Goal: Task Accomplishment & Management: Use online tool/utility

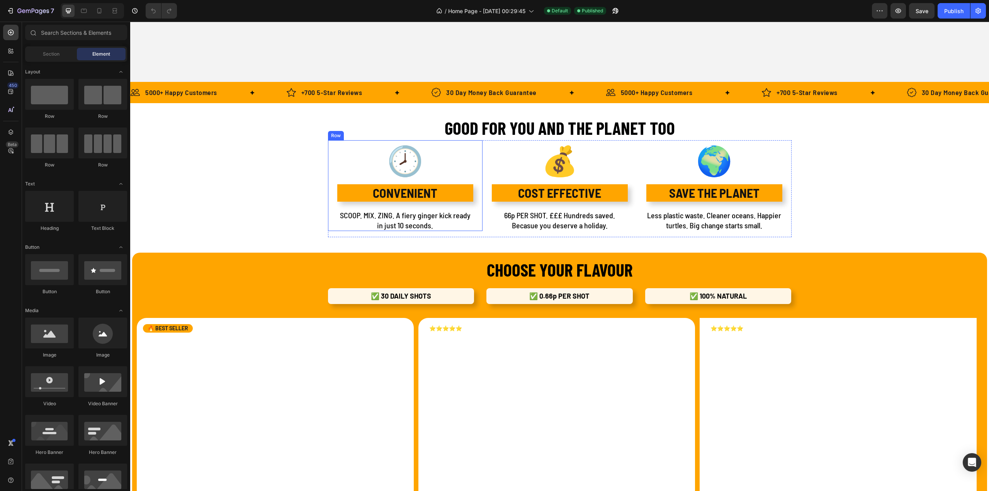
scroll to position [657, 0]
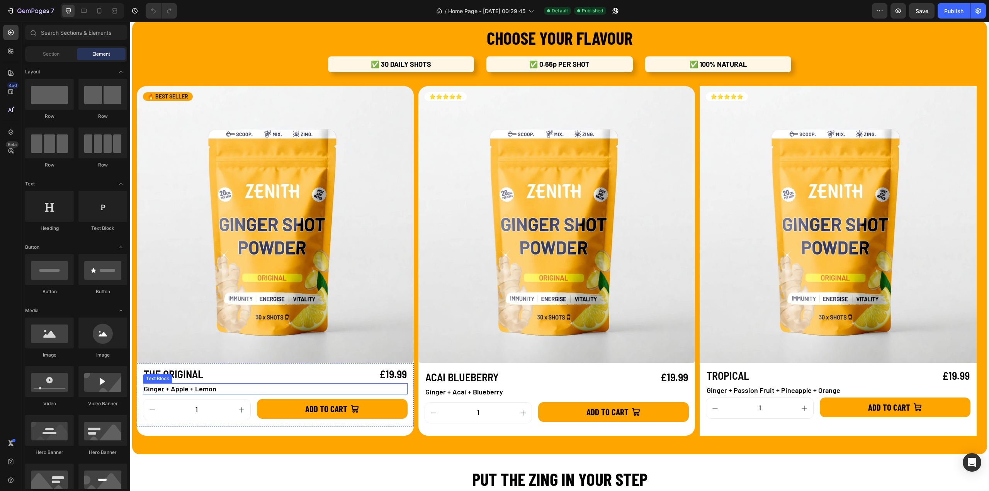
click at [171, 391] on p "Ginger + Apple + Lemon" at bounding box center [275, 389] width 263 height 10
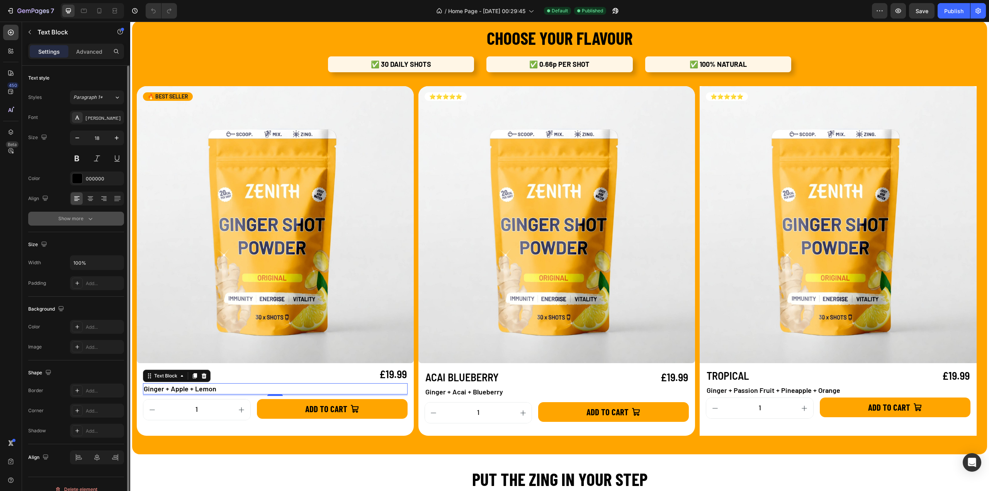
click at [83, 213] on button "Show more" at bounding box center [76, 219] width 96 height 14
click at [90, 220] on span "Semi Bold" at bounding box center [84, 219] width 22 height 6
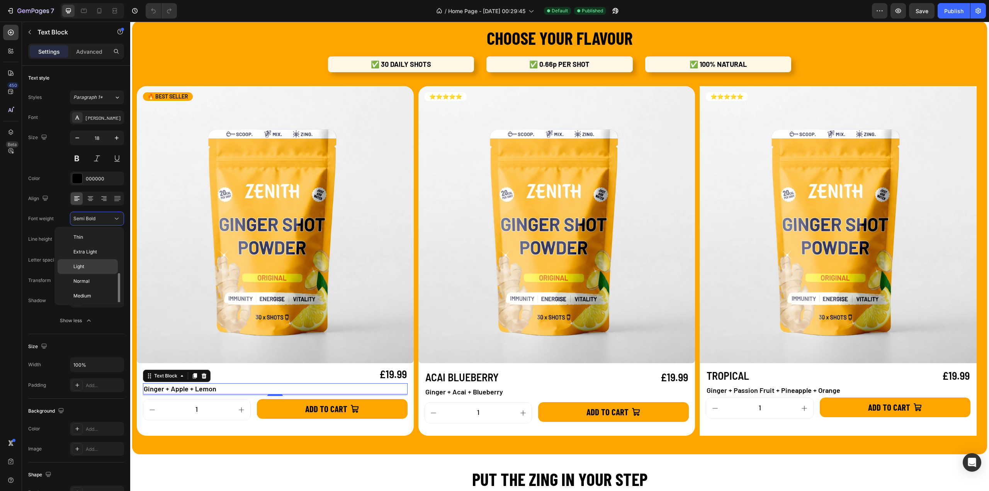
scroll to position [28, 0]
click at [87, 262] on div "Medium" at bounding box center [88, 268] width 60 height 15
click at [484, 392] on p "Ginger + Acai + Blueberry" at bounding box center [557, 392] width 263 height 10
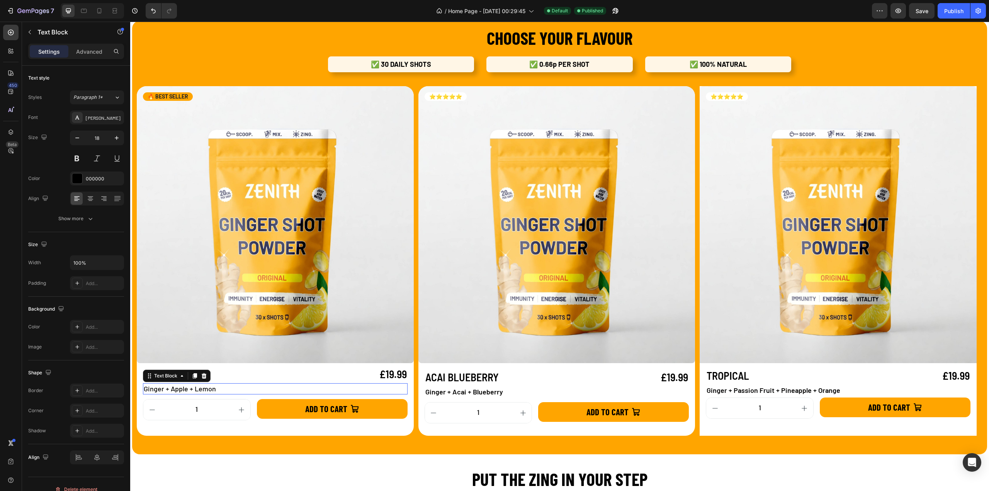
click at [193, 391] on p "Ginger + Apple + Lemon" at bounding box center [275, 389] width 263 height 10
click at [496, 390] on p "Ginger + Acai + Blueberry" at bounding box center [557, 392] width 263 height 10
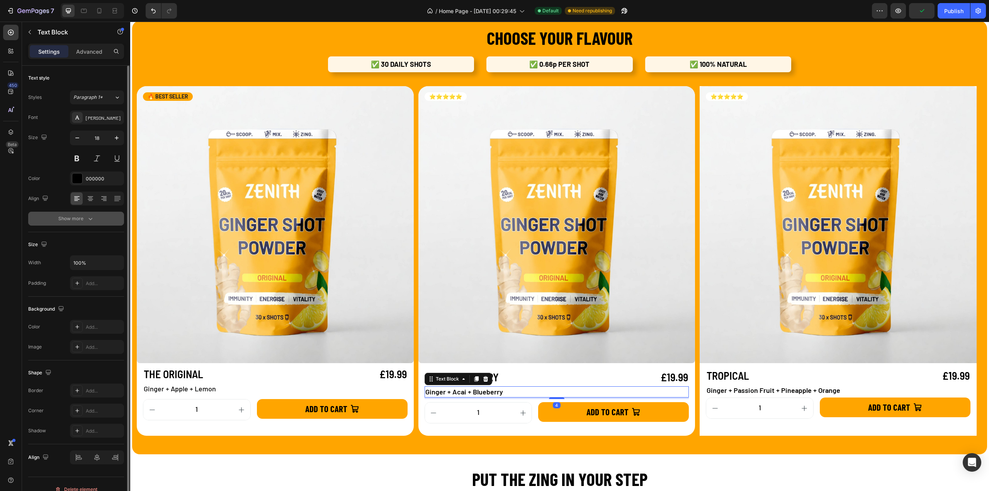
click at [71, 219] on div "Show more" at bounding box center [76, 219] width 36 height 8
click at [90, 216] on span "Semi Bold" at bounding box center [84, 219] width 22 height 6
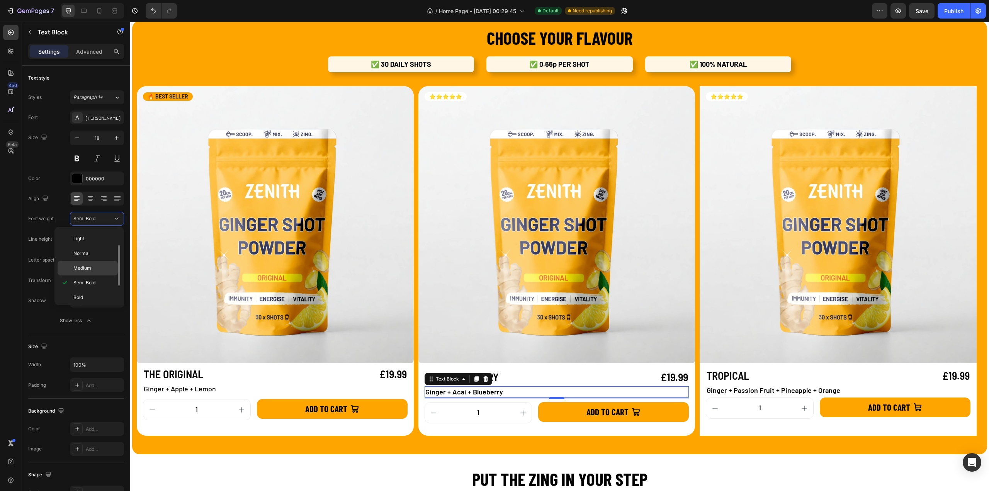
click at [85, 266] on span "Medium" at bounding box center [82, 268] width 18 height 7
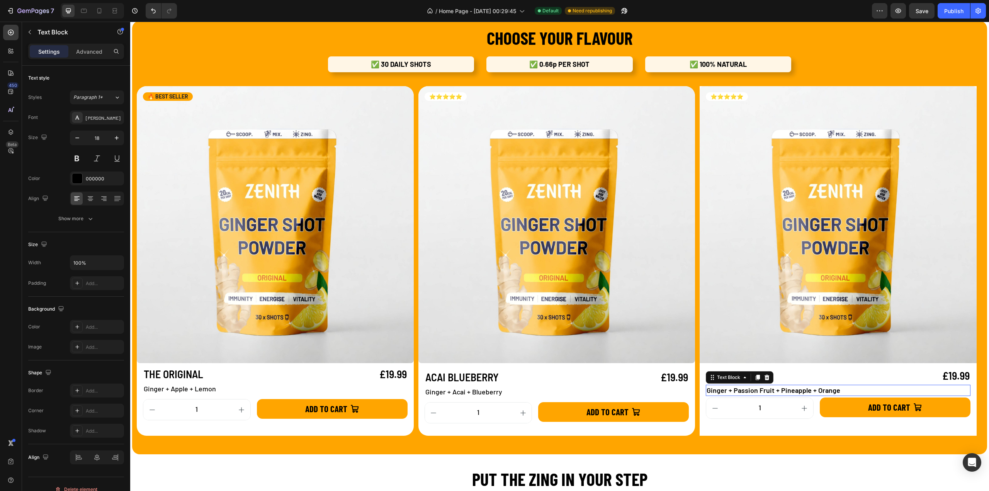
click at [794, 387] on p "Ginger + Passion Fruit + Pineapple + Orange" at bounding box center [838, 391] width 263 height 10
click at [83, 217] on div "Show more" at bounding box center [76, 219] width 36 height 8
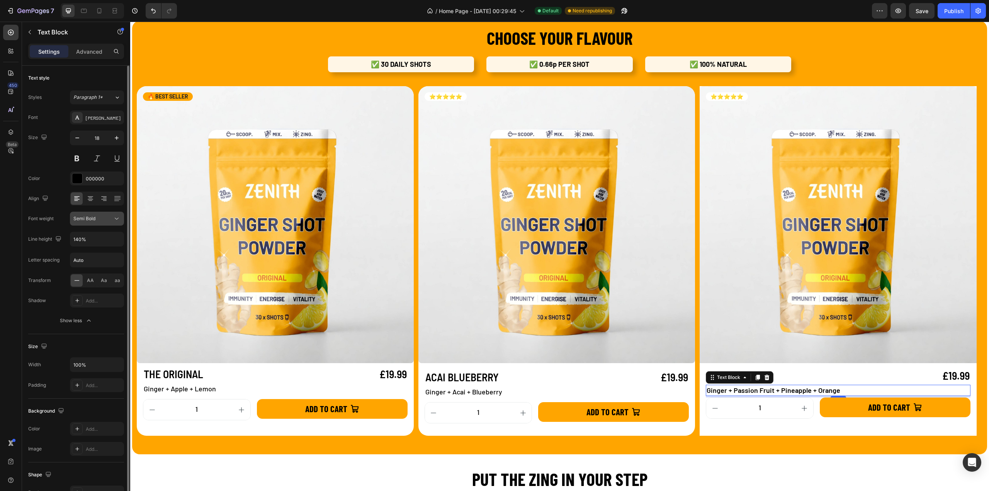
click at [92, 219] on span "Semi Bold" at bounding box center [84, 219] width 22 height 6
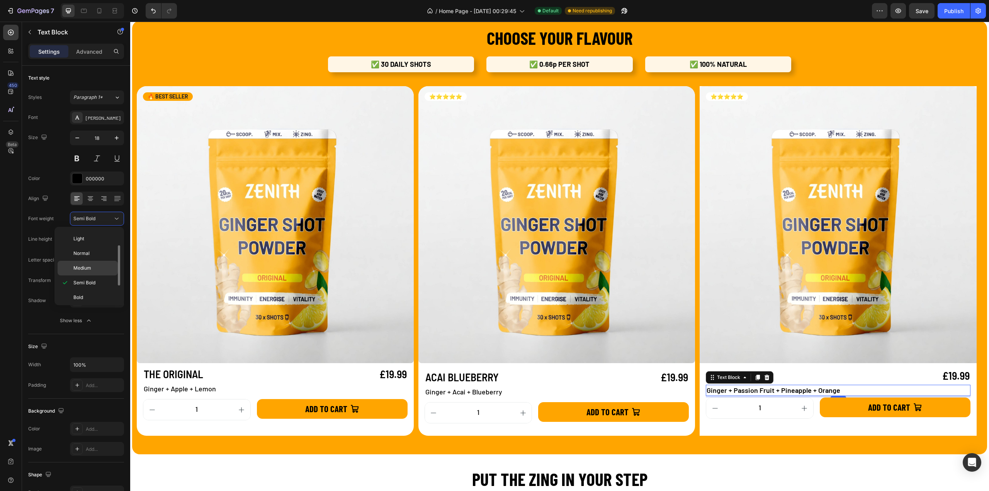
click at [82, 267] on span "Medium" at bounding box center [82, 268] width 18 height 7
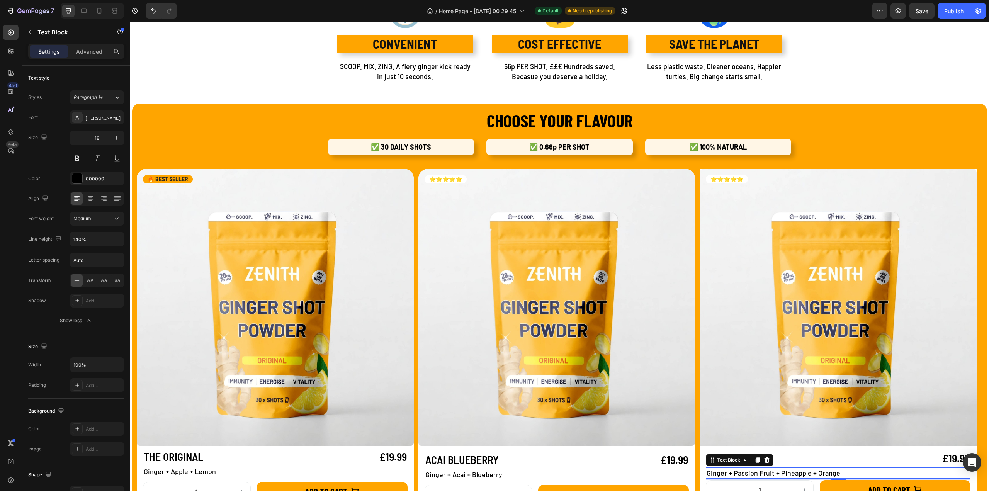
scroll to position [541, 0]
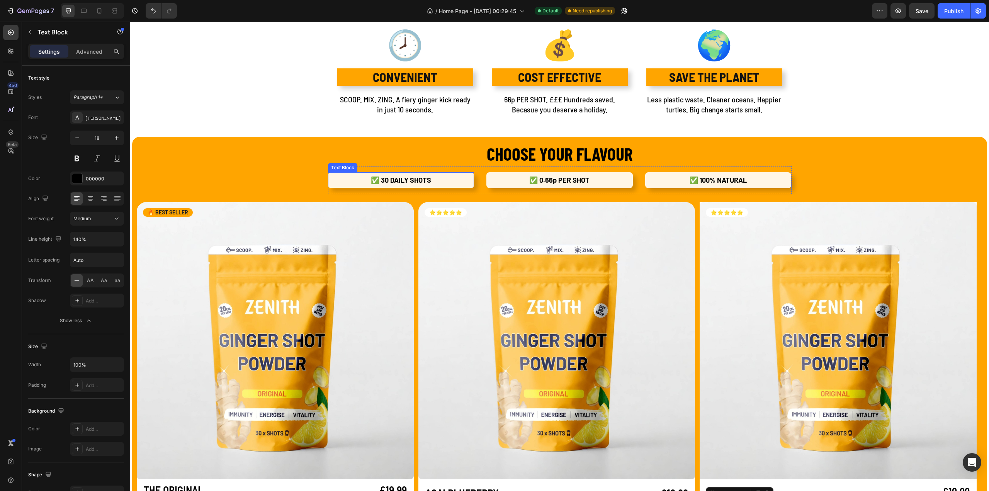
click at [346, 184] on p "✅ 30 DAILY SHOTS" at bounding box center [401, 180] width 140 height 10
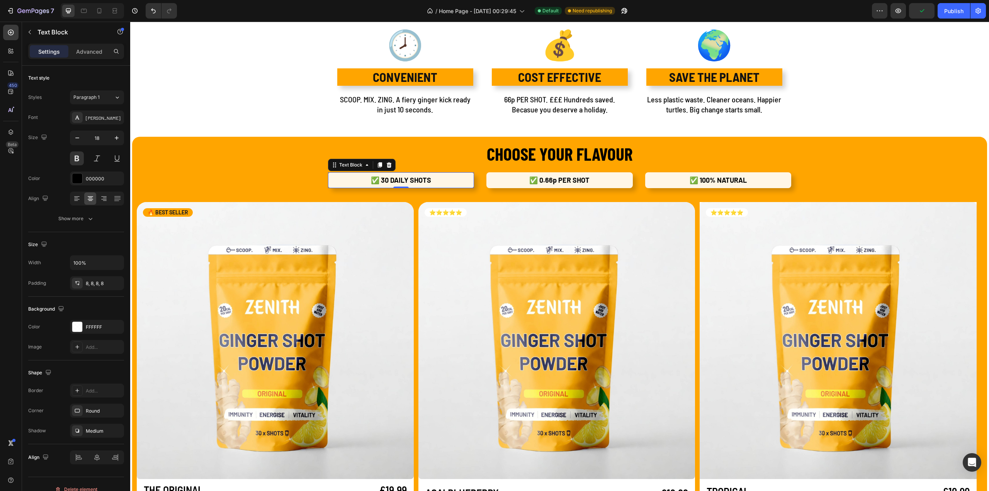
click at [346, 184] on p "✅ 30 DAILY SHOTS" at bounding box center [401, 180] width 140 height 10
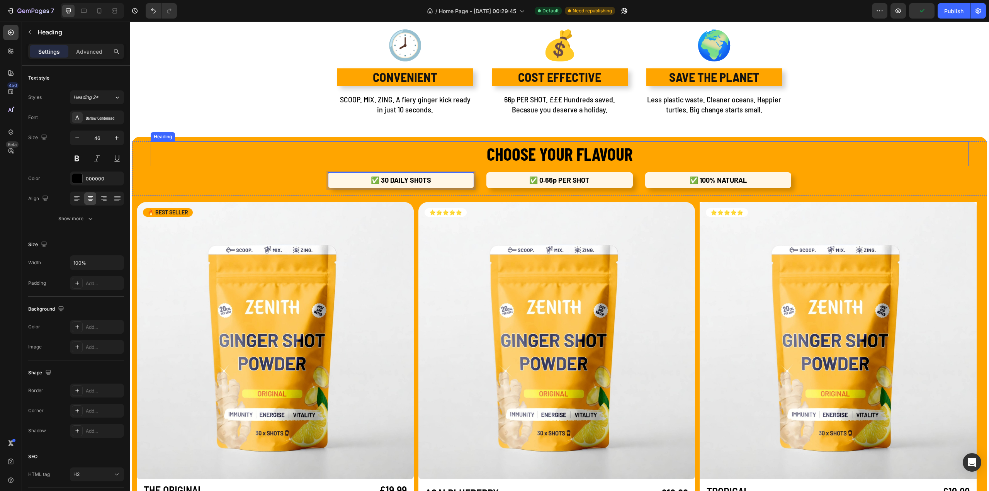
click at [329, 151] on h2 "CHOOSE YOUR FLAVOUR" at bounding box center [560, 153] width 818 height 25
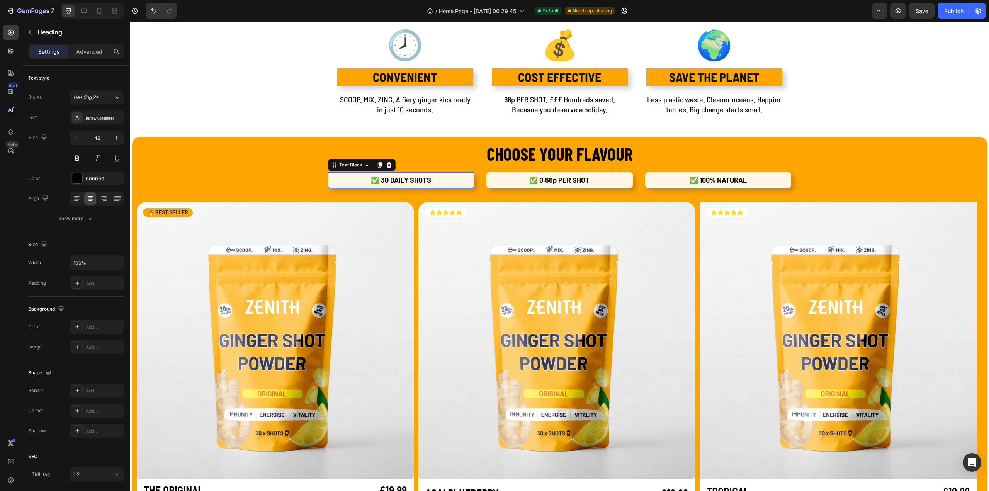
click at [333, 183] on p "✅ 30 DAILY SHOTS" at bounding box center [401, 180] width 140 height 10
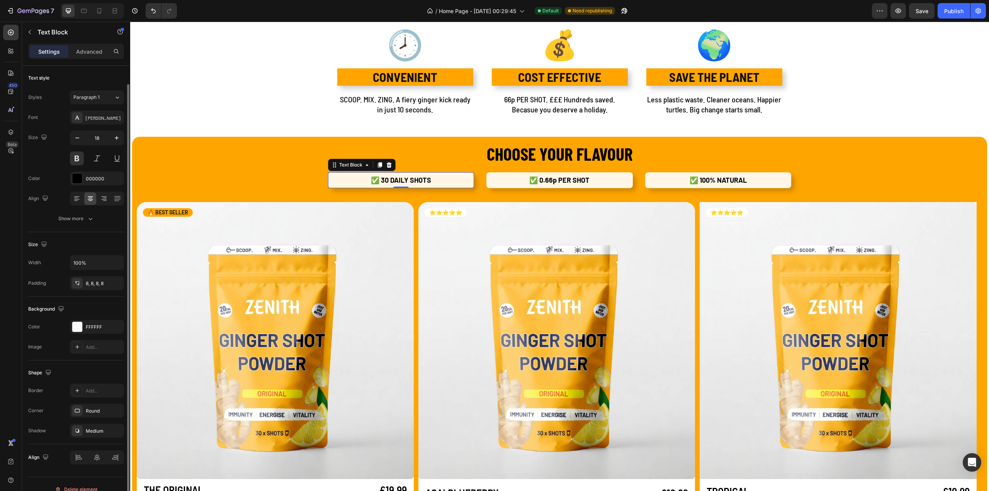
scroll to position [9, 0]
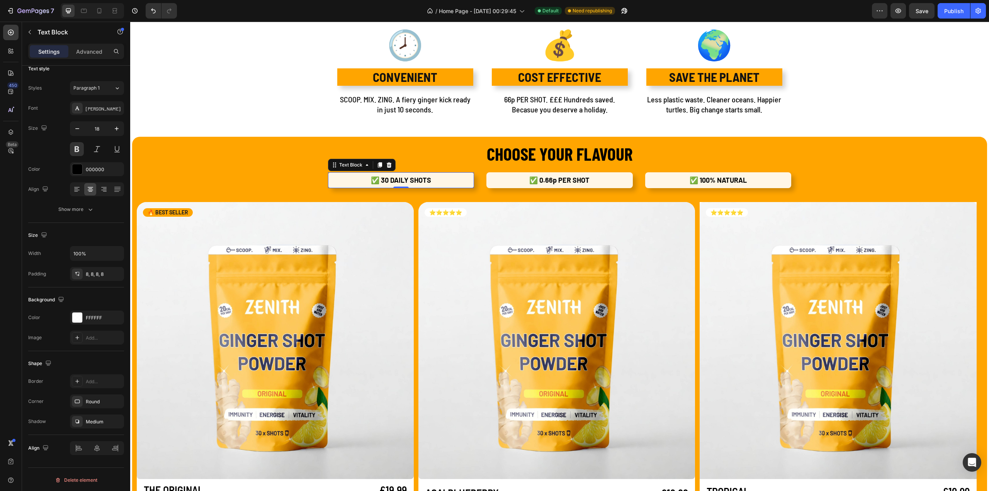
click at [88, 44] on div "Settings Advanced" at bounding box center [76, 51] width 96 height 15
click at [83, 54] on p "Advanced" at bounding box center [89, 52] width 26 height 8
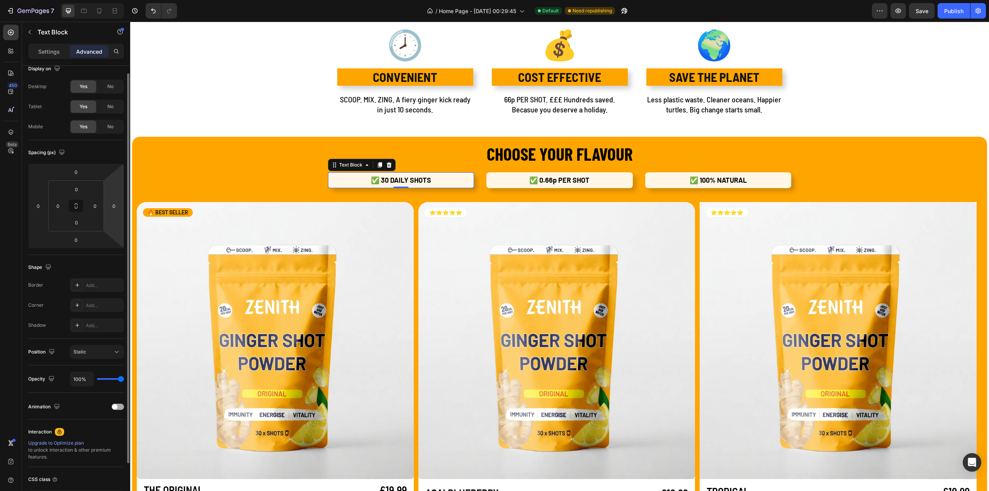
click at [115, 404] on span at bounding box center [114, 406] width 5 height 5
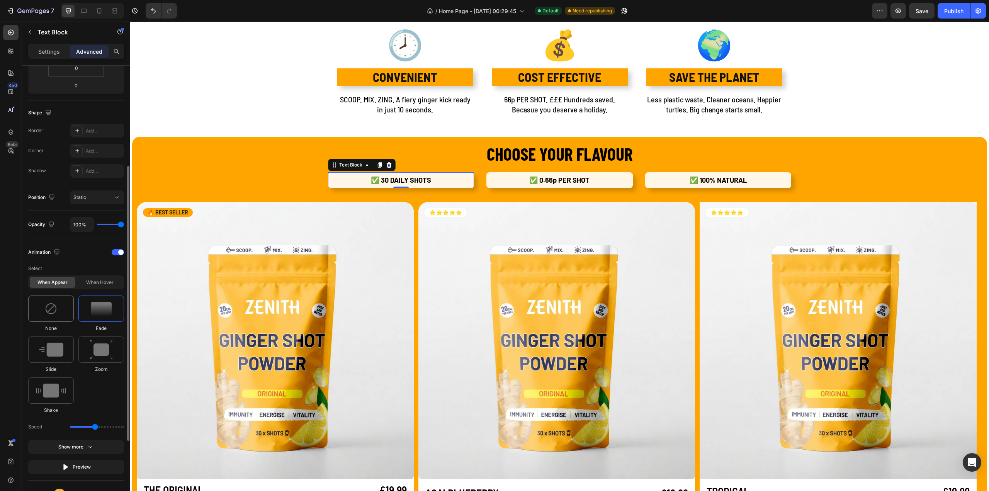
click at [57, 313] on div at bounding box center [51, 309] width 46 height 26
click at [86, 307] on div at bounding box center [101, 309] width 46 height 26
click at [60, 347] on img at bounding box center [51, 350] width 24 height 14
click at [51, 392] on img at bounding box center [51, 391] width 30 height 14
click at [102, 353] on img at bounding box center [101, 350] width 23 height 20
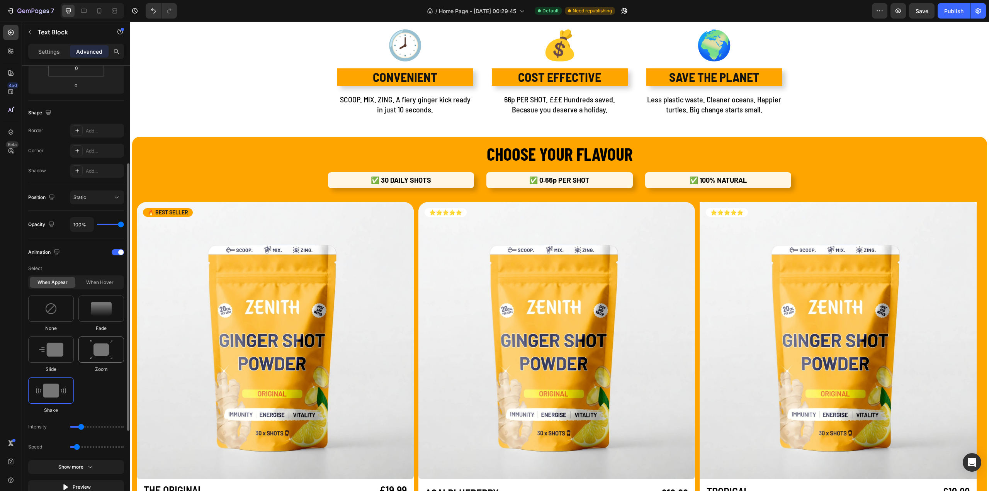
type input "1.7"
click at [105, 309] on img at bounding box center [101, 309] width 21 height 14
click at [62, 343] on img at bounding box center [51, 350] width 24 height 14
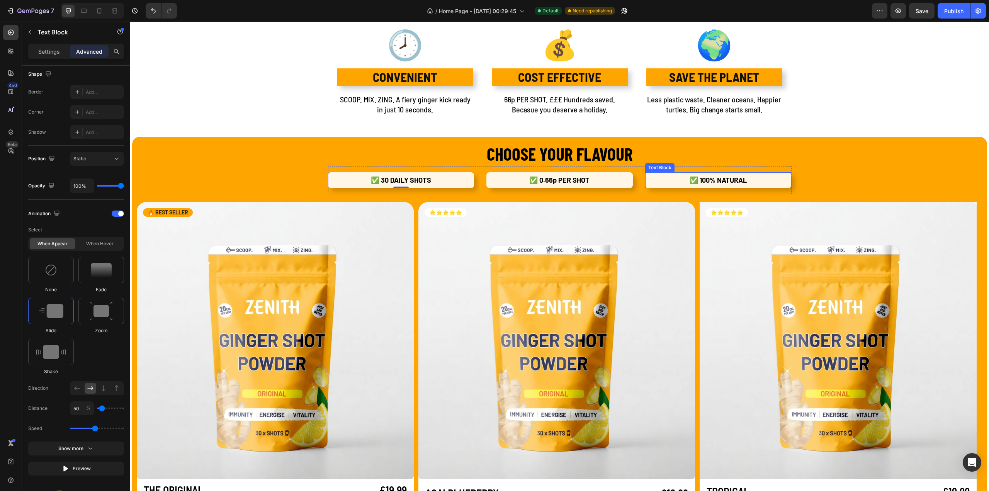
click at [657, 181] on p "✅ 100% NATURAL" at bounding box center [719, 180] width 140 height 10
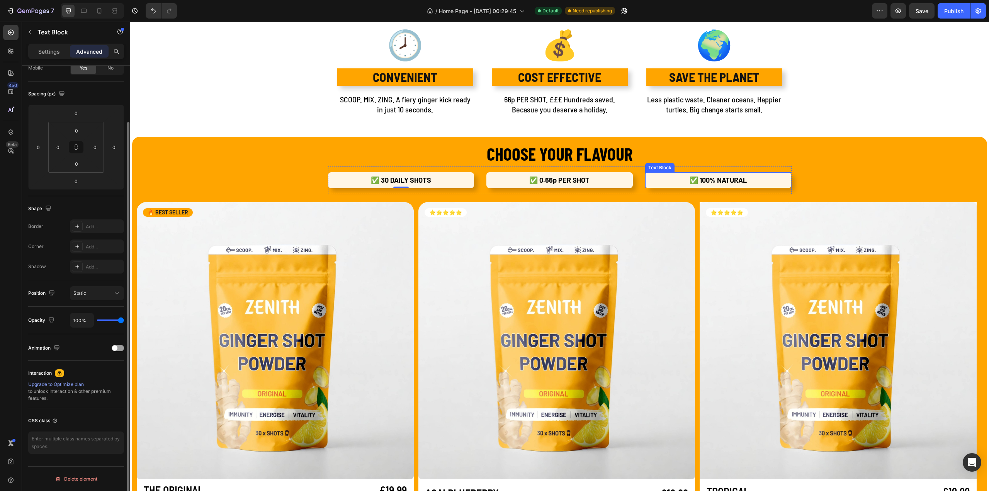
scroll to position [66, 0]
click at [118, 348] on div at bounding box center [118, 350] width 12 height 6
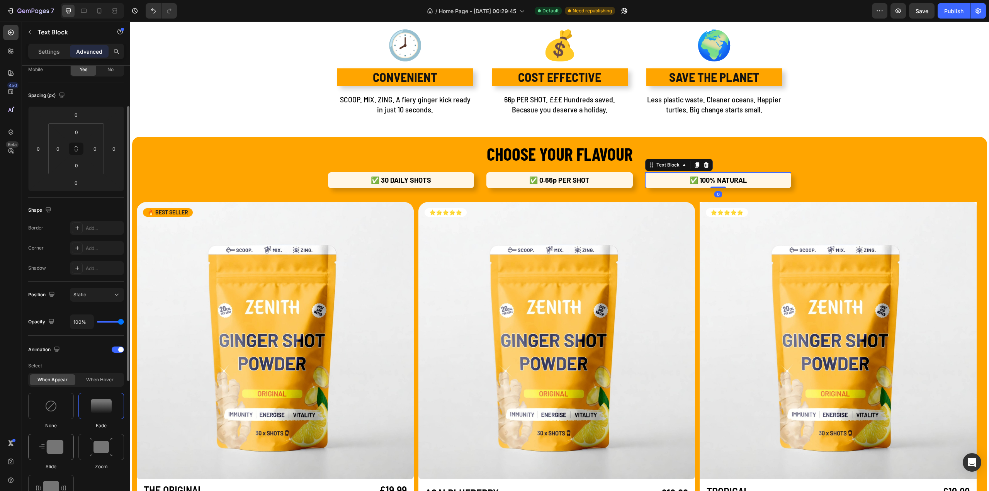
click at [62, 443] on img at bounding box center [51, 447] width 24 height 14
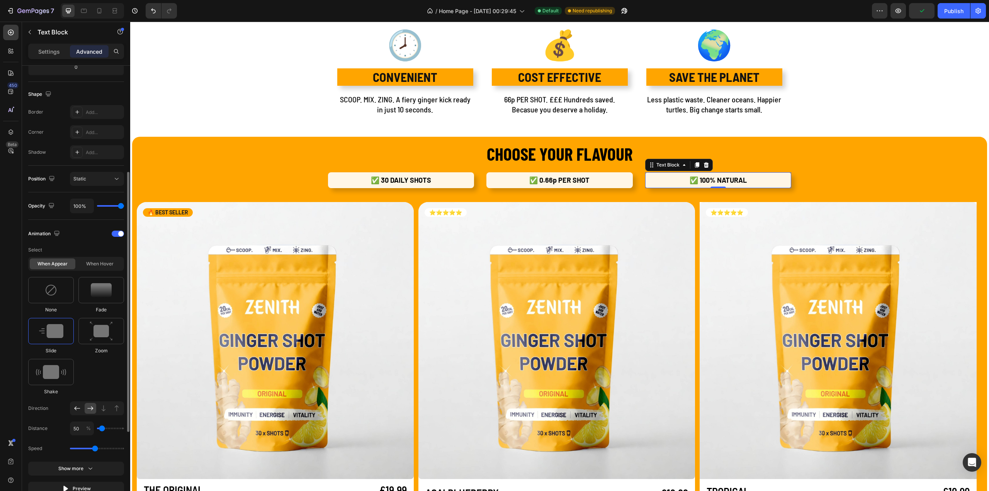
click at [78, 409] on icon at bounding box center [77, 409] width 8 height 8
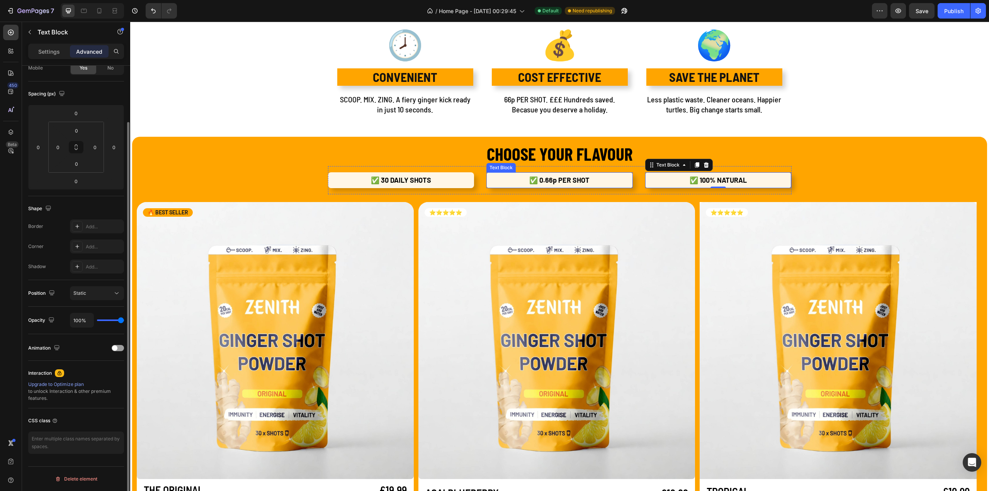
click at [499, 177] on p "✅ 0.66p PER SHOT" at bounding box center [560, 180] width 140 height 10
click at [119, 349] on div at bounding box center [118, 350] width 12 height 6
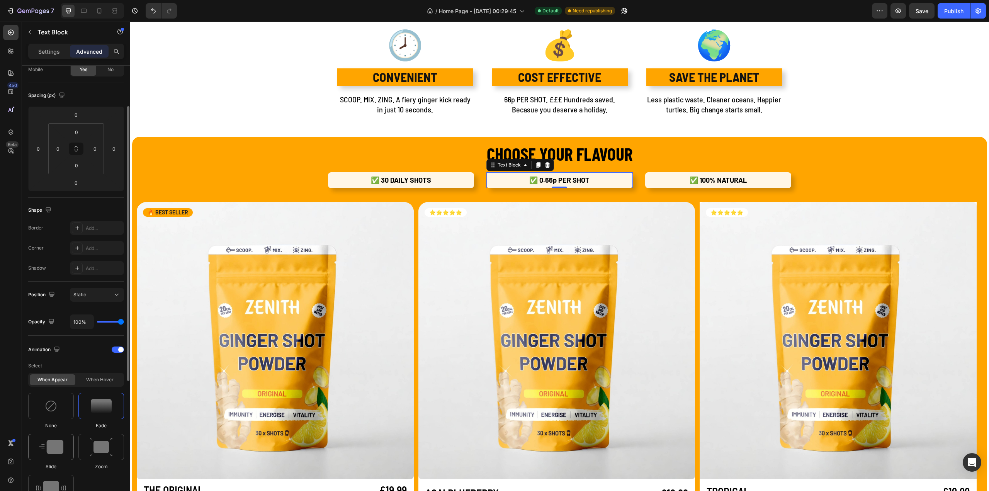
click at [58, 444] on img at bounding box center [51, 447] width 24 height 14
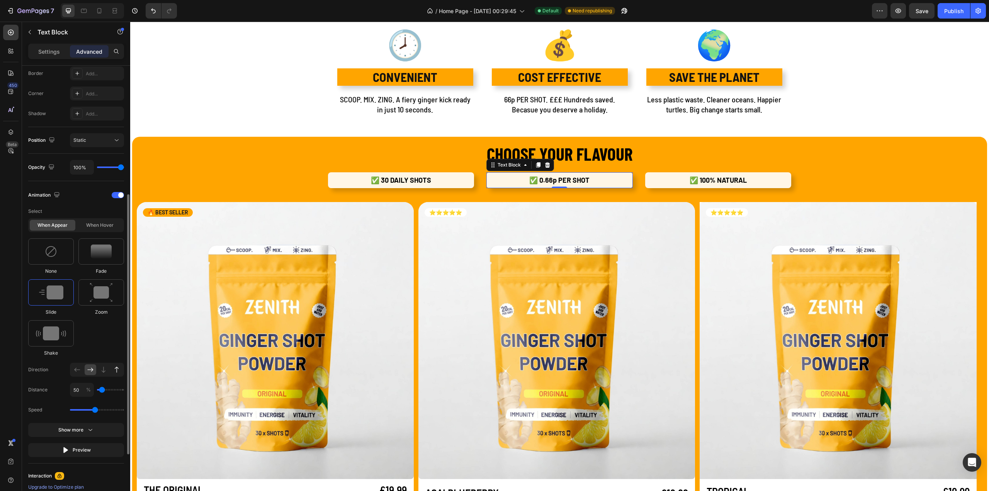
click at [122, 369] on div at bounding box center [117, 369] width 12 height 11
type input "100"
click at [906, 14] on button "button" at bounding box center [898, 10] width 15 height 15
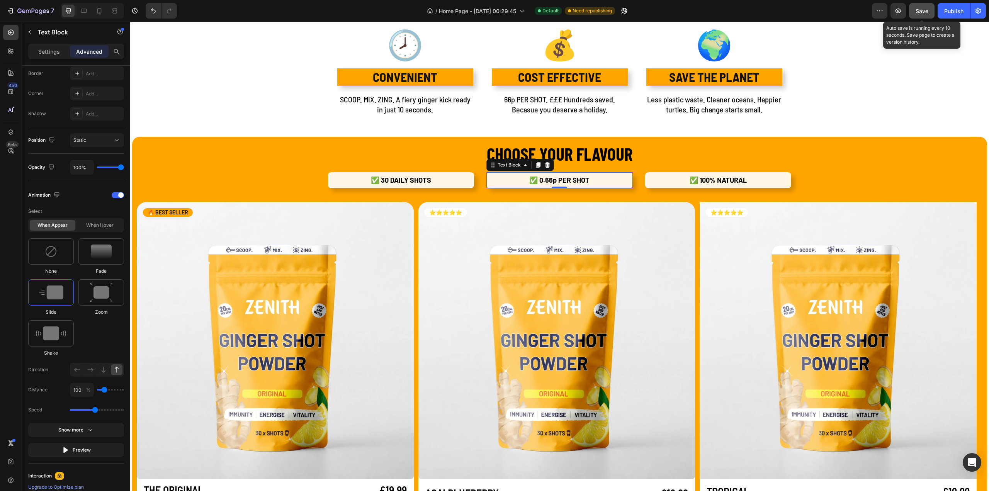
click at [920, 12] on span "Save" at bounding box center [922, 11] width 13 height 7
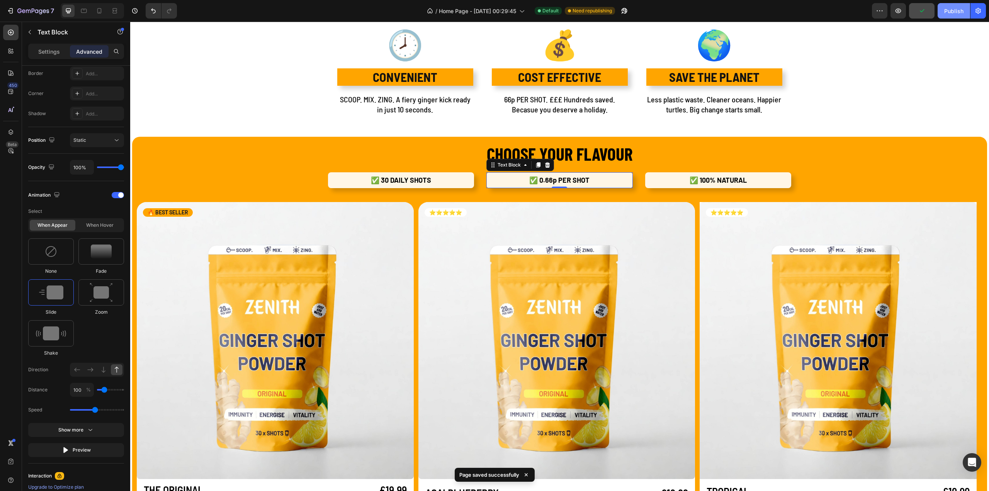
click at [950, 11] on div "Publish" at bounding box center [954, 11] width 19 height 8
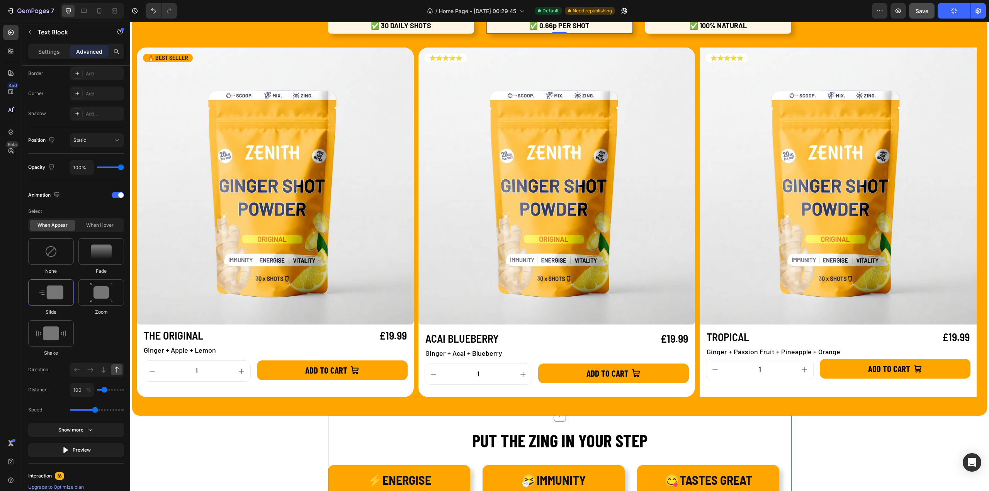
scroll to position [966, 0]
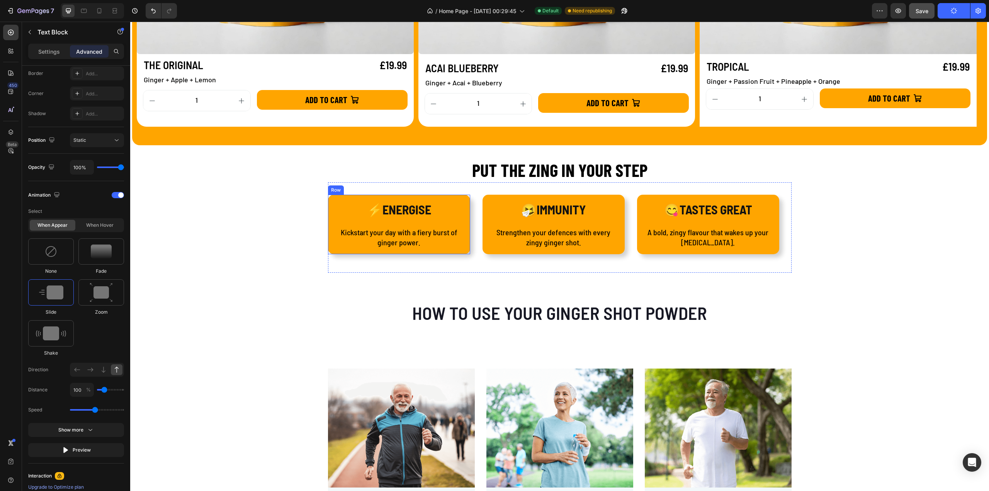
click at [329, 252] on div "⚡ENERGISE Text Block Kickstart your day with a fiery burst of ginger power. Tex…" at bounding box center [399, 225] width 142 height 60
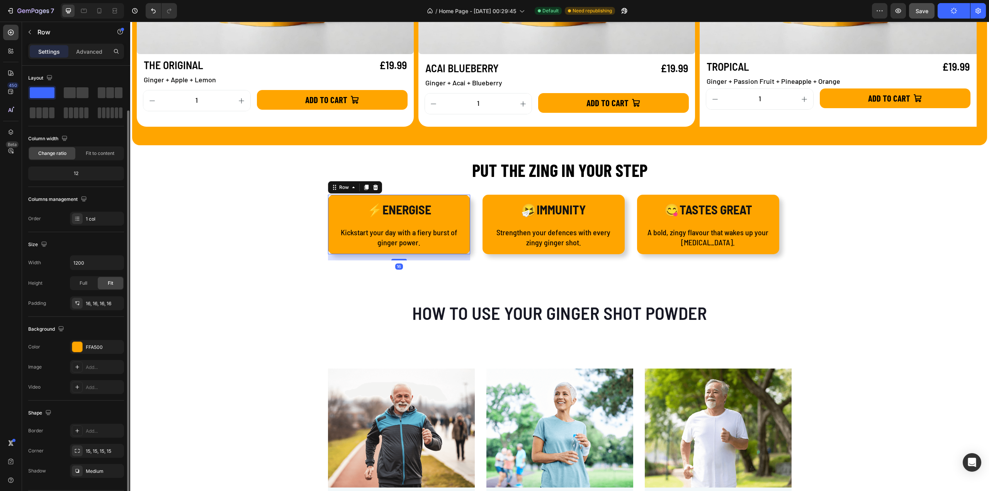
scroll to position [23, 0]
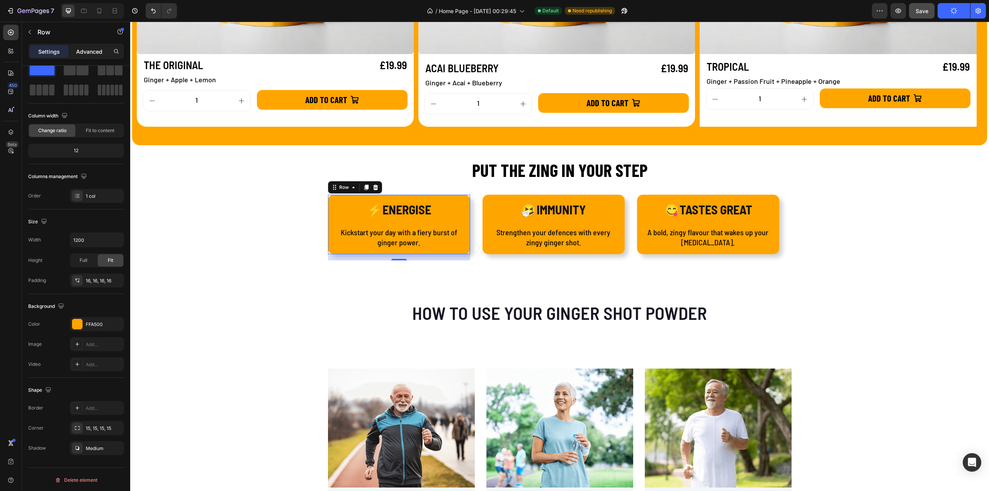
click at [90, 55] on p "Advanced" at bounding box center [89, 52] width 26 height 8
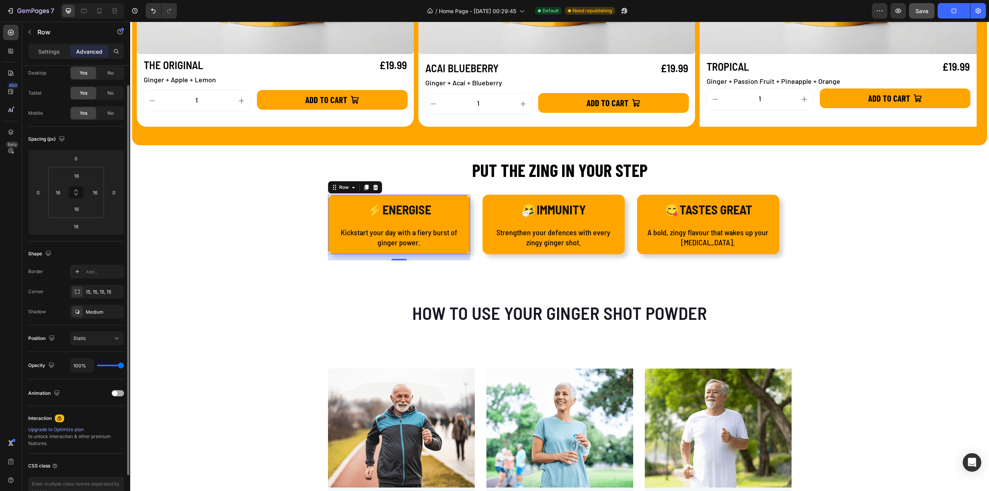
click at [119, 391] on div at bounding box center [118, 393] width 12 height 6
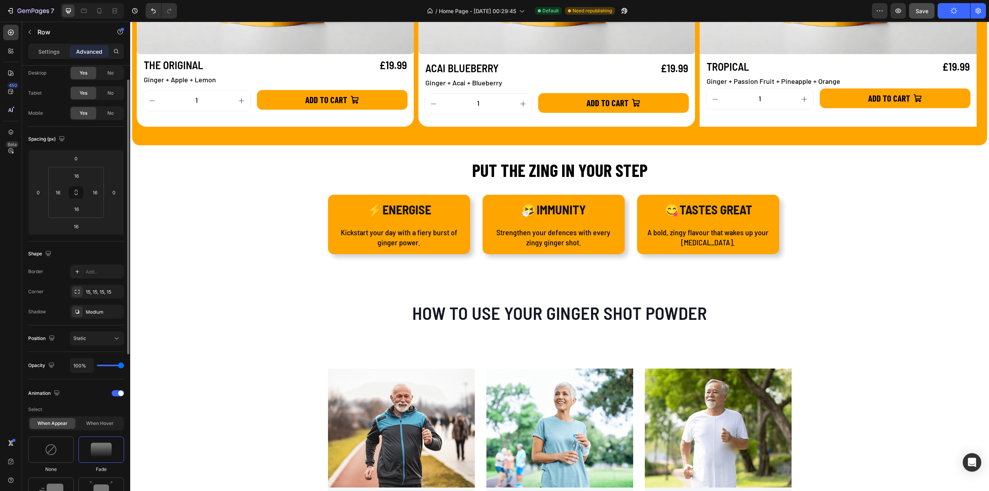
scroll to position [139, 0]
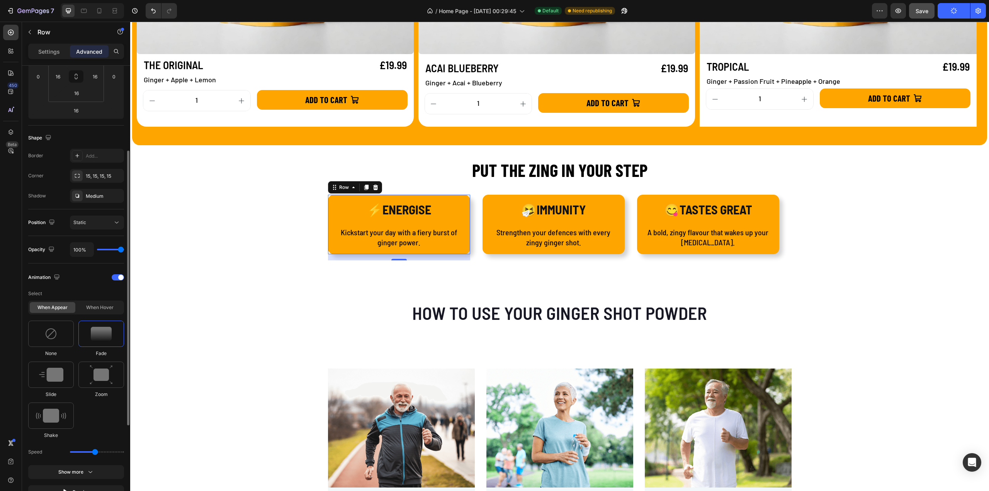
click at [99, 330] on img at bounding box center [101, 334] width 21 height 14
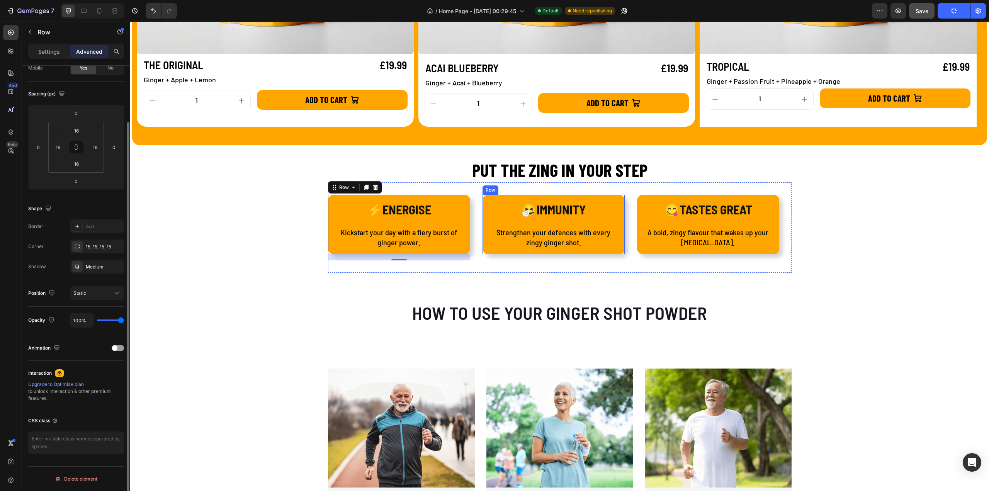
click at [487, 251] on div "🤧IMMUNITY Text Block Strengthen your defences with every zingy ginger shot. Tex…" at bounding box center [554, 225] width 142 height 60
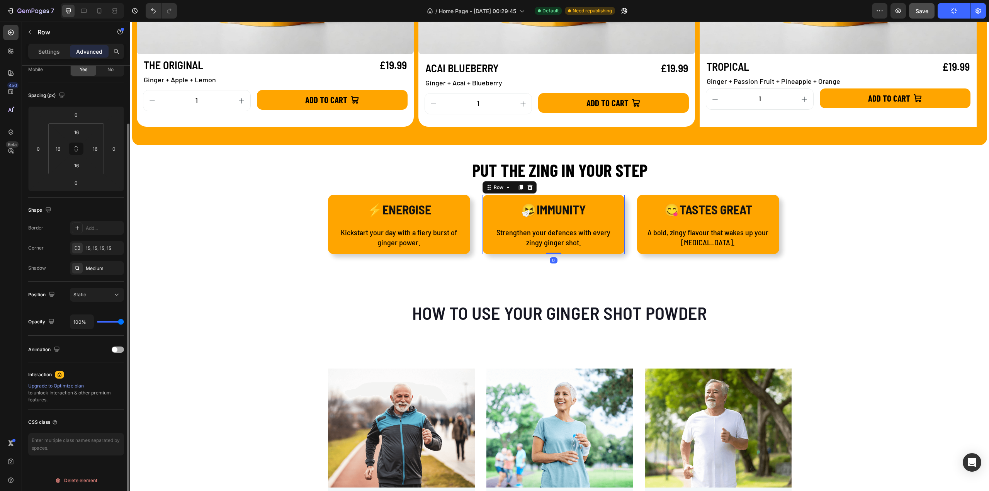
click at [119, 351] on div "Animation" at bounding box center [76, 350] width 96 height 12
click at [116, 349] on span at bounding box center [114, 349] width 5 height 5
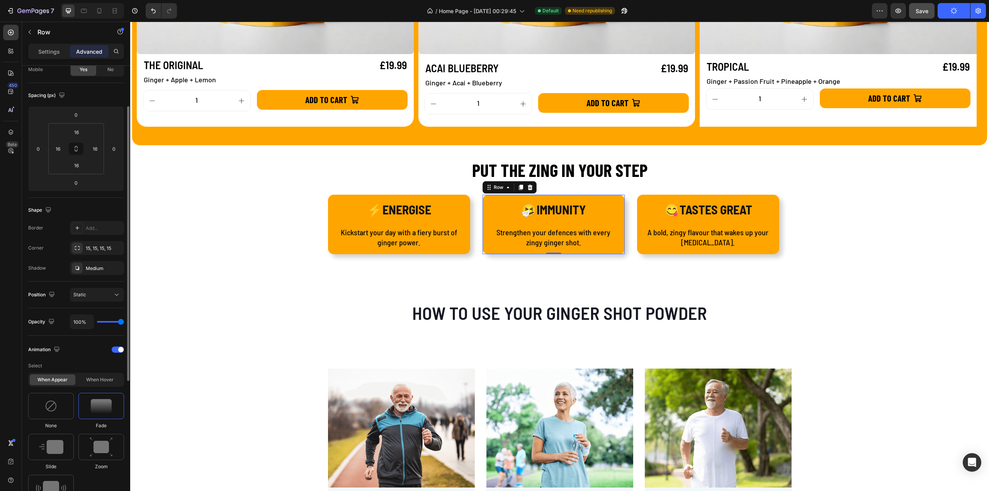
click at [102, 402] on img at bounding box center [101, 406] width 21 height 14
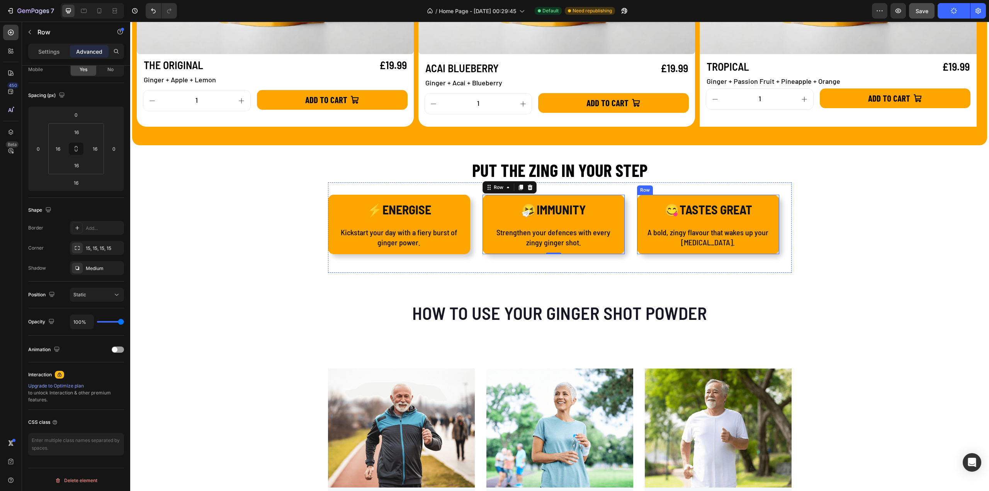
click at [653, 249] on div "😋TASTES GREAT Text Block A bold, zingy flavour that wakes up your taste buds. T…" at bounding box center [708, 225] width 142 height 60
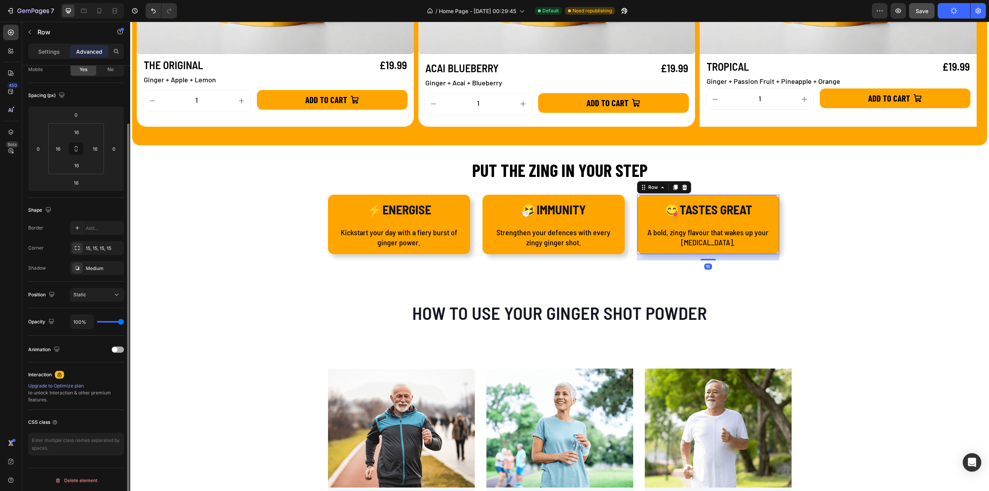
click at [109, 344] on div "Animation" at bounding box center [76, 350] width 96 height 12
click at [114, 350] on span at bounding box center [114, 349] width 5 height 5
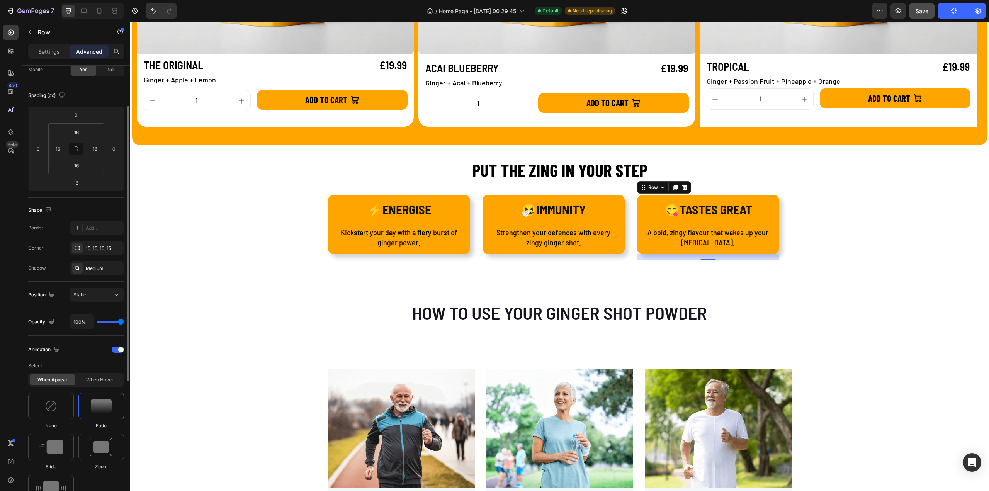
click at [103, 405] on img at bounding box center [101, 406] width 21 height 14
click at [926, 10] on icon "button" at bounding box center [922, 11] width 8 height 8
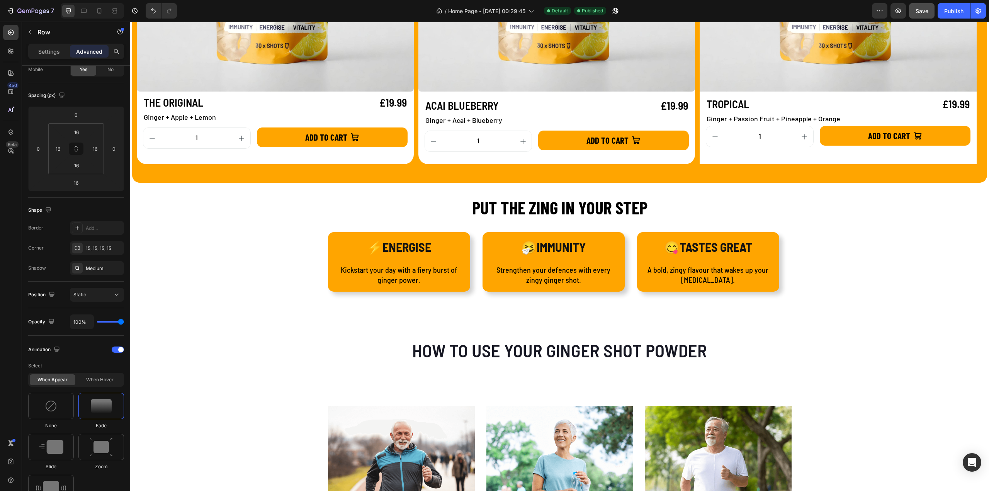
scroll to position [928, 0]
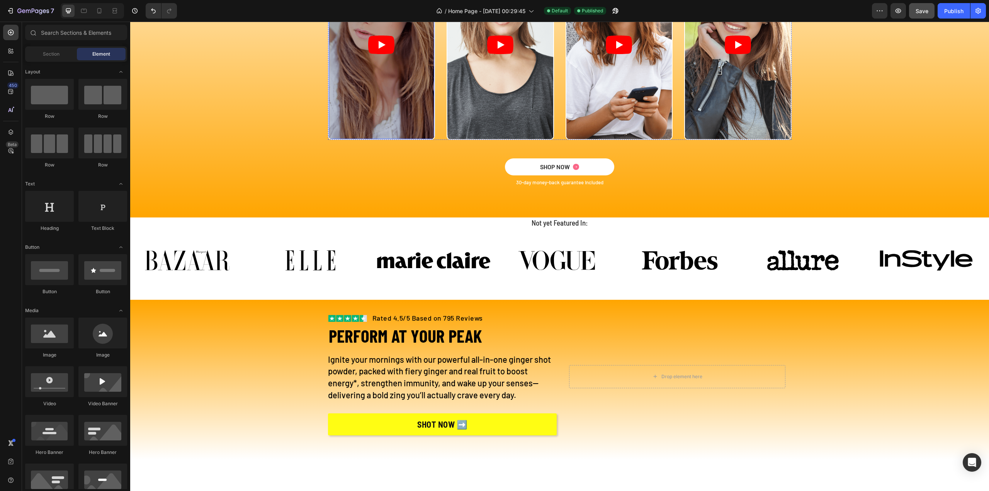
scroll to position [1894, 0]
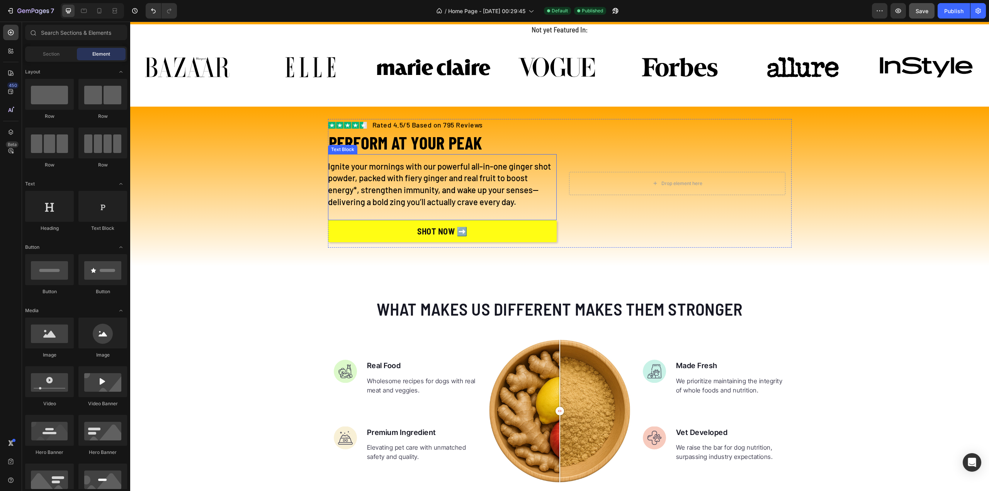
click at [349, 188] on p "Ignite your mornings with our powerful all-in-one ginger shot powder, packed wi…" at bounding box center [442, 184] width 229 height 48
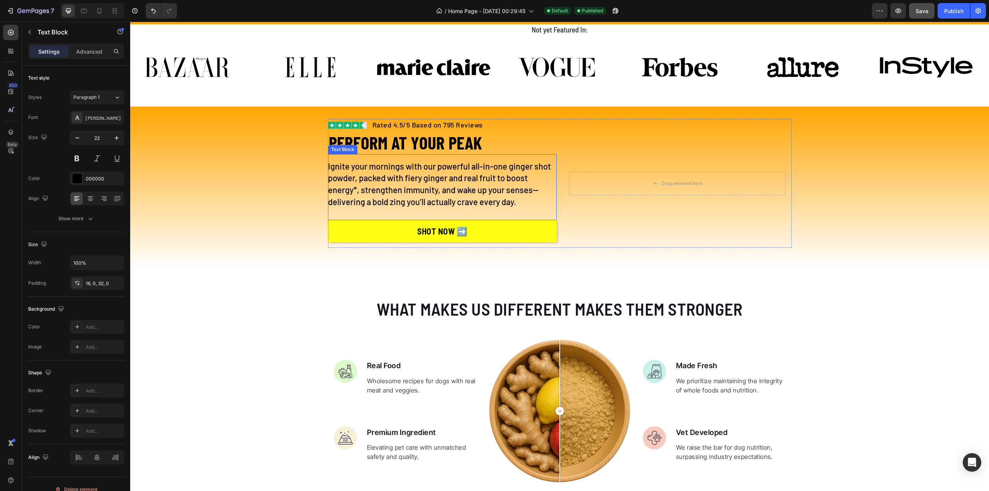
click at [349, 188] on p "Ignite your mornings with our powerful all-in-one ginger shot powder, packed wi…" at bounding box center [442, 184] width 229 height 48
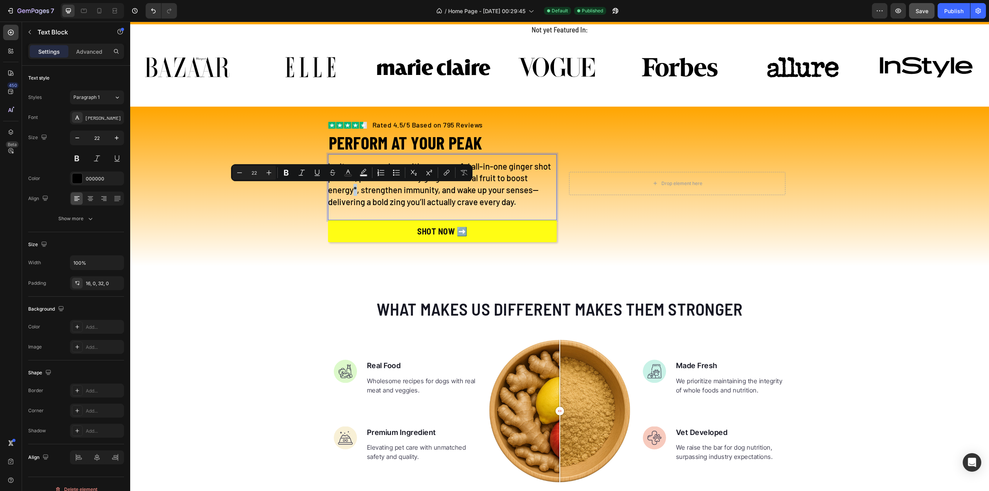
click at [351, 189] on p "Ignite your mornings with our powerful all-in-one ginger shot powder, packed wi…" at bounding box center [442, 184] width 229 height 48
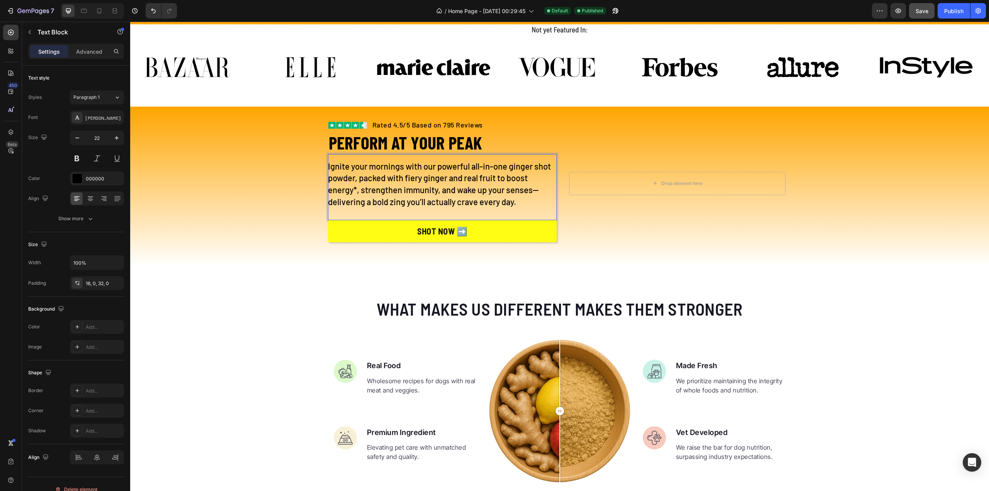
click at [351, 189] on p "Ignite your mornings with our powerful all-in-one ginger shot powder, packed wi…" at bounding box center [442, 184] width 229 height 48
click at [353, 190] on p "Ignite your mornings with our powerful all-in-one ginger shot powder, packed wi…" at bounding box center [442, 184] width 229 height 48
click at [940, 10] on button "Publish" at bounding box center [954, 10] width 32 height 15
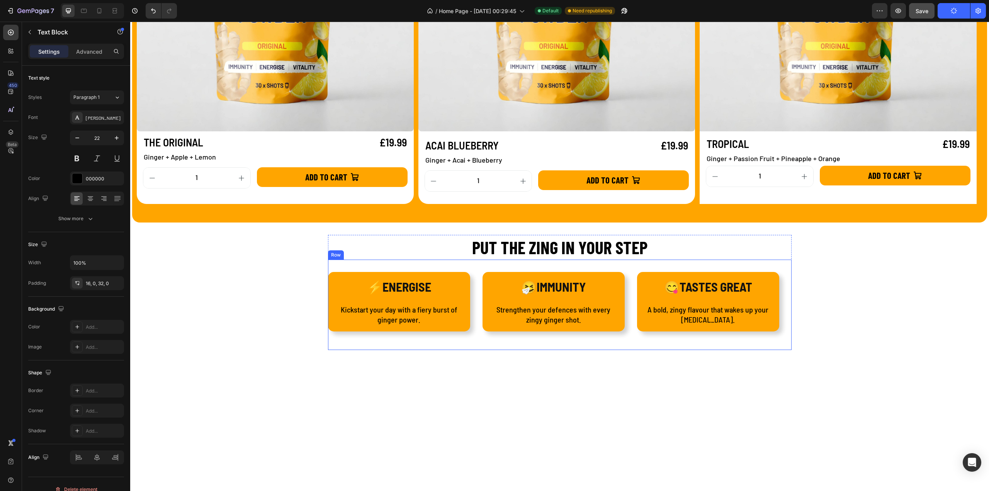
scroll to position [696, 0]
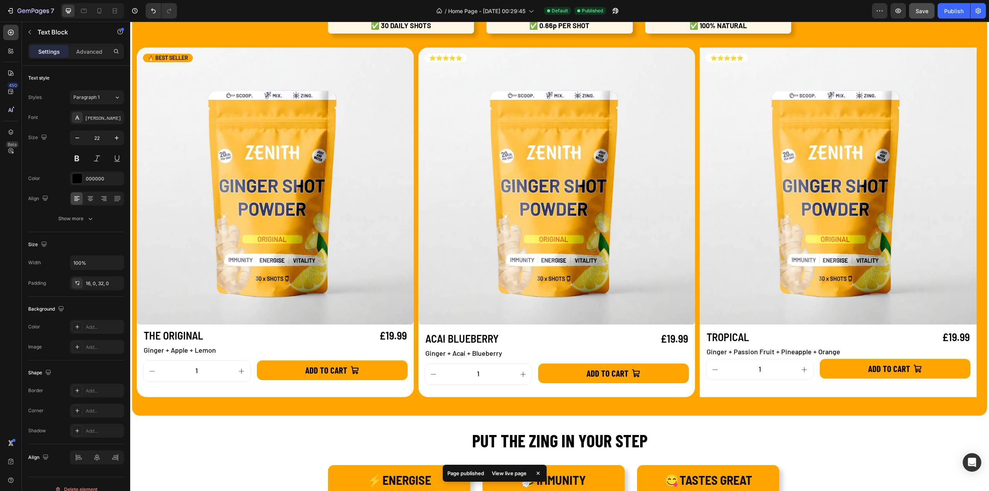
click at [513, 474] on div "View live page" at bounding box center [509, 473] width 44 height 11
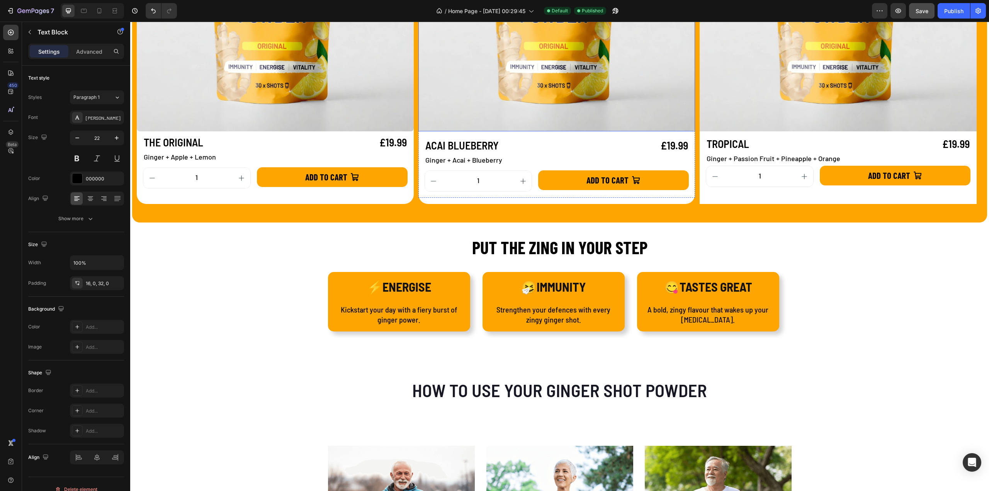
scroll to position [734, 0]
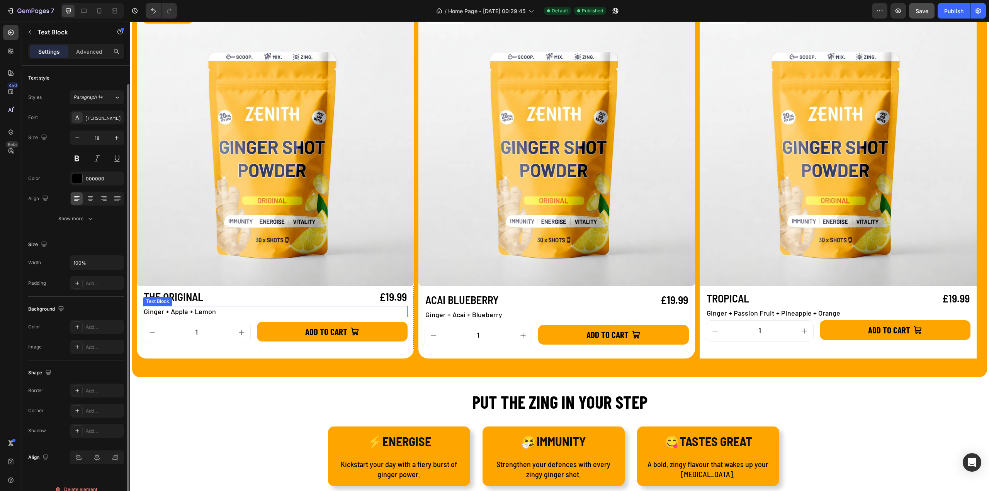
click at [186, 312] on p "Ginger + Apple + Lemon" at bounding box center [275, 312] width 263 height 10
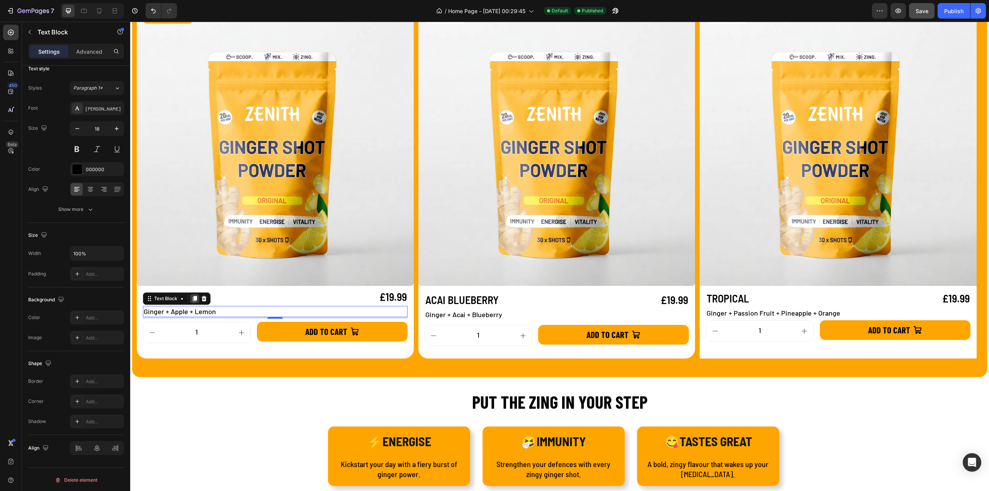
click at [196, 303] on div at bounding box center [194, 298] width 9 height 9
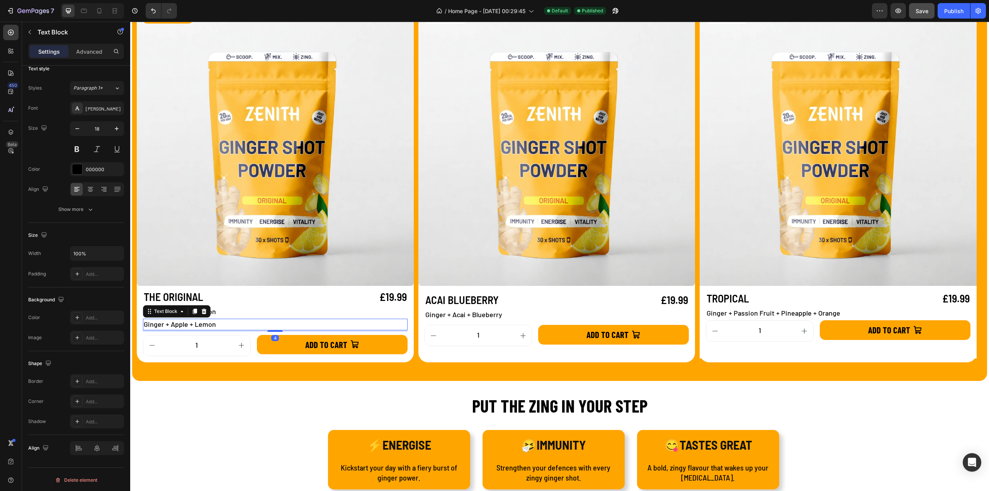
click at [213, 325] on p "Ginger + Apple + Lemon" at bounding box center [275, 325] width 263 height 10
click at [205, 310] on p "Ginger + Apple + Lemon" at bounding box center [275, 312] width 263 height 10
click at [213, 326] on p "Ginger + Apple + Lemon" at bounding box center [275, 325] width 263 height 10
click at [203, 312] on icon at bounding box center [204, 311] width 6 height 6
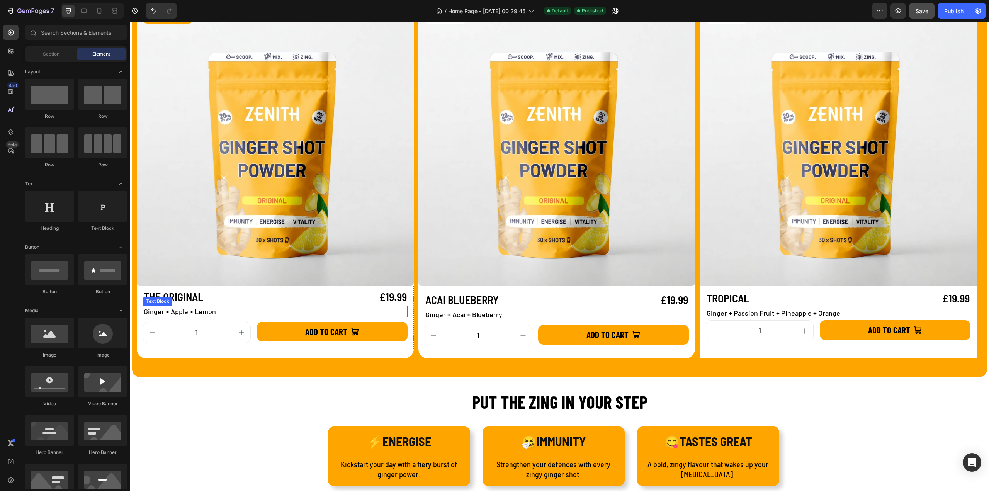
click at [216, 310] on p "Ginger + Apple + Lemon" at bounding box center [275, 312] width 263 height 10
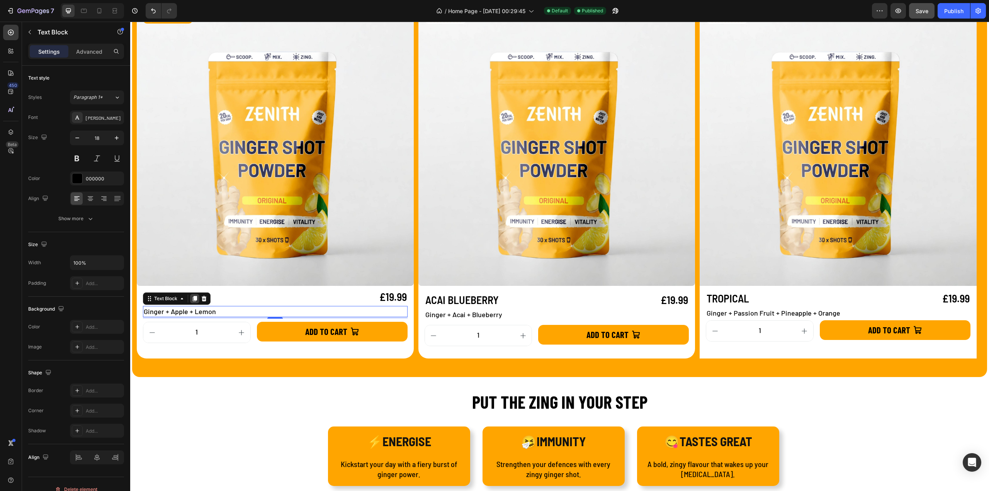
click at [193, 301] on icon at bounding box center [195, 299] width 6 height 6
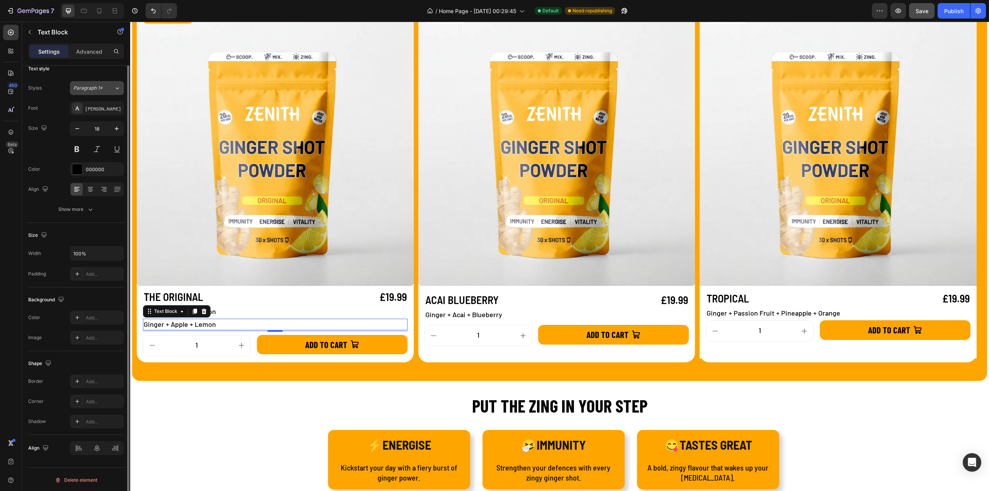
scroll to position [0, 0]
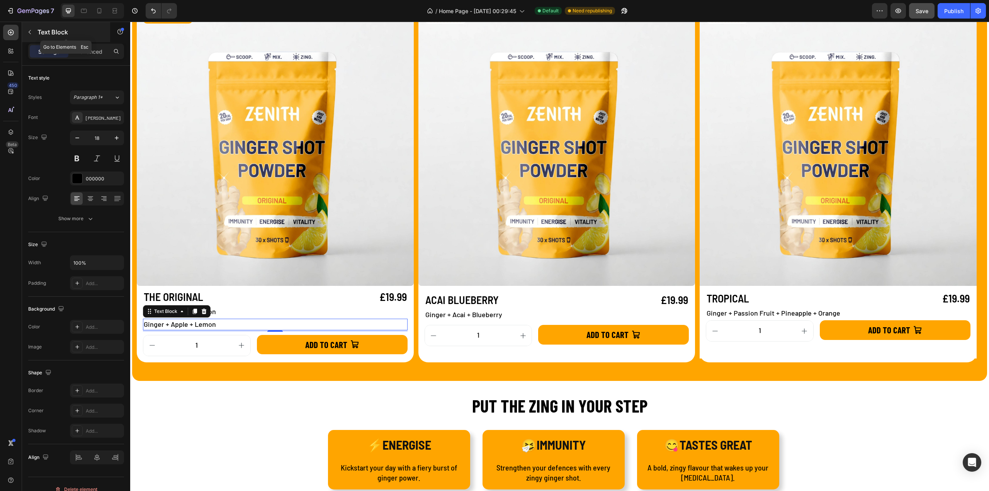
click at [31, 28] on button "button" at bounding box center [30, 32] width 12 height 12
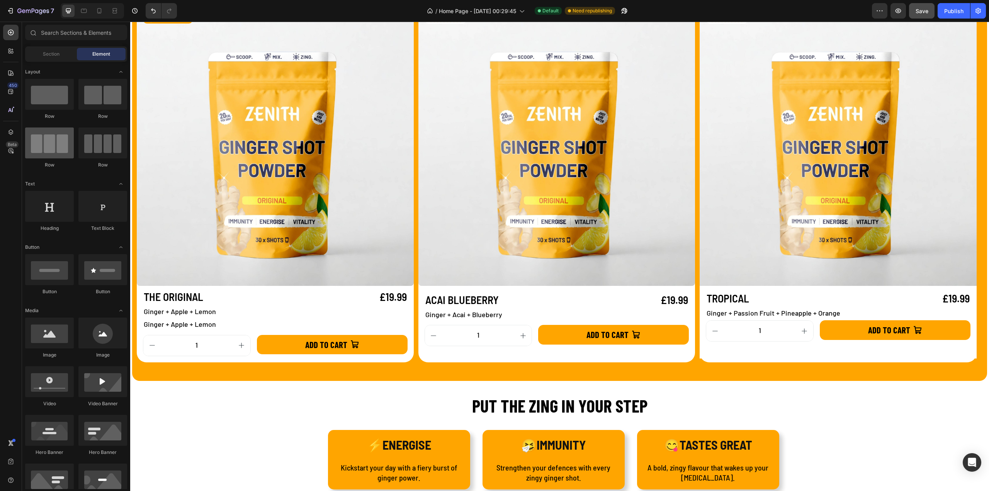
click at [53, 152] on div at bounding box center [49, 143] width 49 height 31
click at [222, 325] on p "Ginger + Apple + Lemon" at bounding box center [275, 325] width 263 height 10
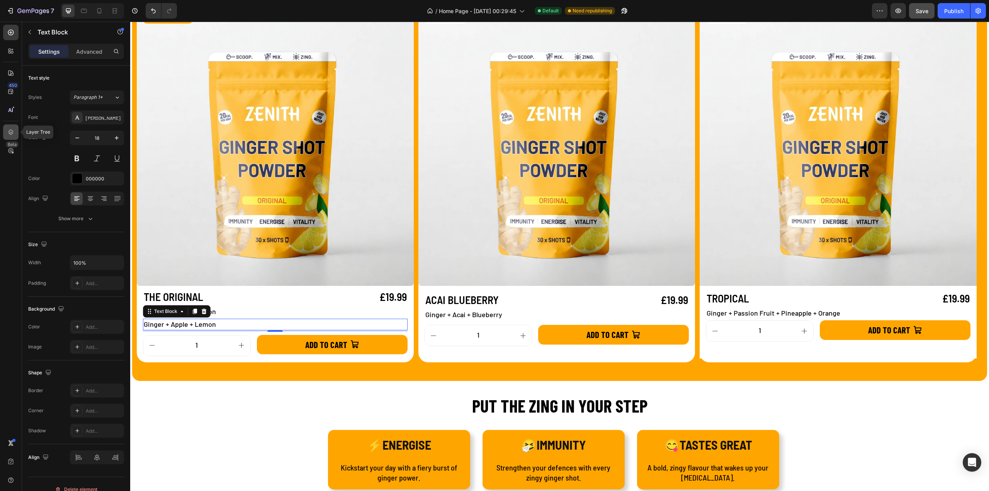
click at [12, 133] on icon at bounding box center [11, 132] width 8 height 8
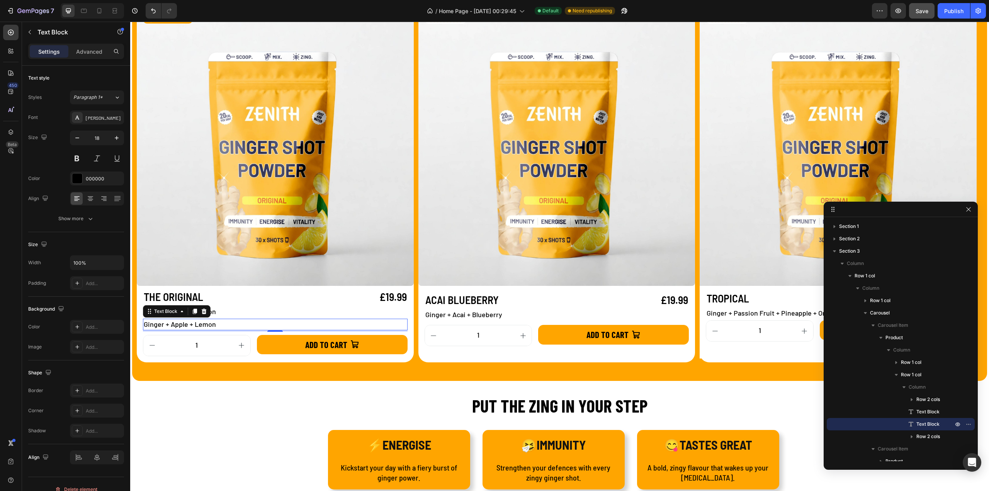
click at [927, 424] on span "Text Block" at bounding box center [928, 425] width 23 height 8
click at [967, 423] on icon "button" at bounding box center [969, 424] width 6 height 6
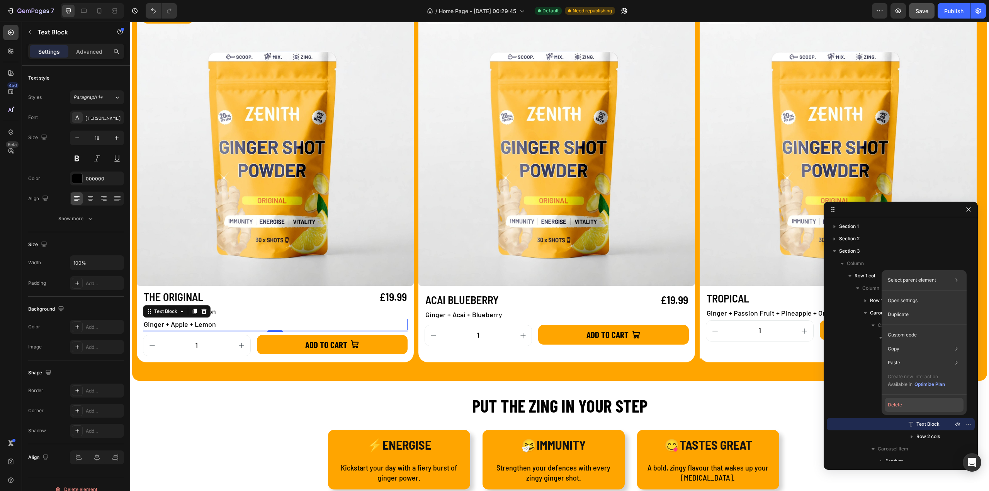
click at [898, 407] on button "Delete" at bounding box center [924, 405] width 79 height 14
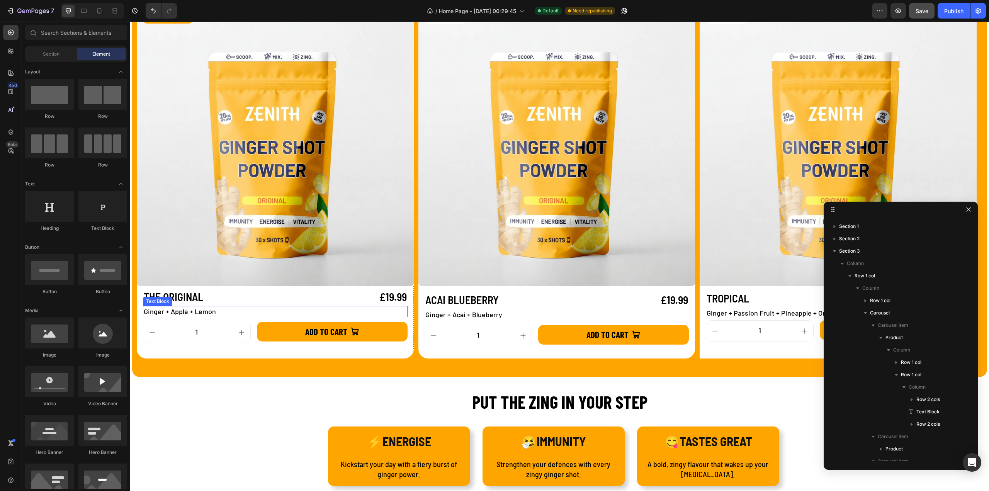
click at [262, 313] on p "Ginger + Apple + Lemon" at bounding box center [275, 312] width 263 height 10
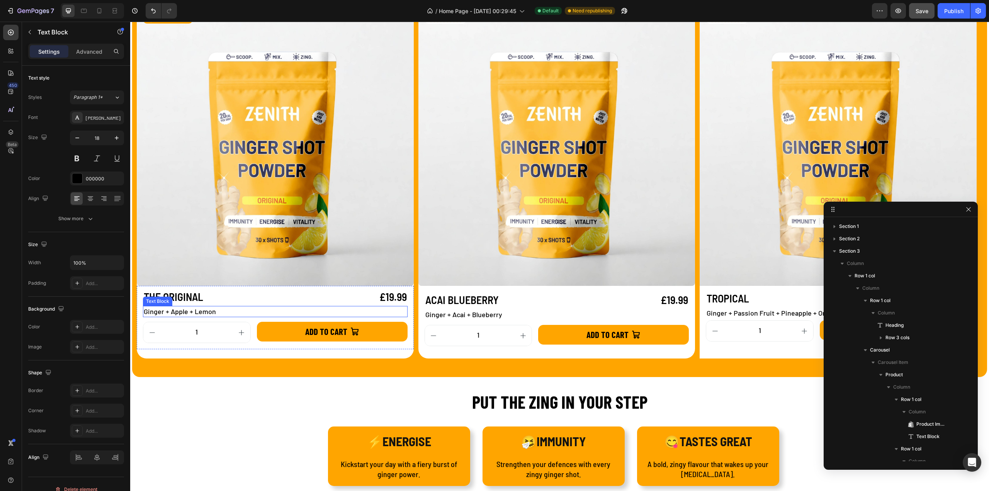
scroll to position [220, 0]
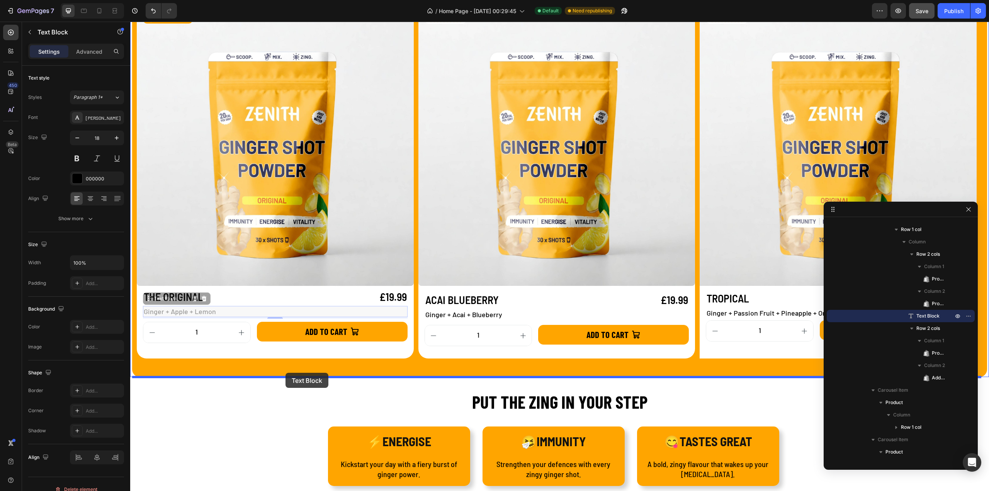
drag, startPoint x: 150, startPoint y: 297, endPoint x: 286, endPoint y: 373, distance: 155.4
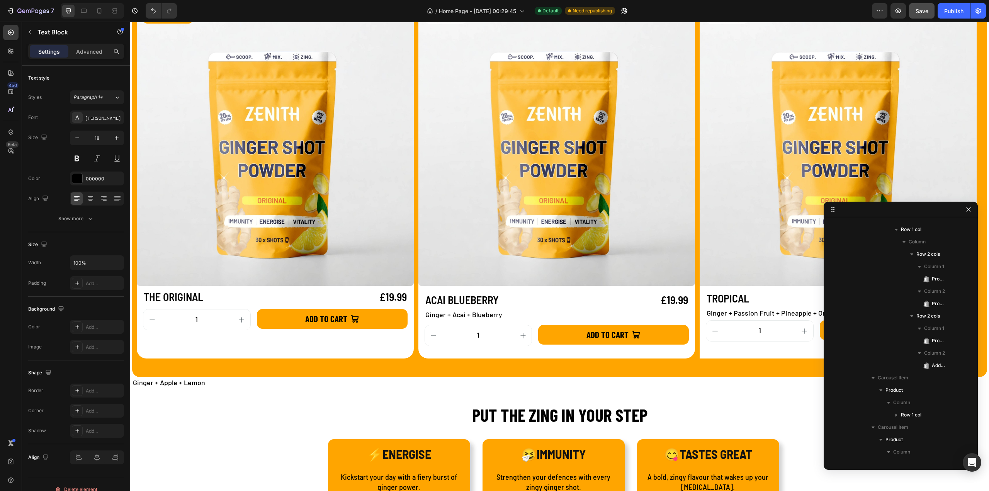
click at [202, 385] on p "Ginger + Apple + Lemon" at bounding box center [560, 383] width 854 height 10
click at [10, 55] on div at bounding box center [10, 50] width 15 height 15
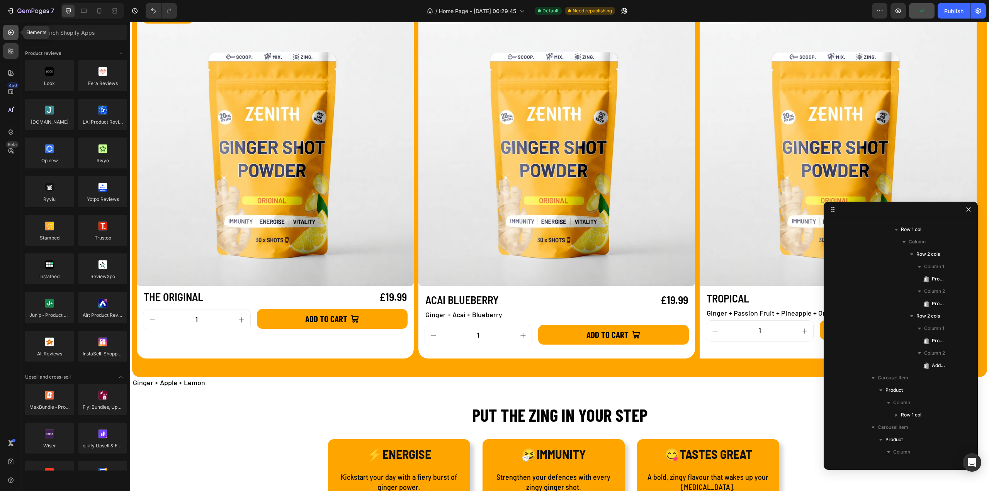
click at [11, 34] on icon at bounding box center [11, 33] width 8 height 8
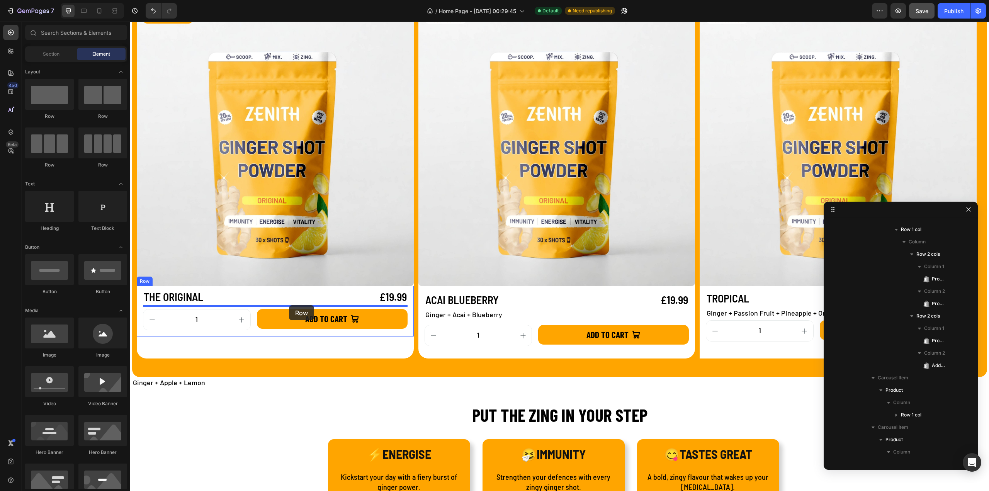
drag, startPoint x: 229, startPoint y: 170, endPoint x: 289, endPoint y: 305, distance: 148.3
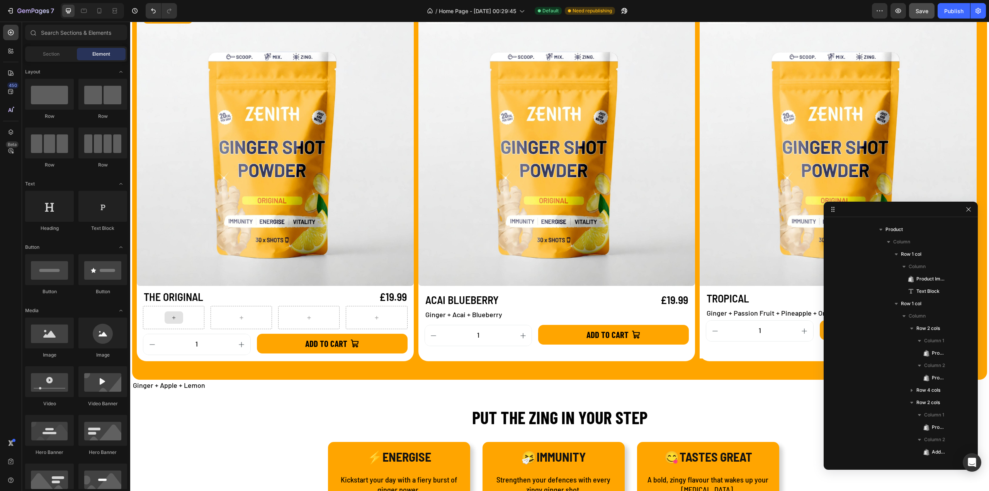
click at [179, 320] on div at bounding box center [174, 318] width 19 height 12
drag, startPoint x: 228, startPoint y: 233, endPoint x: 168, endPoint y: 314, distance: 100.6
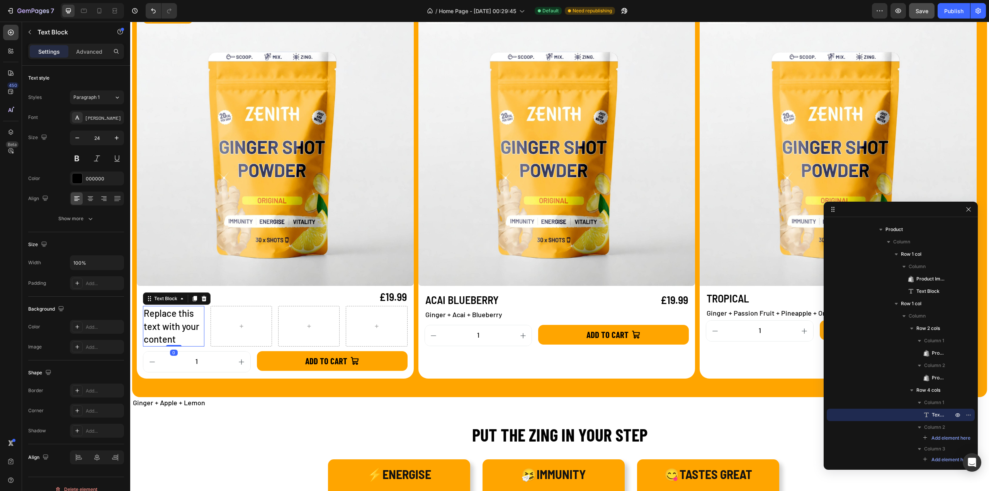
click at [175, 322] on div "Replace this text with your content" at bounding box center [173, 326] width 61 height 41
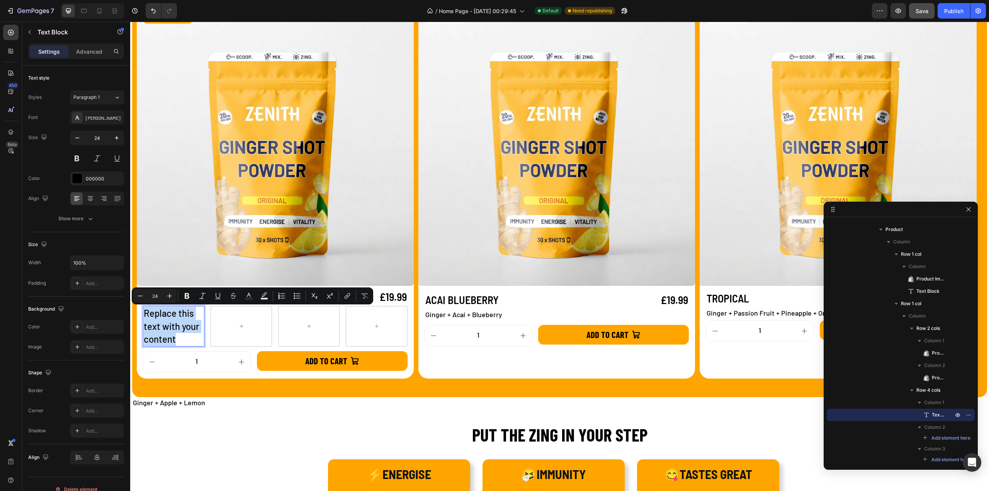
drag, startPoint x: 177, startPoint y: 342, endPoint x: 146, endPoint y: 313, distance: 42.4
click at [146, 313] on p "Replace this text with your content" at bounding box center [174, 326] width 60 height 39
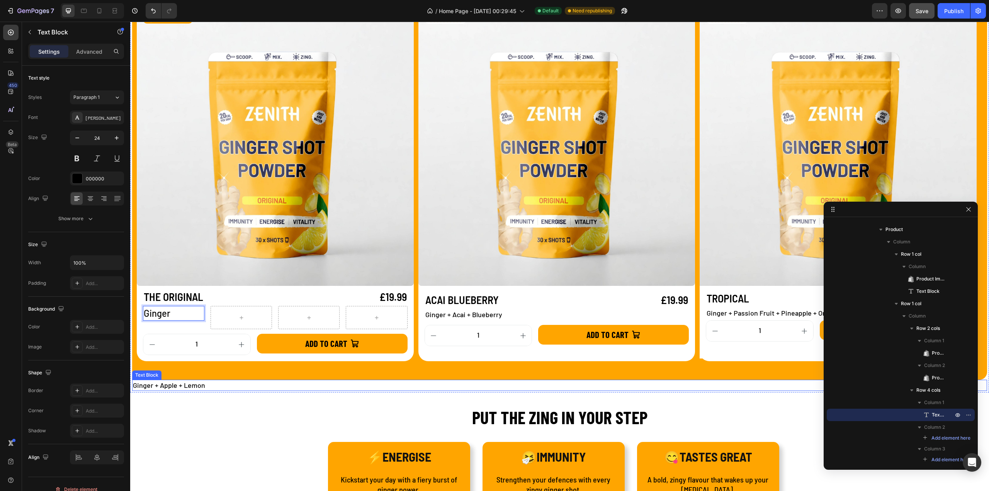
click at [186, 385] on p "Ginger + Apple + Lemon" at bounding box center [560, 386] width 854 height 10
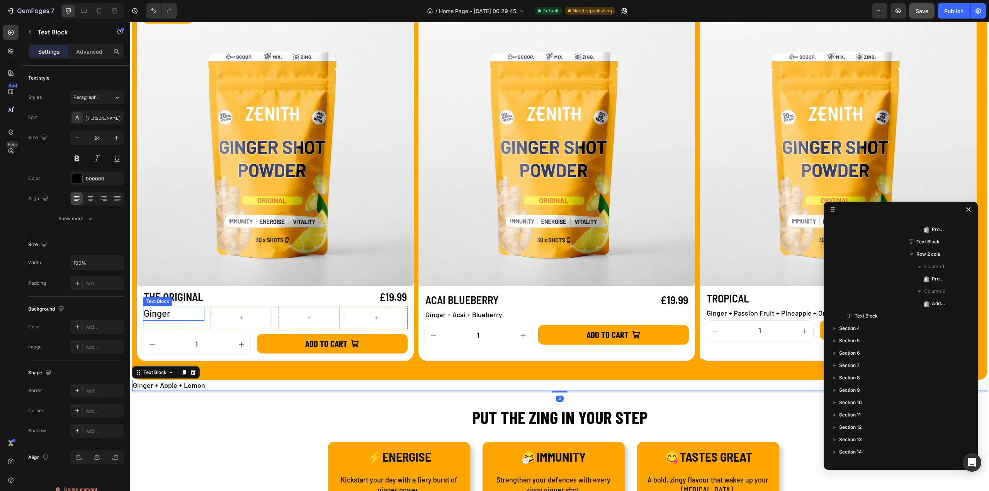
click at [162, 317] on p "Ginger" at bounding box center [174, 313] width 60 height 13
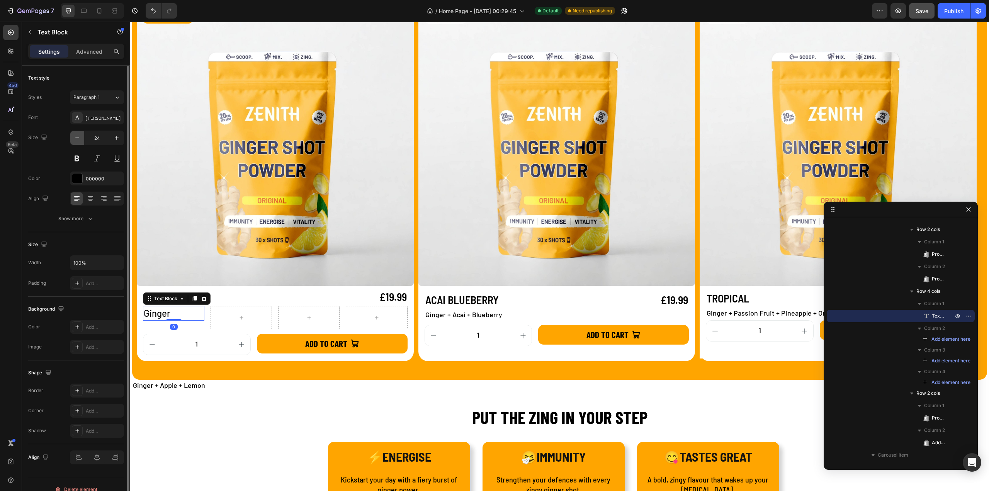
click at [79, 134] on icon "button" at bounding box center [77, 138] width 8 height 8
click at [80, 134] on button "button" at bounding box center [77, 138] width 14 height 14
click at [80, 135] on icon "button" at bounding box center [77, 138] width 8 height 8
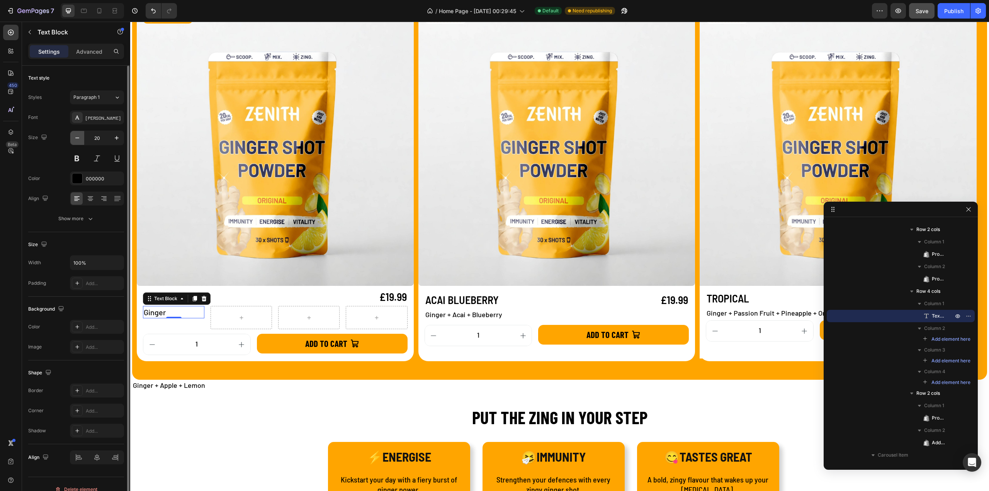
click at [80, 135] on icon "button" at bounding box center [77, 138] width 8 height 8
type input "18"
click at [90, 198] on icon at bounding box center [91, 199] width 8 height 8
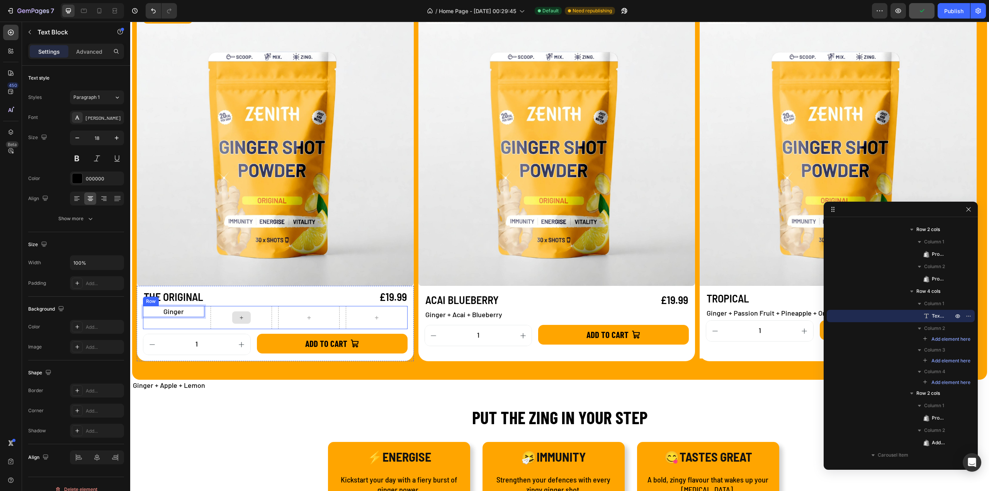
click at [242, 310] on div at bounding box center [241, 317] width 61 height 23
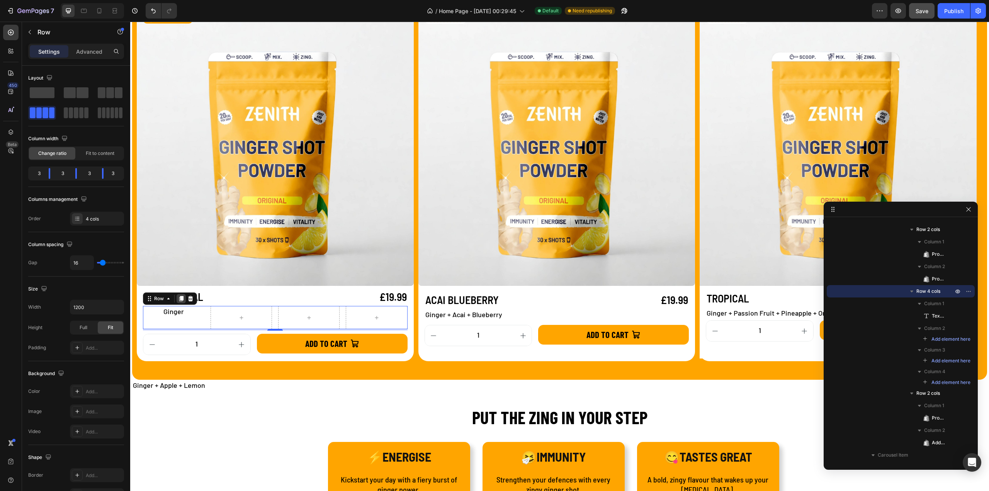
click at [177, 299] on div at bounding box center [181, 298] width 9 height 9
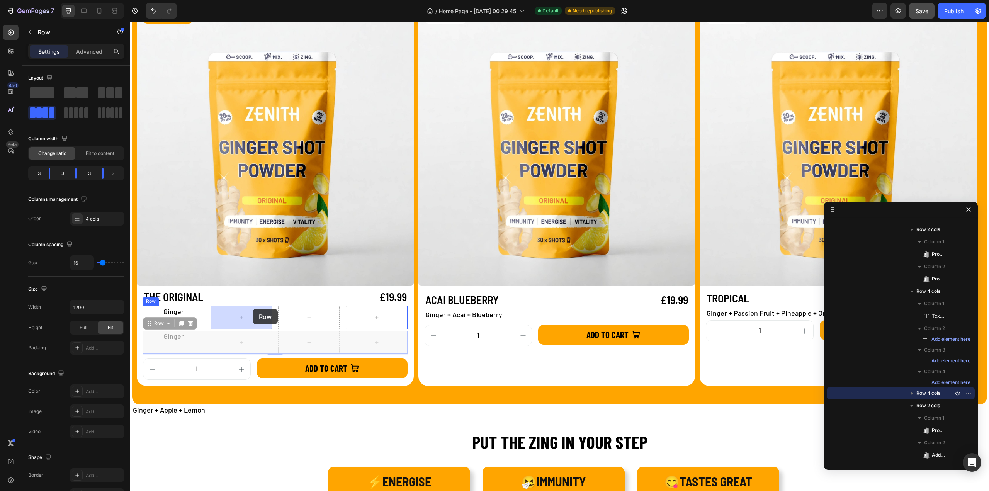
drag, startPoint x: 150, startPoint y: 324, endPoint x: 253, endPoint y: 309, distance: 103.9
click at [187, 339] on p "Ginger" at bounding box center [174, 337] width 60 height 10
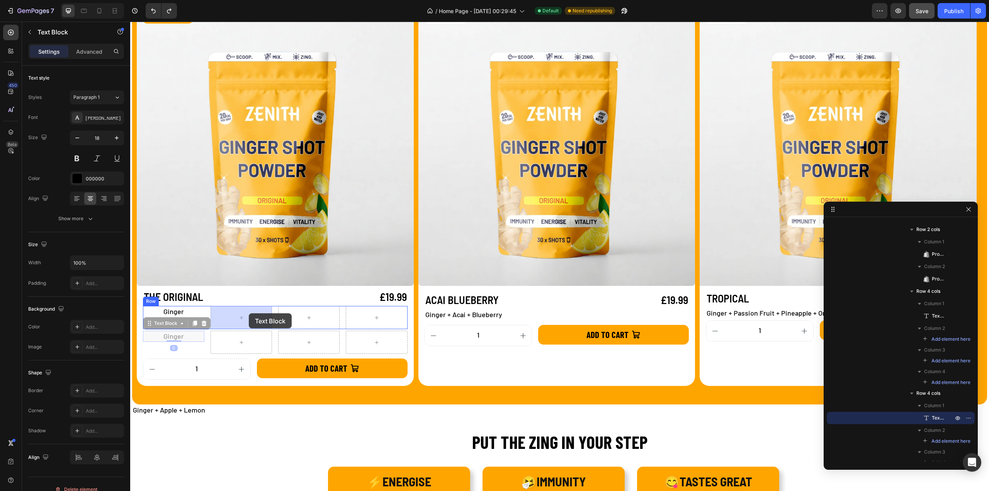
drag, startPoint x: 151, startPoint y: 324, endPoint x: 249, endPoint y: 313, distance: 98.7
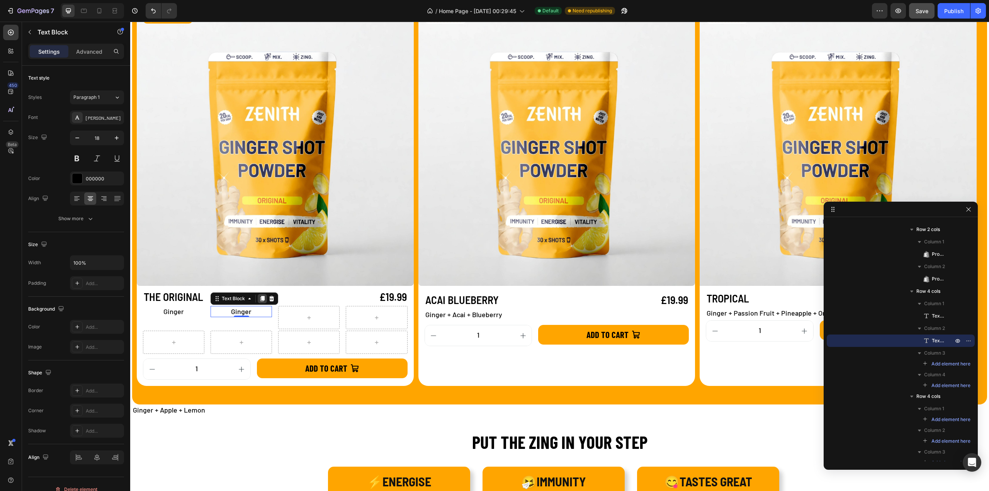
click at [261, 300] on icon at bounding box center [262, 299] width 6 height 6
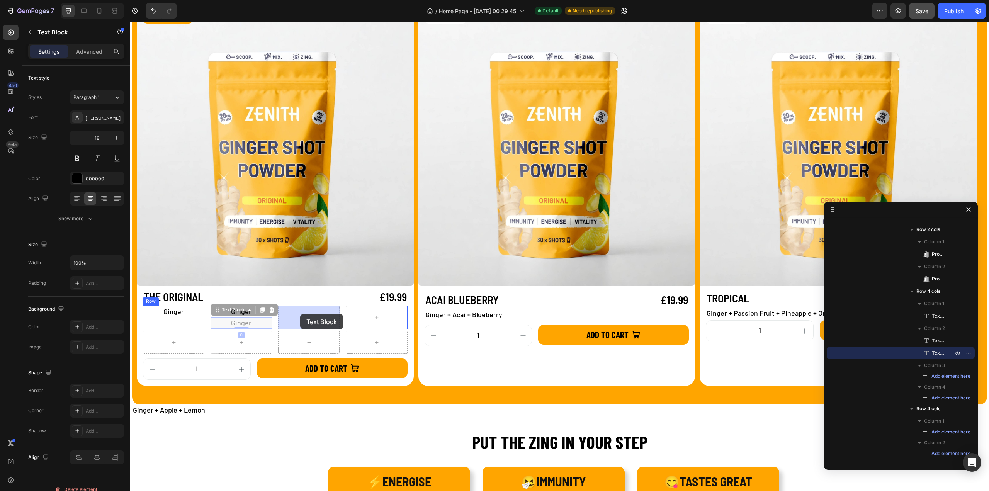
drag, startPoint x: 220, startPoint y: 311, endPoint x: 300, endPoint y: 314, distance: 80.8
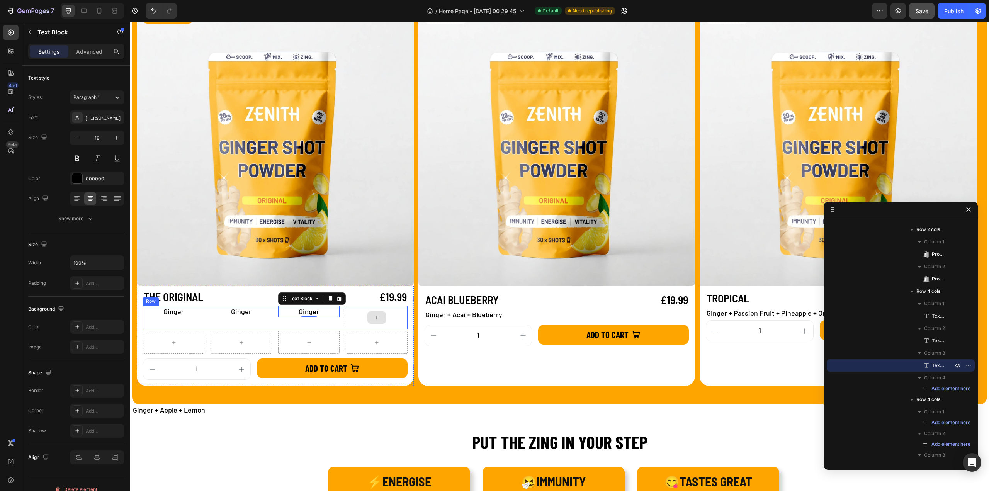
click at [365, 310] on div at bounding box center [376, 317] width 61 height 23
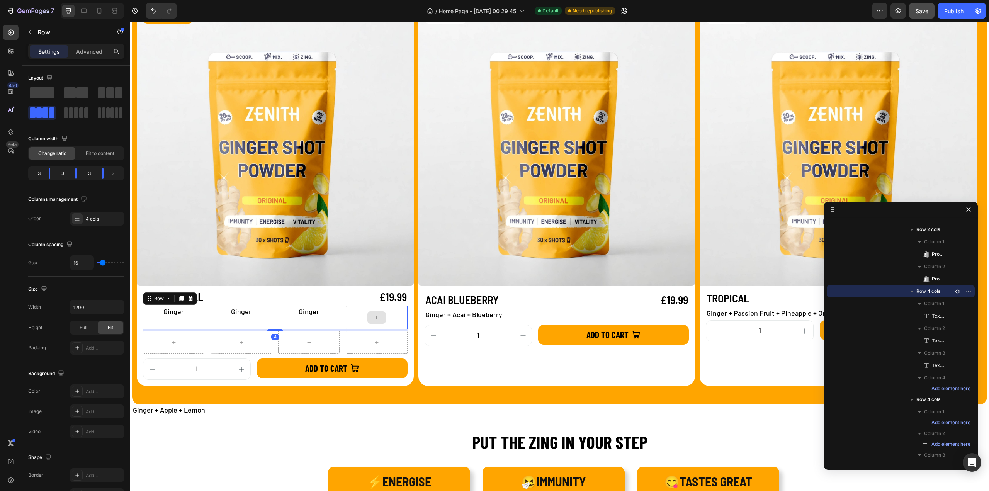
click at [361, 311] on div at bounding box center [376, 317] width 61 height 23
drag, startPoint x: 109, startPoint y: 92, endPoint x: 125, endPoint y: 110, distance: 23.6
click at [109, 92] on span at bounding box center [110, 92] width 8 height 11
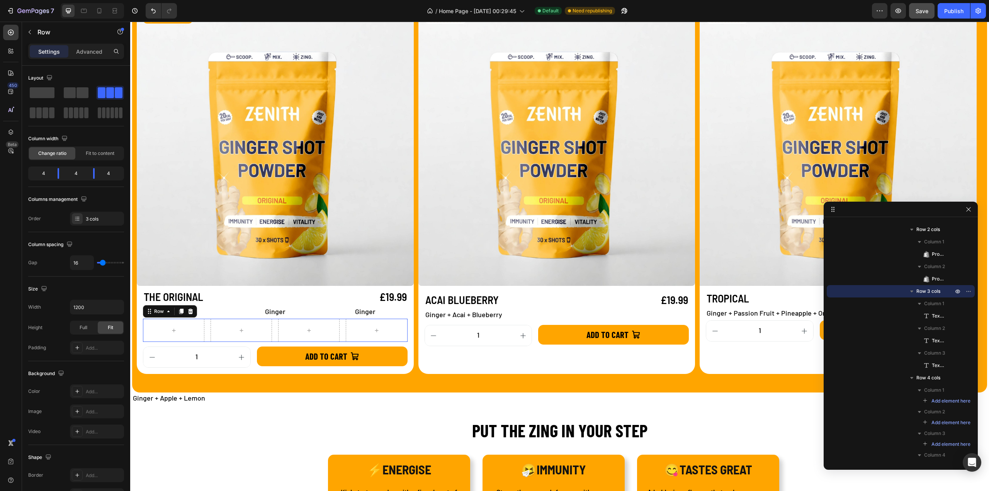
click at [209, 336] on div "Row 0" at bounding box center [275, 330] width 265 height 23
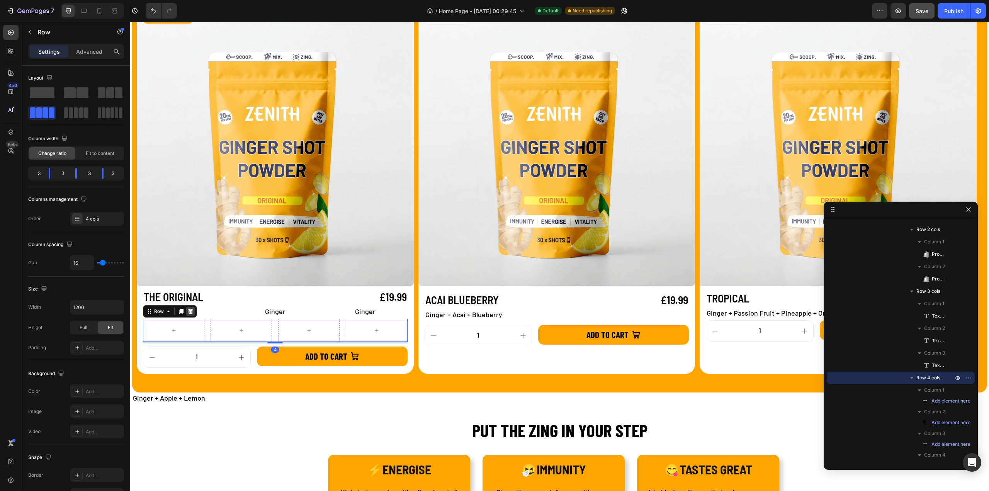
click at [189, 314] on icon at bounding box center [190, 311] width 5 height 5
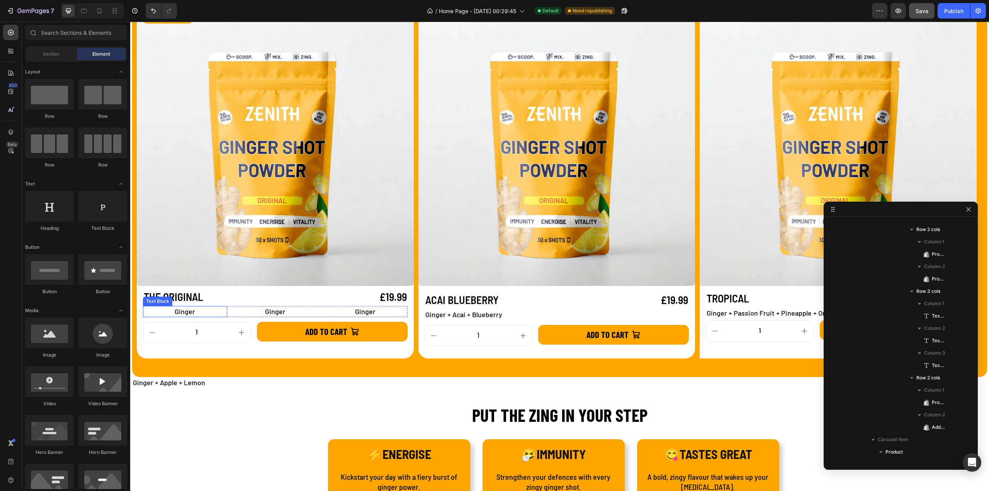
click at [185, 313] on p "Ginger" at bounding box center [185, 312] width 83 height 10
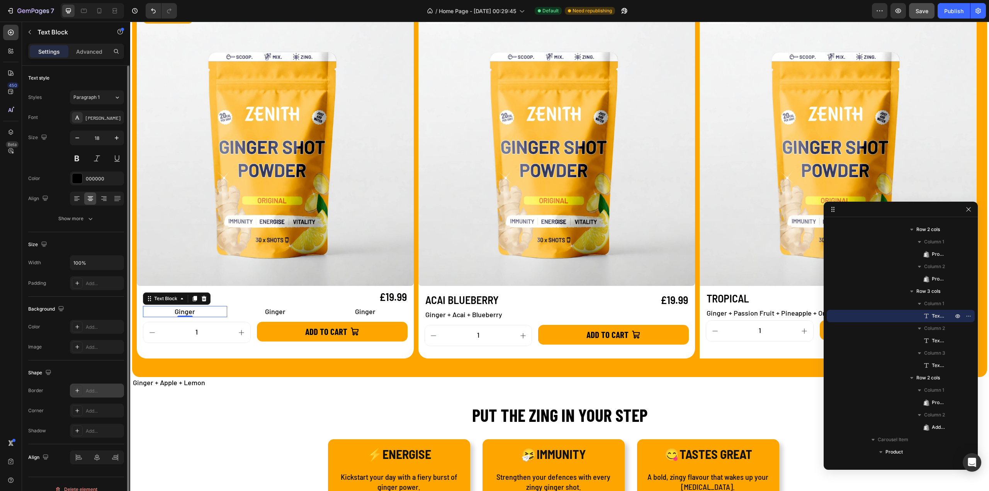
click at [79, 391] on icon at bounding box center [77, 391] width 6 height 6
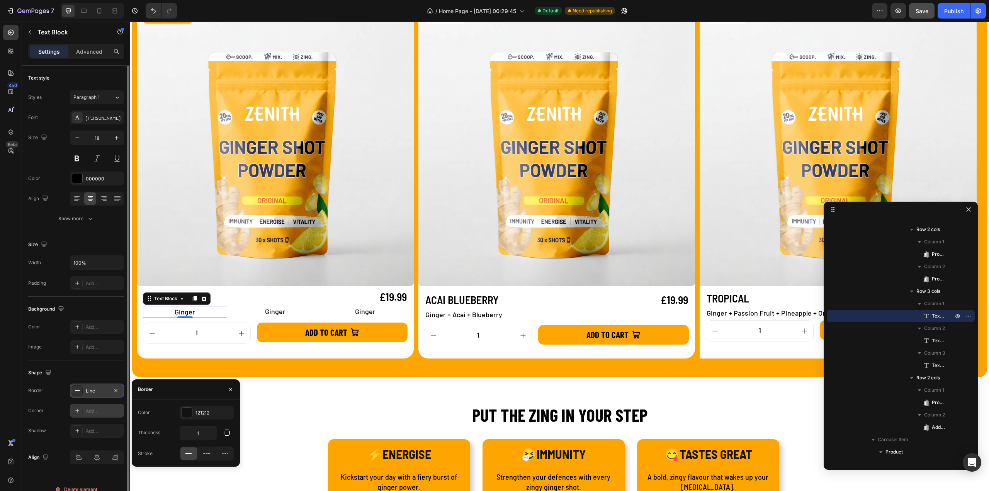
click at [77, 412] on icon at bounding box center [77, 411] width 6 height 6
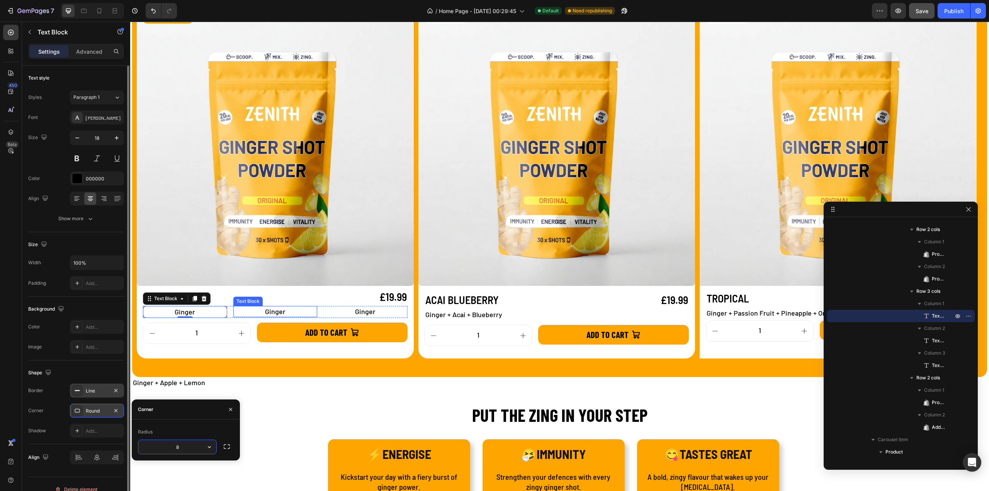
click at [266, 309] on p "Ginger" at bounding box center [275, 312] width 83 height 10
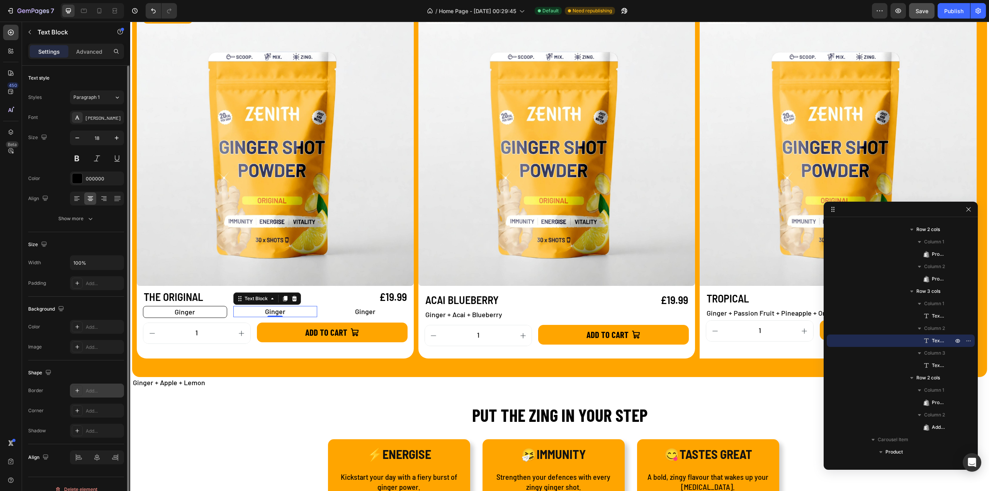
click at [76, 392] on icon at bounding box center [77, 391] width 6 height 6
click at [78, 410] on icon at bounding box center [77, 411] width 6 height 6
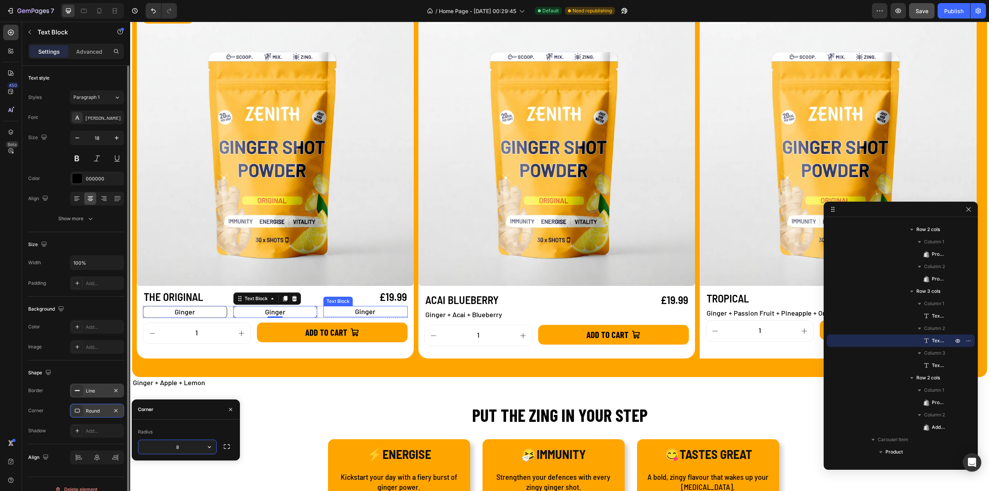
click at [371, 307] on p "Ginger" at bounding box center [365, 312] width 83 height 10
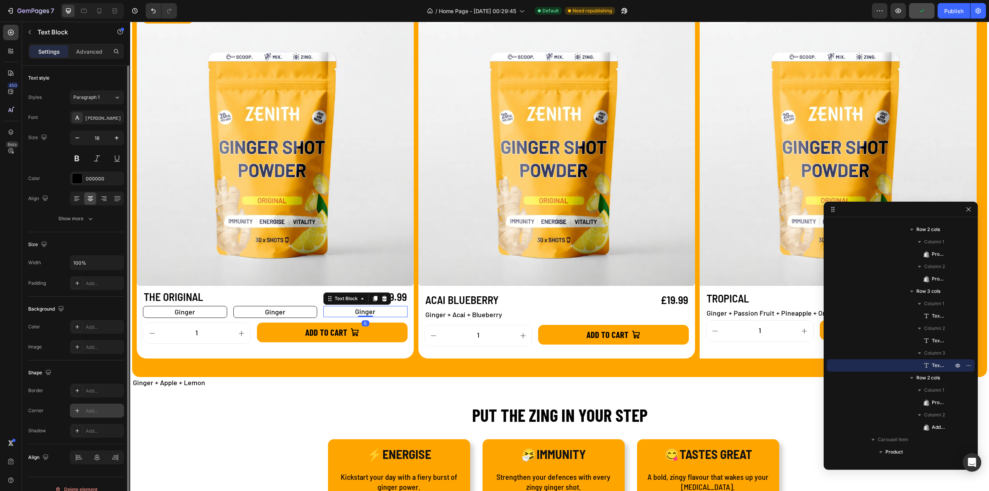
drag, startPoint x: 78, startPoint y: 389, endPoint x: 78, endPoint y: 404, distance: 15.1
click at [78, 389] on icon at bounding box center [77, 391] width 6 height 6
click at [77, 406] on div at bounding box center [77, 410] width 11 height 11
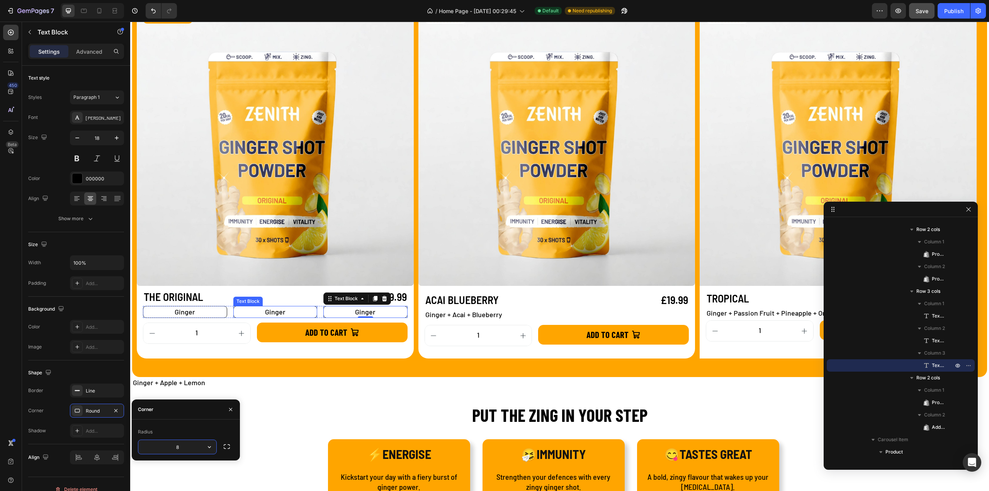
click at [262, 310] on p "Ginger" at bounding box center [276, 312] width 82 height 10
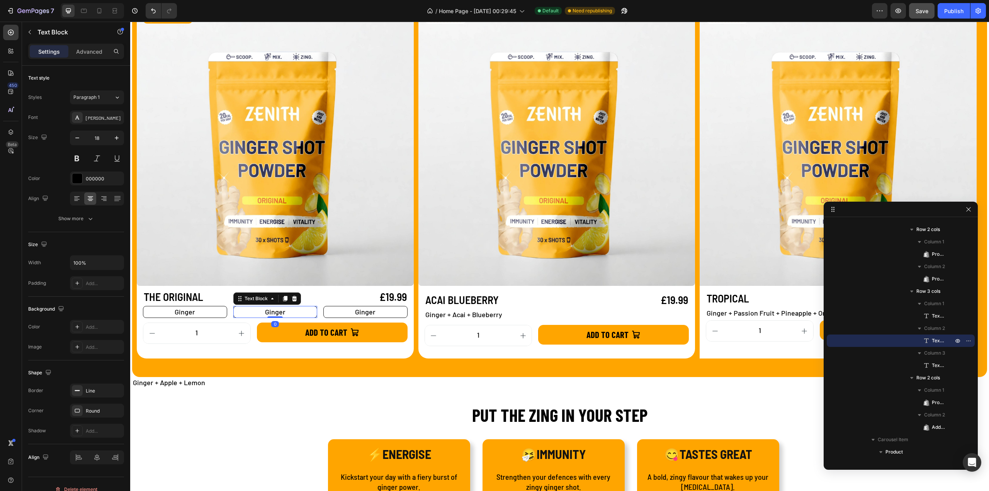
click at [262, 310] on p "Ginger" at bounding box center [276, 312] width 82 height 10
click at [381, 313] on p "Ginger" at bounding box center [366, 312] width 82 height 10
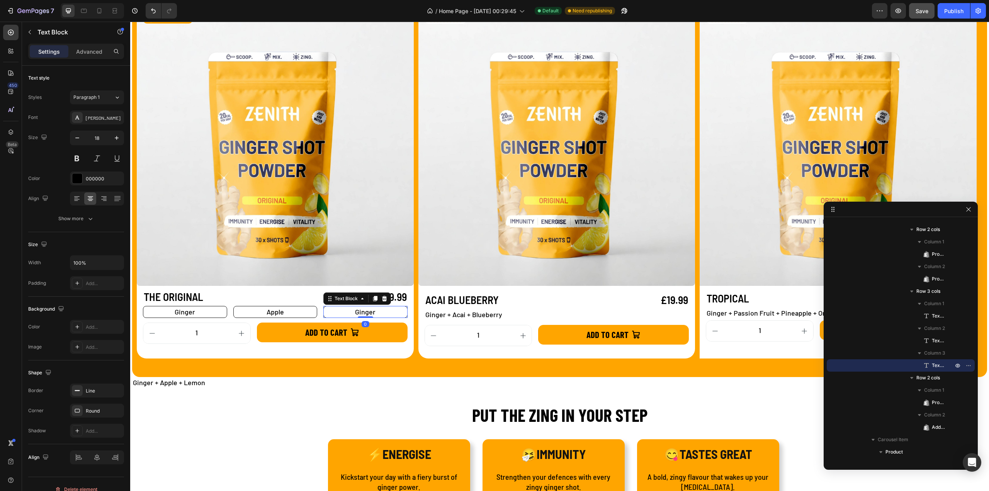
click at [381, 313] on p "Ginger" at bounding box center [366, 312] width 82 height 10
drag, startPoint x: 377, startPoint y: 313, endPoint x: 348, endPoint y: 315, distance: 29.0
click at [348, 315] on p "Ginger" at bounding box center [366, 312] width 82 height 10
click at [354, 313] on p "Ginger" at bounding box center [366, 312] width 82 height 10
click at [357, 313] on p "Ginger" at bounding box center [366, 312] width 82 height 10
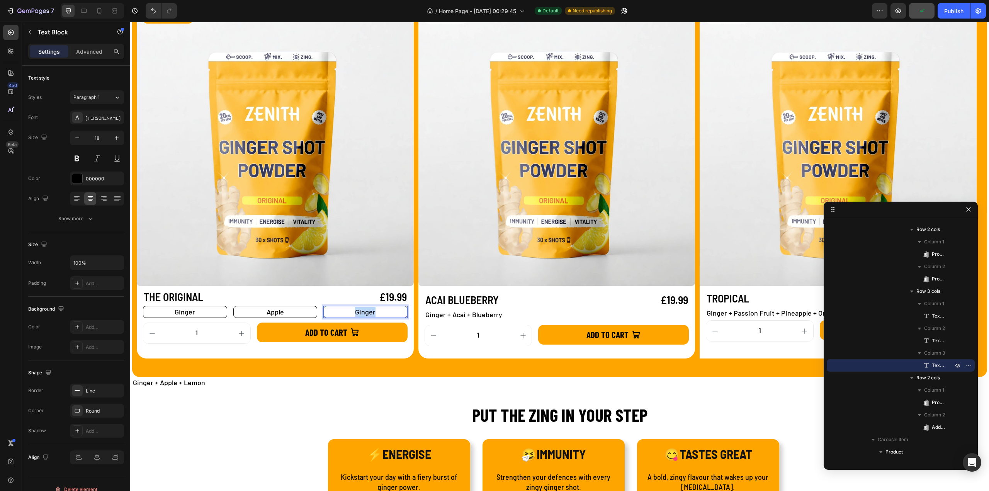
drag, startPoint x: 354, startPoint y: 312, endPoint x: 374, endPoint y: 311, distance: 20.1
click at [374, 311] on p "Ginger" at bounding box center [366, 312] width 82 height 10
click at [318, 315] on div "Ginger Text Block Apple Text Block Lemon Text Block Row 4" at bounding box center [275, 312] width 265 height 12
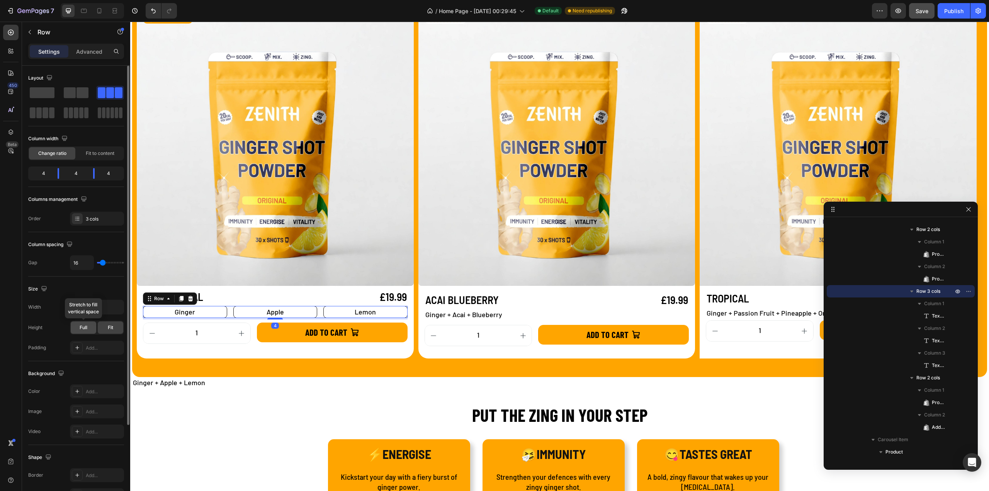
click at [86, 327] on span "Full" at bounding box center [84, 327] width 8 height 7
click at [100, 324] on div "Fit" at bounding box center [111, 328] width 26 height 12
click at [119, 305] on icon "button" at bounding box center [117, 307] width 8 height 8
click at [81, 339] on p "Full 100%" at bounding box center [95, 340] width 44 height 7
click at [114, 307] on icon "button" at bounding box center [117, 307] width 8 height 8
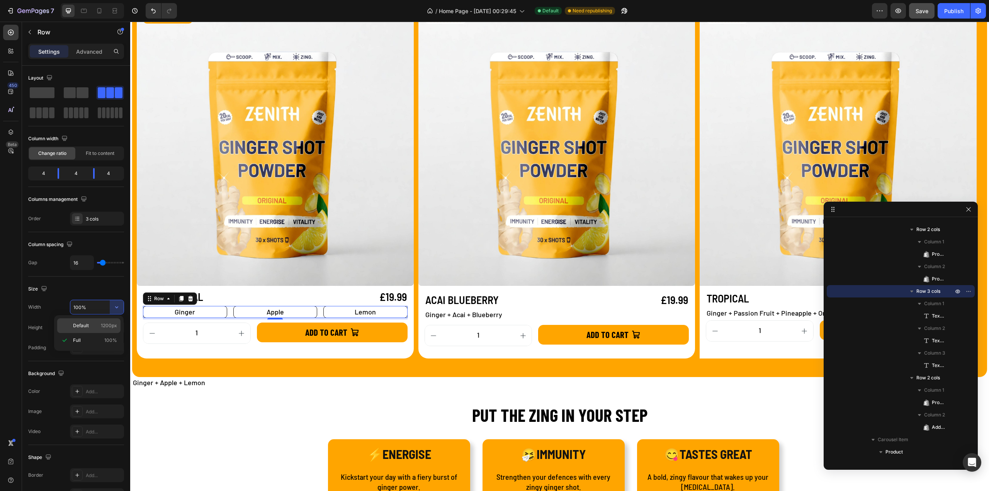
click at [85, 330] on div "Default 1200px" at bounding box center [88, 325] width 63 height 15
click at [89, 306] on input "1200" at bounding box center [96, 307] width 53 height 14
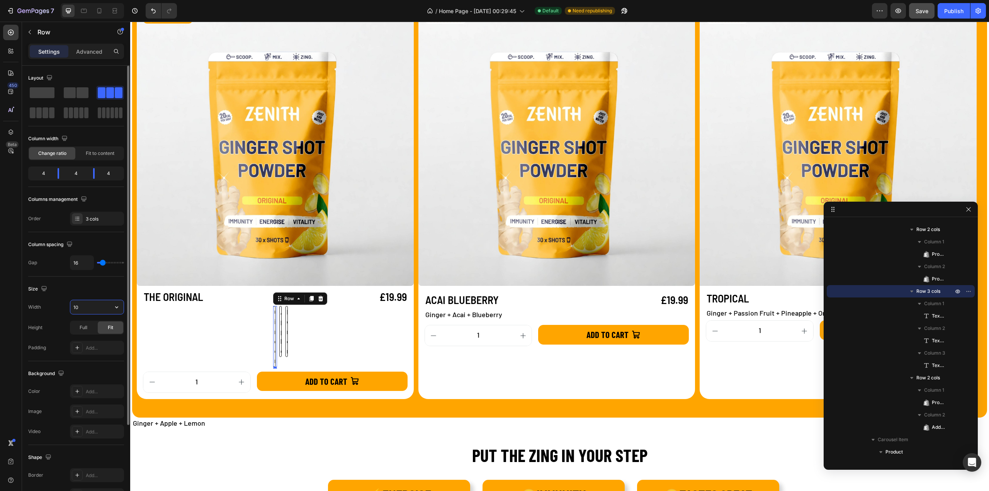
type input "1"
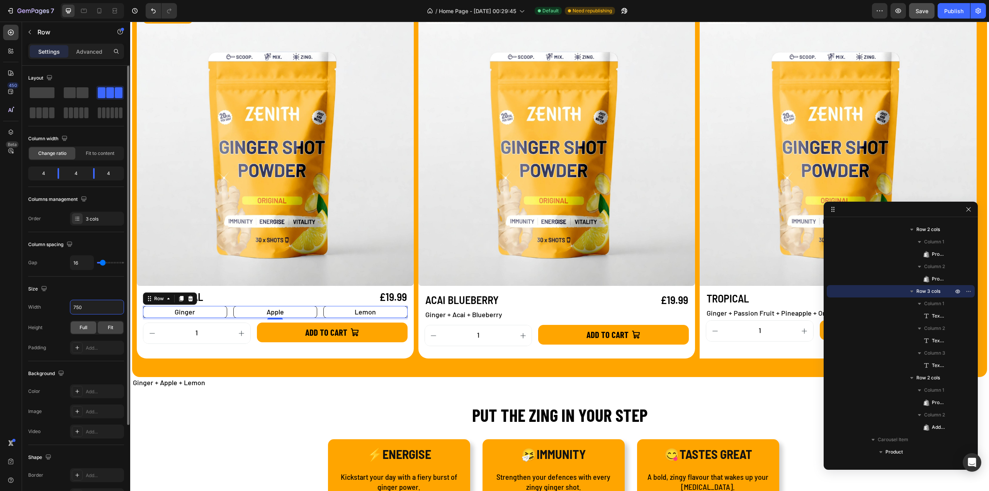
click at [78, 331] on div "Full" at bounding box center [84, 328] width 26 height 12
click at [118, 308] on icon "button" at bounding box center [117, 307] width 8 height 8
click at [93, 330] on div "Default 1200px" at bounding box center [88, 325] width 63 height 15
type input "1200"
click at [27, 114] on div "Layout Column width Change ratio Fit to content 4 4 4 Columns management Order …" at bounding box center [76, 346] width 108 height 560
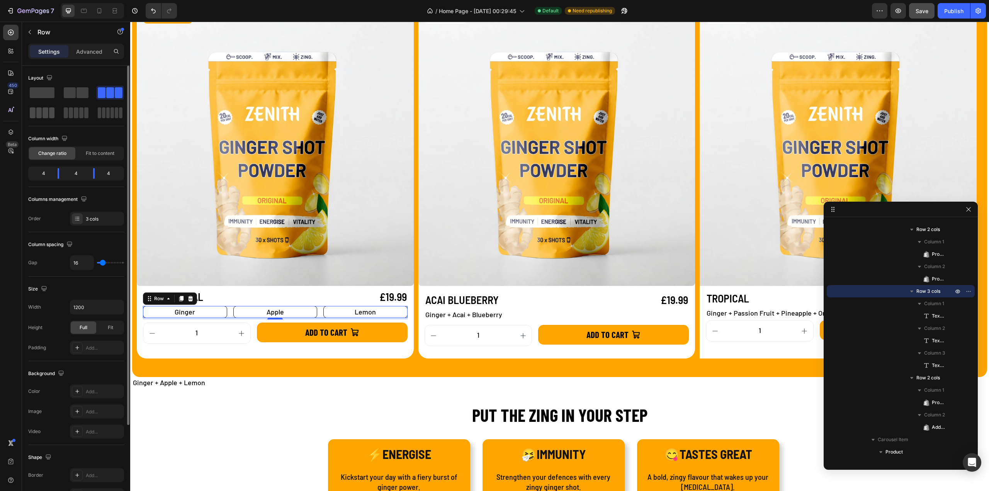
click at [41, 113] on span at bounding box center [39, 112] width 6 height 11
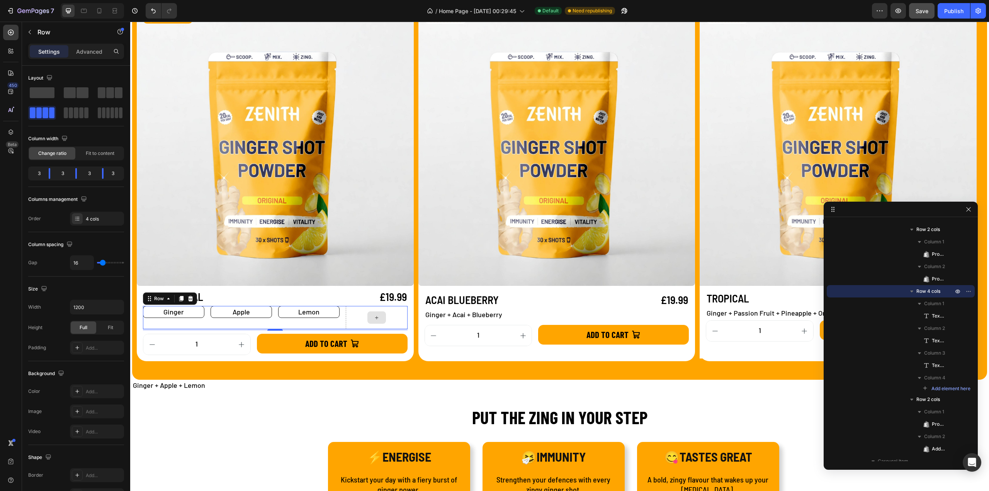
click at [360, 323] on div at bounding box center [376, 317] width 61 height 23
click at [80, 221] on div at bounding box center [77, 218] width 11 height 11
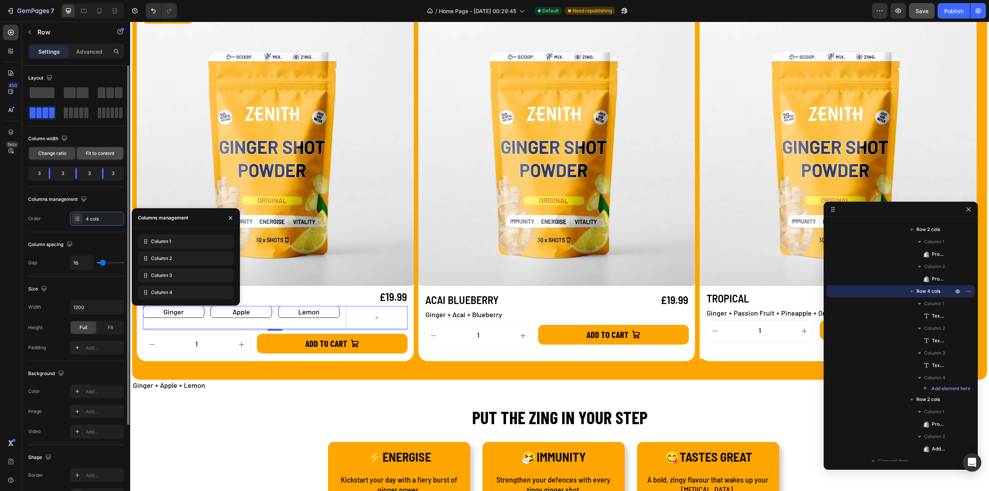
click at [87, 152] on span "Fit to content" at bounding box center [100, 153] width 29 height 7
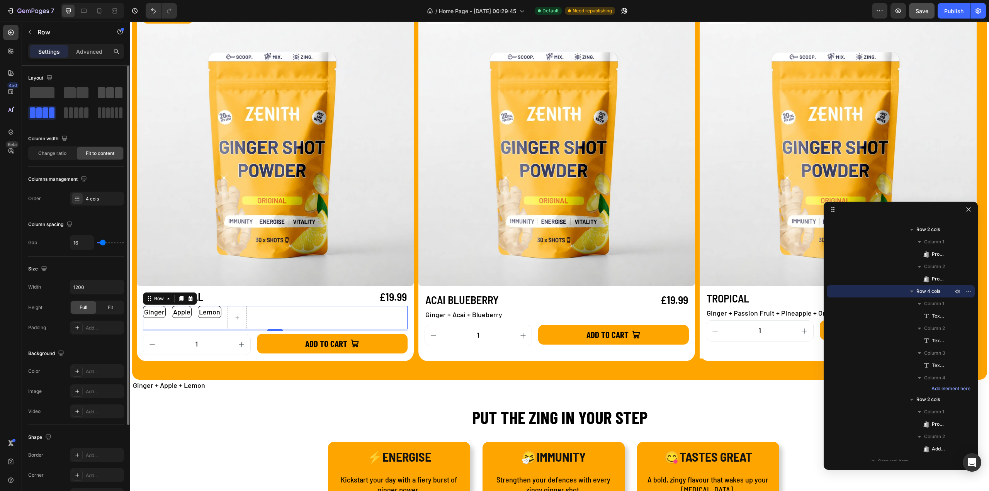
click at [107, 94] on span at bounding box center [110, 92] width 8 height 11
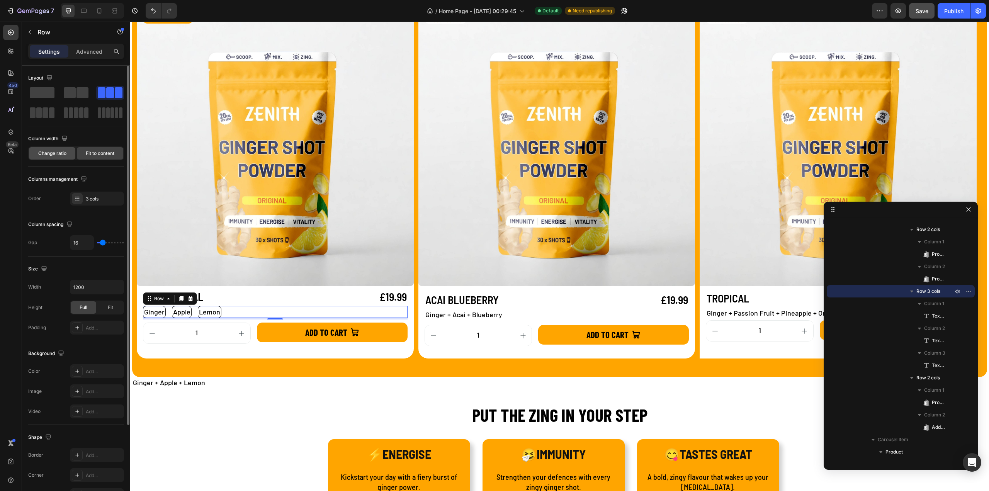
click at [57, 153] on span "Change ratio" at bounding box center [52, 153] width 28 height 7
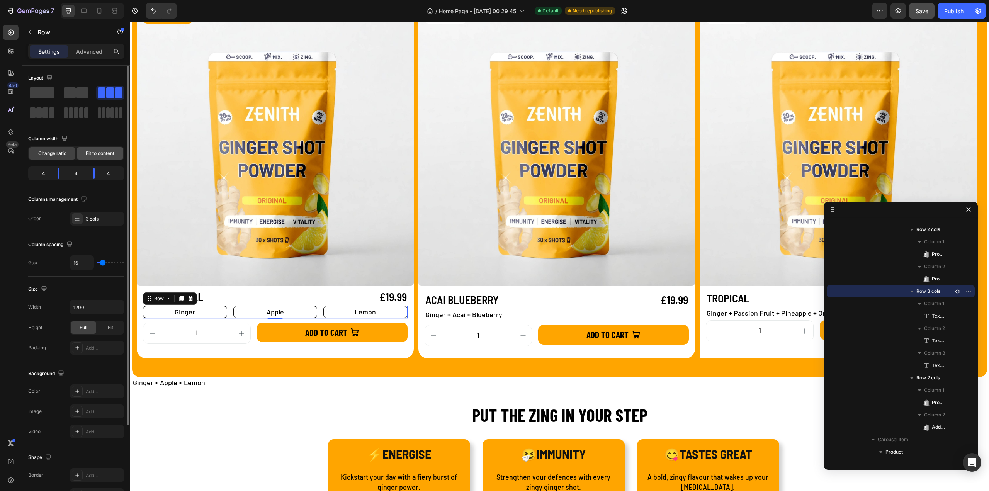
click at [90, 153] on span "Fit to content" at bounding box center [100, 153] width 29 height 7
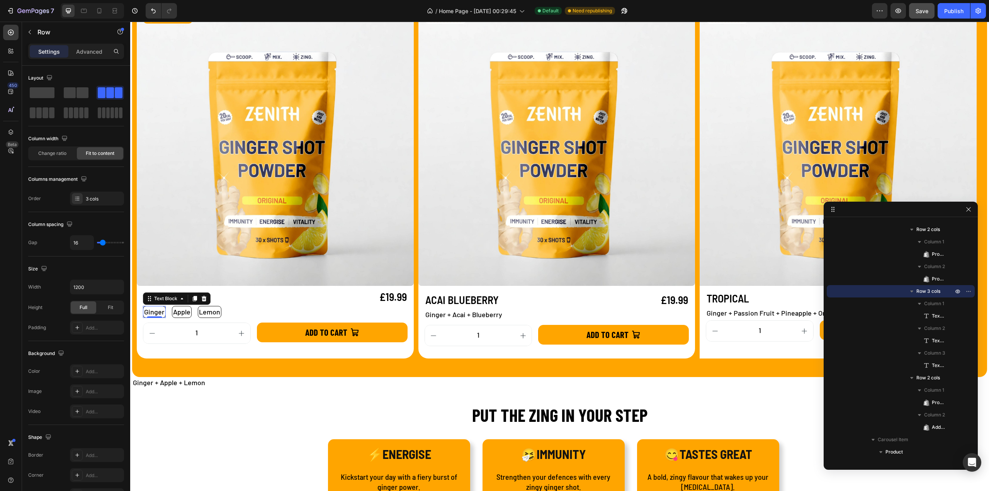
click at [152, 314] on p "Ginger" at bounding box center [154, 312] width 20 height 10
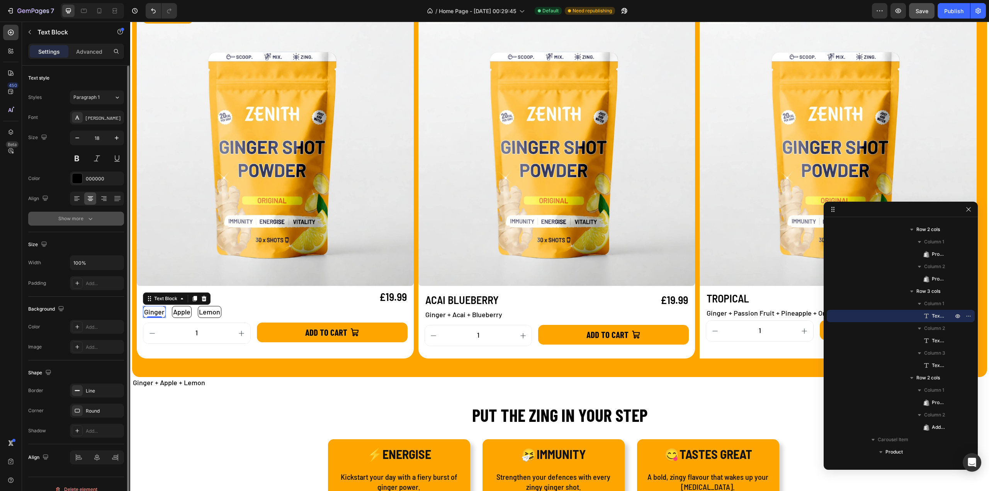
click at [78, 222] on button "Show more" at bounding box center [76, 219] width 96 height 14
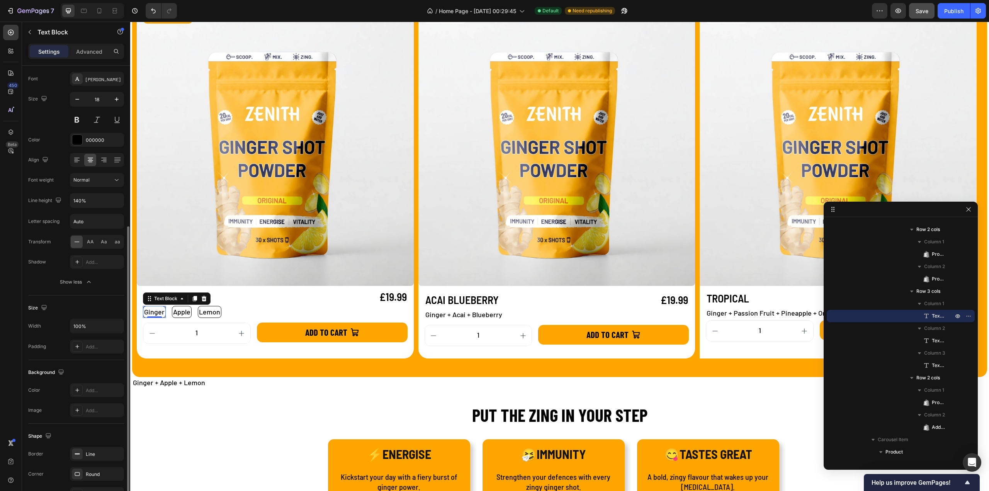
scroll to position [111, 0]
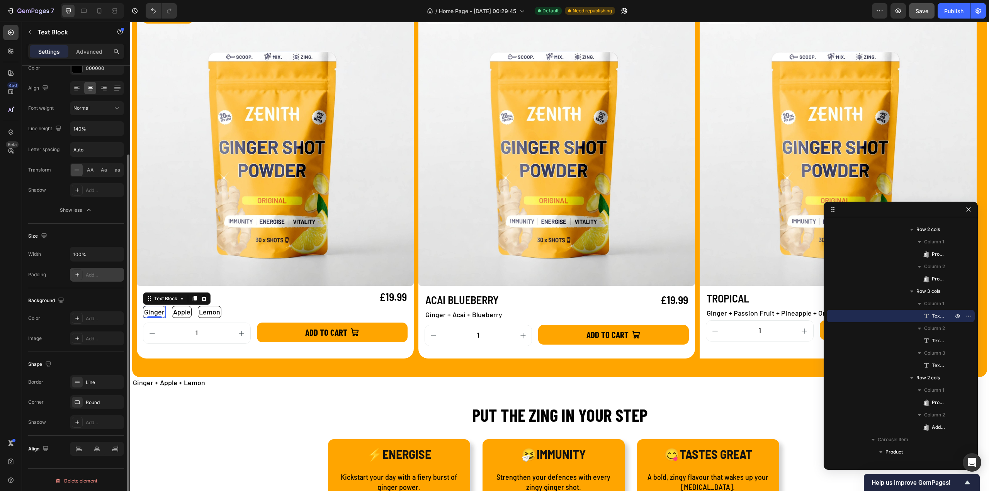
click at [77, 272] on icon at bounding box center [77, 275] width 6 height 6
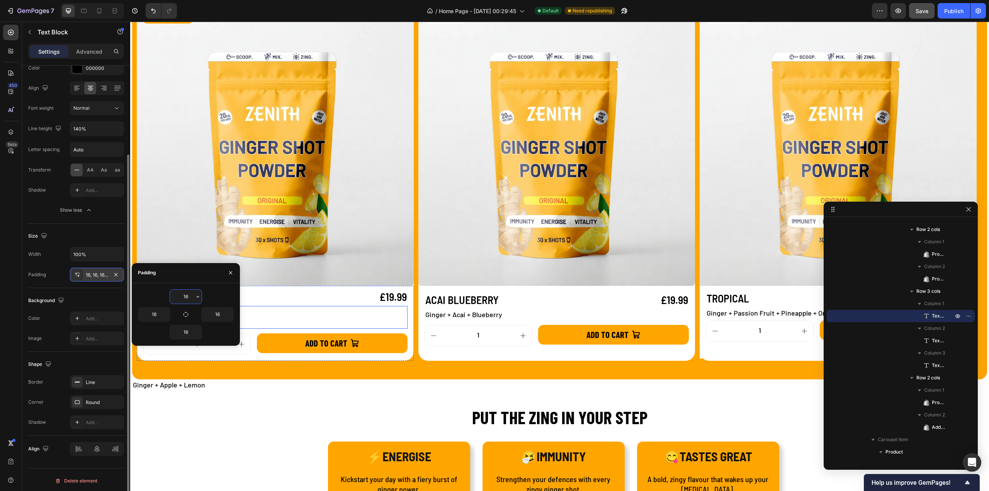
click at [307, 314] on div "Ginger Text Block 0 Apple Text Block Lemon Text Block Row" at bounding box center [275, 317] width 265 height 23
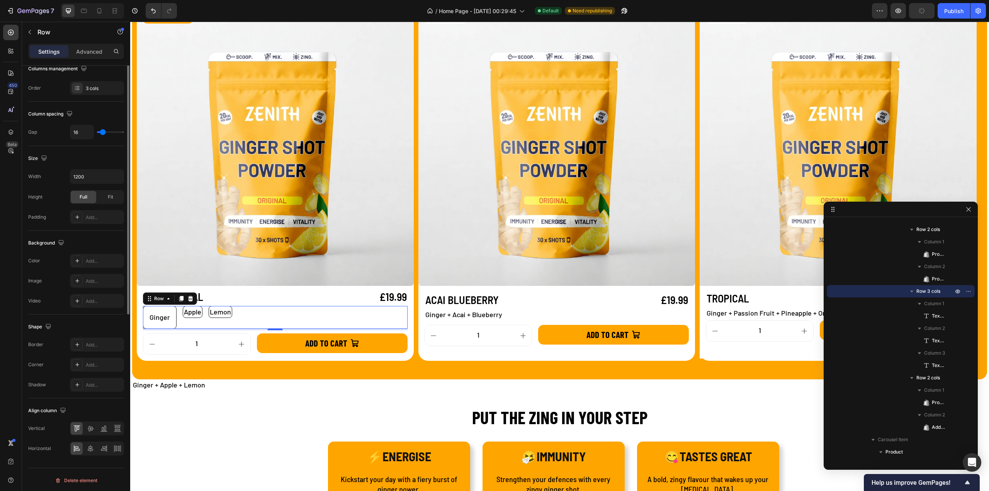
scroll to position [0, 0]
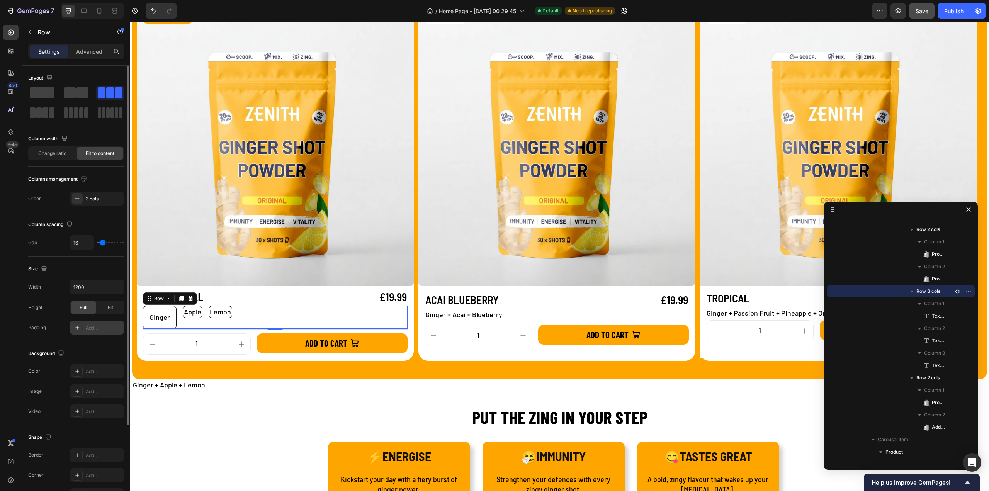
click at [80, 325] on div at bounding box center [77, 327] width 11 height 11
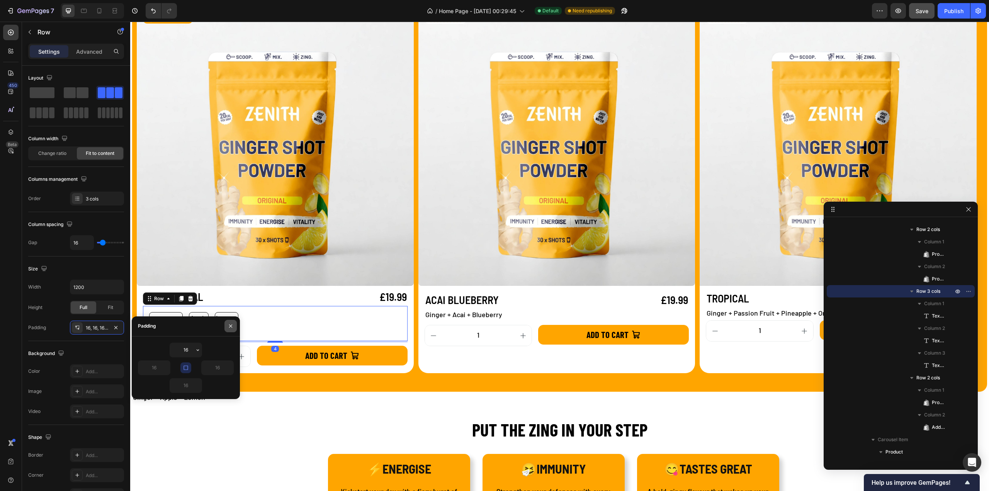
click at [231, 326] on icon "button" at bounding box center [230, 326] width 3 height 3
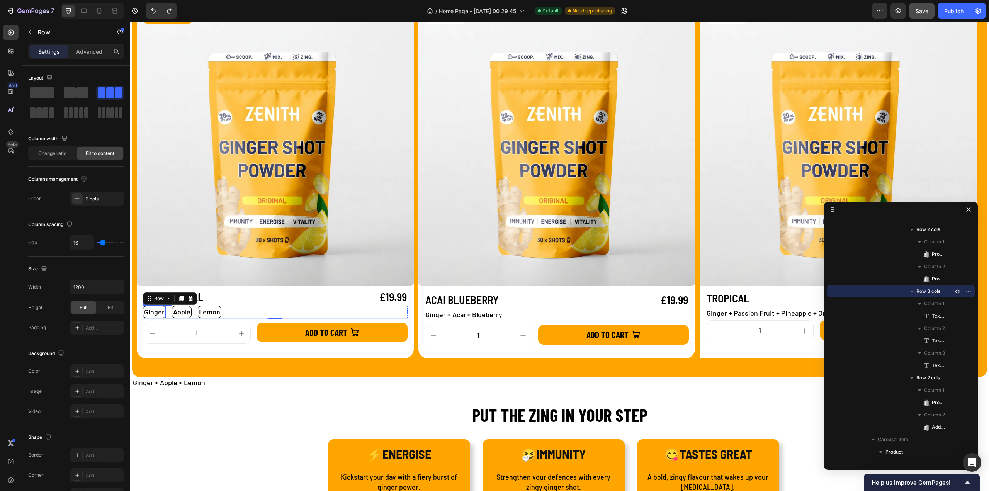
click at [155, 309] on p "Ginger" at bounding box center [154, 312] width 20 height 10
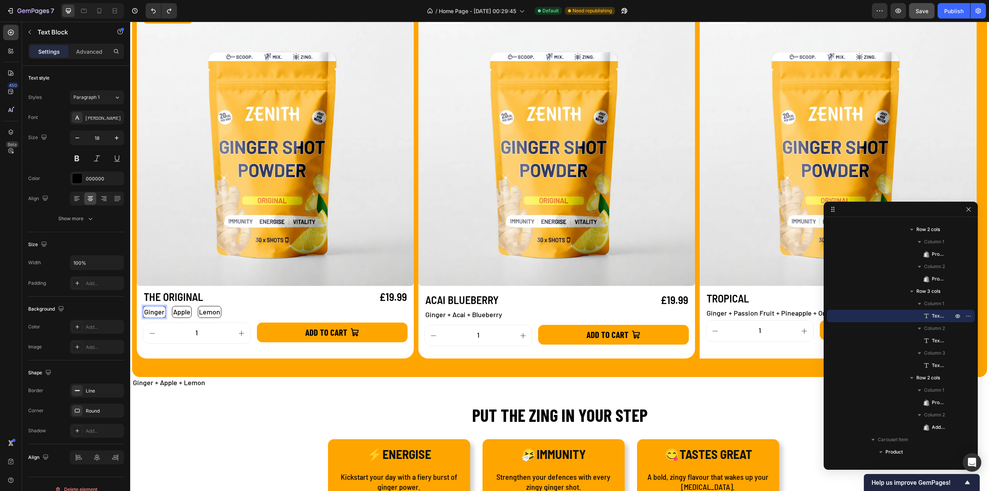
click at [157, 313] on p "Ginger" at bounding box center [154, 312] width 20 height 10
click at [99, 280] on div "Add..." at bounding box center [104, 283] width 36 height 7
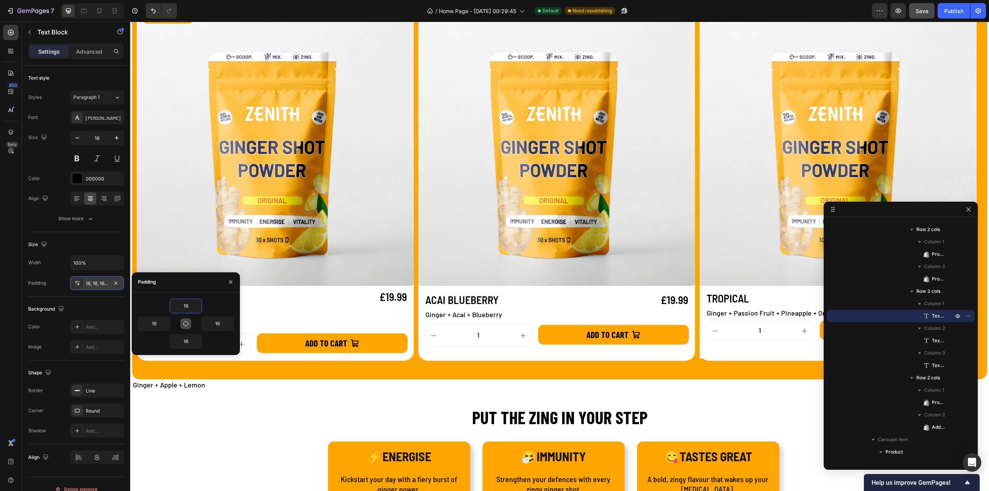
click at [184, 323] on icon "button" at bounding box center [186, 324] width 6 height 6
click at [186, 321] on icon "button" at bounding box center [186, 324] width 6 height 6
type input "32"
click at [219, 324] on input "16" at bounding box center [218, 324] width 32 height 14
type input "2"
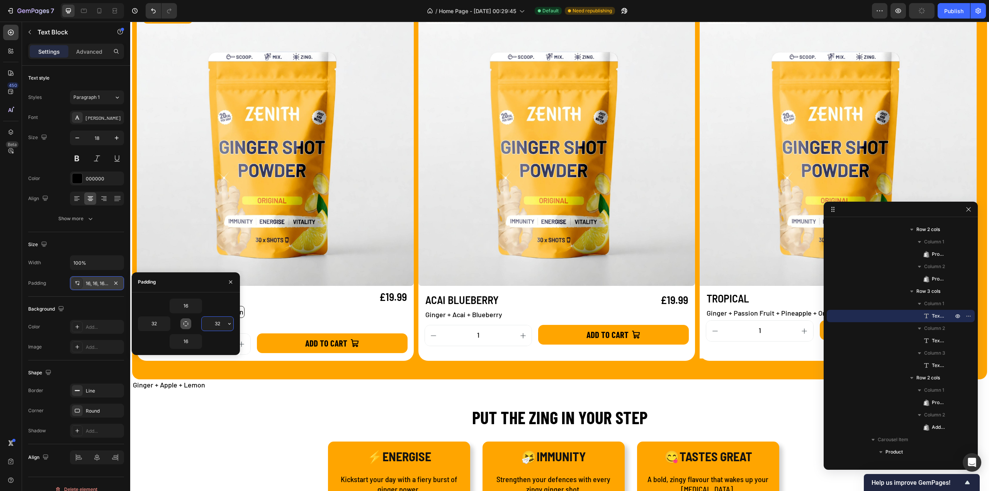
type input "32"
click at [295, 321] on div "Ginger Text Block 0 Apple Text Block Lemon Text Block Row" at bounding box center [275, 317] width 265 height 23
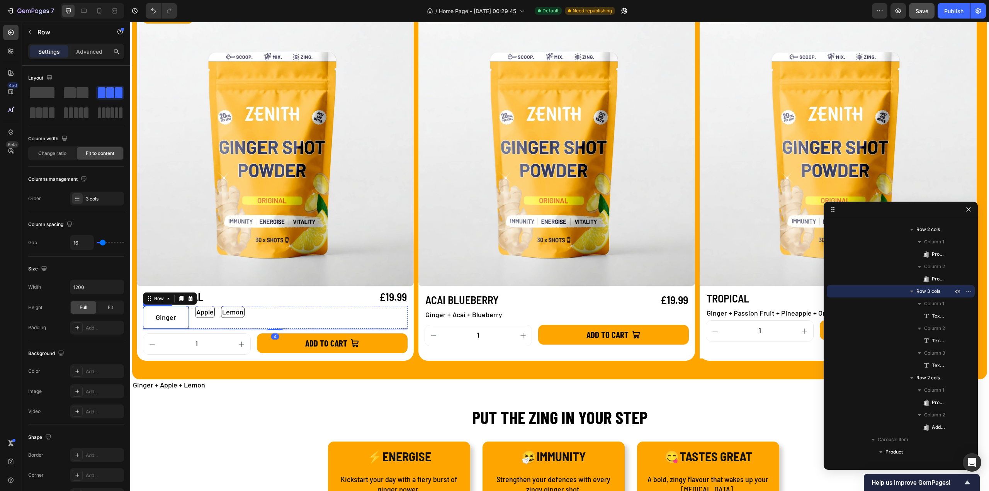
click at [170, 320] on p "Ginger" at bounding box center [166, 318] width 20 height 10
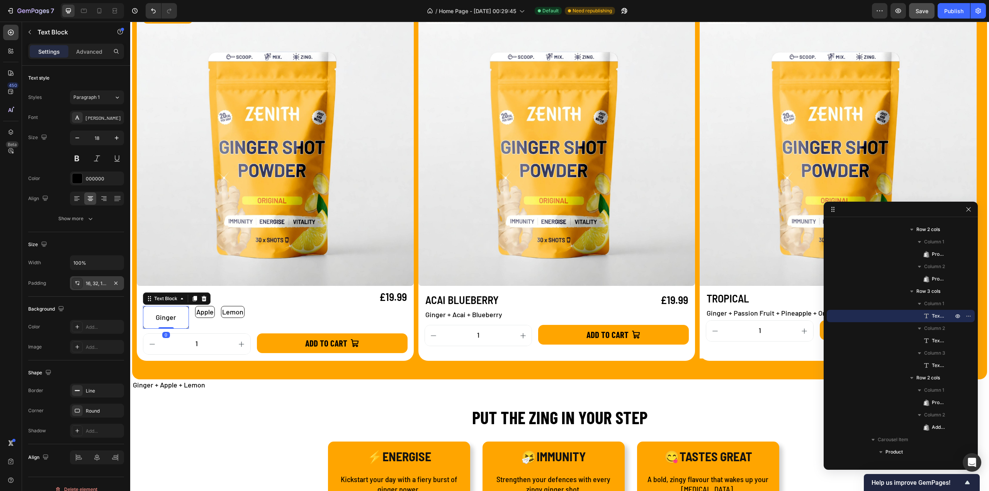
click at [102, 283] on div "16, 32, 16, 32" at bounding box center [97, 283] width 22 height 7
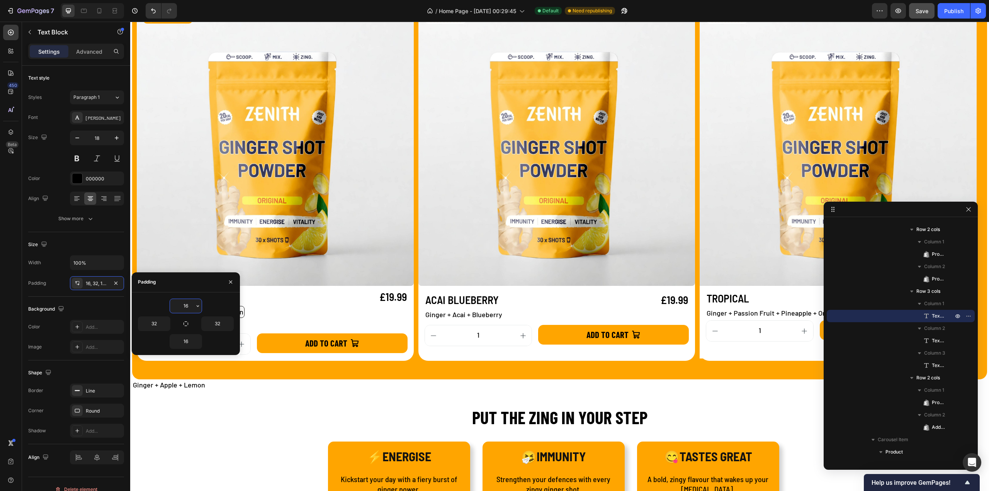
click at [184, 303] on input "16" at bounding box center [186, 306] width 32 height 14
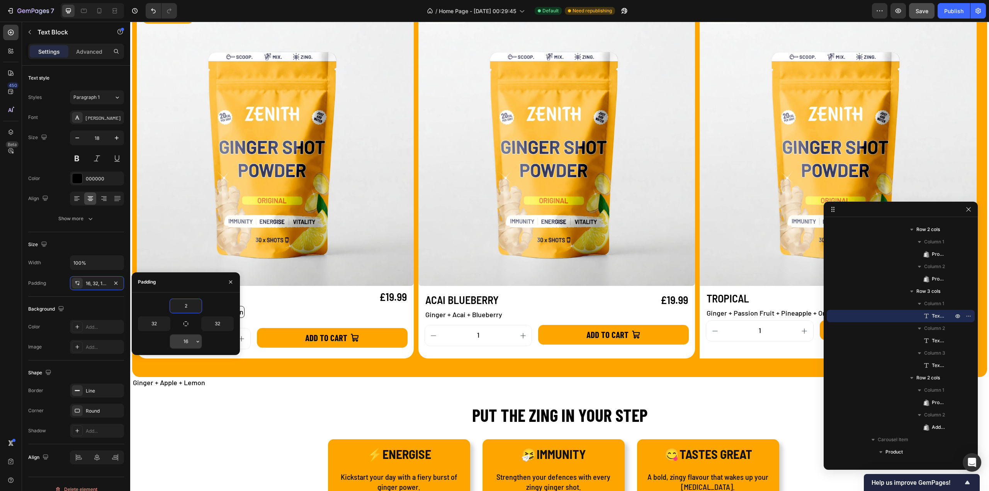
type input "2"
click at [183, 337] on input "16" at bounding box center [186, 342] width 32 height 14
type input "2"
click at [255, 307] on div "Ginger Text Block 0 Apple Text Block Lemon Text Block Row" at bounding box center [275, 312] width 265 height 12
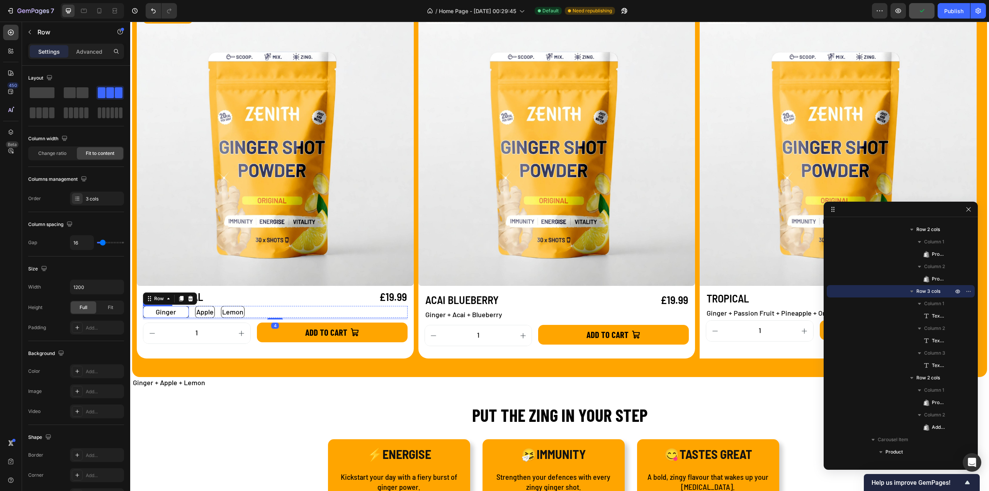
click at [182, 313] on div "Ginger" at bounding box center [166, 312] width 46 height 12
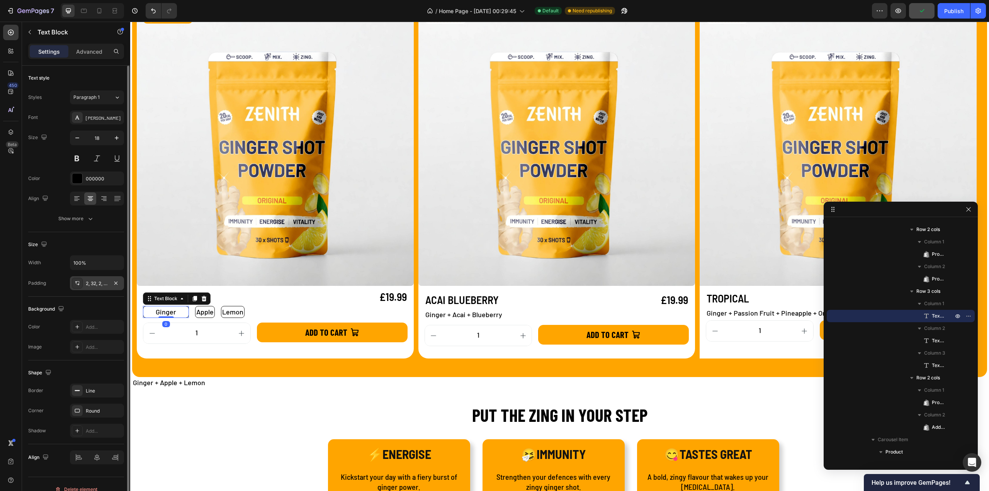
click at [95, 281] on div "2, 32, 2, 32" at bounding box center [97, 283] width 22 height 7
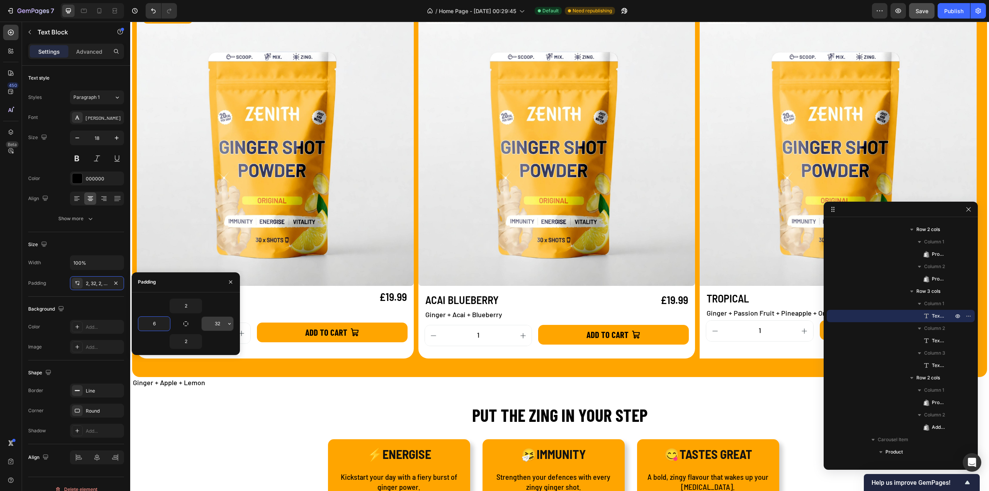
type input "6"
click at [223, 322] on input "32" at bounding box center [218, 324] width 32 height 14
type input "16"
click at [272, 311] on div "Ginger Text Block 0 Apple Text Block Lemon Text Block Row" at bounding box center [275, 312] width 265 height 12
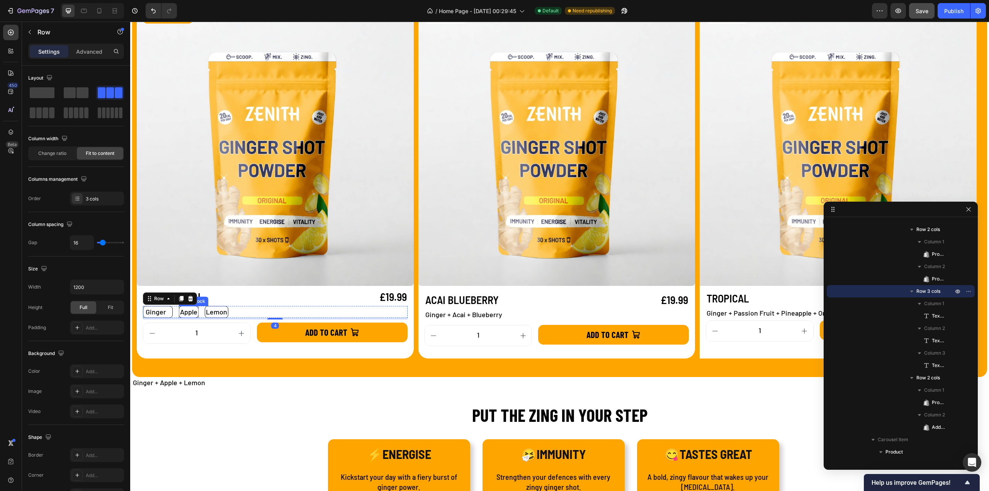
click at [193, 308] on p "Apple" at bounding box center [188, 312] width 17 height 10
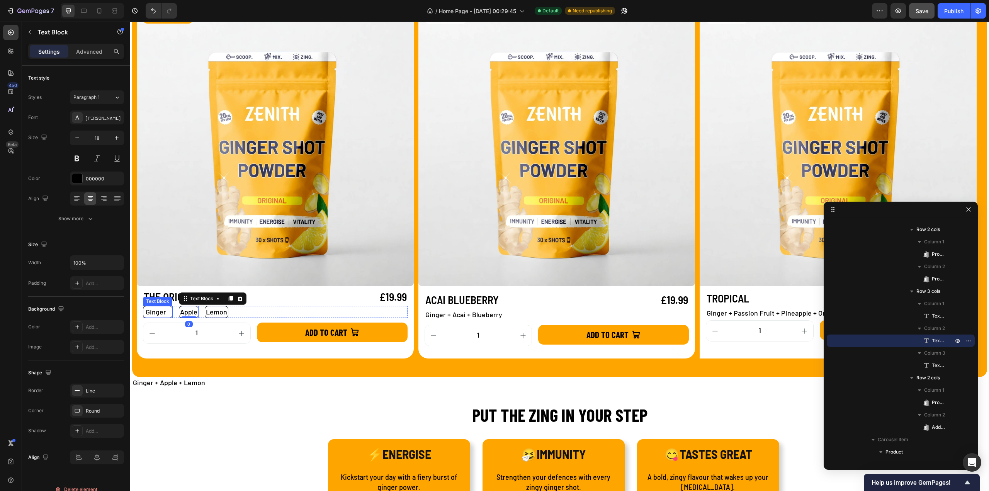
click at [165, 313] on p "Ginger" at bounding box center [156, 312] width 20 height 10
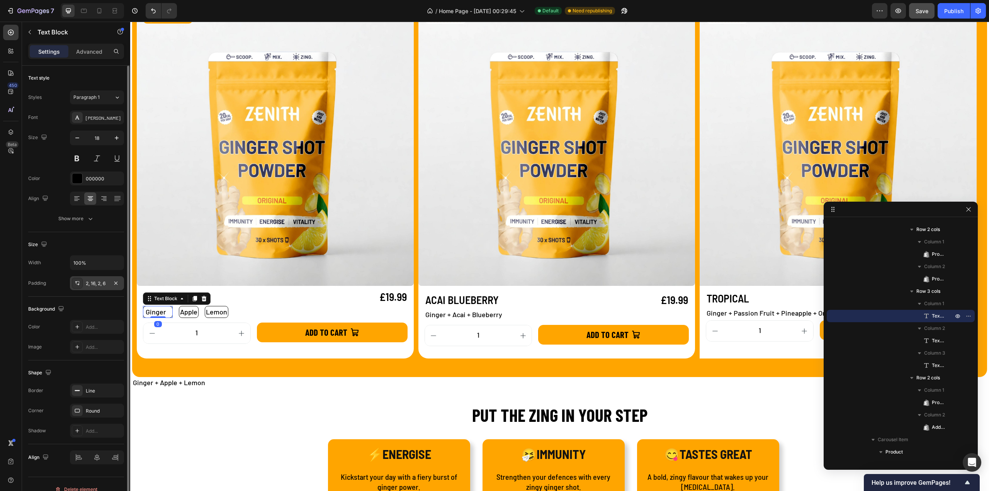
click at [92, 285] on div "2, 16, 2, 6" at bounding box center [97, 283] width 22 height 7
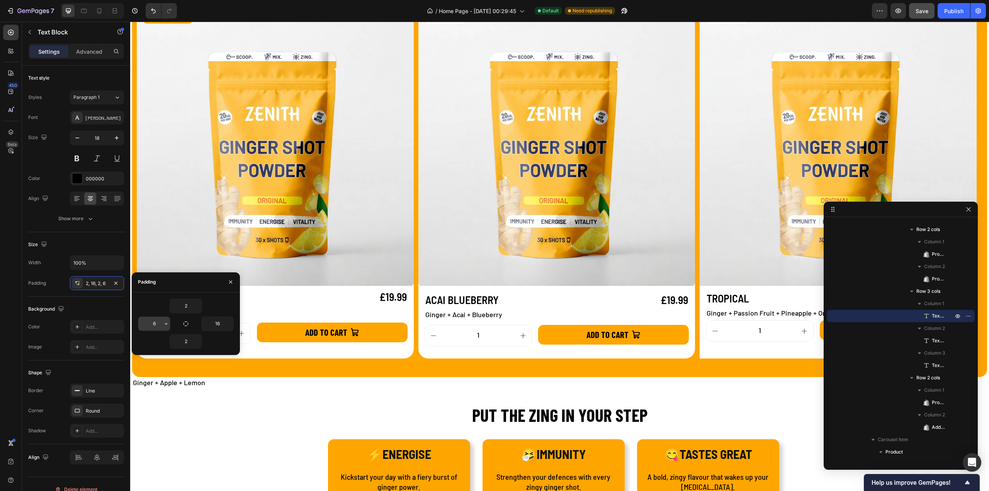
click at [152, 324] on input "6" at bounding box center [154, 324] width 32 height 14
type input "16"
click at [300, 308] on div "Ginger Text Block 0 Apple Text Block Lemon Text Block Row" at bounding box center [275, 312] width 265 height 12
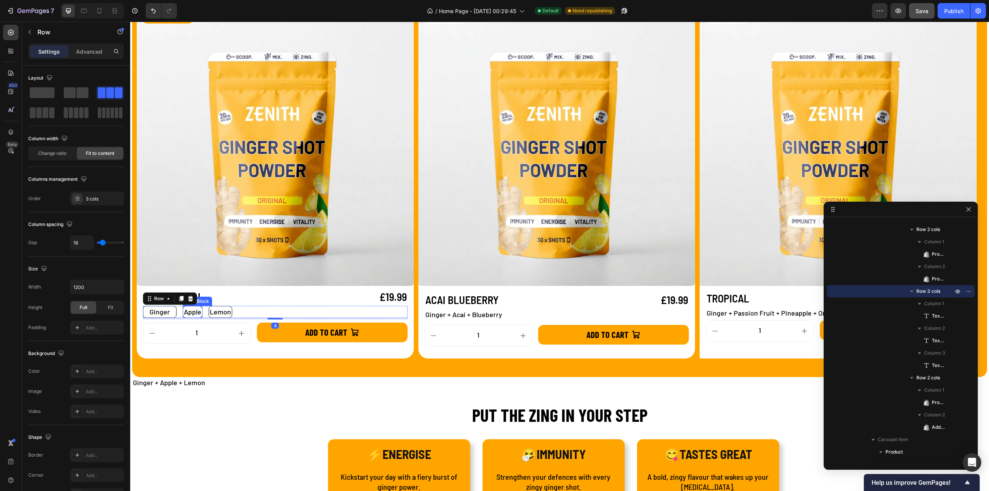
click at [187, 312] on p "Apple" at bounding box center [192, 312] width 17 height 10
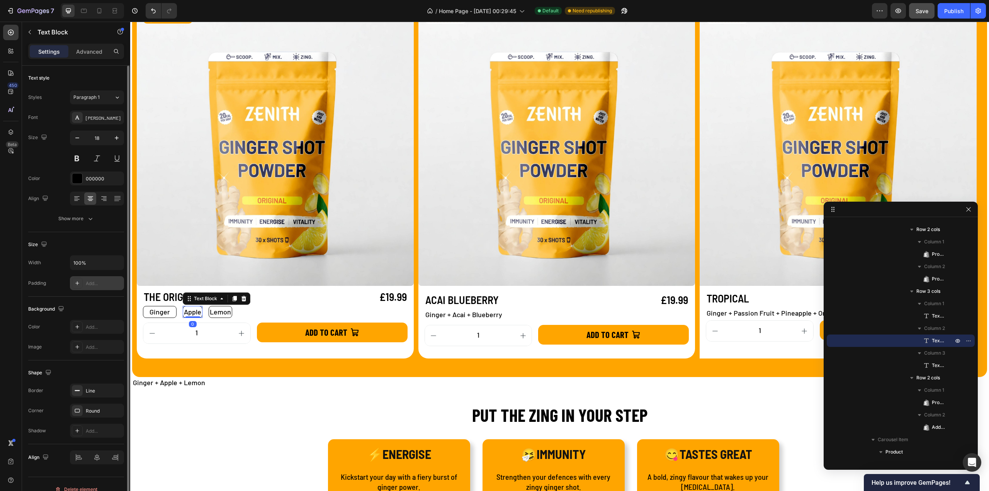
click at [82, 283] on div at bounding box center [77, 283] width 11 height 11
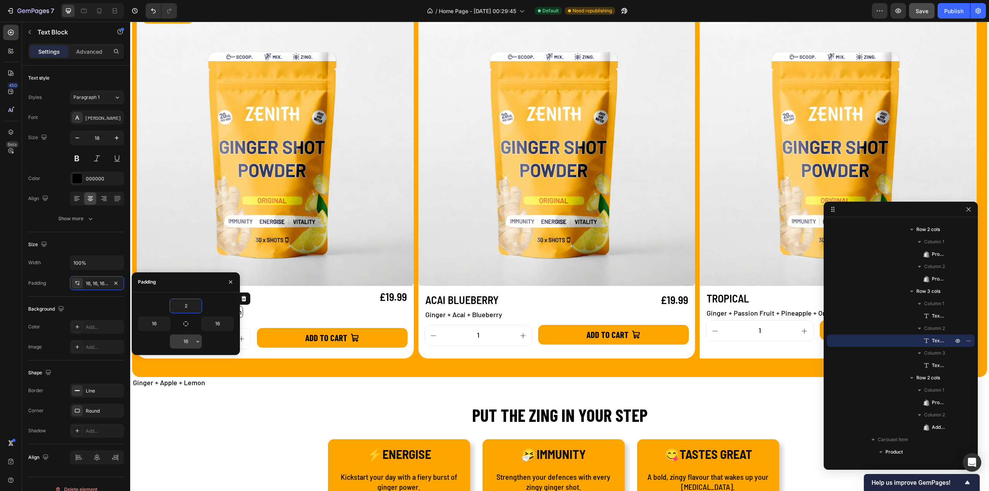
type input "2"
click at [187, 338] on input "16" at bounding box center [186, 342] width 32 height 14
type input "2"
click at [288, 305] on div "THE ORIGINAL Product Title £19.99 Product Price Product Price Row Ginger Text B…" at bounding box center [275, 316] width 265 height 55
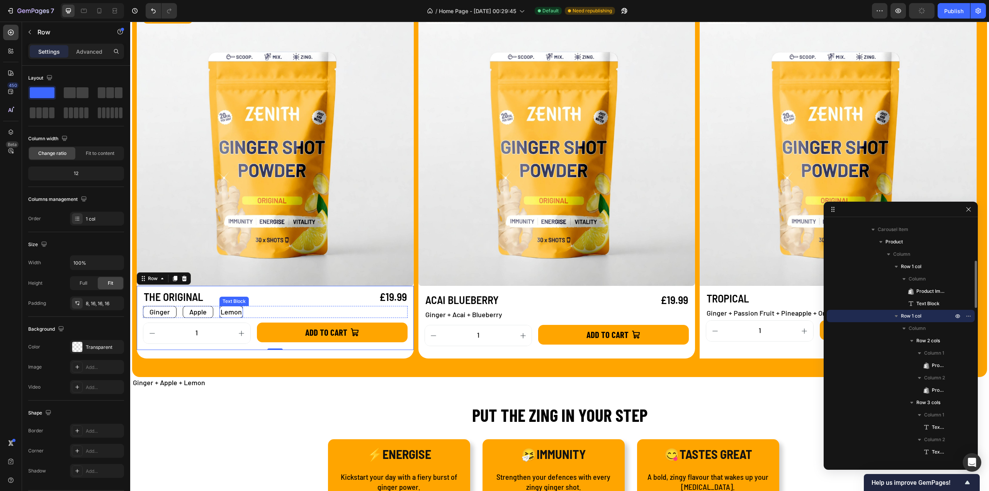
click at [230, 313] on p "Lemon" at bounding box center [231, 312] width 21 height 10
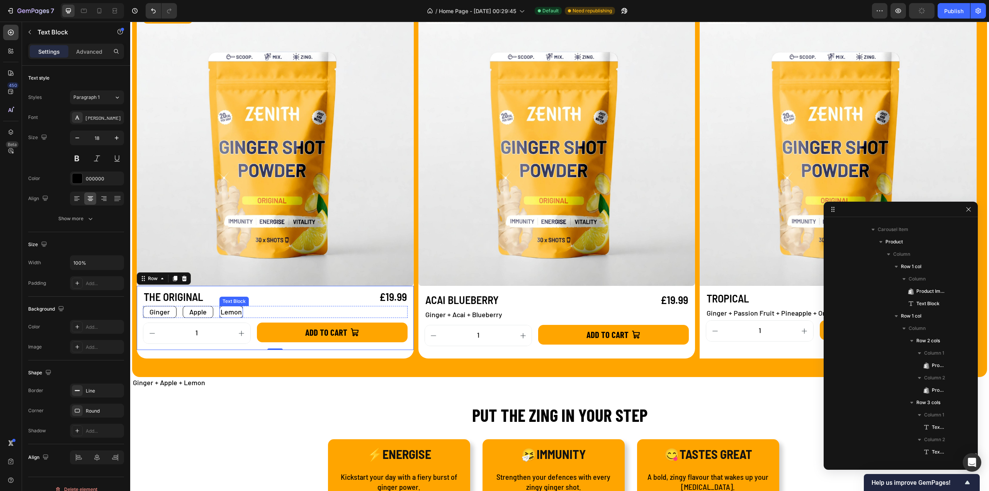
scroll to position [368, 0]
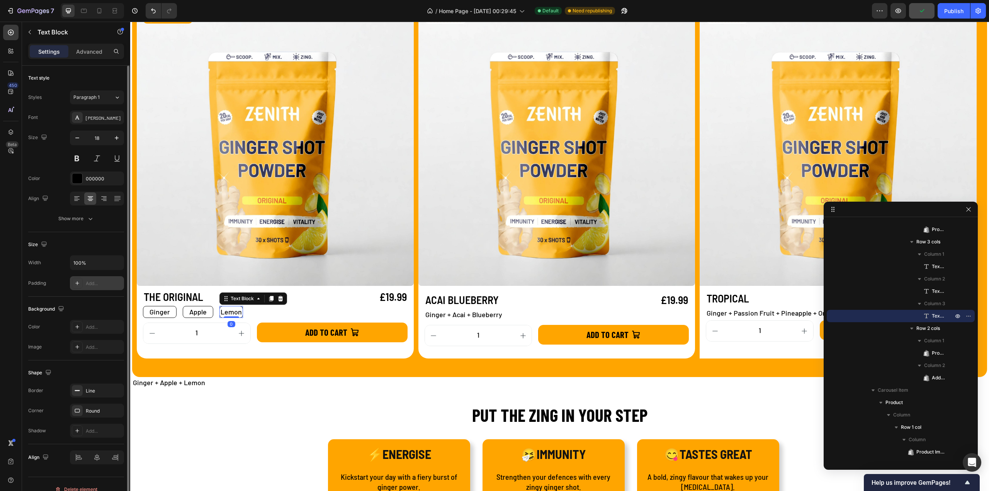
click at [81, 282] on div at bounding box center [77, 283] width 11 height 11
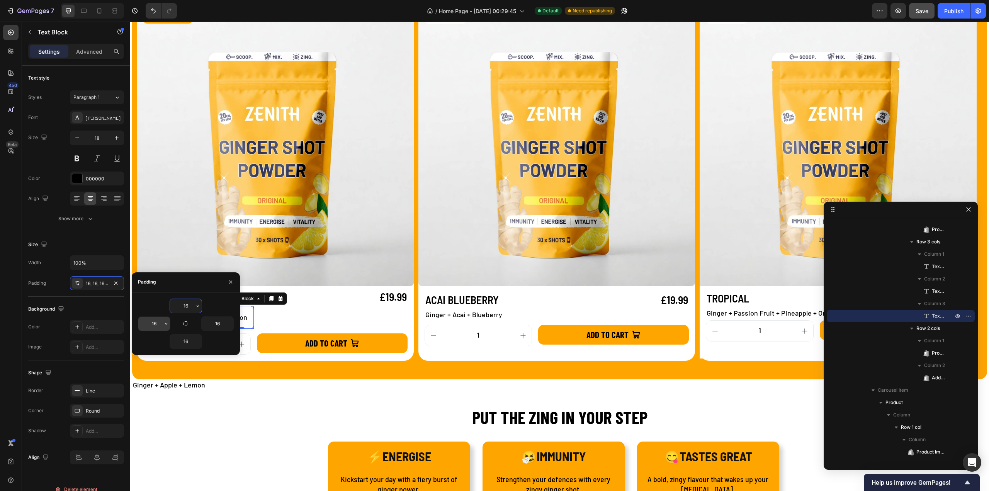
type input "1"
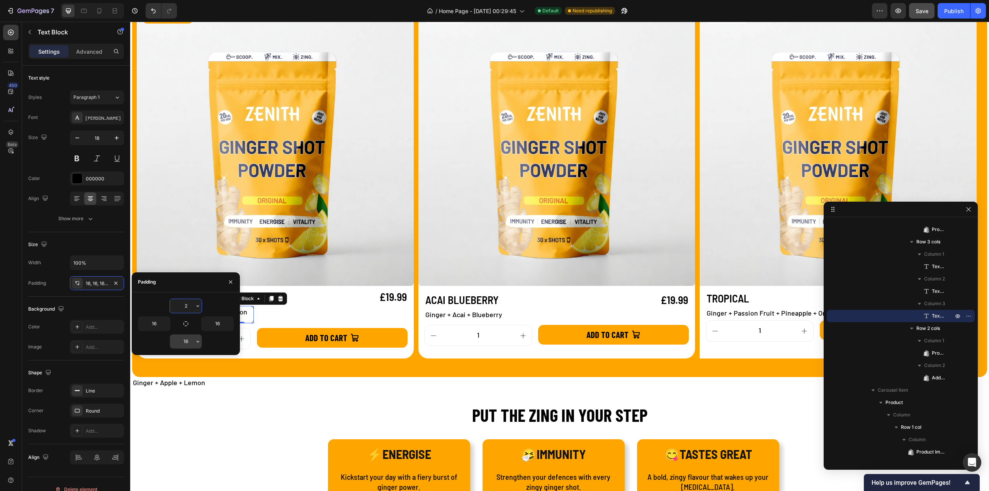
type input "2"
click at [318, 305] on div "THE ORIGINAL Product Title £19.99 Product Price Product Price Row Ginger Text B…" at bounding box center [275, 316] width 265 height 55
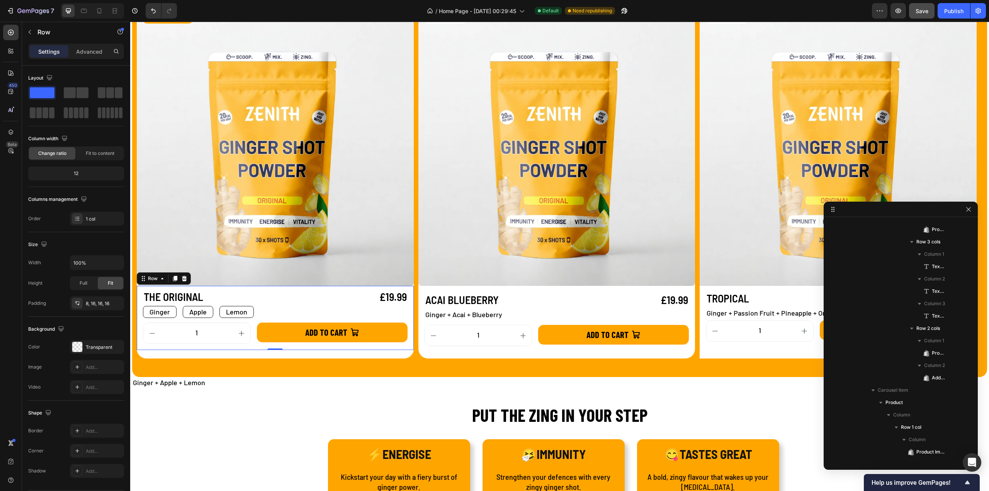
scroll to position [207, 0]
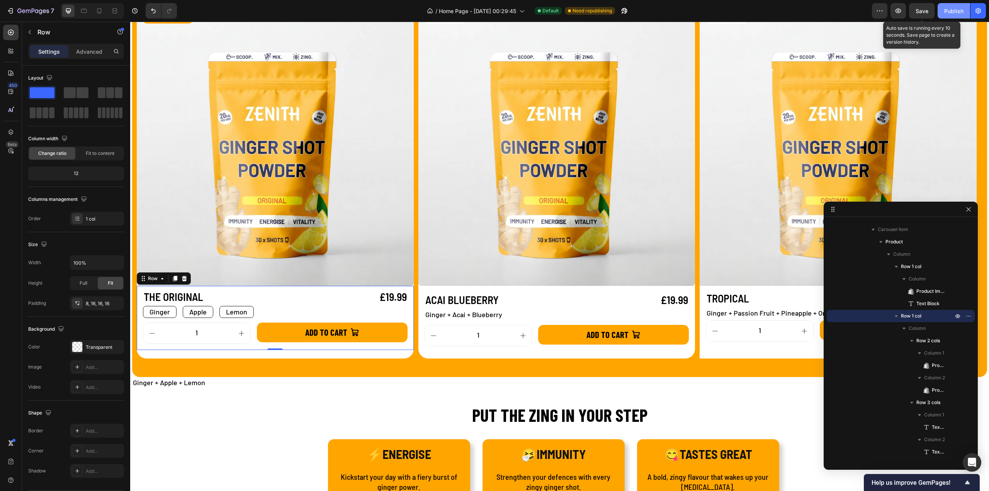
drag, startPoint x: 921, startPoint y: 15, endPoint x: 939, endPoint y: 10, distance: 18.7
click at [921, 15] on div "Save" at bounding box center [922, 11] width 13 height 8
click at [944, 11] on button "Publish" at bounding box center [954, 10] width 32 height 15
click at [516, 317] on p "Ginger + Acai + Blueberry" at bounding box center [557, 315] width 263 height 10
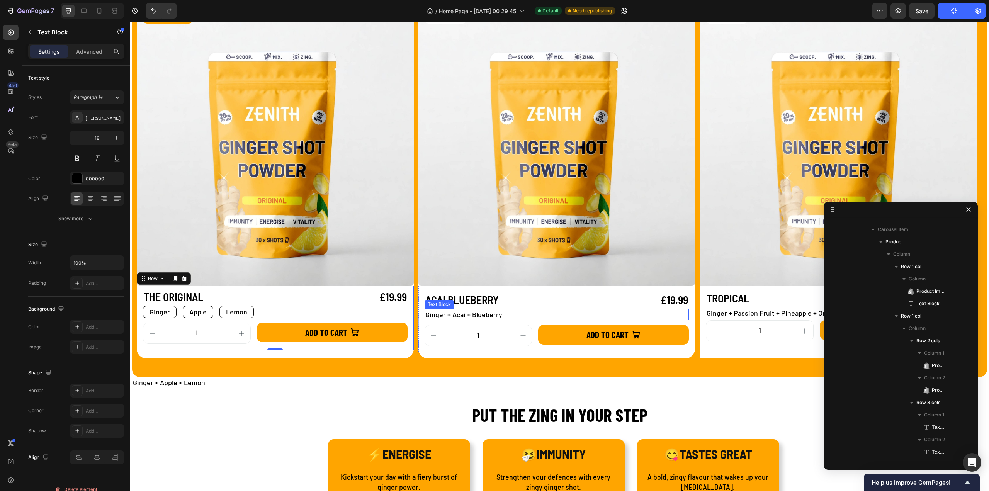
scroll to position [603, 0]
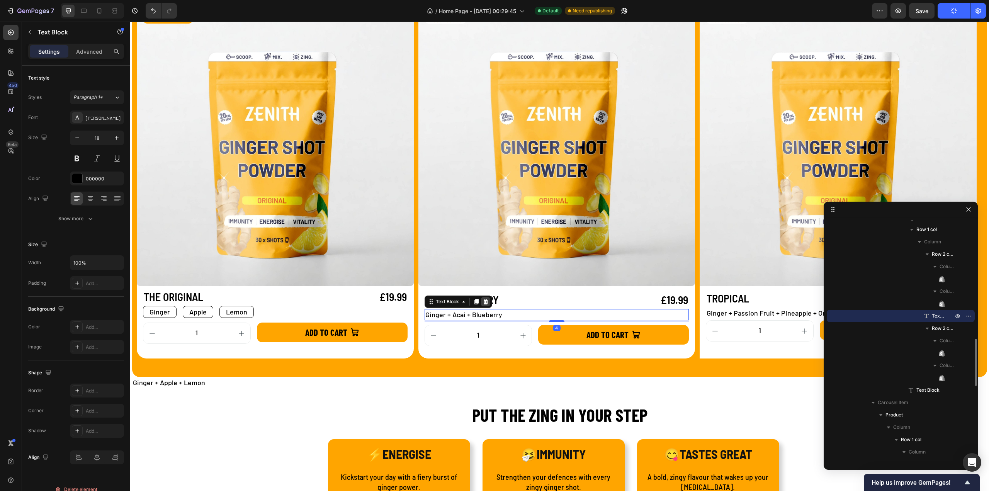
click at [483, 303] on icon at bounding box center [486, 302] width 6 height 6
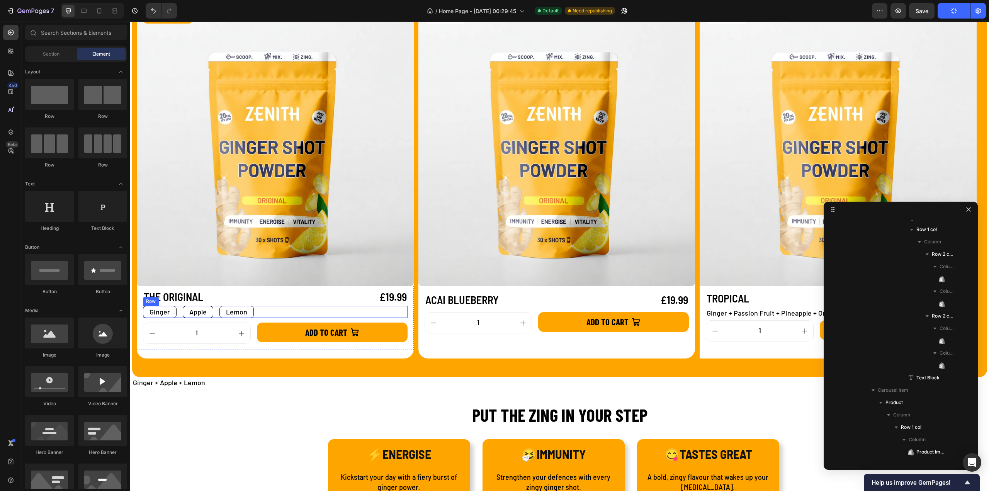
click at [262, 315] on div "Ginger Text Block Apple Text Block Lemon Text Block Row" at bounding box center [275, 312] width 265 height 12
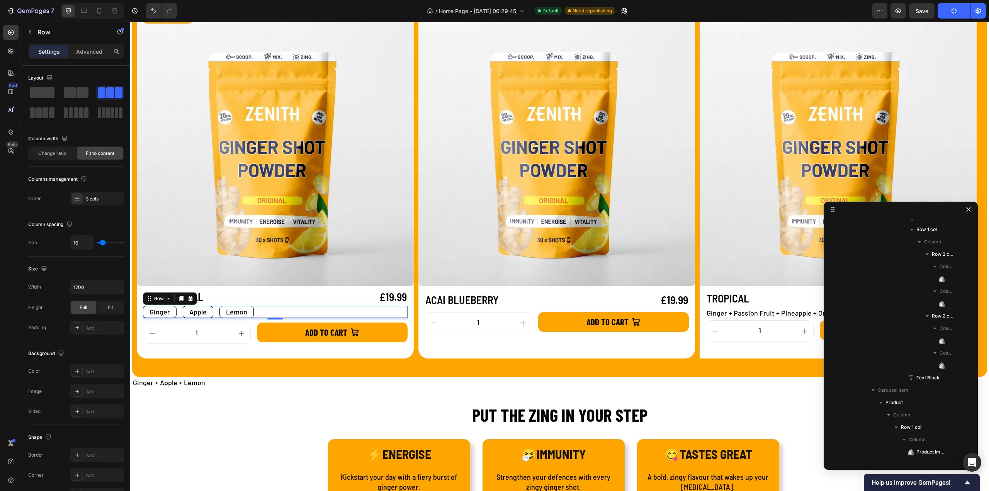
scroll to position [294, 0]
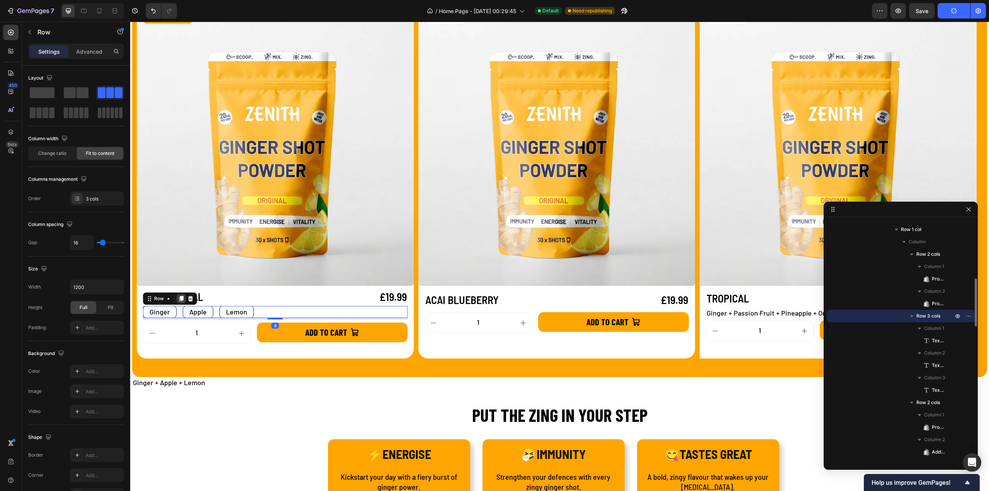
click at [184, 299] on icon at bounding box center [181, 299] width 6 height 6
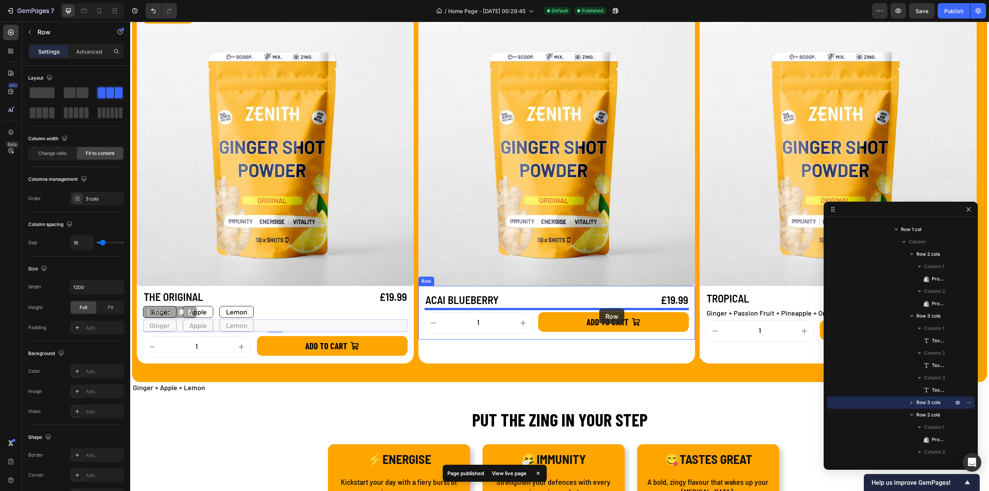
drag, startPoint x: 150, startPoint y: 311, endPoint x: 599, endPoint y: 309, distance: 449.5
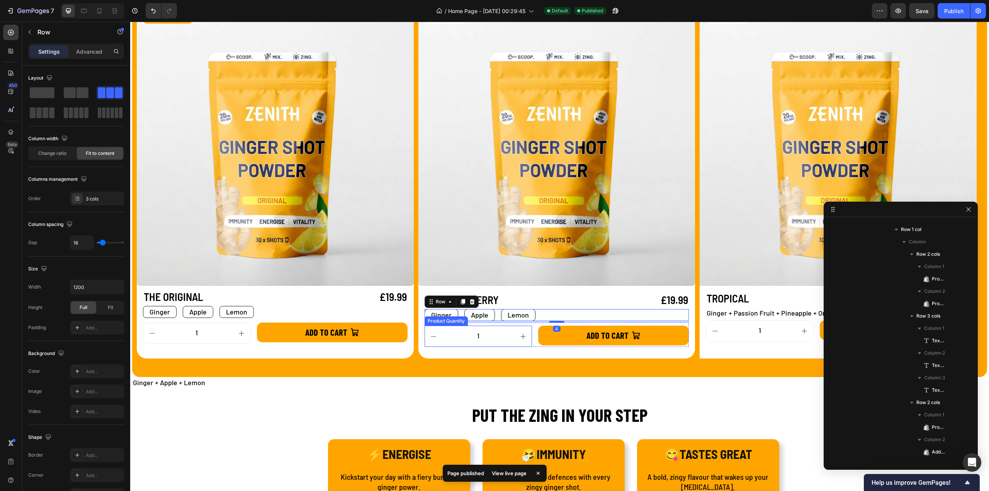
click at [448, 317] on div "Product Quantity" at bounding box center [446, 321] width 43 height 9
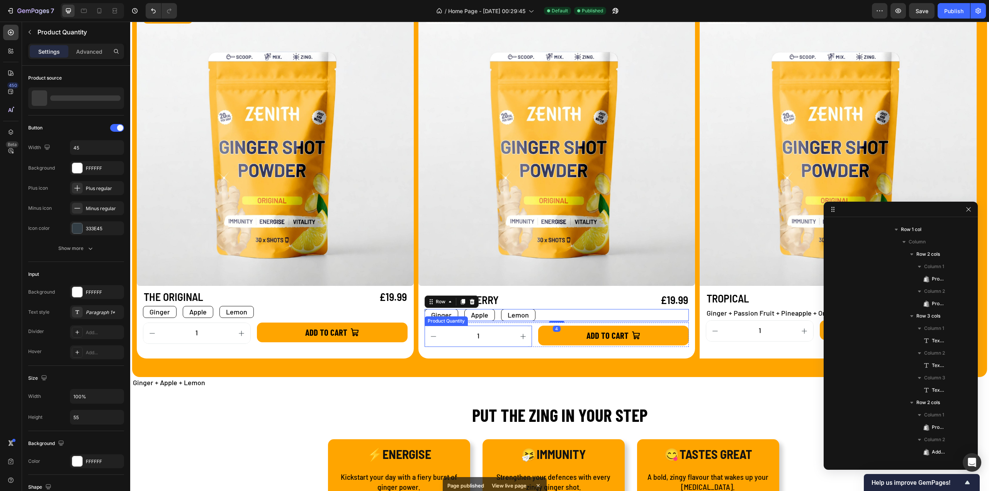
scroll to position [640, 0]
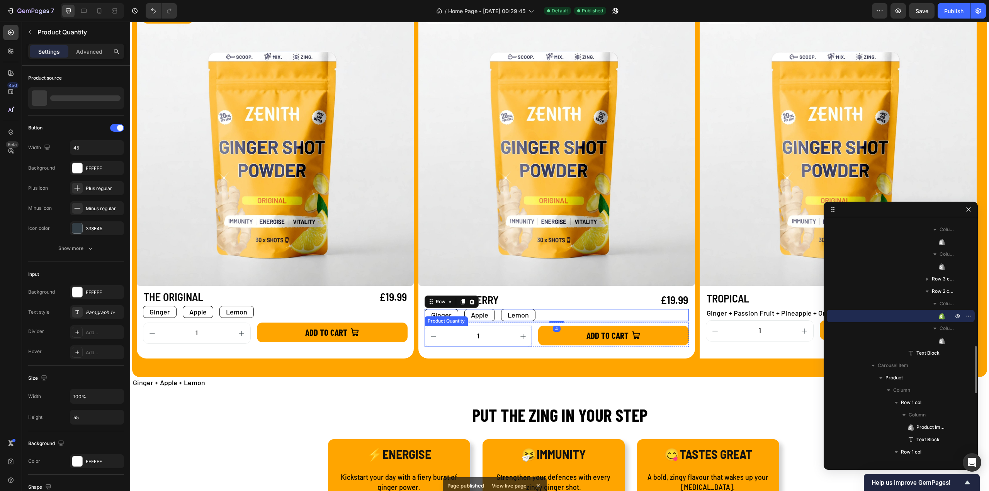
click at [448, 318] on div "Product Quantity" at bounding box center [446, 321] width 40 height 7
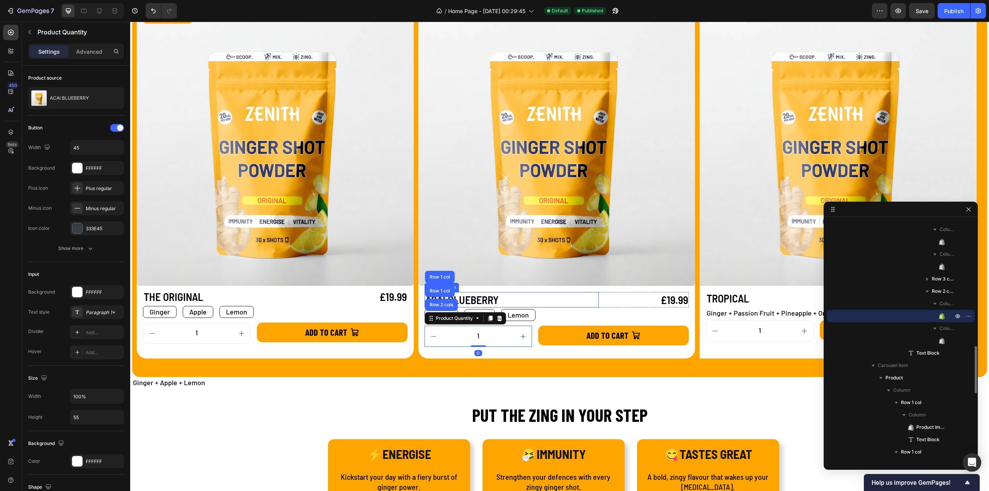
click at [562, 294] on h1 "ACAI BLUEBERRY" at bounding box center [512, 299] width 174 height 15
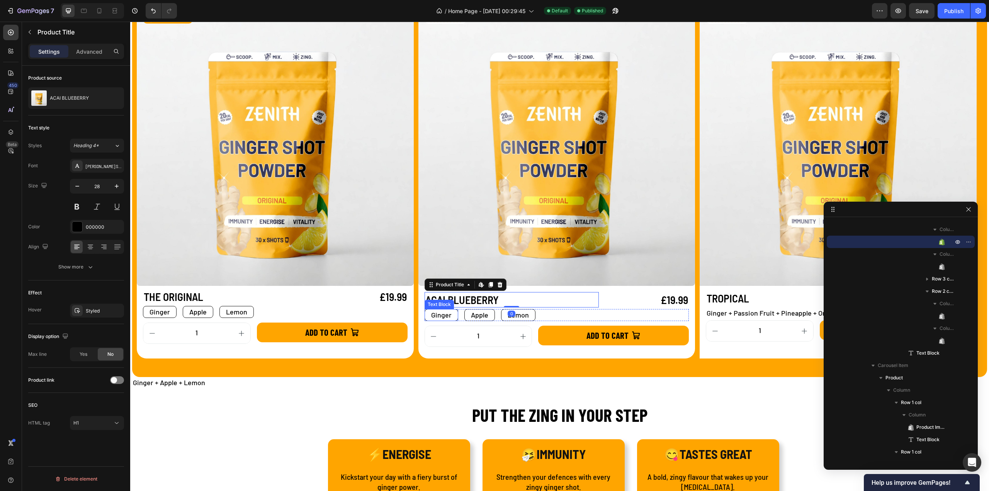
click at [449, 315] on p "Ginger" at bounding box center [441, 315] width 20 height 10
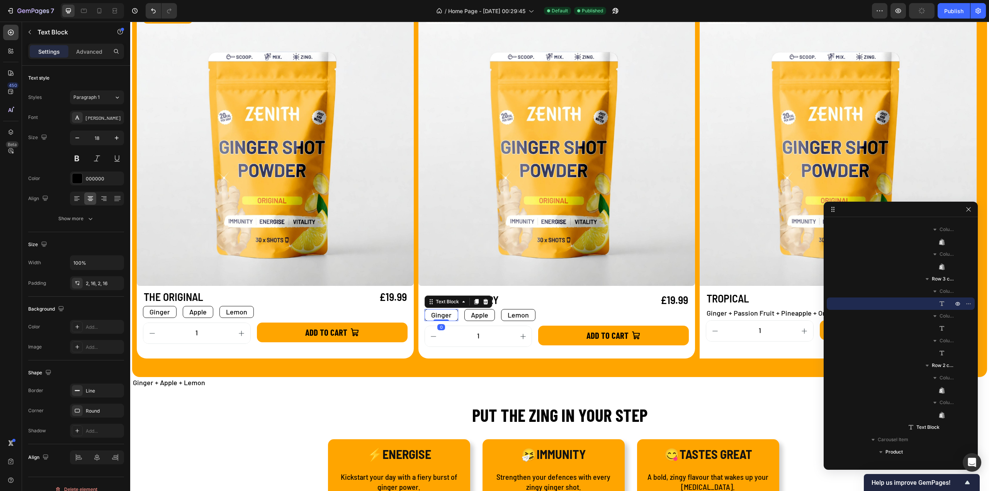
click at [449, 315] on p "Ginger" at bounding box center [441, 315] width 20 height 10
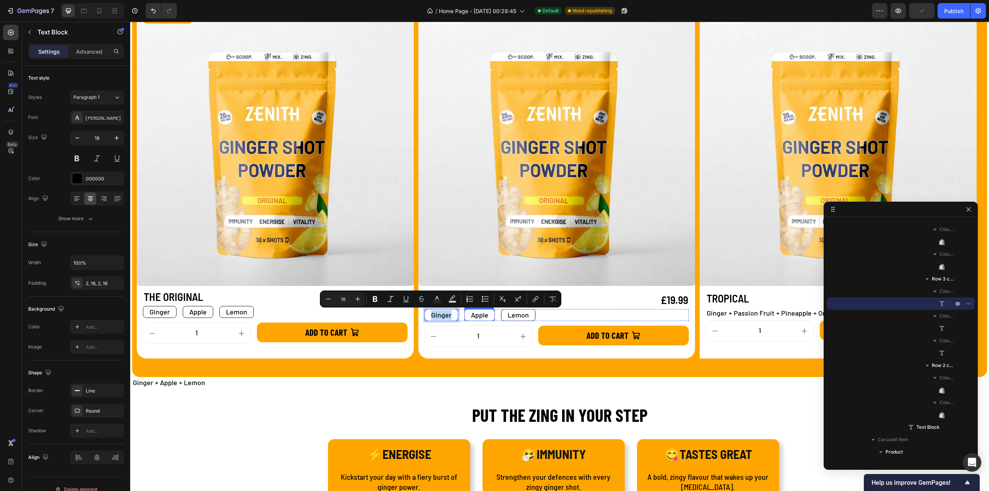
click at [481, 314] on p "Apple" at bounding box center [479, 315] width 17 height 10
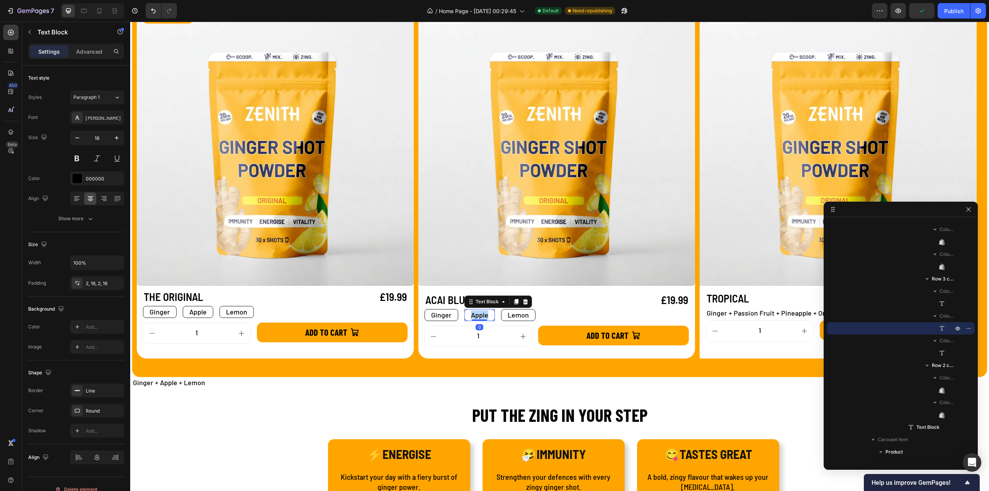
click at [481, 314] on p "Apple" at bounding box center [479, 315] width 17 height 10
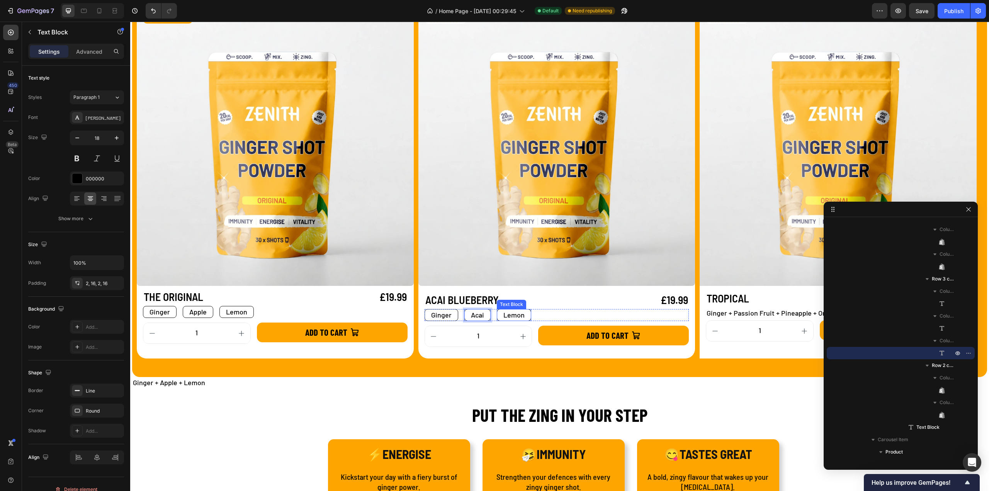
click at [513, 320] on div "Lemon Text Block" at bounding box center [514, 315] width 34 height 12
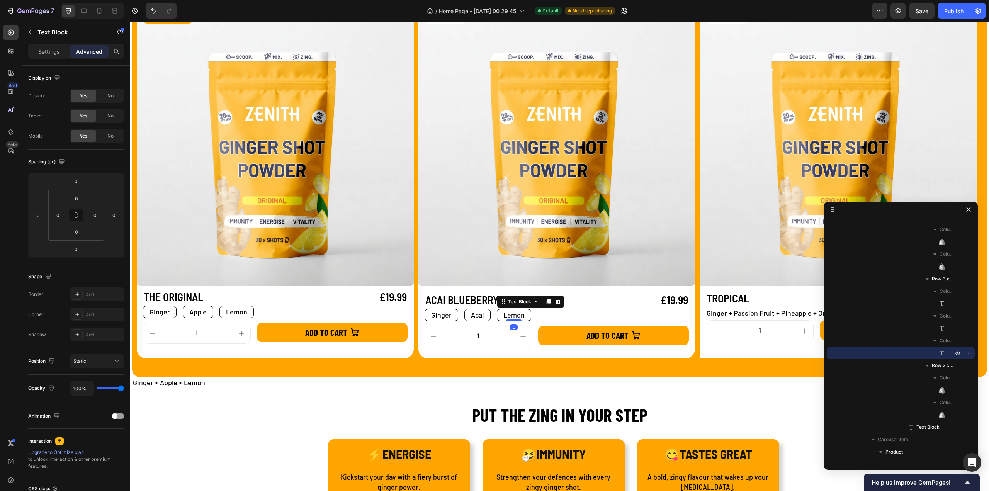
click at [514, 316] on p "Lemon" at bounding box center [514, 315] width 21 height 10
click at [513, 317] on p "Lemon" at bounding box center [514, 315] width 21 height 10
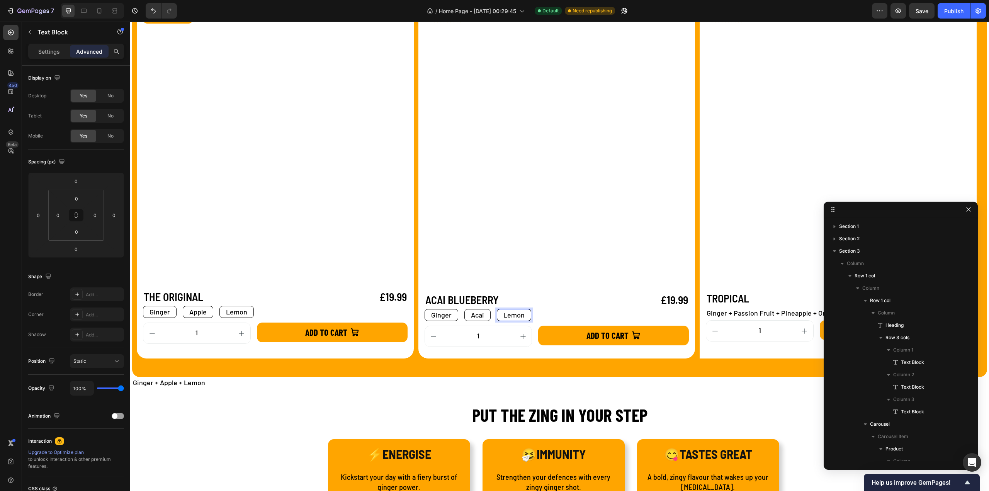
scroll to position [640, 0]
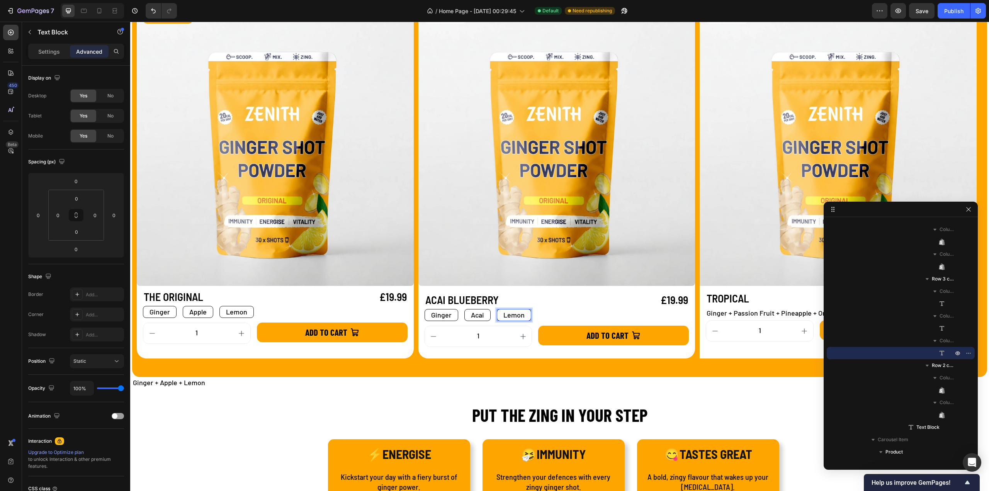
drag, startPoint x: 525, startPoint y: 315, endPoint x: 498, endPoint y: 316, distance: 27.1
click at [498, 316] on div "Lemon" at bounding box center [514, 315] width 34 height 12
drag, startPoint x: 509, startPoint y: 315, endPoint x: 529, endPoint y: 312, distance: 20.3
click at [526, 314] on div "Lemon" at bounding box center [514, 315] width 34 height 12
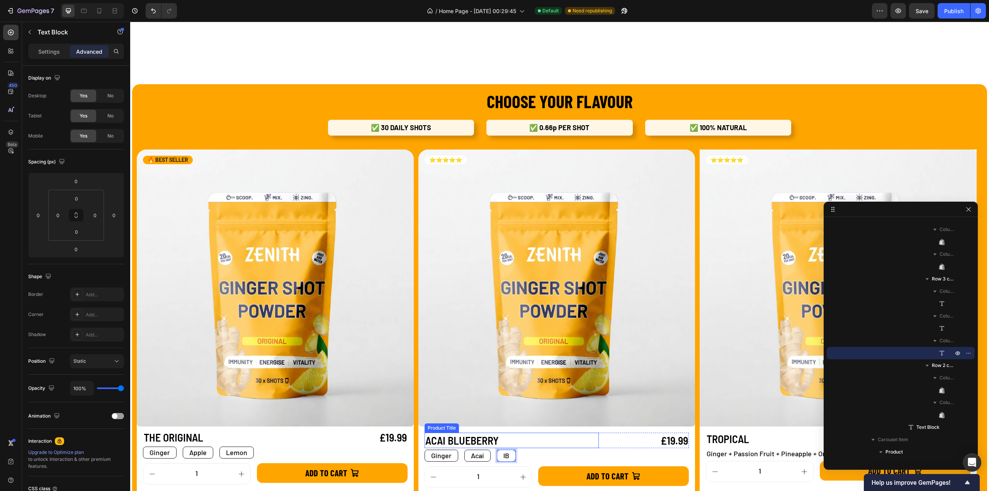
scroll to position [710, 0]
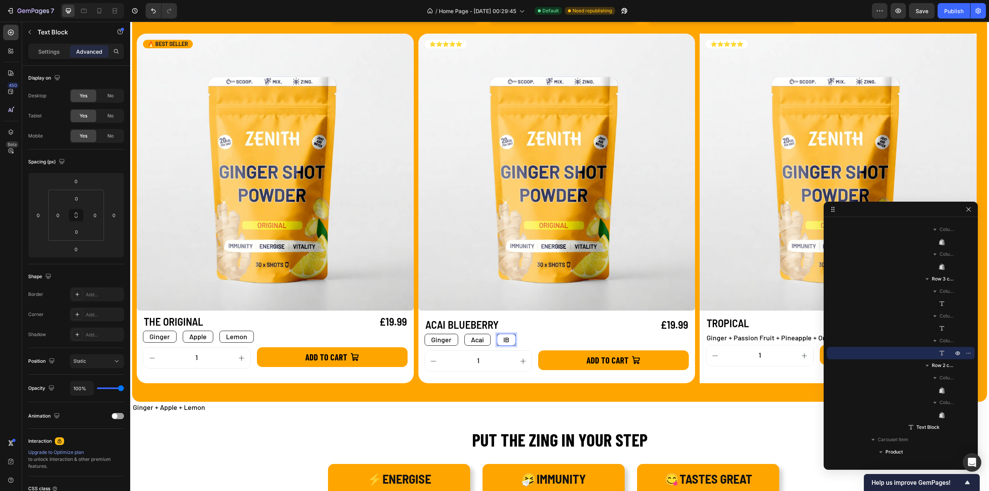
click at [501, 338] on div "lB" at bounding box center [506, 340] width 19 height 12
click at [507, 338] on p "lB" at bounding box center [507, 340] width 6 height 10
click at [522, 341] on p "Lemon" at bounding box center [514, 340] width 21 height 10
click at [532, 341] on p "yrrebeulB" at bounding box center [519, 340] width 30 height 10
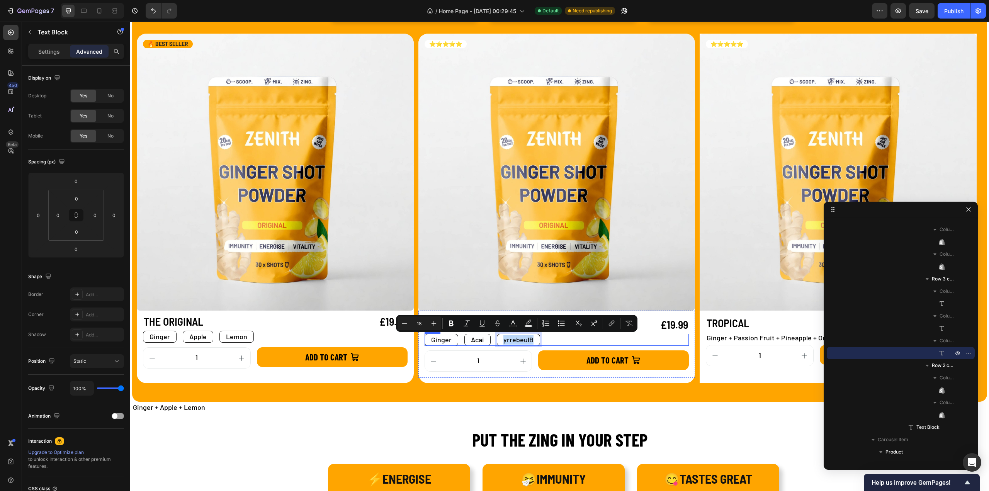
drag, startPoint x: 532, startPoint y: 341, endPoint x: 492, endPoint y: 341, distance: 40.2
click at [492, 341] on div "Ginger Text Block Acai Text Block yrrebeulB Text Block 0 Row" at bounding box center [557, 340] width 265 height 12
click at [475, 340] on p "Acai" at bounding box center [477, 340] width 13 height 10
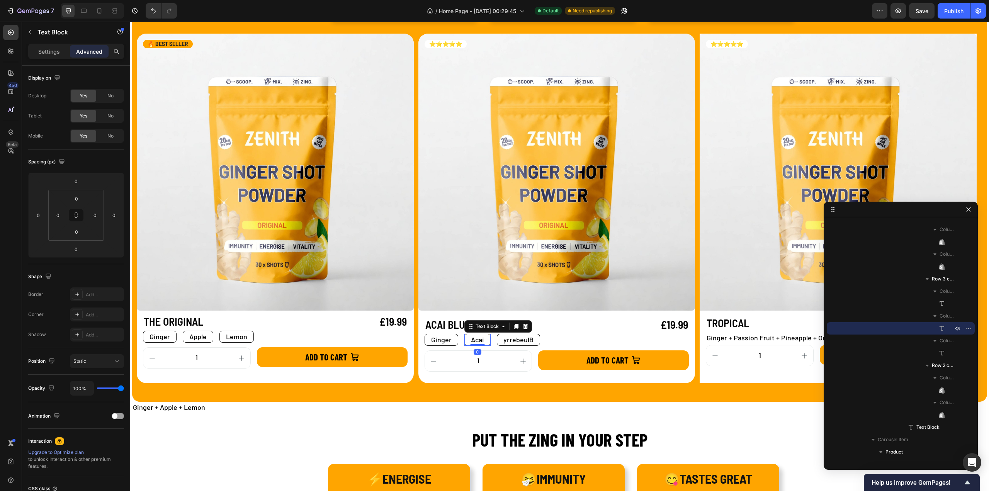
click at [480, 341] on p "Acai" at bounding box center [477, 340] width 13 height 10
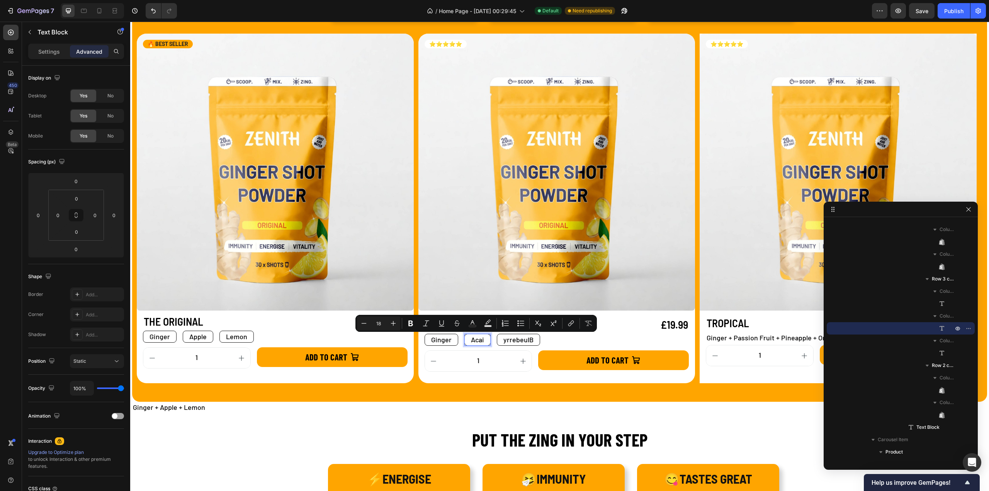
click at [482, 341] on p "Acai" at bounding box center [477, 340] width 13 height 10
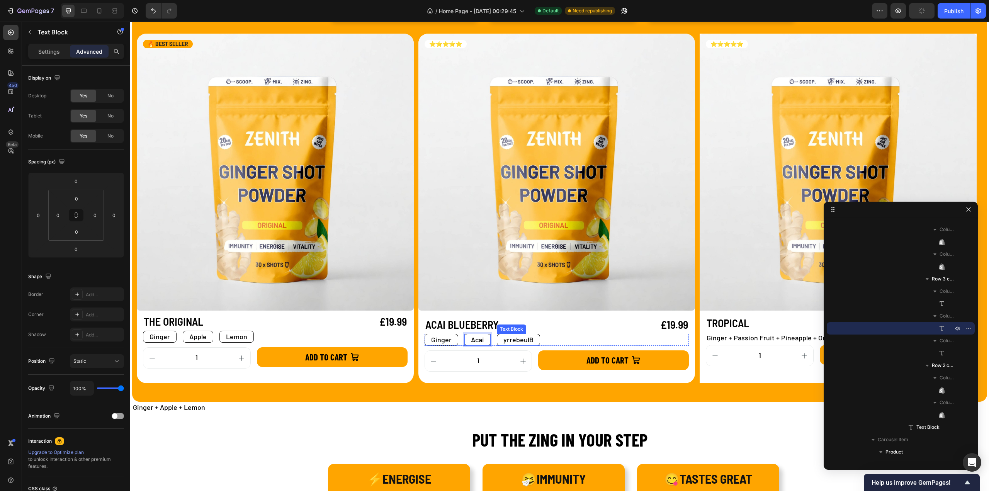
click at [511, 338] on p "yrrebeulB" at bounding box center [519, 340] width 30 height 10
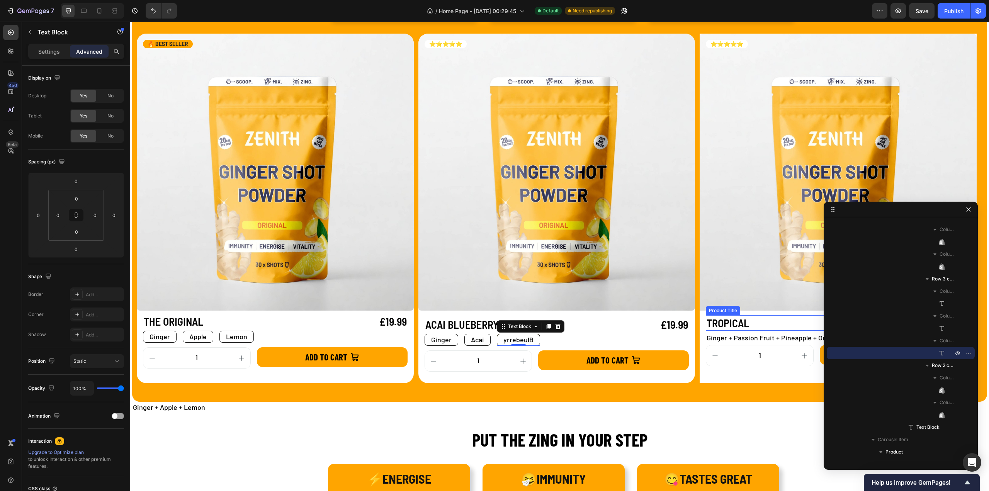
click at [722, 320] on h1 "TROPICAL" at bounding box center [793, 322] width 174 height 15
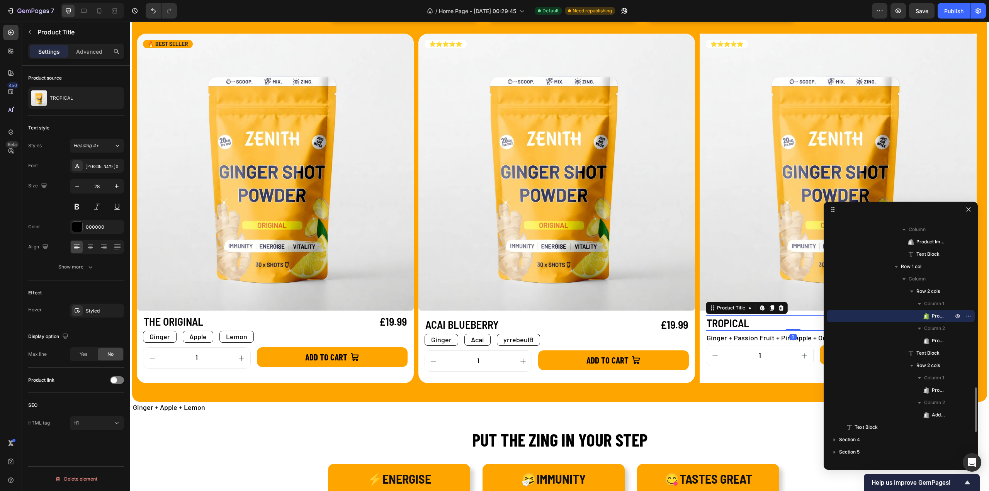
click at [725, 324] on h1 "TROPICAL" at bounding box center [793, 322] width 174 height 15
click at [232, 337] on p "Lemon" at bounding box center [236, 337] width 21 height 10
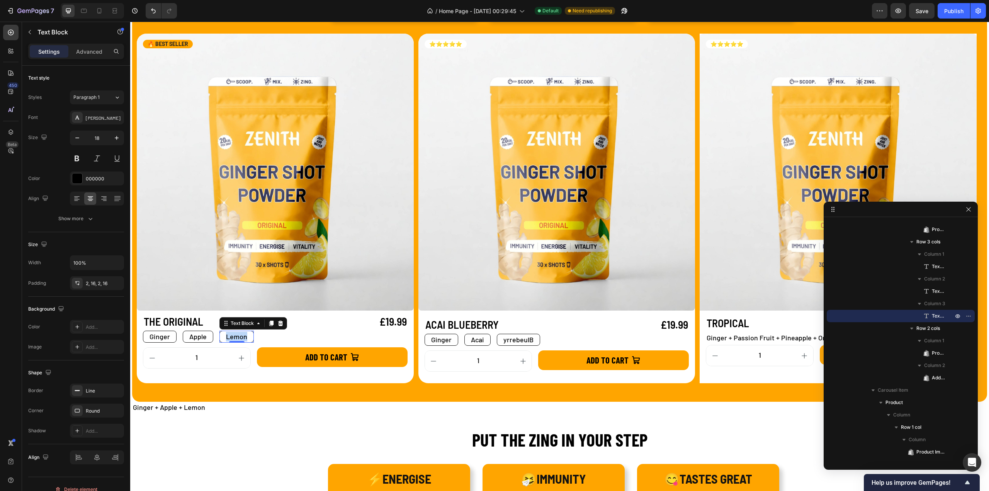
click at [232, 337] on p "Lemon" at bounding box center [236, 337] width 21 height 10
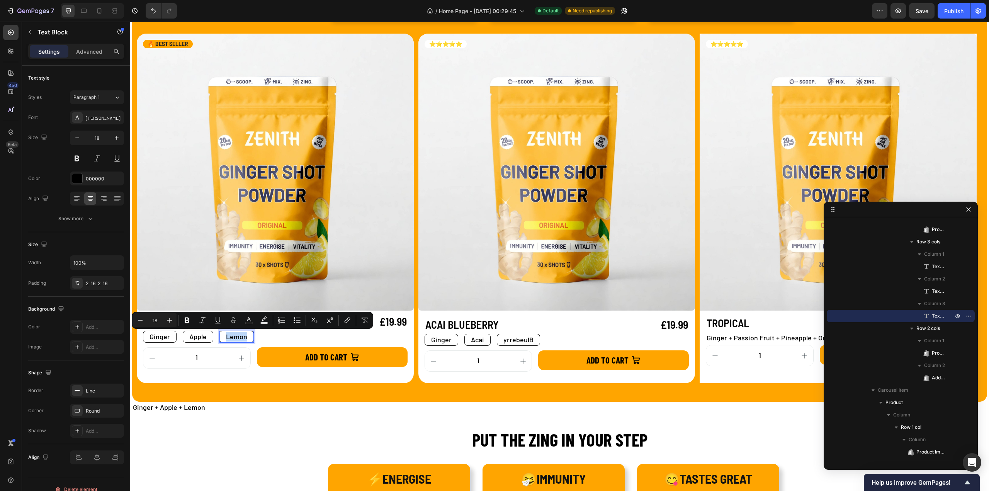
click at [228, 337] on p "Lemon" at bounding box center [236, 337] width 21 height 10
drag, startPoint x: 225, startPoint y: 337, endPoint x: 254, endPoint y: 340, distance: 29.5
click at [254, 340] on div "Ginger Text Block Apple Text Block Lemon Text Block 0 Row" at bounding box center [275, 337] width 265 height 12
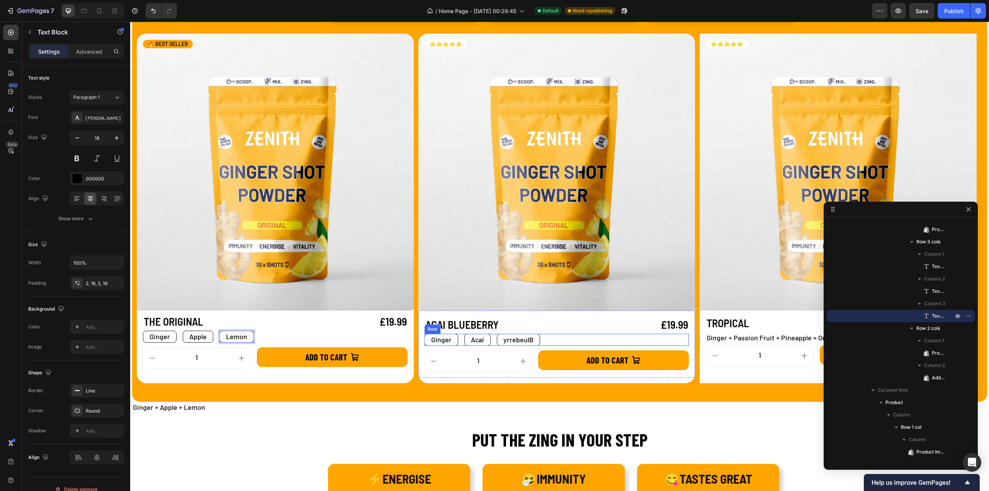
click at [552, 339] on div "Ginger Text Block Acai Text Block yrrebeulB Text Block Row" at bounding box center [557, 340] width 265 height 12
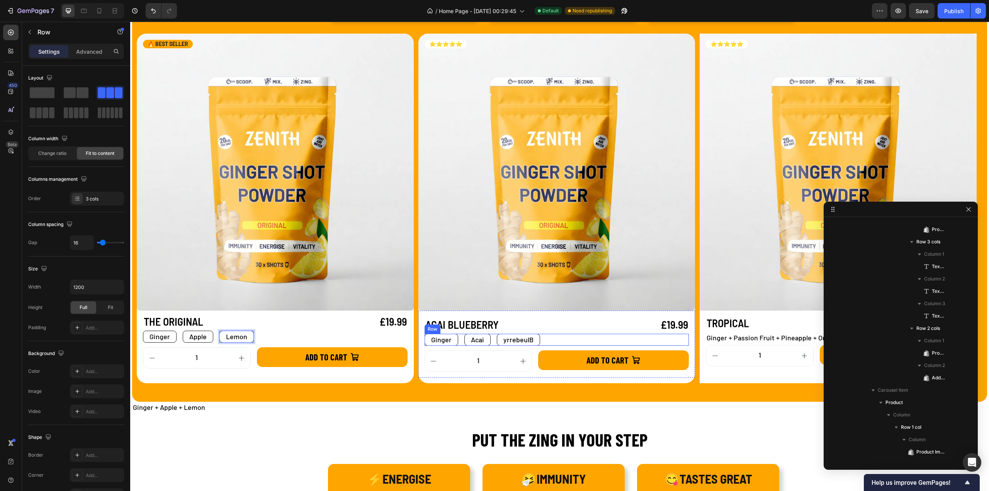
scroll to position [603, 0]
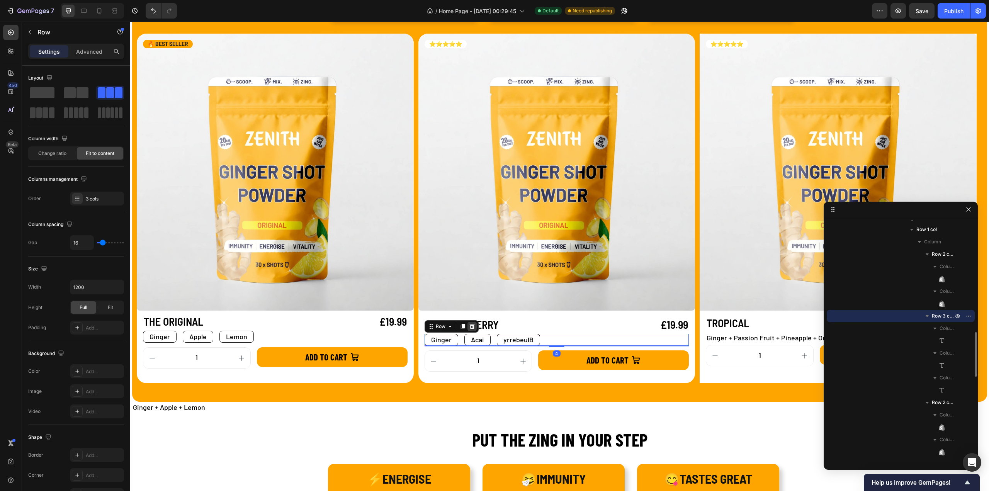
click at [471, 327] on icon at bounding box center [472, 326] width 5 height 5
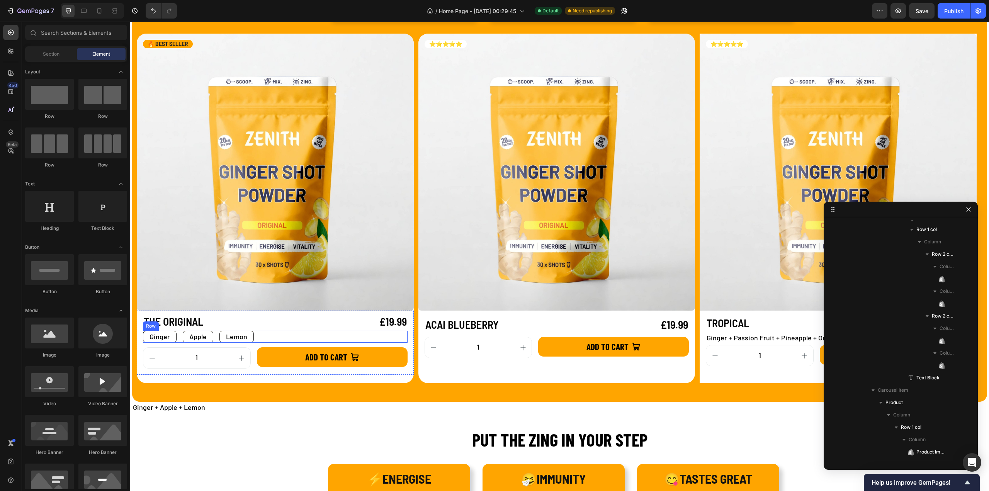
click at [256, 339] on div "Ginger Text Block Apple Text Block Lemon Text Block Row" at bounding box center [275, 337] width 265 height 12
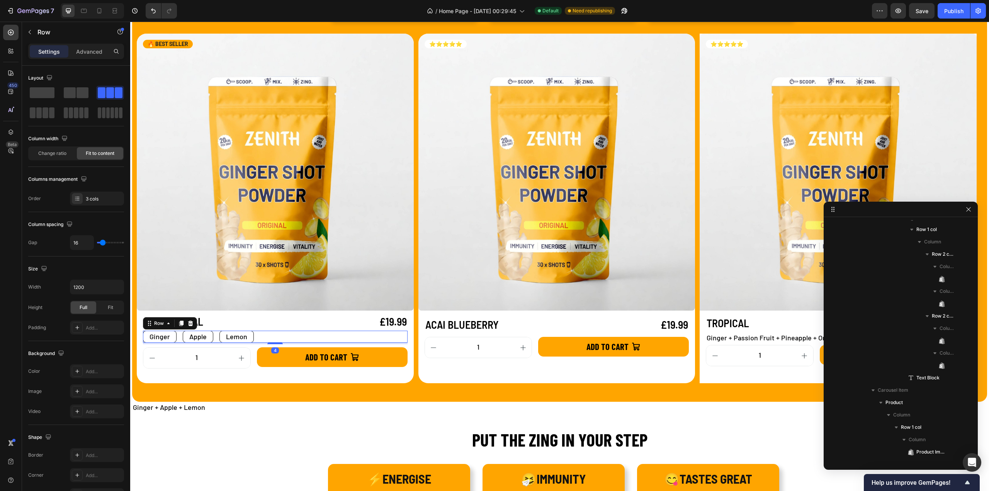
scroll to position [294, 0]
click at [181, 325] on icon at bounding box center [181, 323] width 6 height 6
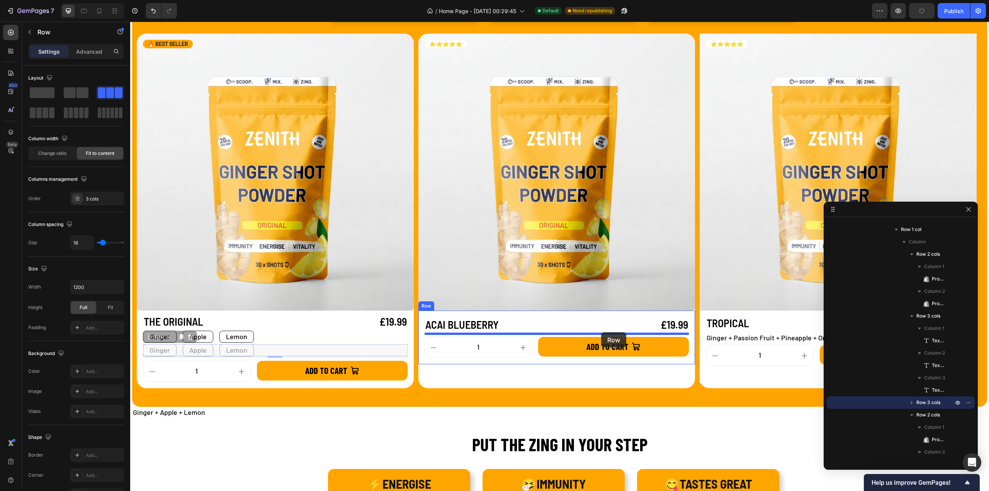
drag, startPoint x: 150, startPoint y: 339, endPoint x: 601, endPoint y: 332, distance: 451.9
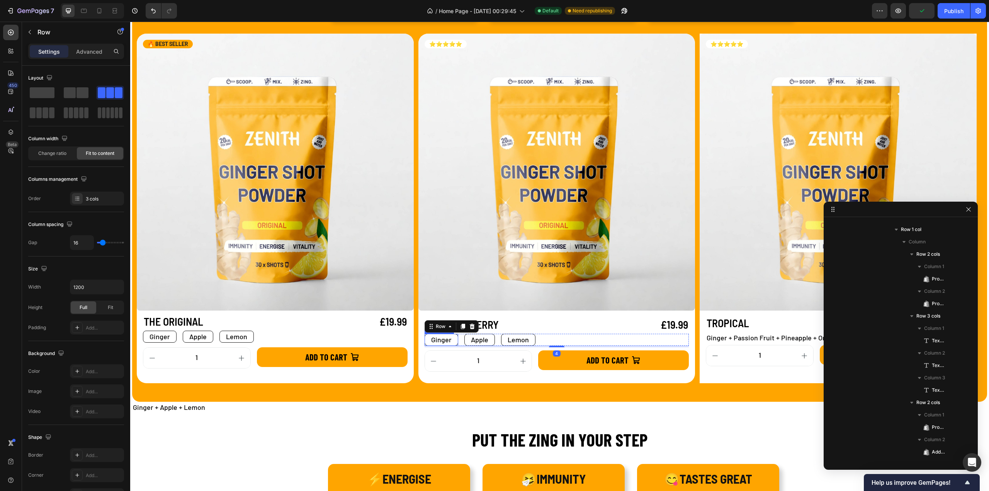
click at [440, 342] on p "Ginger" at bounding box center [441, 340] width 20 height 10
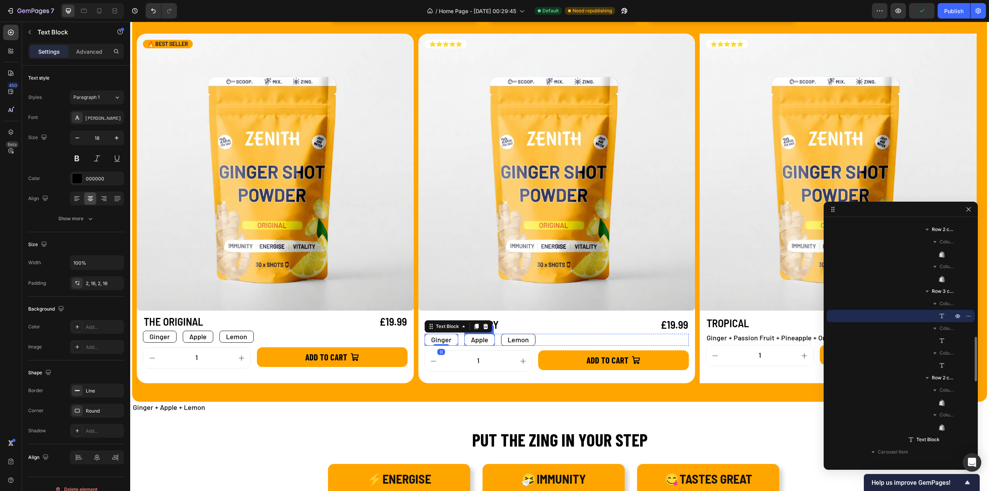
click at [481, 340] on p "Apple" at bounding box center [479, 340] width 17 height 10
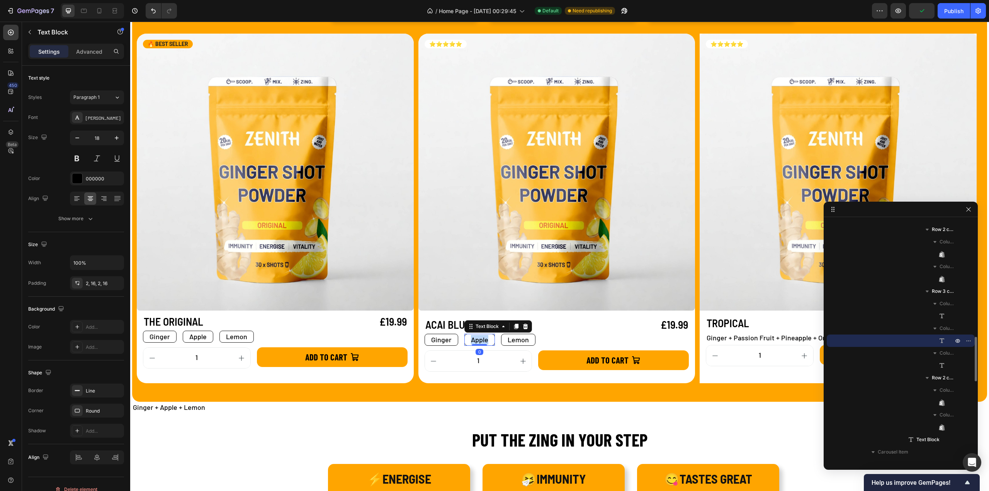
click at [481, 340] on p "Apple" at bounding box center [479, 340] width 17 height 10
click at [523, 340] on p "Lemon" at bounding box center [514, 340] width 21 height 10
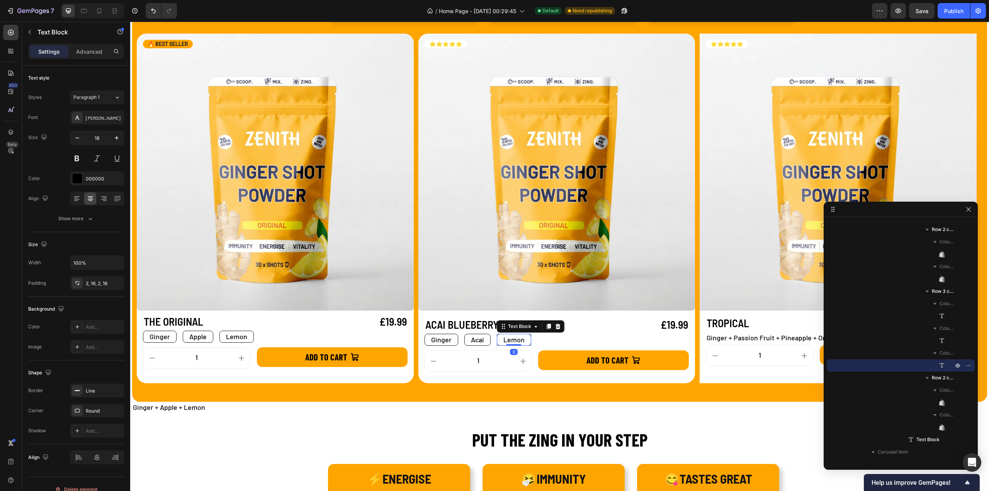
click at [521, 340] on p "Lemon" at bounding box center [514, 340] width 21 height 10
click at [588, 308] on img at bounding box center [557, 172] width 277 height 277
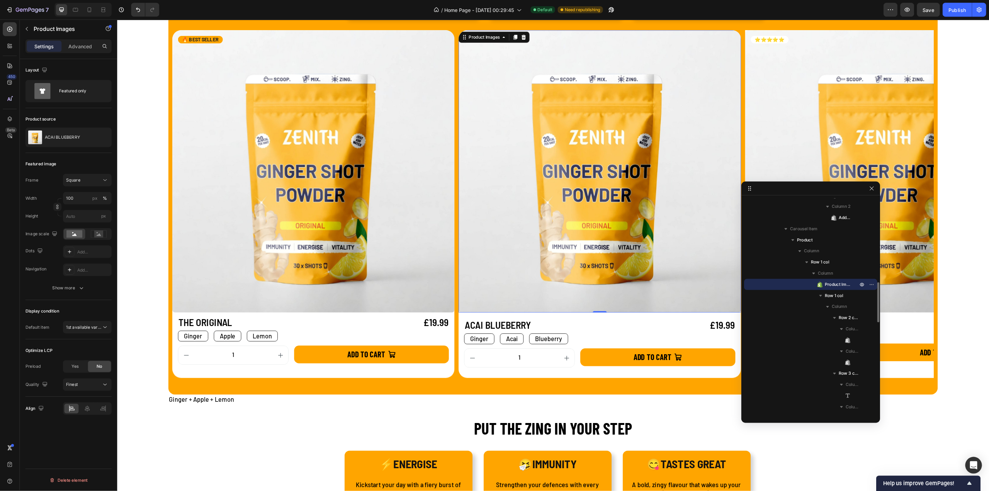
scroll to position [504, 0]
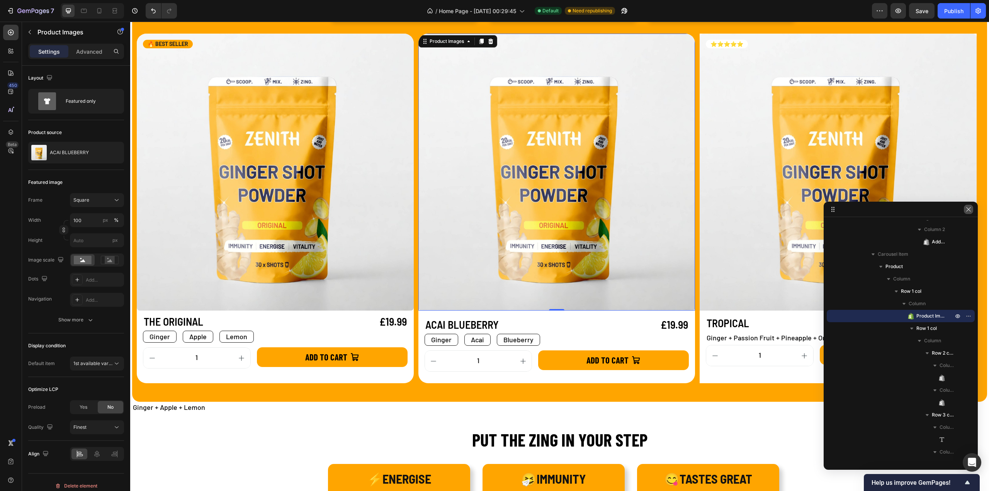
click at [968, 211] on icon "button" at bounding box center [969, 209] width 6 height 6
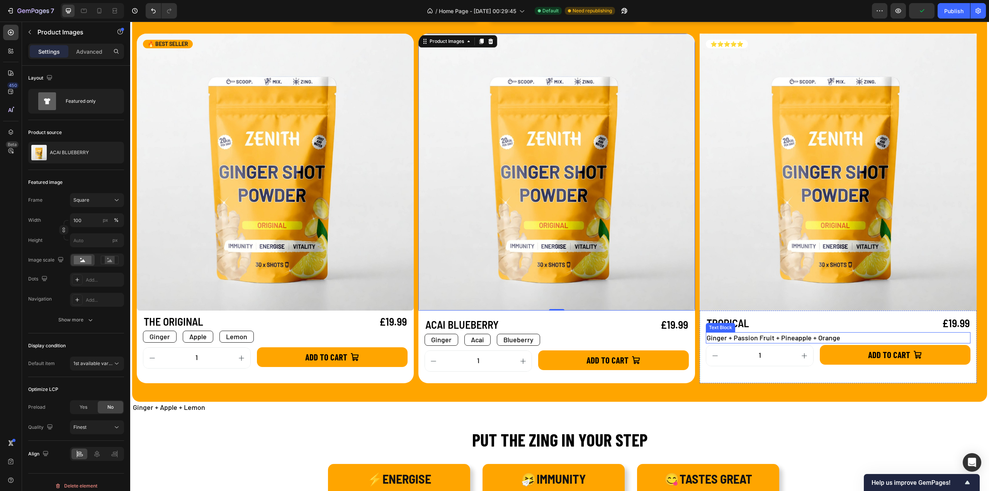
click at [738, 340] on p "Ginger + Passion Fruit + Pineapple + Orange" at bounding box center [838, 338] width 263 height 10
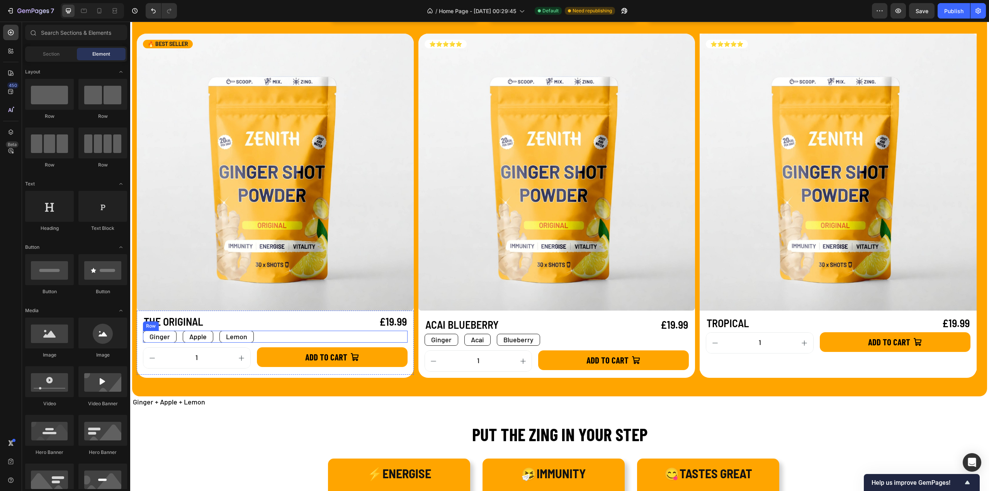
click at [339, 337] on div "Ginger Text Block Apple Text Block Lemon Text Block Row" at bounding box center [275, 337] width 265 height 12
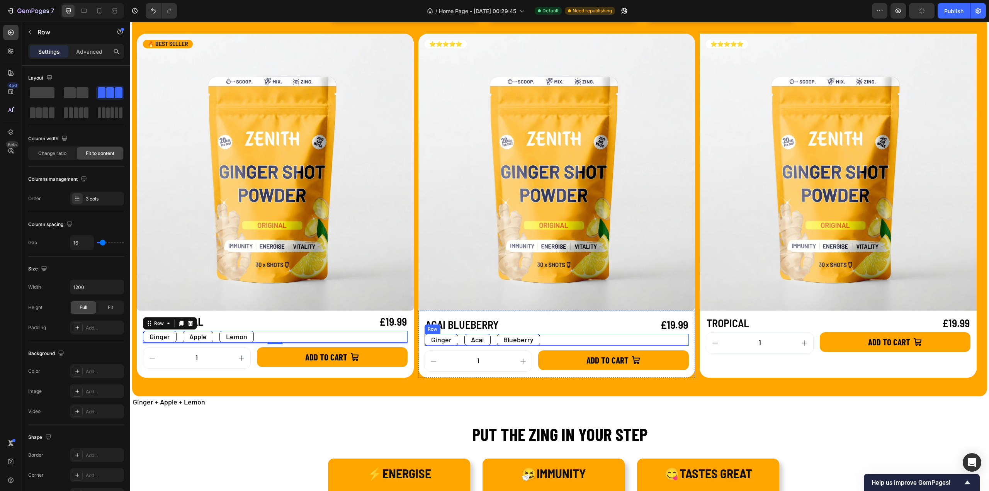
click at [552, 339] on div "Ginger Text Block Acai Text Block Blueberry Text Block Row" at bounding box center [557, 340] width 265 height 12
click at [465, 327] on icon at bounding box center [463, 326] width 4 height 5
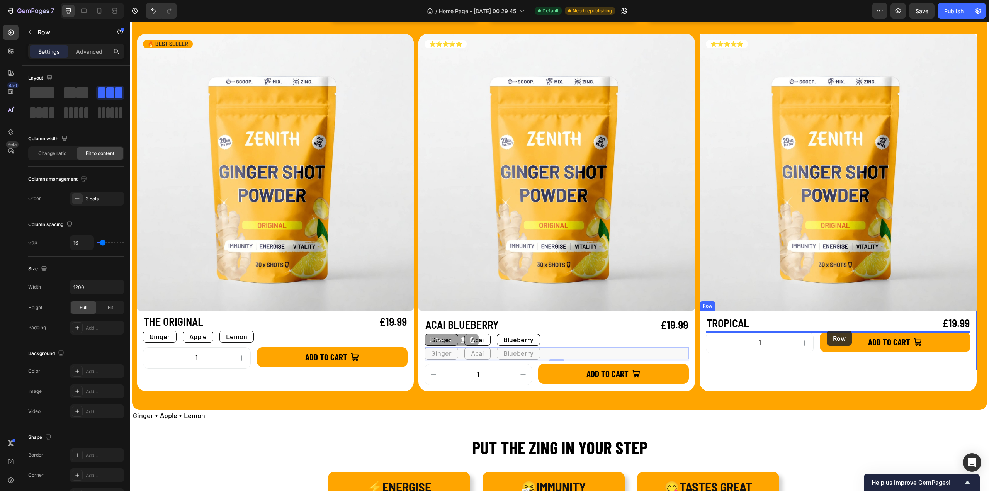
drag, startPoint x: 433, startPoint y: 341, endPoint x: 827, endPoint y: 331, distance: 394.4
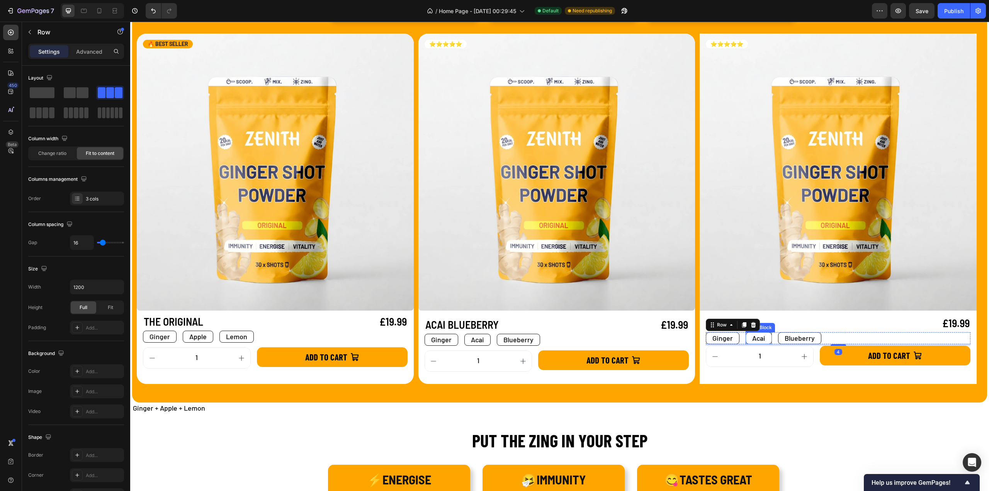
click at [754, 339] on p "Acai" at bounding box center [759, 339] width 13 height 10
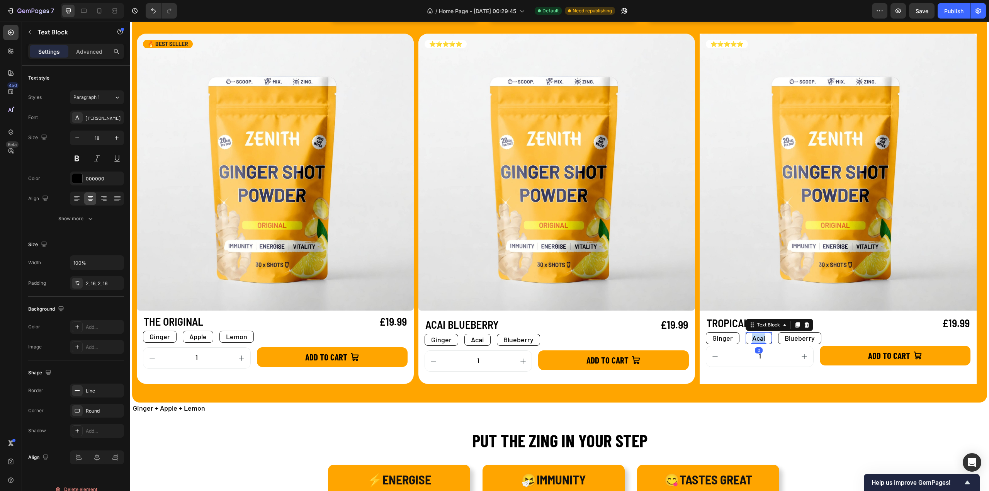
click at [754, 339] on p "Acai" at bounding box center [759, 339] width 13 height 10
click at [816, 338] on p "Blueberry" at bounding box center [827, 339] width 30 height 10
click at [843, 332] on div "Pineapple" at bounding box center [827, 338] width 44 height 12
click at [854, 328] on icon at bounding box center [857, 325] width 6 height 6
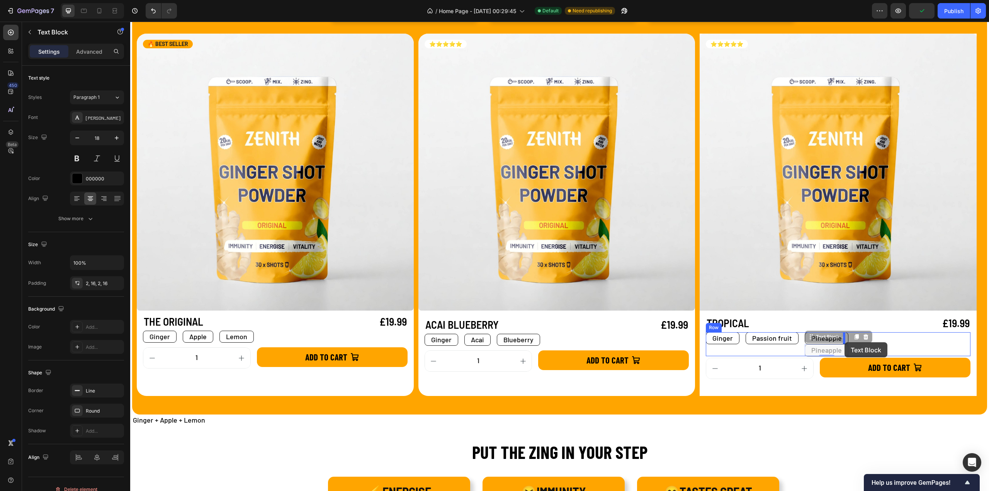
drag, startPoint x: 809, startPoint y: 340, endPoint x: 845, endPoint y: 342, distance: 36.0
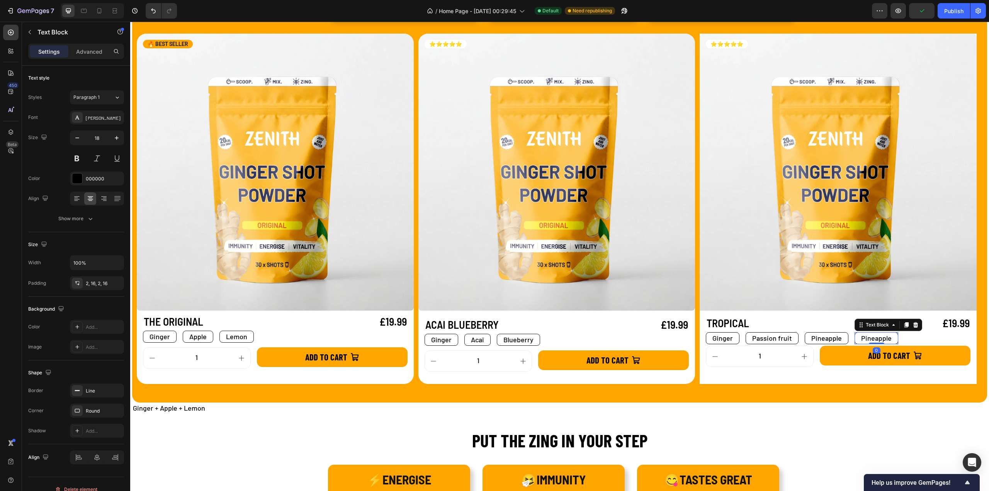
click at [862, 339] on p "Pineapple" at bounding box center [877, 339] width 31 height 10
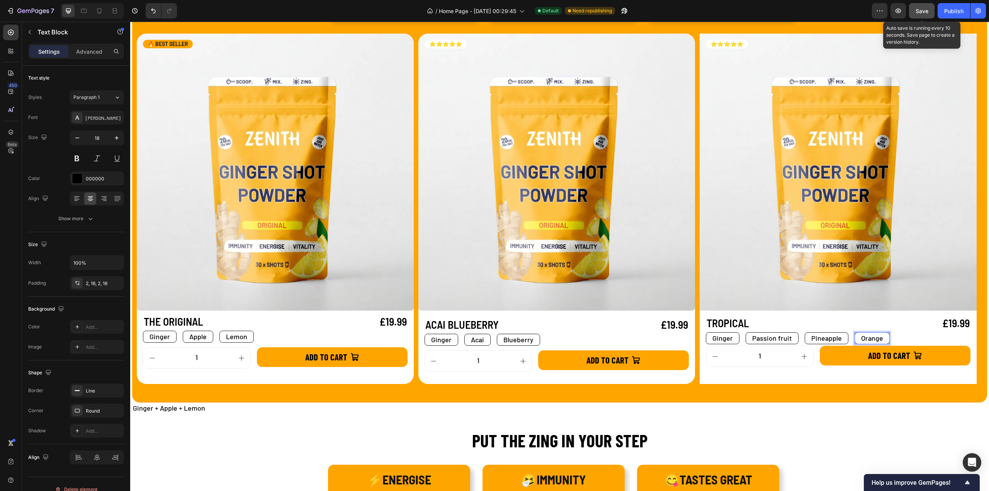
click at [923, 11] on span "Save" at bounding box center [922, 11] width 13 height 7
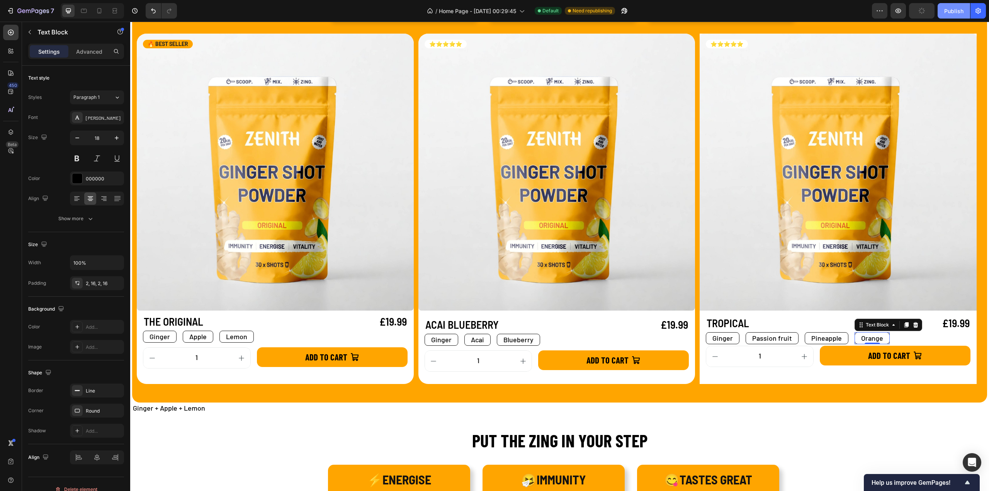
click at [958, 10] on div "Publish" at bounding box center [954, 11] width 19 height 8
click at [152, 338] on p "Ginger" at bounding box center [160, 337] width 20 height 10
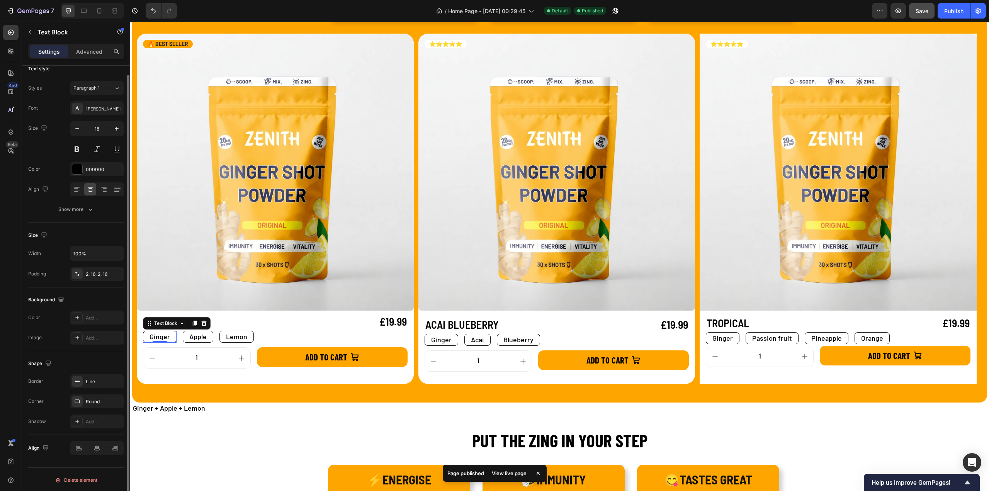
scroll to position [0, 0]
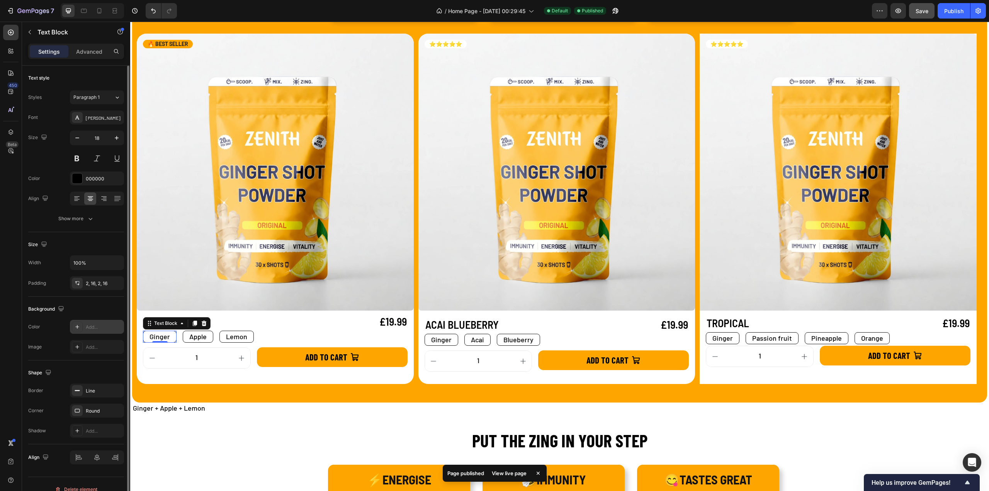
click at [80, 328] on icon at bounding box center [77, 327] width 6 height 6
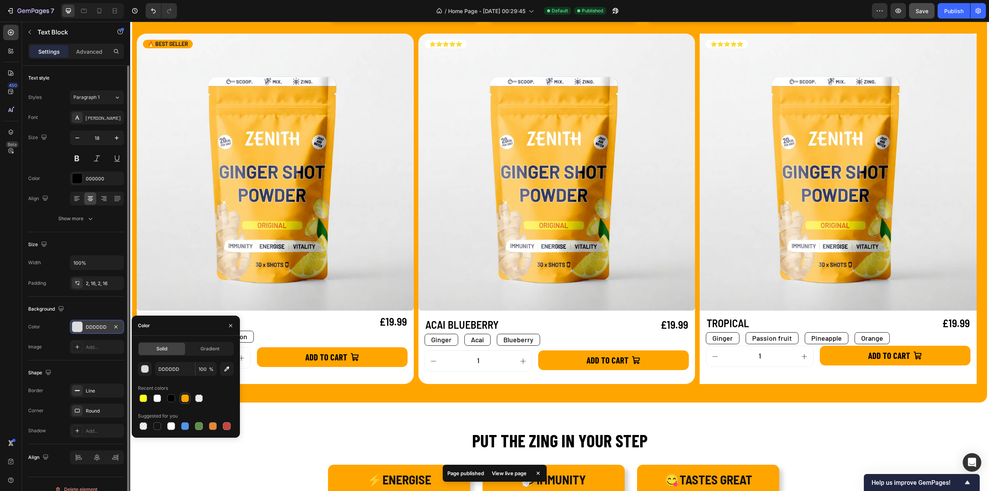
click at [185, 398] on div at bounding box center [185, 399] width 8 height 8
type input "FFA500"
click at [322, 337] on div "Ginger Text Block 0 Apple Text Block Lemon Text Block Row" at bounding box center [275, 337] width 265 height 12
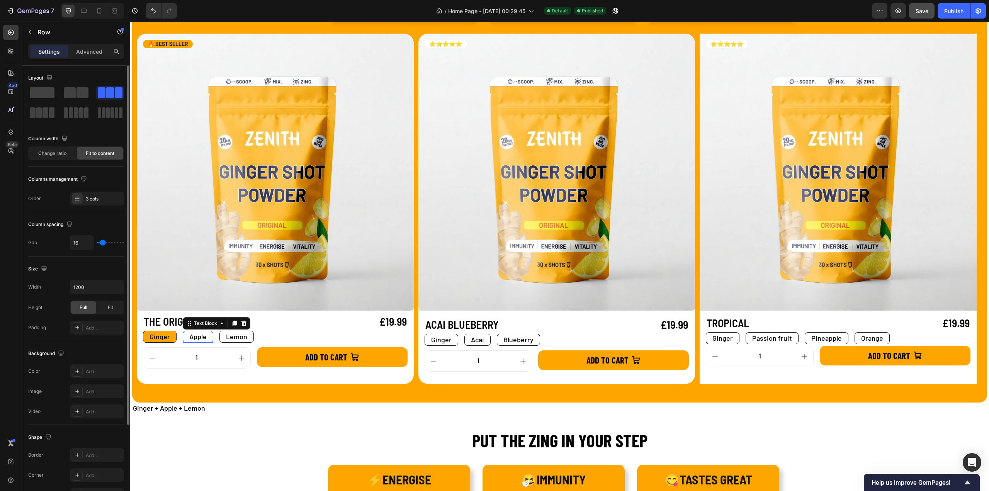
click at [190, 339] on p "Apple" at bounding box center [197, 337] width 17 height 10
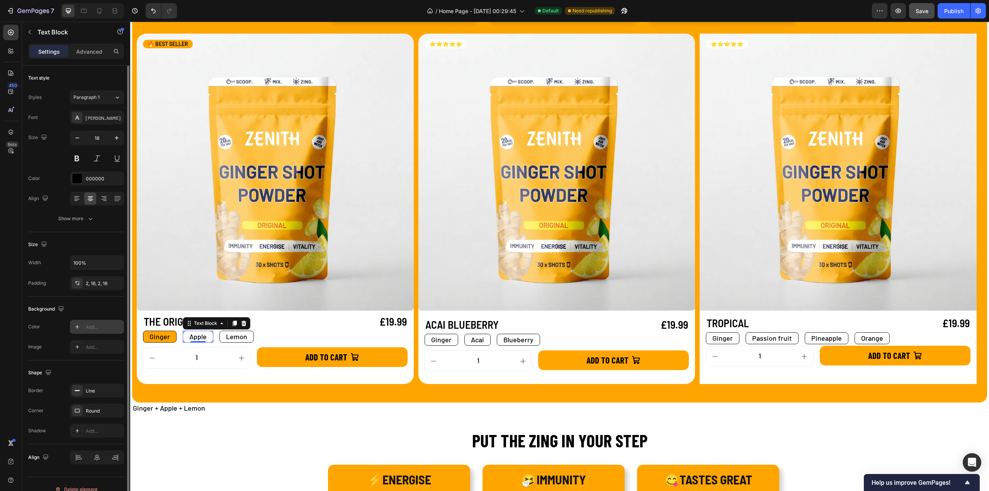
click at [77, 324] on icon at bounding box center [77, 327] width 6 height 6
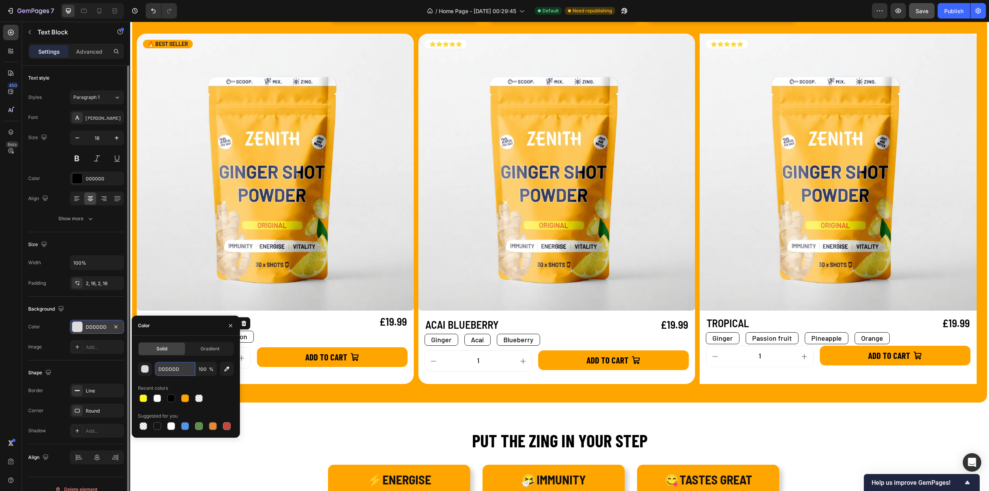
click at [183, 370] on input "DDDDDD" at bounding box center [175, 369] width 40 height 14
type input "76CD26"
click at [315, 327] on div "£19.99" at bounding box center [342, 321] width 131 height 15
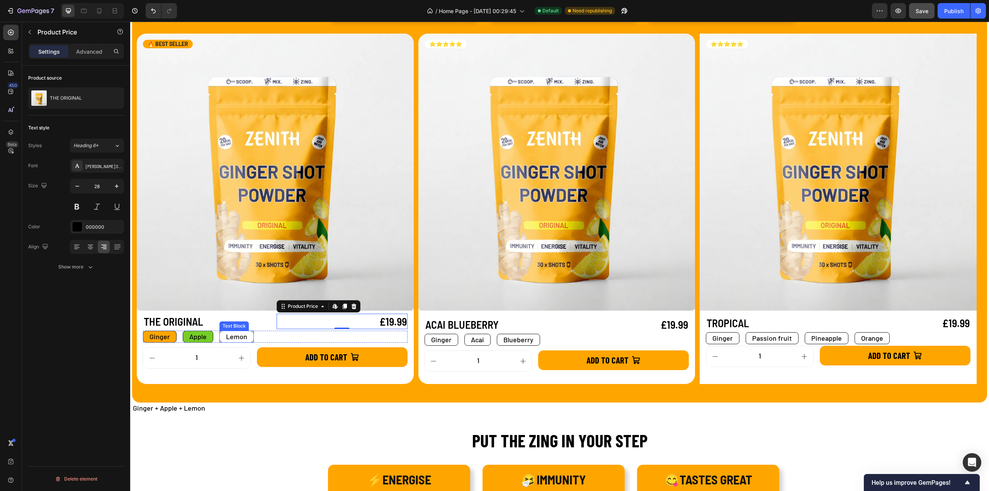
click at [245, 340] on p "Lemon" at bounding box center [236, 337] width 21 height 10
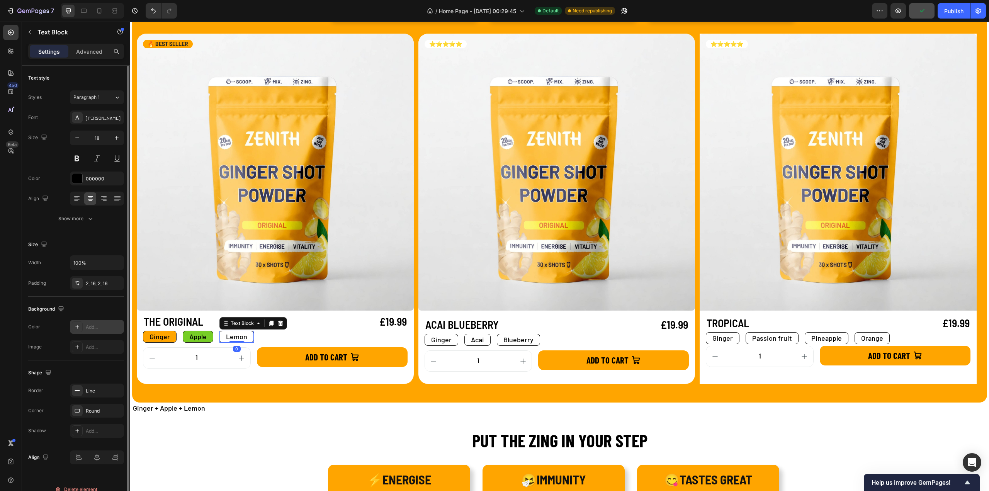
click at [79, 325] on icon at bounding box center [77, 327] width 6 height 6
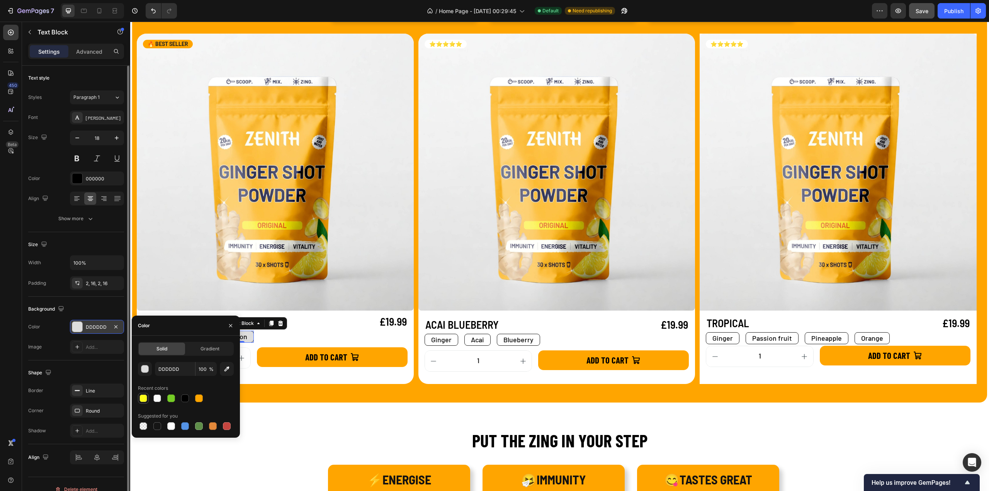
click at [145, 397] on div at bounding box center [144, 399] width 8 height 8
type input "FFFF00"
type input "90"
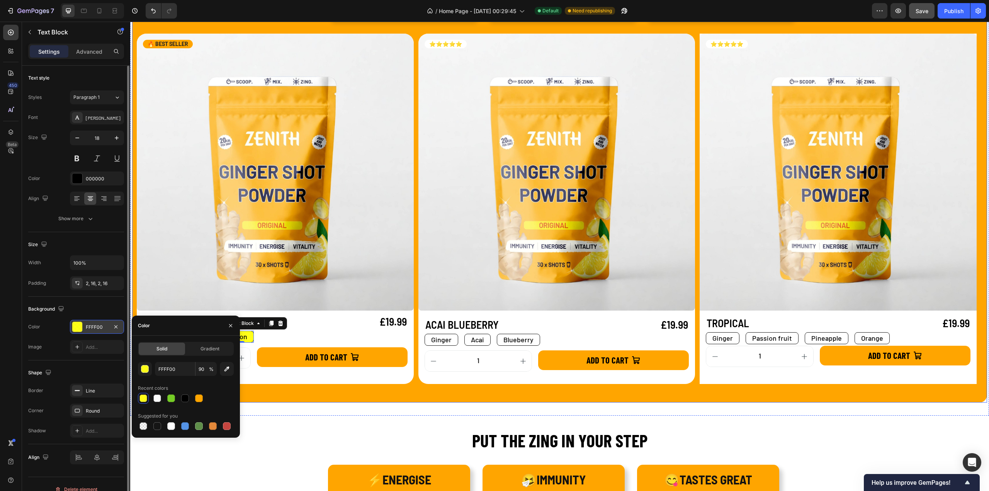
click at [455, 390] on div "CHOOSE YOUR FLAVOUR Heading ✅ 30 DAILY SHOTS Text Block ✅ 0.66p PER SHOT Text B…" at bounding box center [559, 185] width 855 height 434
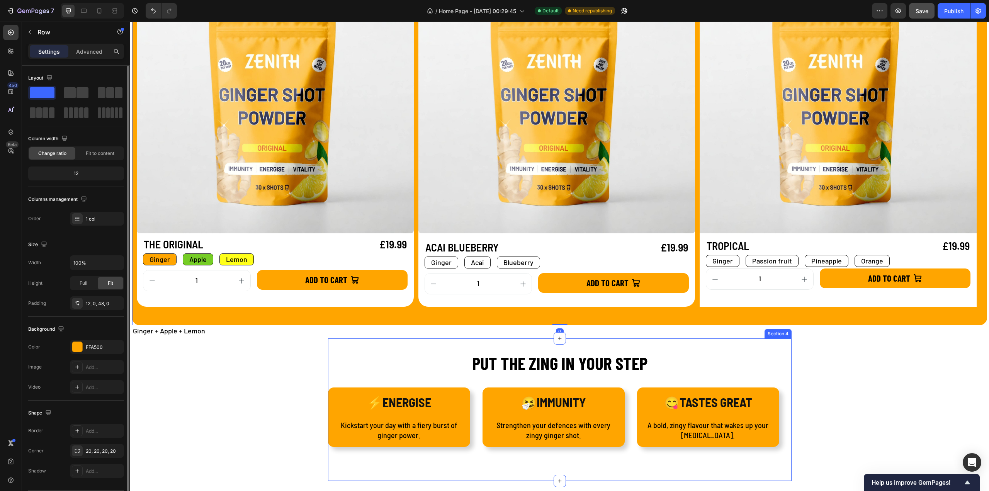
scroll to position [632, 0]
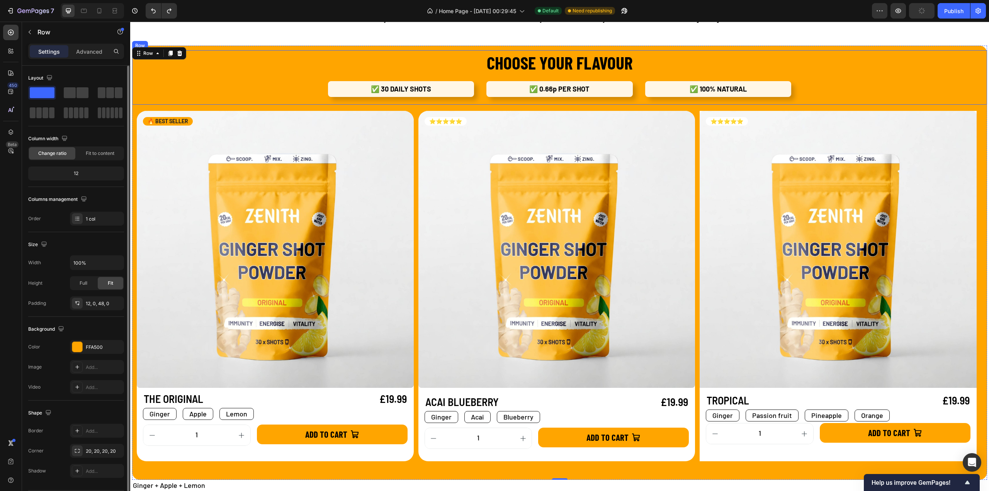
click at [287, 83] on div "CHOOSE YOUR FLAVOUR Heading ✅ 30 DAILY SHOTS Text Block ✅ 0.66p PER SHOT Text B…" at bounding box center [560, 77] width 818 height 54
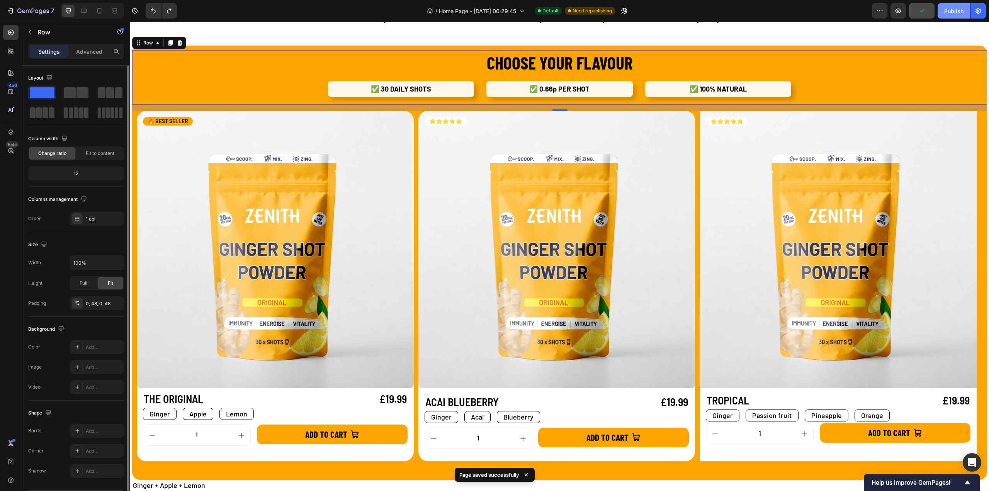
click at [948, 11] on div "Publish" at bounding box center [954, 11] width 19 height 8
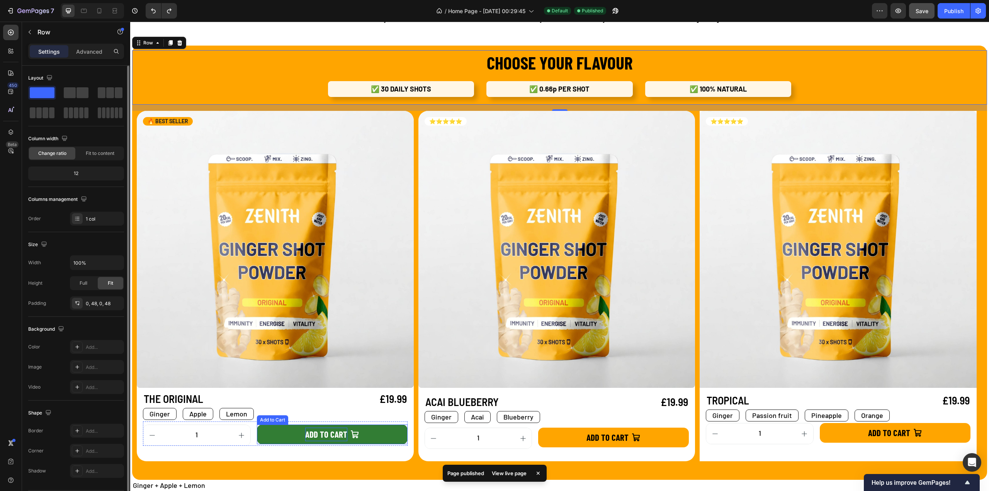
click at [313, 429] on div "ADD TO CART" at bounding box center [326, 435] width 42 height 14
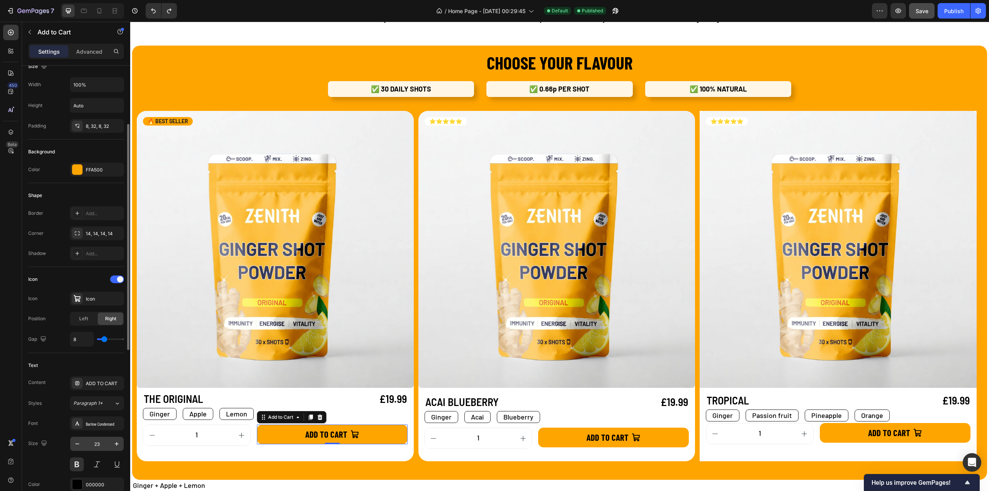
scroll to position [193, 0]
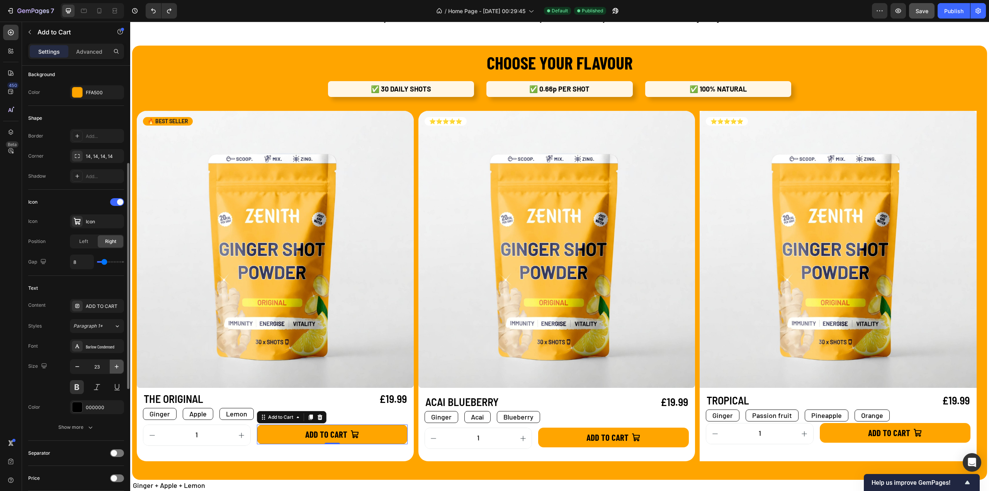
click at [114, 365] on icon "button" at bounding box center [117, 367] width 8 height 8
type input "24"
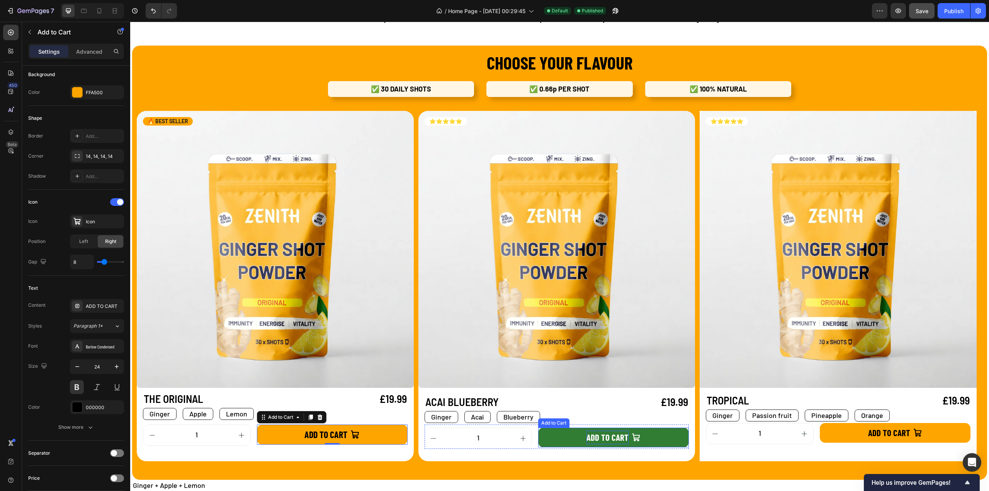
click at [598, 442] on div "ADD TO CART" at bounding box center [608, 438] width 42 height 14
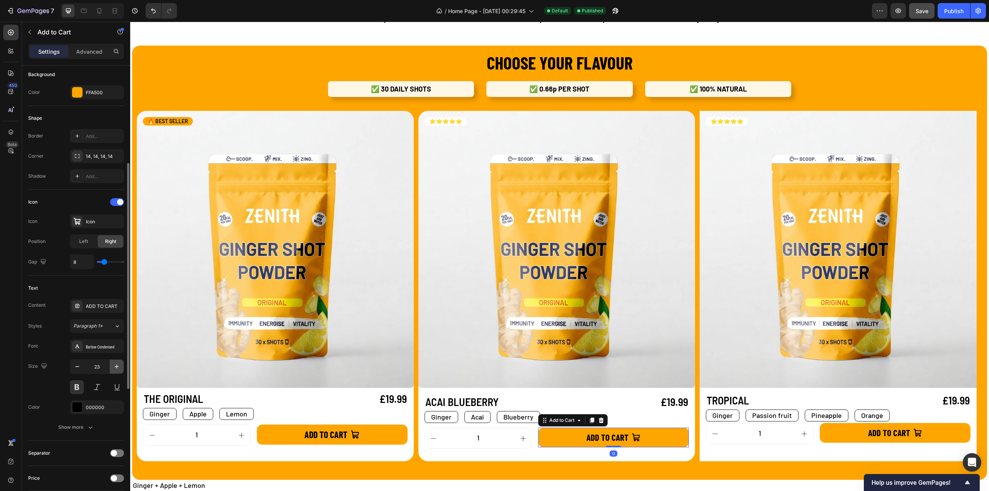
click at [118, 364] on icon "button" at bounding box center [117, 367] width 8 height 8
type input "24"
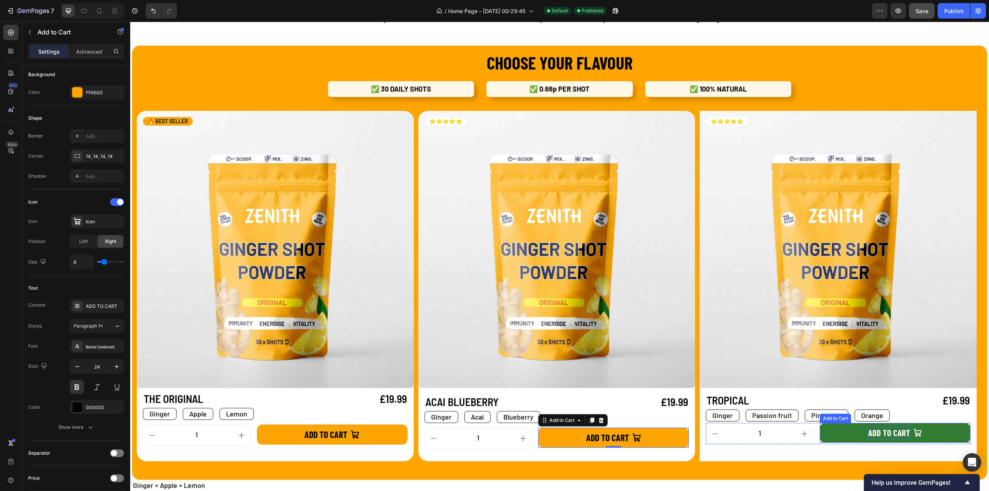
click at [885, 432] on div "ADD TO CART" at bounding box center [890, 433] width 42 height 14
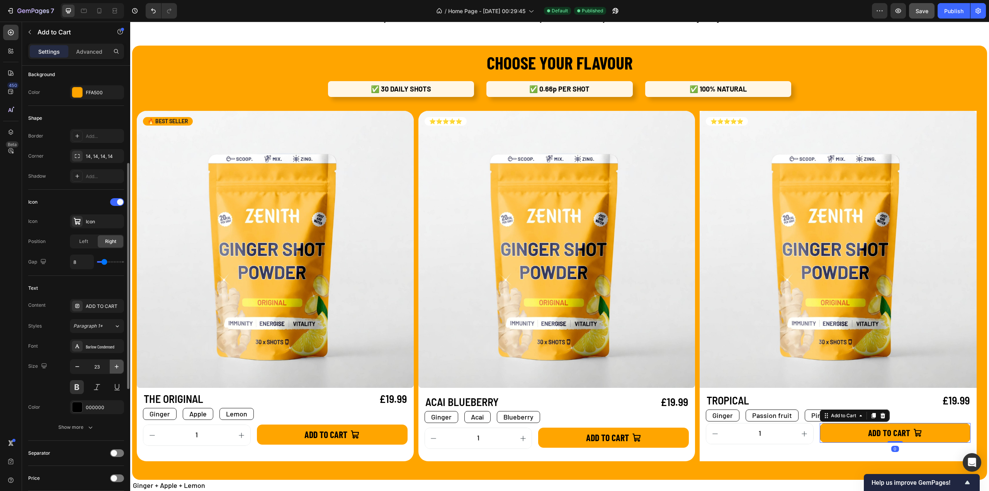
click at [116, 363] on icon "button" at bounding box center [117, 367] width 8 height 8
type input "24"
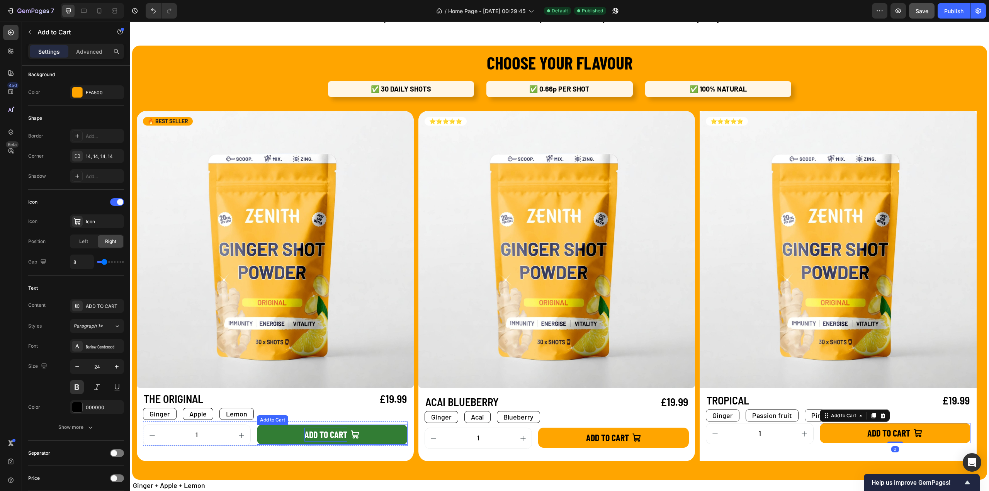
click at [314, 434] on div "ADD TO CART" at bounding box center [326, 435] width 43 height 14
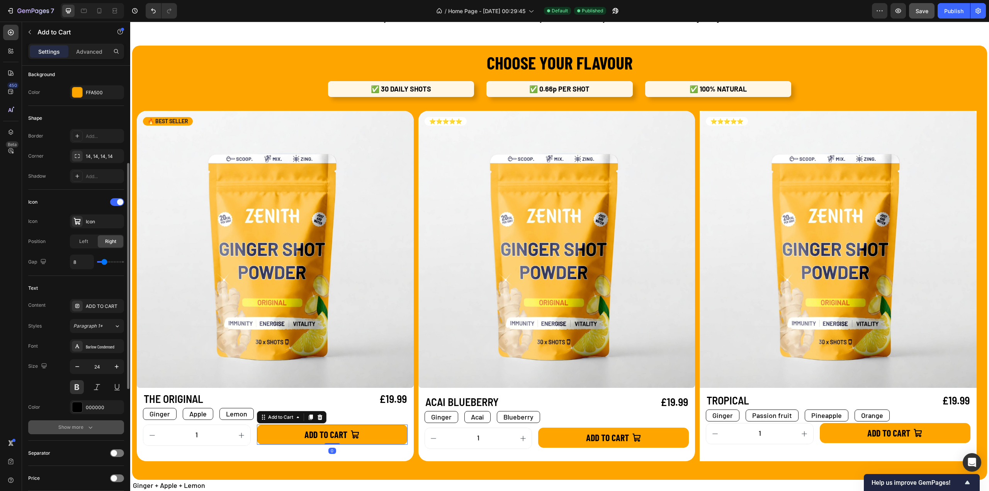
click at [82, 424] on div "Show more" at bounding box center [76, 428] width 36 height 8
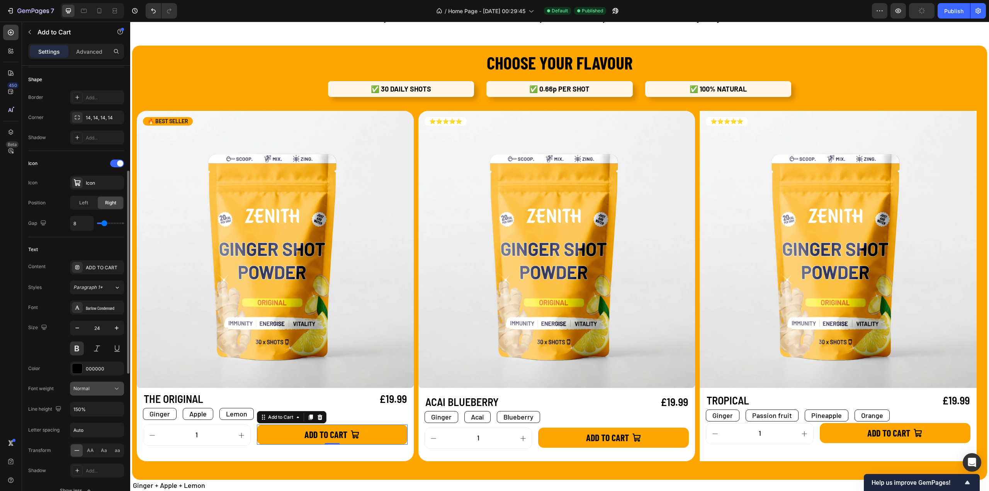
click at [100, 387] on div "Normal" at bounding box center [92, 388] width 39 height 7
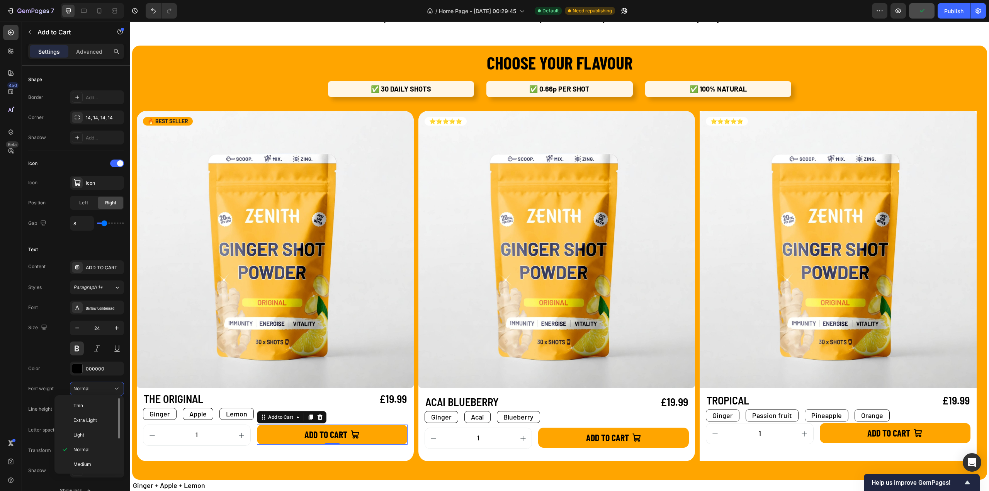
scroll to position [57, 0]
click at [91, 419] on span "Semi Bold" at bounding box center [84, 422] width 22 height 7
click at [80, 349] on button at bounding box center [77, 349] width 14 height 14
click at [94, 387] on span "Semi Bold" at bounding box center [84, 389] width 22 height 6
click at [91, 433] on p "Bold" at bounding box center [93, 436] width 41 height 7
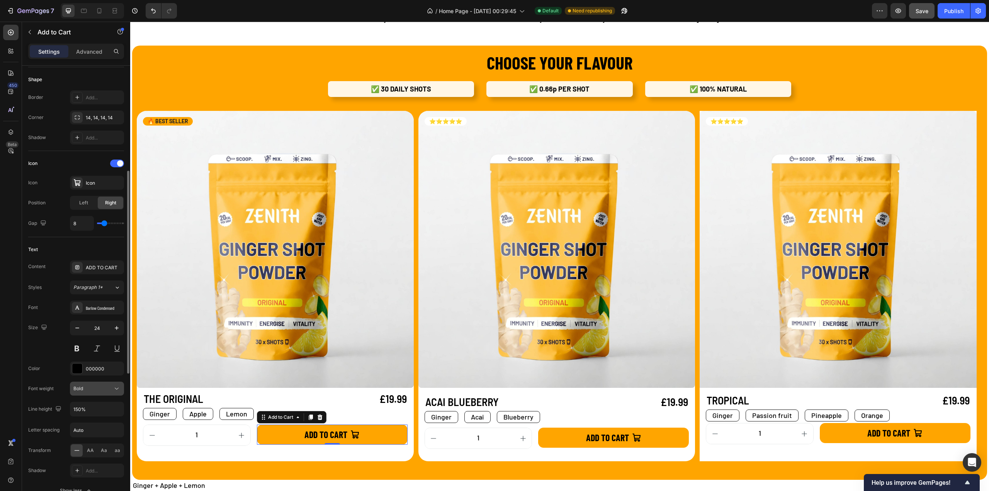
click at [95, 389] on div "Bold" at bounding box center [92, 388] width 39 height 7
click at [90, 420] on span "Semi Bold" at bounding box center [84, 422] width 22 height 7
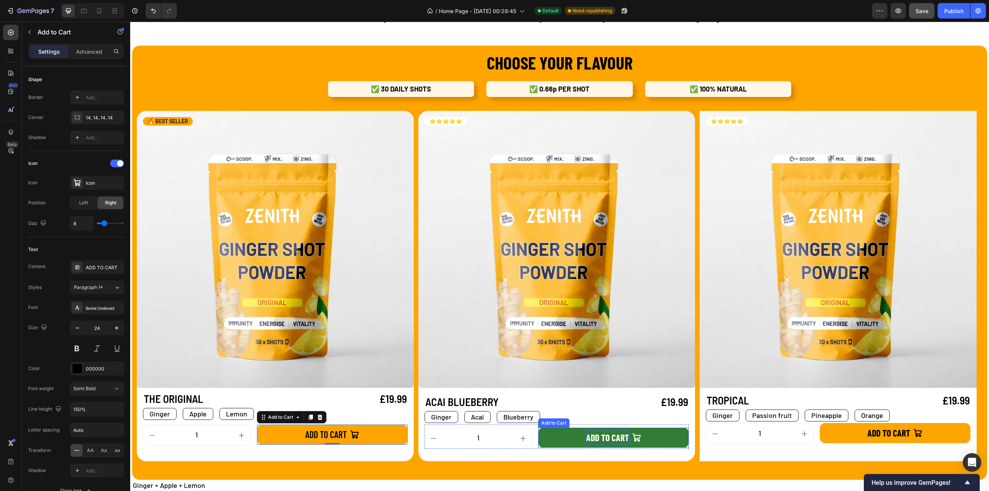
click at [603, 436] on div "ADD TO CART" at bounding box center [607, 438] width 43 height 14
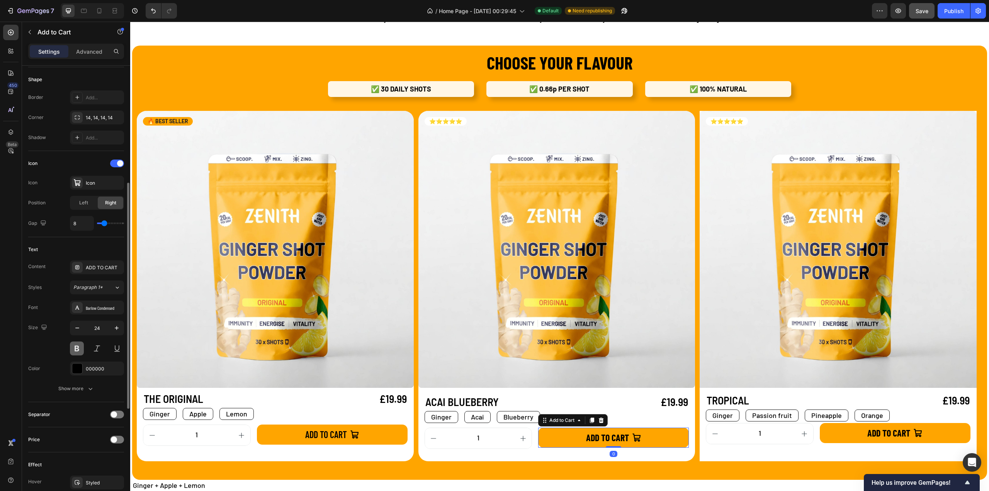
drag, startPoint x: 75, startPoint y: 347, endPoint x: 88, endPoint y: 373, distance: 28.7
click at [75, 347] on button at bounding box center [77, 349] width 14 height 14
click at [89, 382] on button "Show more" at bounding box center [76, 389] width 96 height 14
click at [83, 429] on input "Auto" at bounding box center [96, 430] width 53 height 14
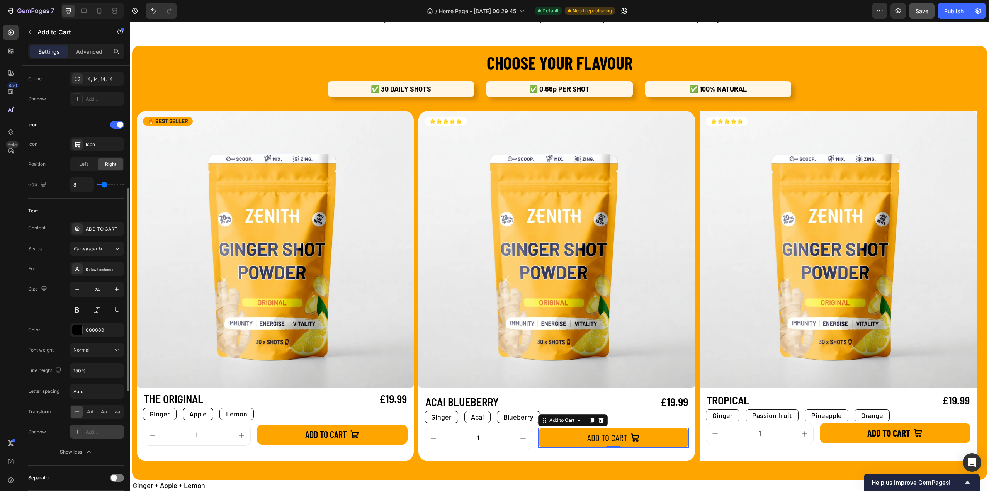
click at [77, 429] on icon at bounding box center [77, 432] width 6 height 6
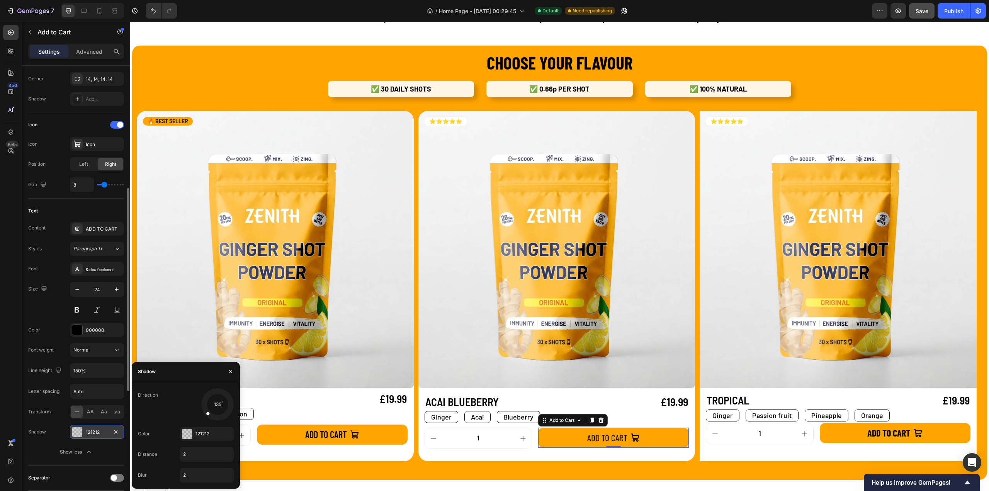
type input "4"
click at [100, 349] on div "Normal" at bounding box center [92, 350] width 39 height 7
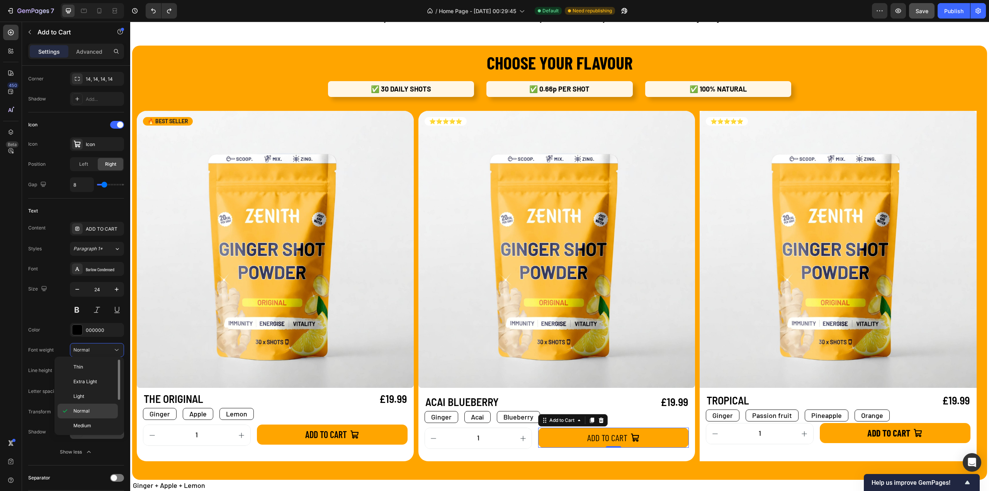
scroll to position [57, 0]
click at [89, 381] on span "Semi Bold" at bounding box center [84, 383] width 22 height 7
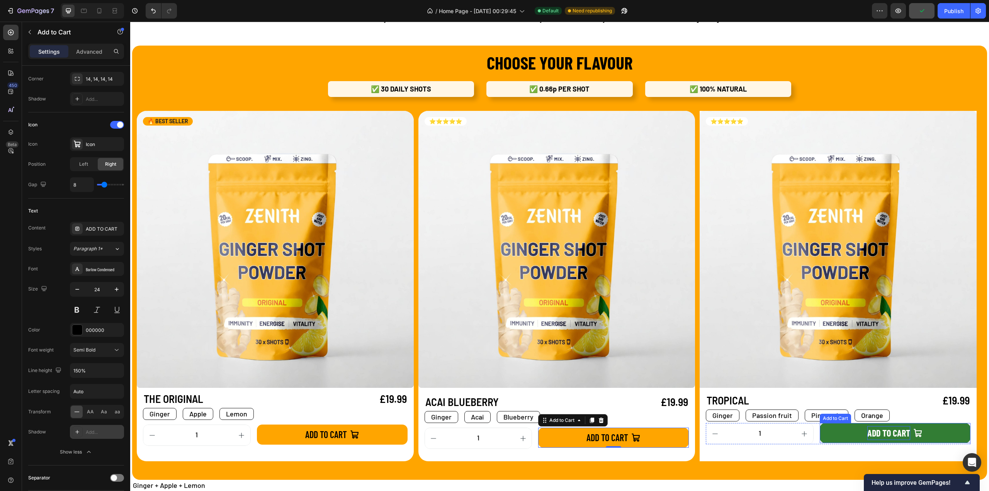
click at [875, 438] on div "ADD TO CART" at bounding box center [889, 433] width 43 height 14
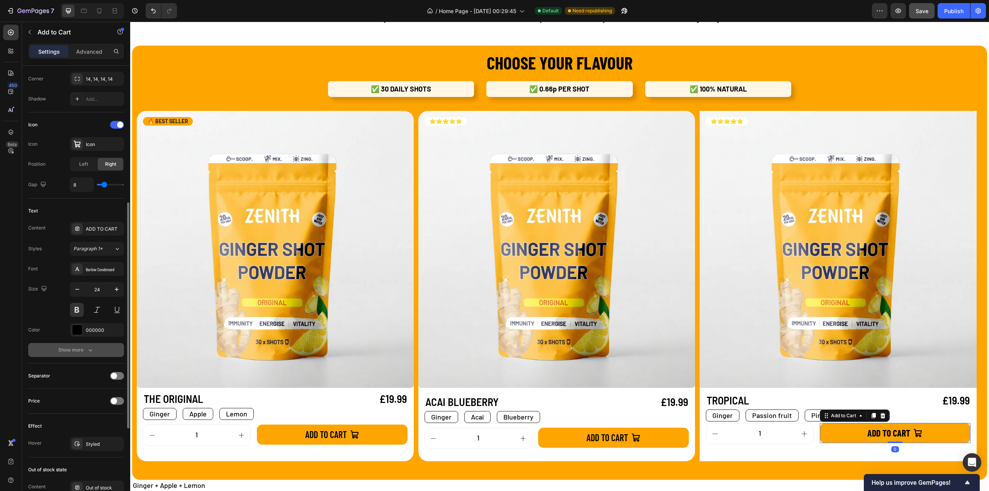
click at [88, 346] on icon "button" at bounding box center [91, 350] width 8 height 8
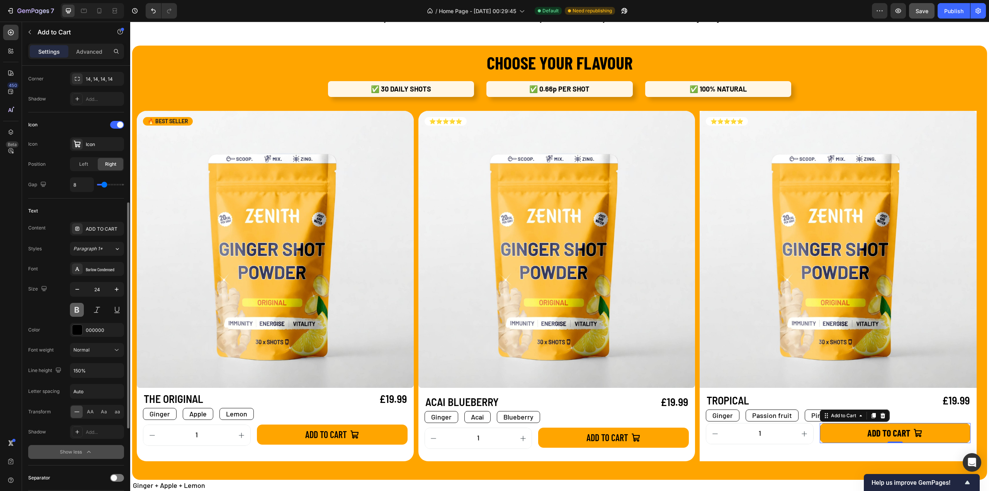
click at [79, 304] on button at bounding box center [77, 310] width 14 height 14
click at [90, 348] on div "Normal" at bounding box center [92, 350] width 39 height 7
click at [91, 402] on span "Semi Bold" at bounding box center [84, 402] width 22 height 7
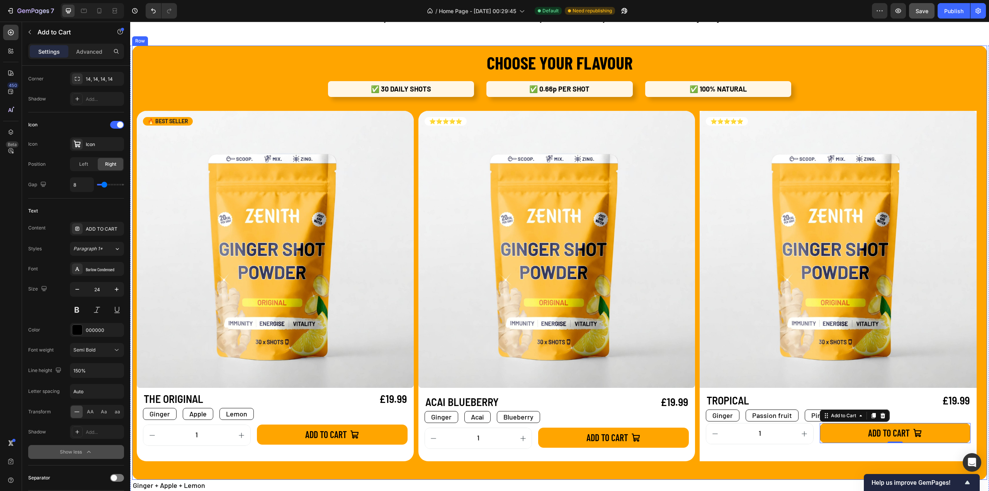
click at [795, 463] on div "CHOOSE YOUR FLAVOUR Heading ✅ 30 DAILY SHOTS Text Block ✅ 0.66p PER SHOT Text B…" at bounding box center [559, 263] width 855 height 434
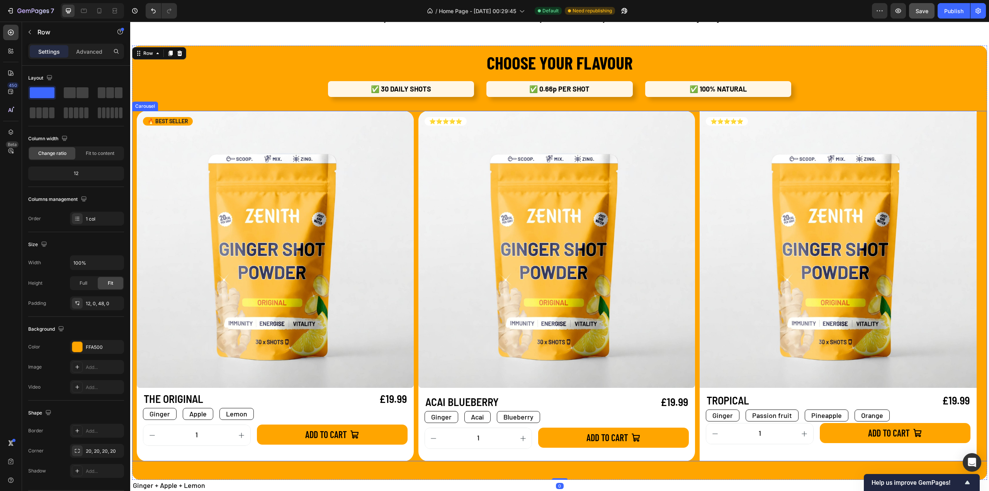
scroll to position [710, 0]
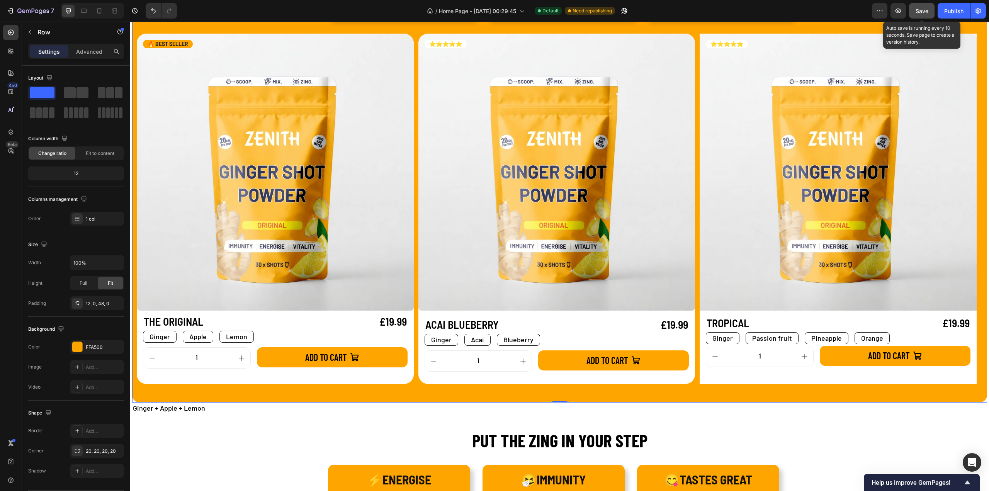
drag, startPoint x: 914, startPoint y: 11, endPoint x: 928, endPoint y: 8, distance: 14.3
click at [914, 11] on button "Save" at bounding box center [922, 10] width 26 height 15
click at [950, 14] on div "Publish" at bounding box center [954, 11] width 19 height 8
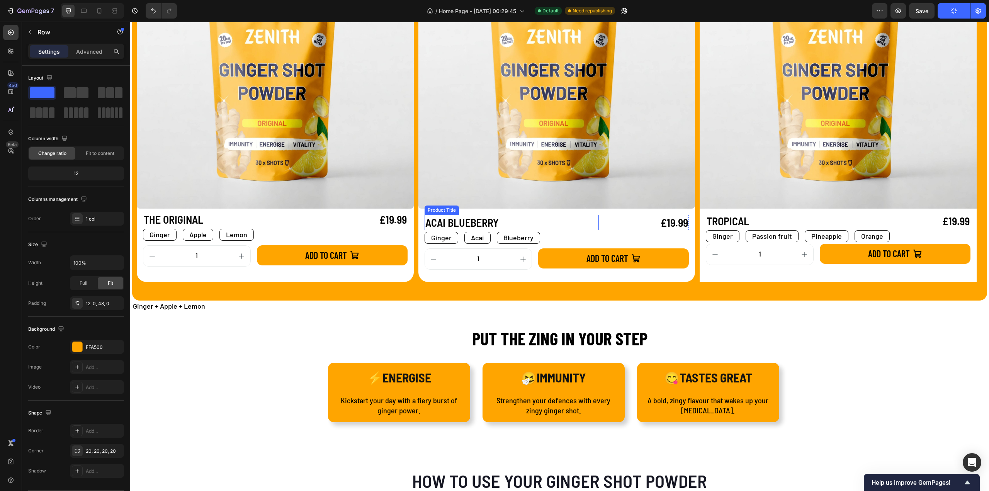
scroll to position [966, 0]
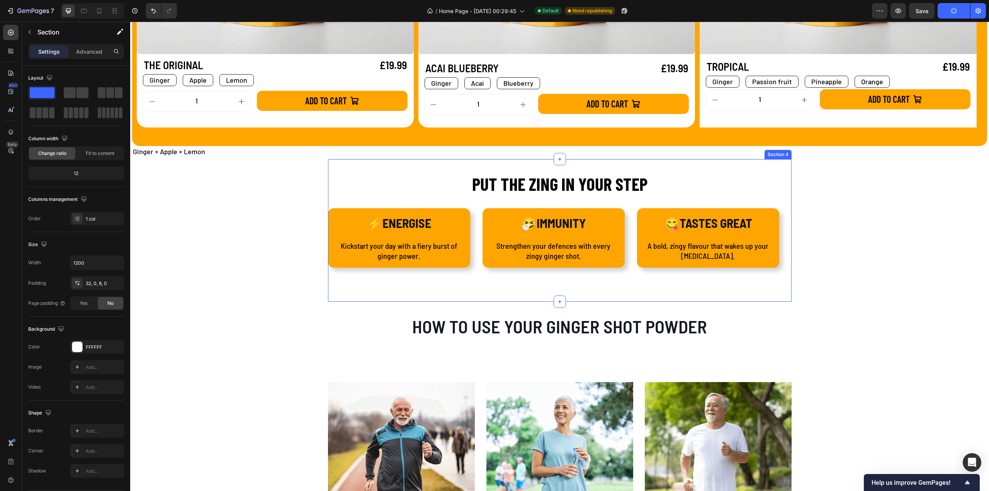
click at [525, 293] on div "PUT THE ZING IN YOUR STEP Heading ⚡ENERGISE Text Block Kickstart your day with …" at bounding box center [560, 235] width 464 height 127
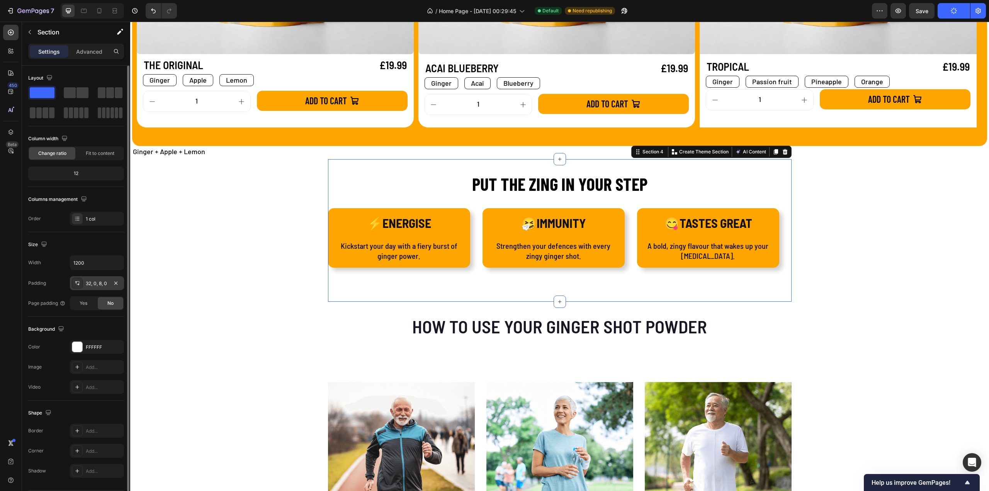
click at [101, 280] on div "32, 0, 8, 0" at bounding box center [97, 283] width 22 height 7
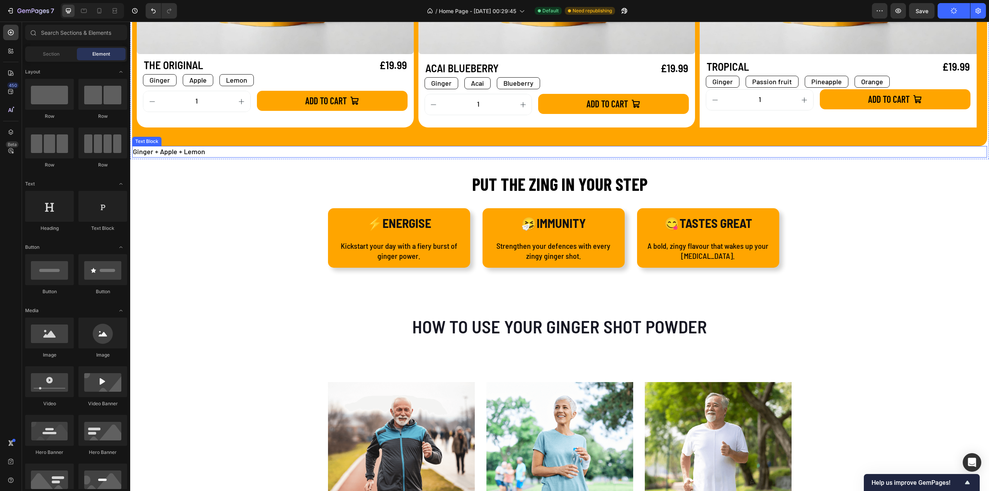
click at [194, 152] on p "Ginger + Apple + Lemon" at bounding box center [560, 152] width 854 height 10
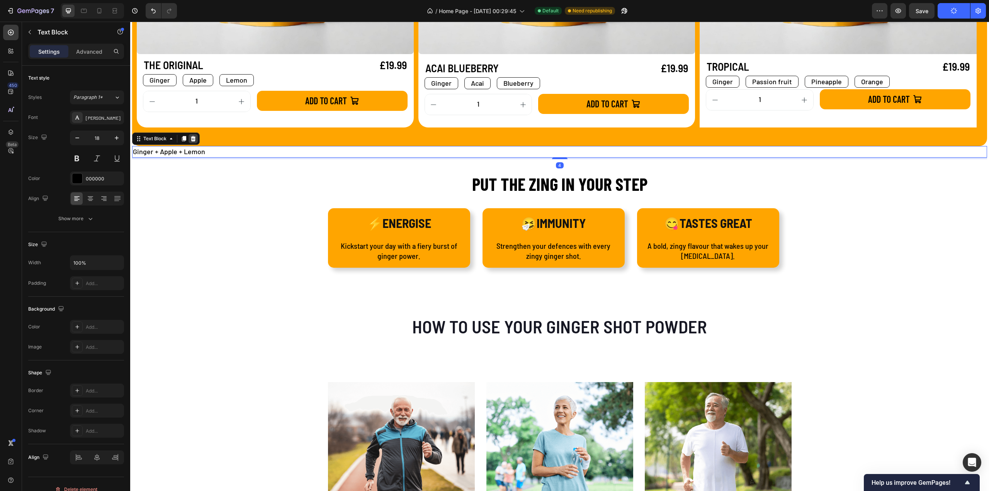
click at [196, 138] on div at bounding box center [193, 138] width 9 height 9
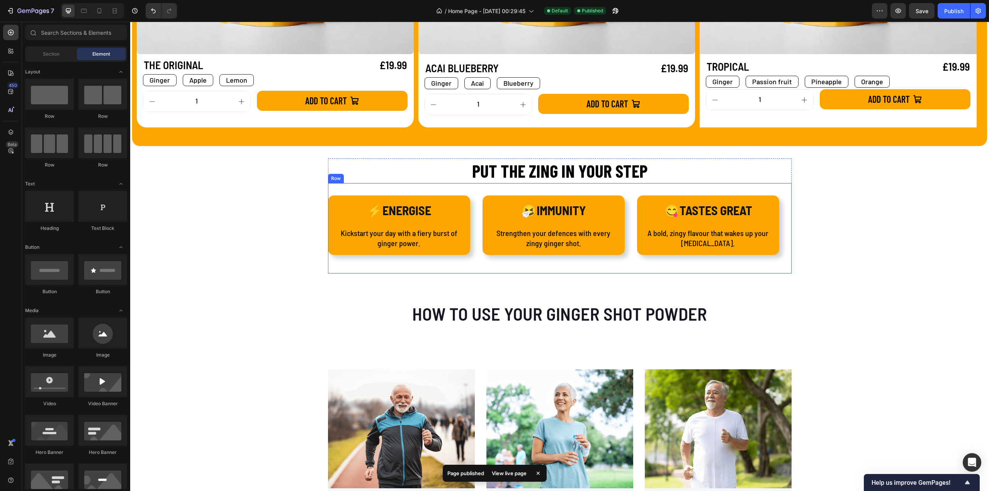
click at [339, 264] on div "⚡ENERGISE Text Block Kickstart your day with a fiery burst of ginger power. Tex…" at bounding box center [560, 228] width 464 height 90
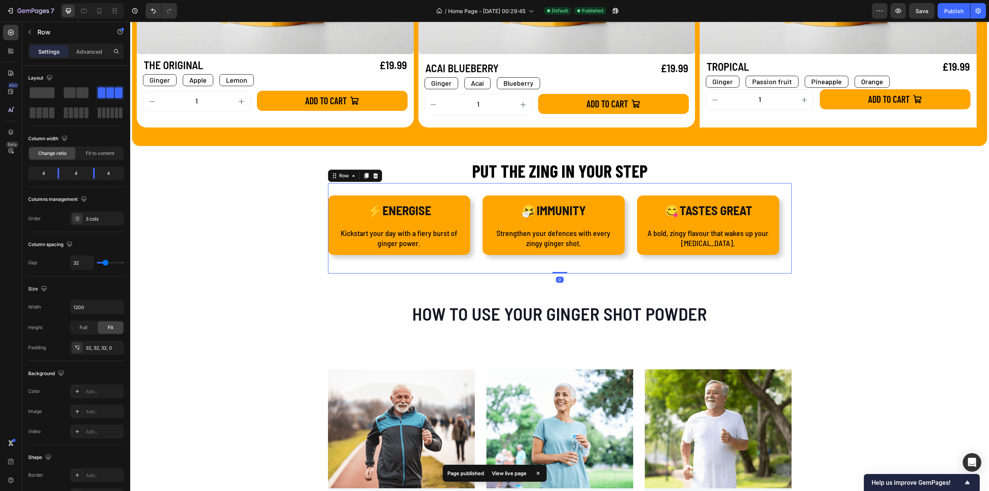
drag, startPoint x: 557, startPoint y: 272, endPoint x: 571, endPoint y: 243, distance: 32.3
click at [561, 229] on div "⚡ENERGISE Text Block Kickstart your day with a fiery burst of ginger power. Tex…" at bounding box center [560, 228] width 464 height 90
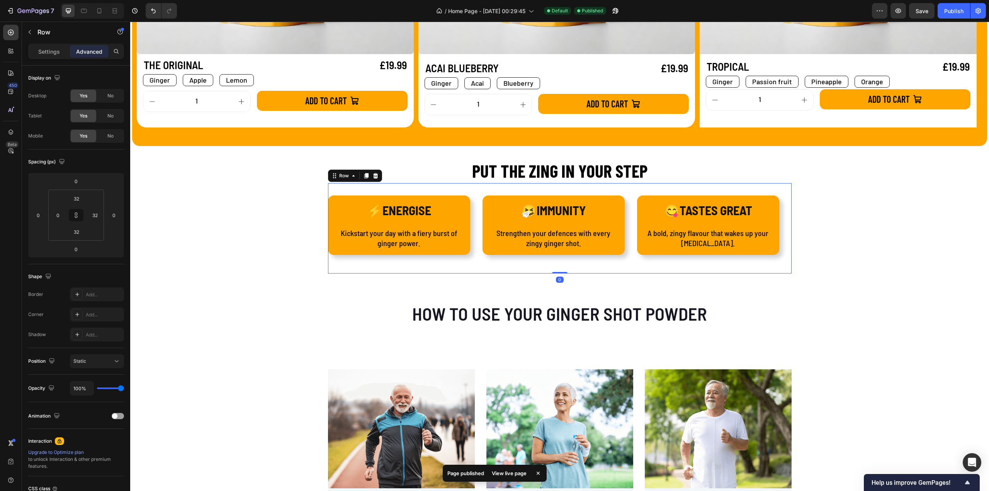
click at [476, 266] on div "⚡ENERGISE Text Block Kickstart your day with a fiery burst of ginger power. Tex…" at bounding box center [560, 228] width 464 height 90
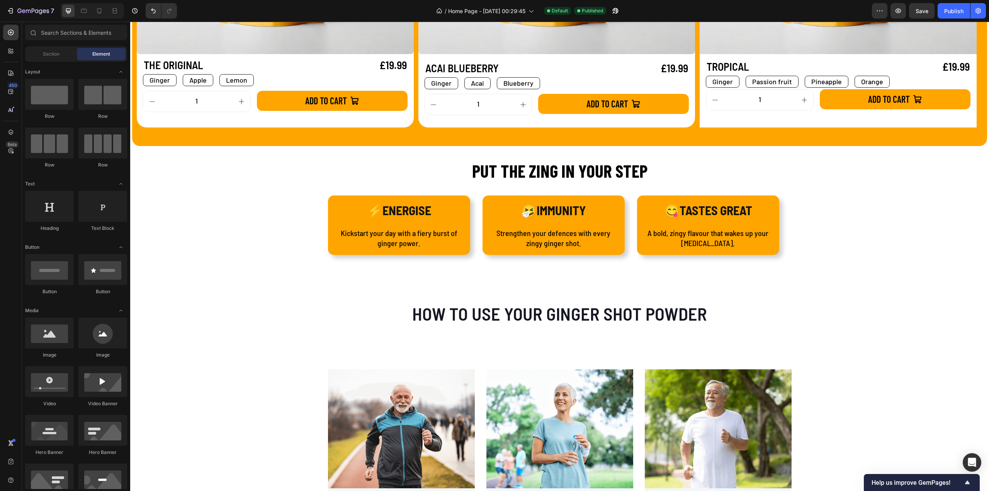
click at [349, 179] on h2 "PUT THE ZING IN YOUR STEP" at bounding box center [560, 170] width 464 height 25
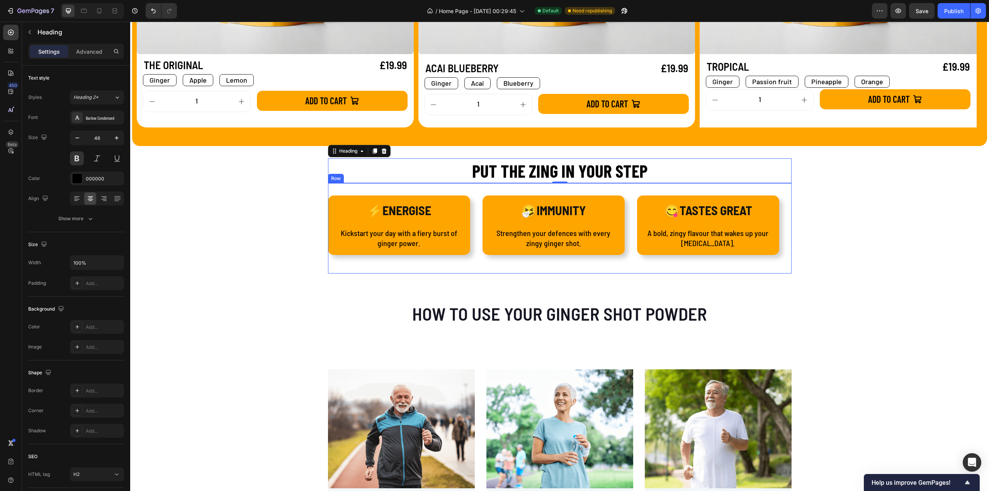
click at [470, 187] on div "⚡ENERGISE Text Block Kickstart your day with a fiery burst of ginger power. Tex…" at bounding box center [560, 228] width 464 height 90
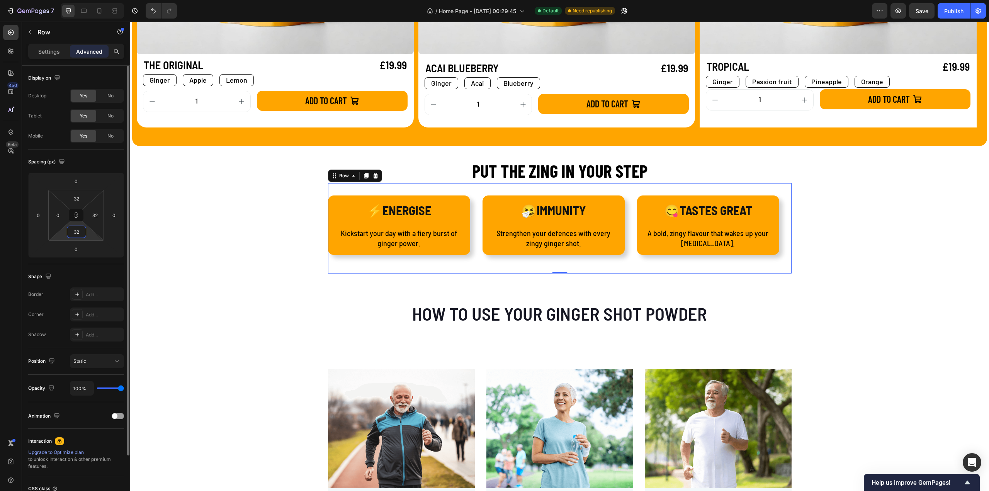
click at [77, 234] on input "32" at bounding box center [76, 232] width 15 height 12
click at [77, 216] on icon at bounding box center [76, 215] width 6 height 6
type input "32"
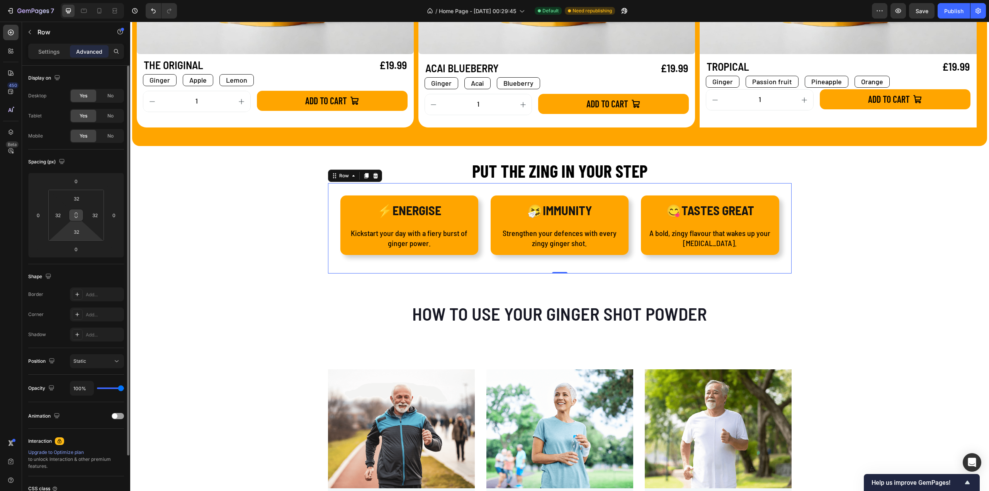
click at [77, 216] on icon at bounding box center [76, 215] width 6 height 6
click at [79, 228] on input "32" at bounding box center [76, 232] width 15 height 12
type input "320"
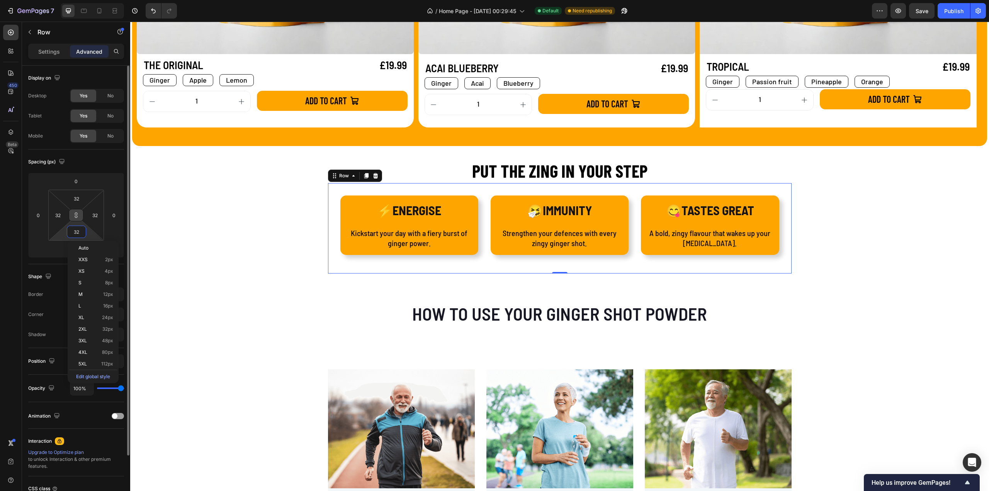
type input "320"
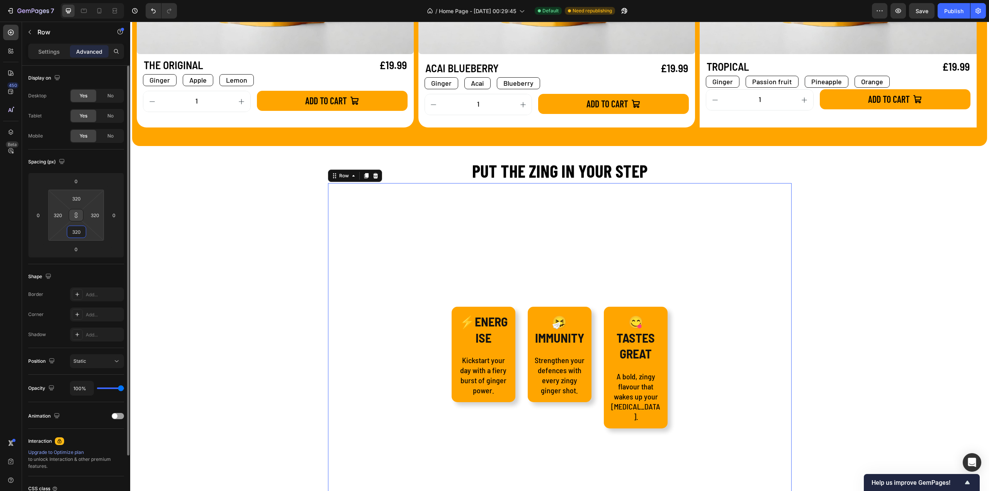
type input "320"
type input "32"
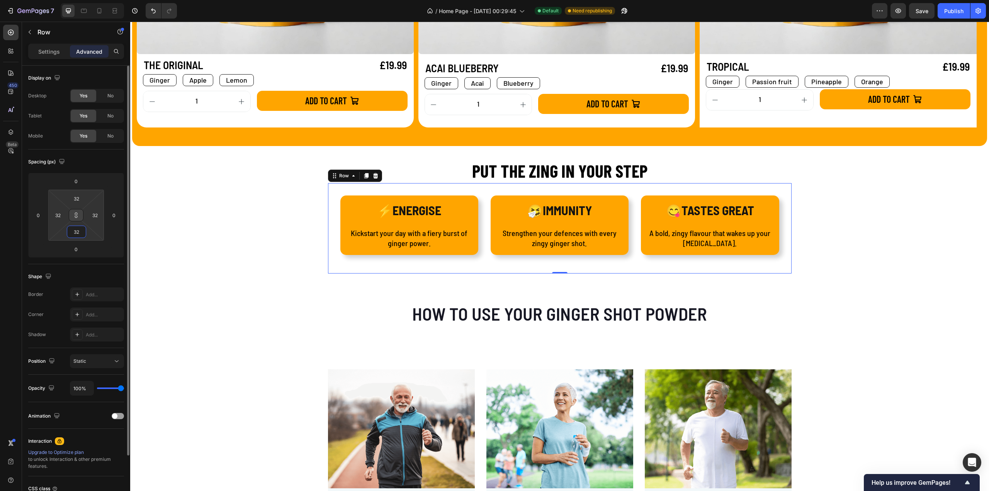
type input "3"
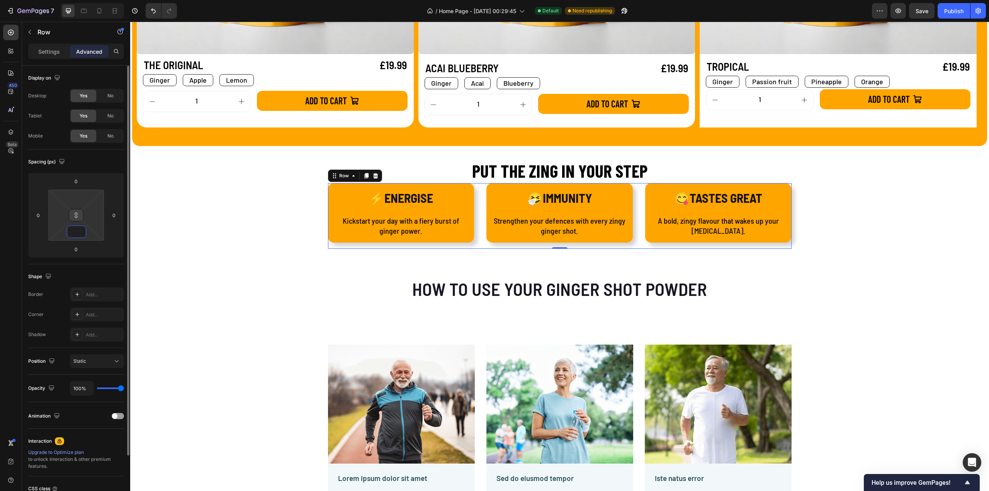
type input "0"
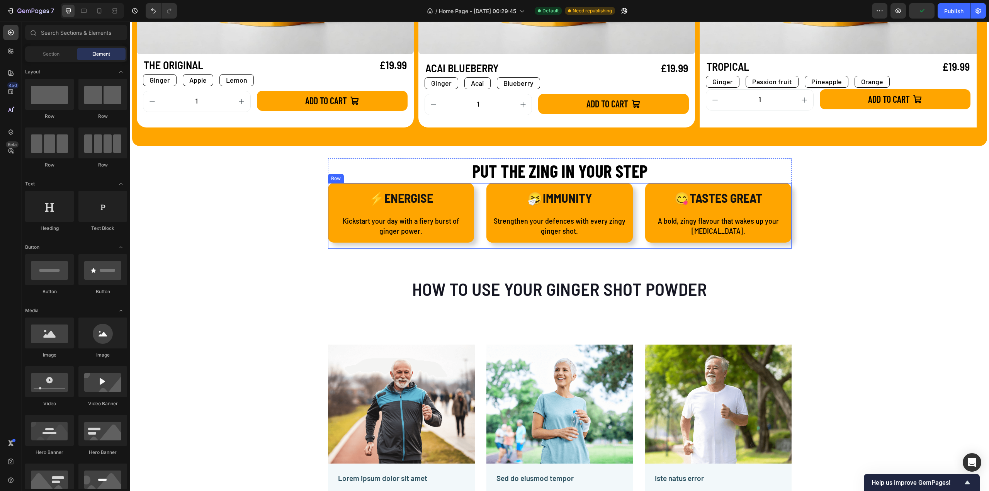
click at [481, 247] on div "⚡ENERGISE Text Block Kickstart your day with a fiery burst of ginger power. Tex…" at bounding box center [560, 216] width 464 height 66
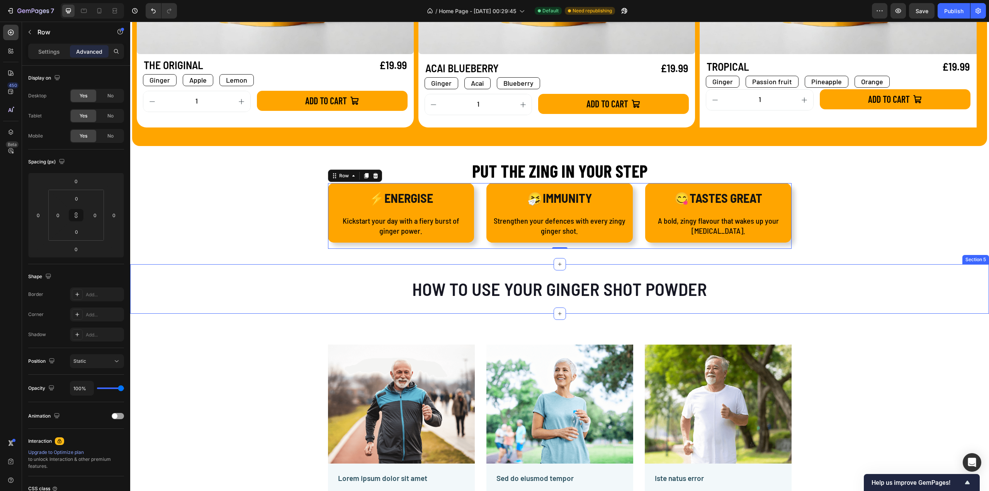
click at [385, 275] on div "HOW TO USE YOUR GINGER SHOT POWDER Heading Section 5" at bounding box center [559, 288] width 859 height 49
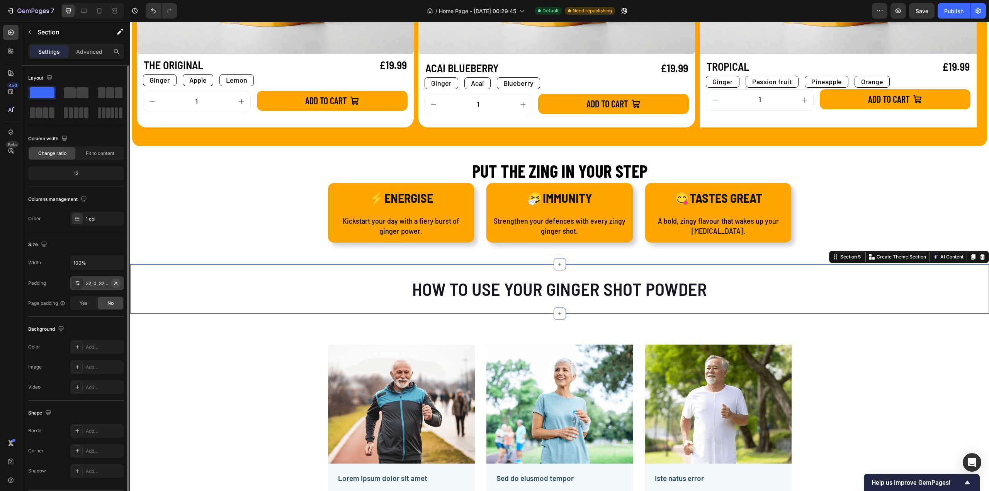
click at [116, 281] on icon "button" at bounding box center [116, 283] width 6 height 6
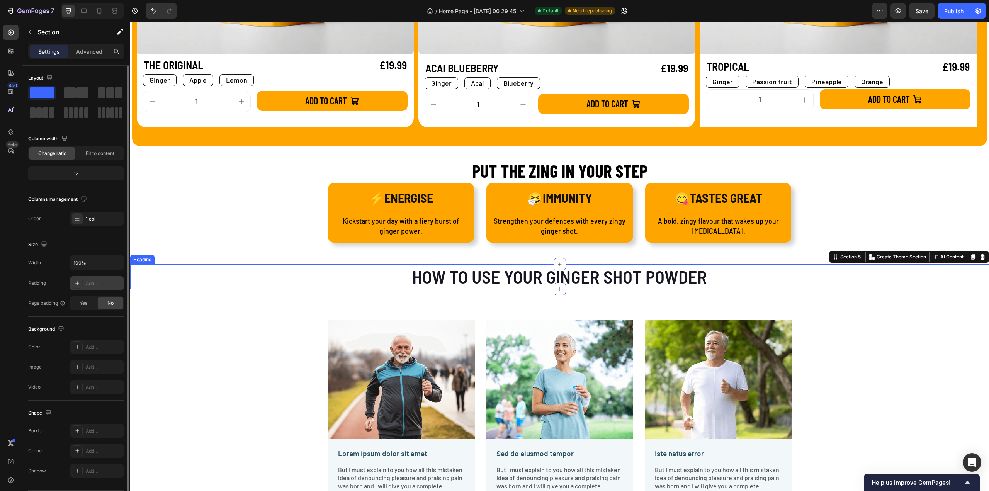
click at [530, 273] on h2 "HOW TO USE YOUR GINGER SHOT POWDER" at bounding box center [560, 276] width 297 height 25
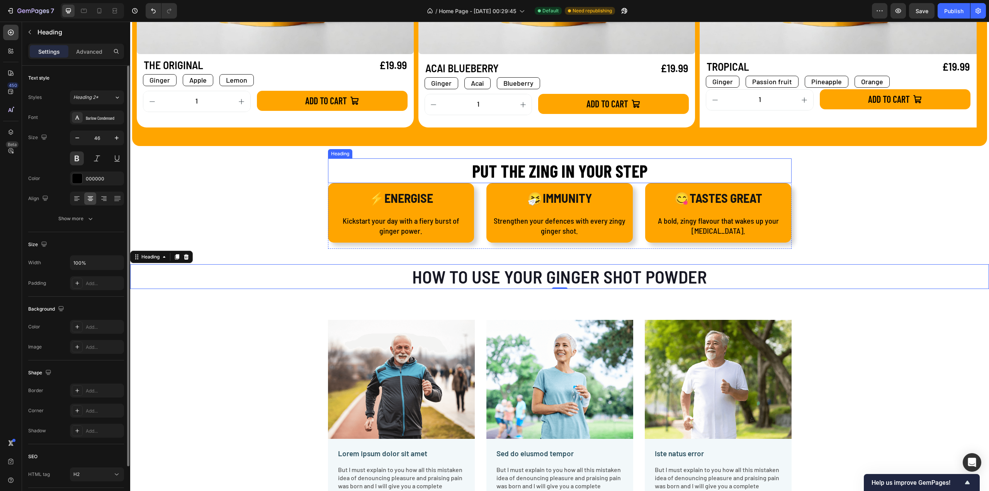
click at [494, 167] on h2 "PUT THE ZING IN YOUR STEP" at bounding box center [560, 170] width 464 height 25
click at [373, 152] on icon at bounding box center [375, 151] width 4 height 5
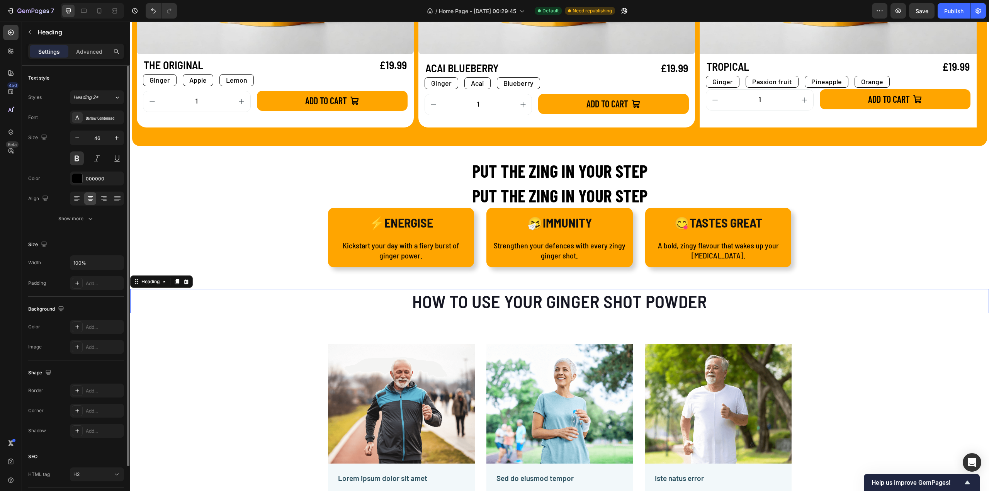
click at [451, 293] on h2 "HOW TO USE YOUR GINGER SHOT POWDER" at bounding box center [560, 301] width 297 height 25
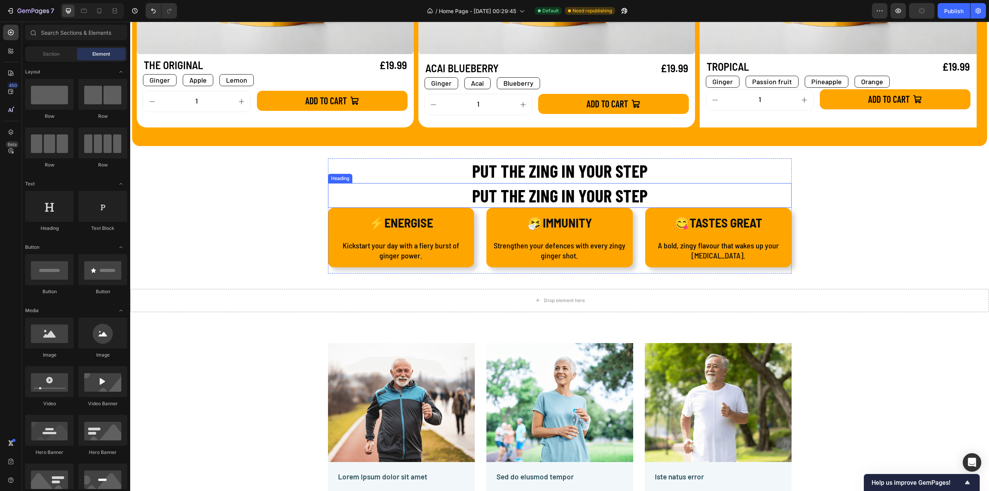
click at [490, 196] on h2 "PUT THE ZING IN YOUR STEP" at bounding box center [560, 195] width 464 height 25
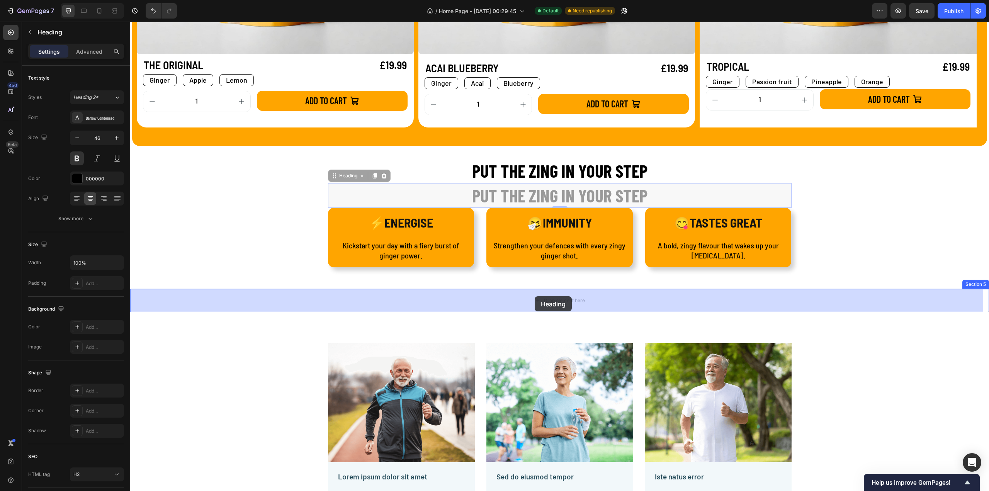
drag, startPoint x: 333, startPoint y: 177, endPoint x: 535, endPoint y: 296, distance: 234.5
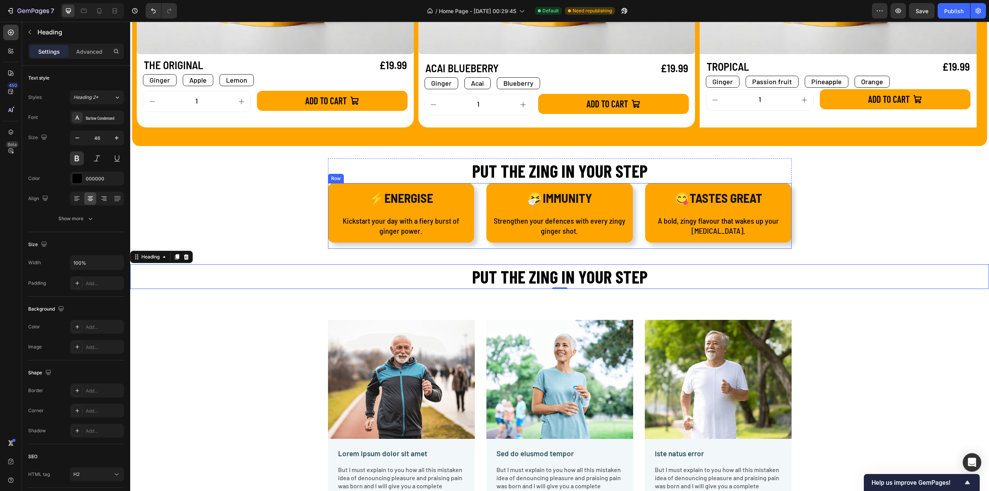
click at [635, 188] on div "⚡ENERGISE Text Block Kickstart your day with a fiery burst of ginger power. Tex…" at bounding box center [560, 216] width 464 height 66
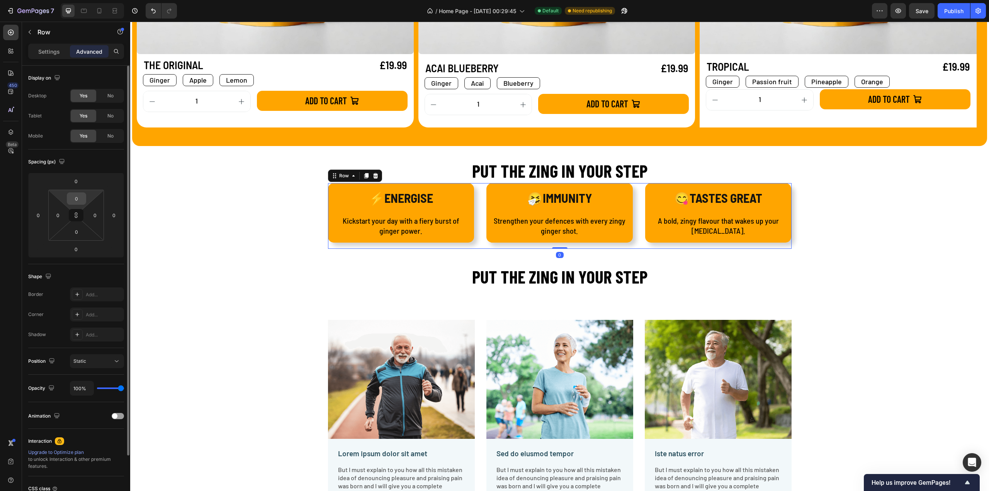
click at [84, 196] on div "0" at bounding box center [76, 198] width 19 height 12
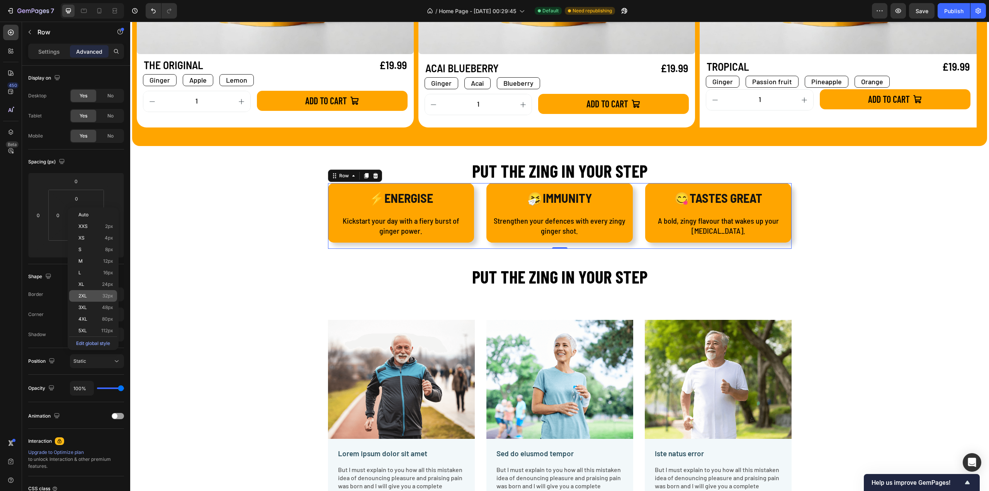
click at [108, 293] on div "2XL 32px" at bounding box center [93, 296] width 48 height 12
type input "32"
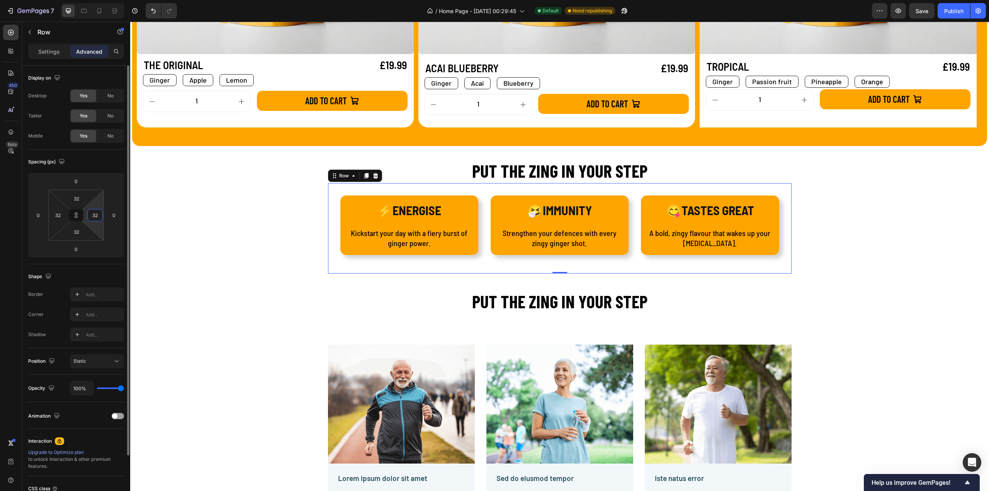
click at [92, 215] on input "32" at bounding box center [95, 215] width 12 height 12
click at [78, 215] on icon at bounding box center [76, 215] width 6 height 6
type input "2"
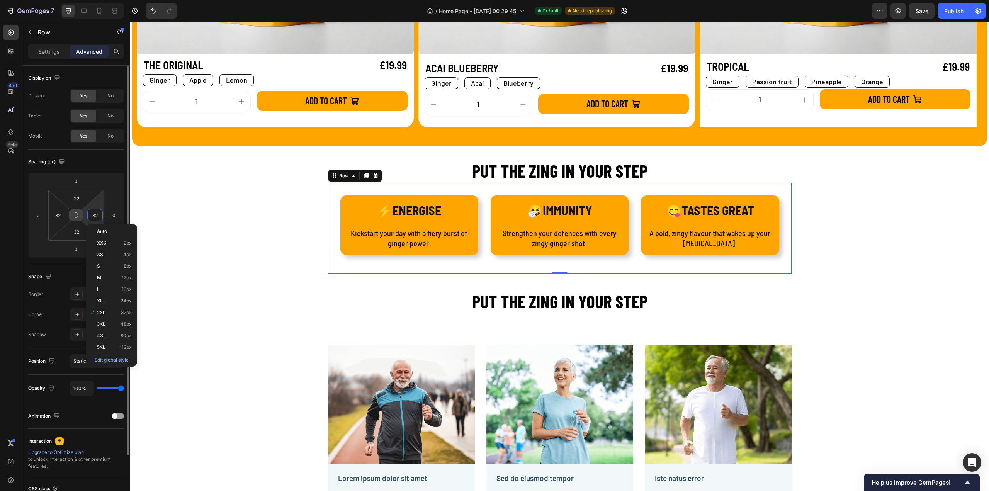
type input "2"
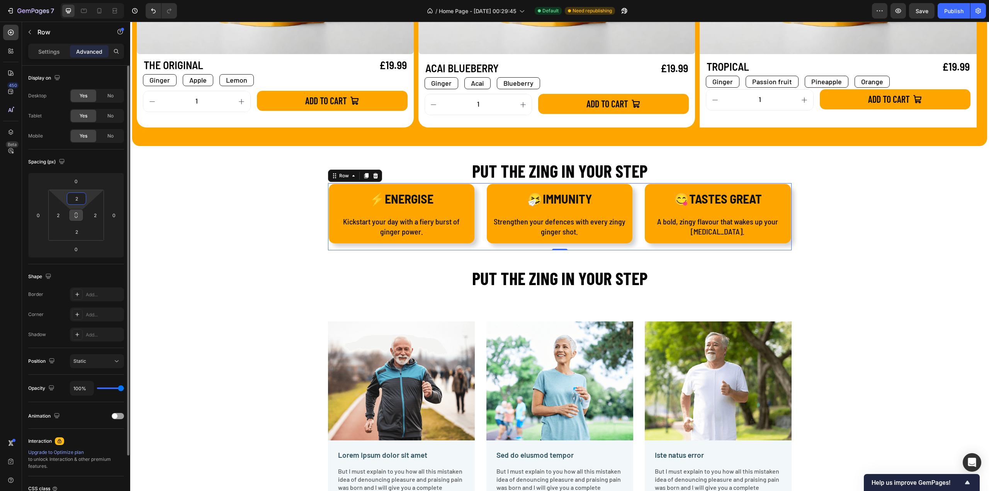
click at [77, 202] on input "2" at bounding box center [76, 199] width 15 height 12
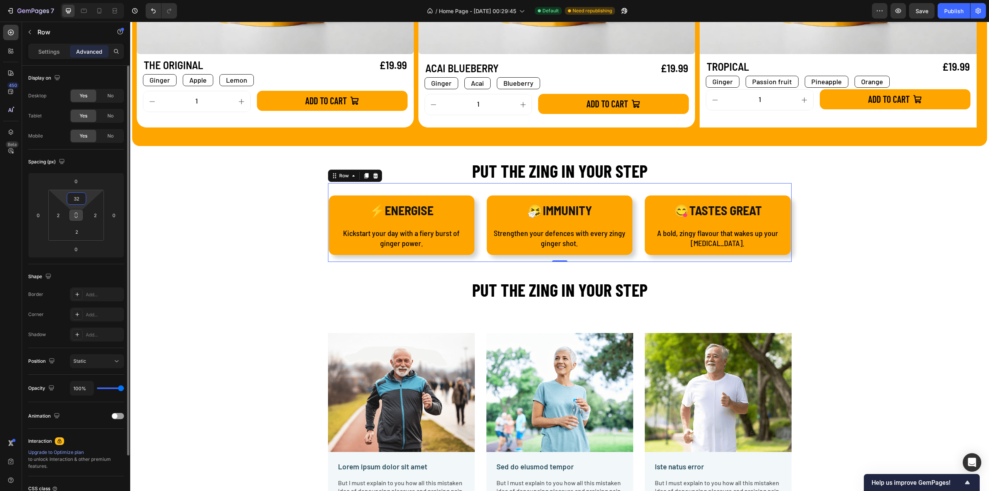
type input "32"
click at [77, 214] on icon at bounding box center [76, 214] width 3 height 2
click at [92, 215] on input "2" at bounding box center [95, 215] width 12 height 12
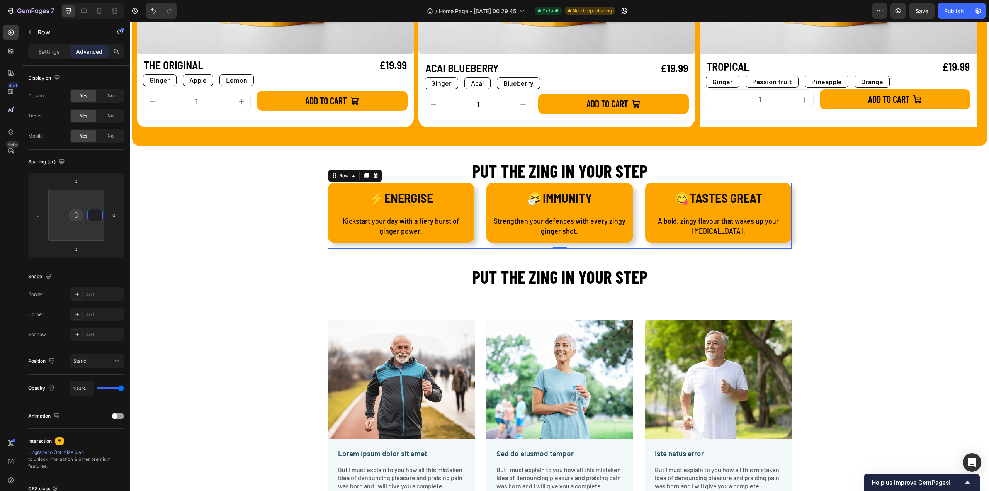
type input "1"
click at [75, 216] on icon at bounding box center [76, 217] width 3 height 2
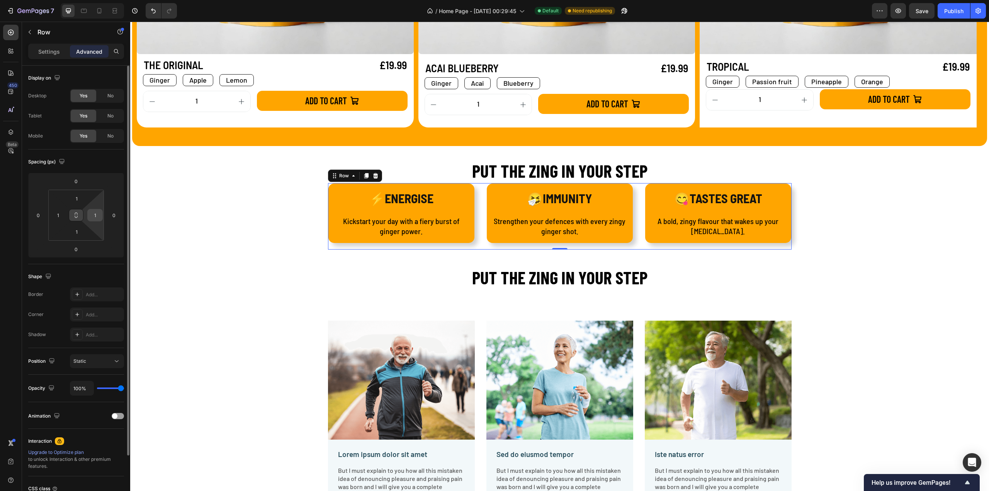
click at [94, 215] on input "1" at bounding box center [95, 215] width 12 height 12
type input "01"
click at [56, 216] on input "1" at bounding box center [58, 215] width 12 height 12
type input "01"
click at [76, 232] on input "1" at bounding box center [76, 232] width 15 height 12
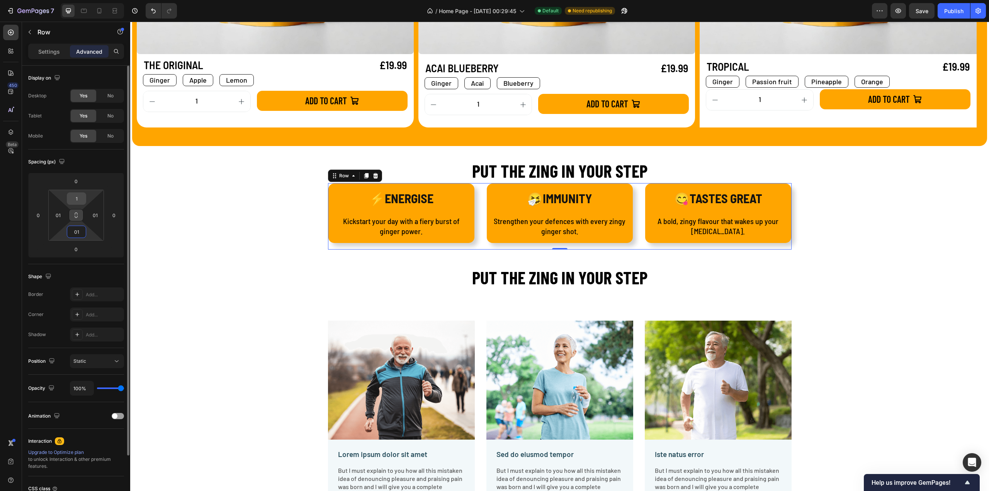
type input "01"
click at [80, 201] on input "1" at bounding box center [76, 199] width 15 height 12
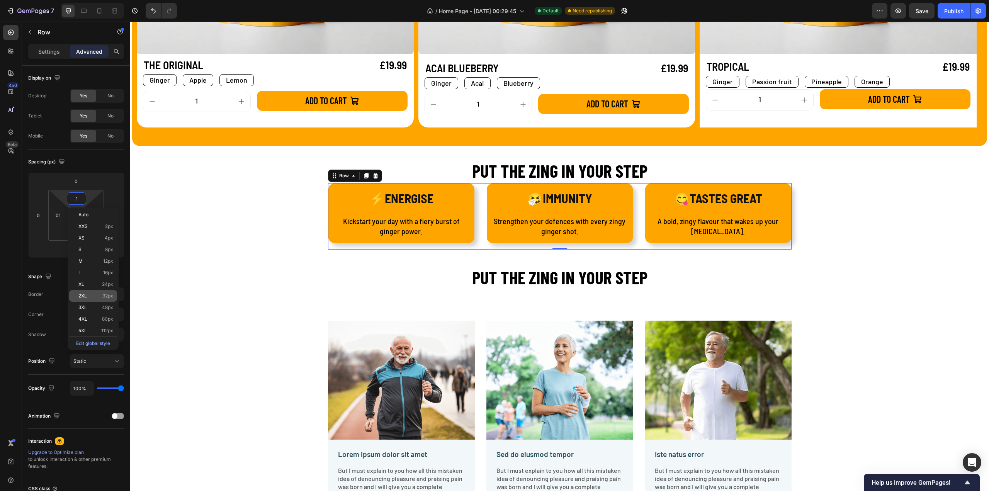
click at [91, 295] on p "2XL 32px" at bounding box center [95, 295] width 35 height 5
type input "32"
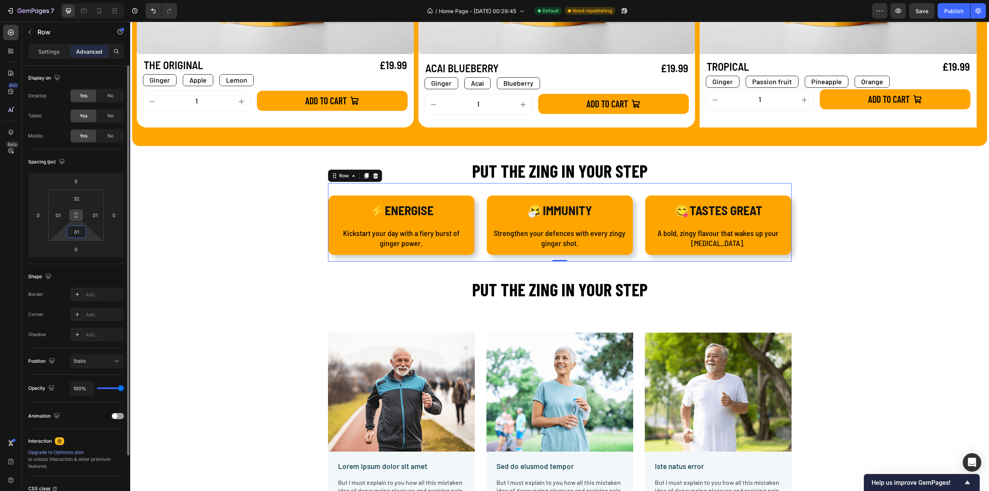
click at [80, 233] on input "01" at bounding box center [76, 232] width 15 height 12
type input "0"
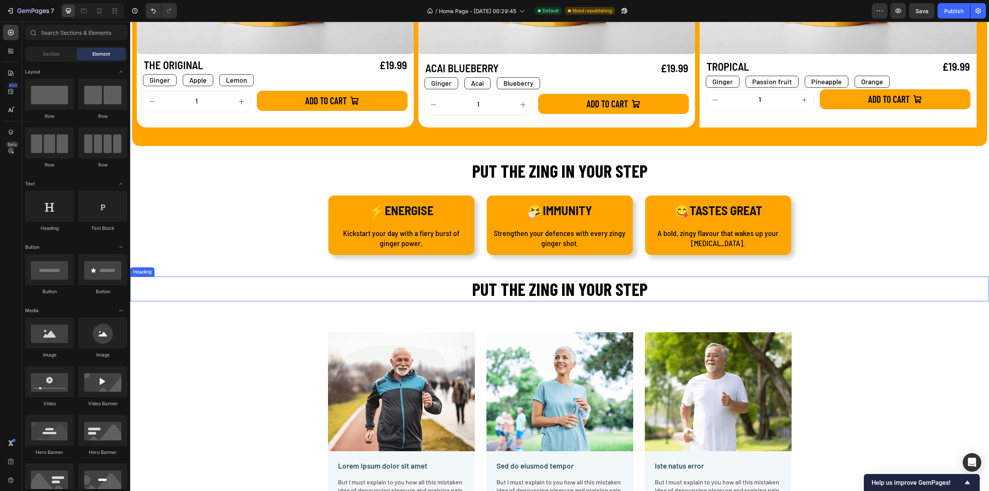
click at [533, 292] on h2 "PUT THE ZING IN YOUR STEP" at bounding box center [559, 289] width 859 height 25
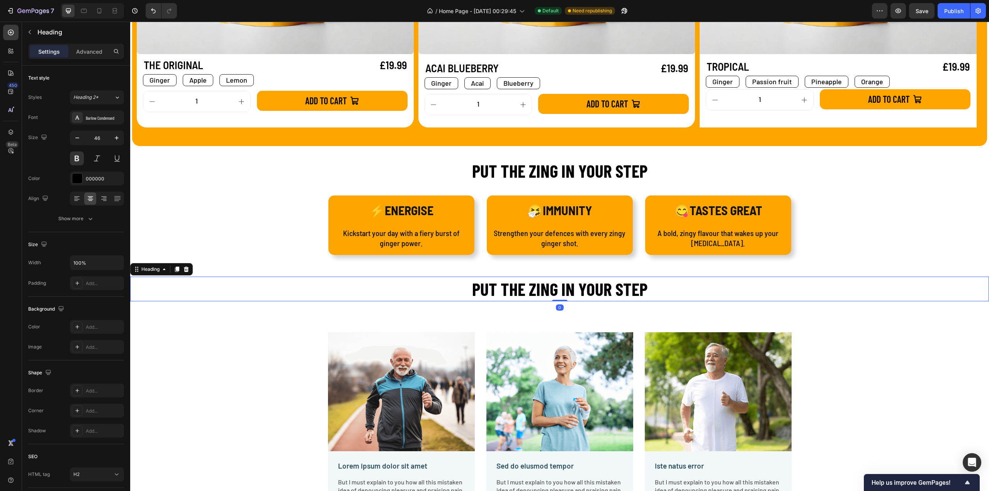
click at [533, 292] on h2 "PUT THE ZING IN YOUR STEP" at bounding box center [559, 289] width 859 height 25
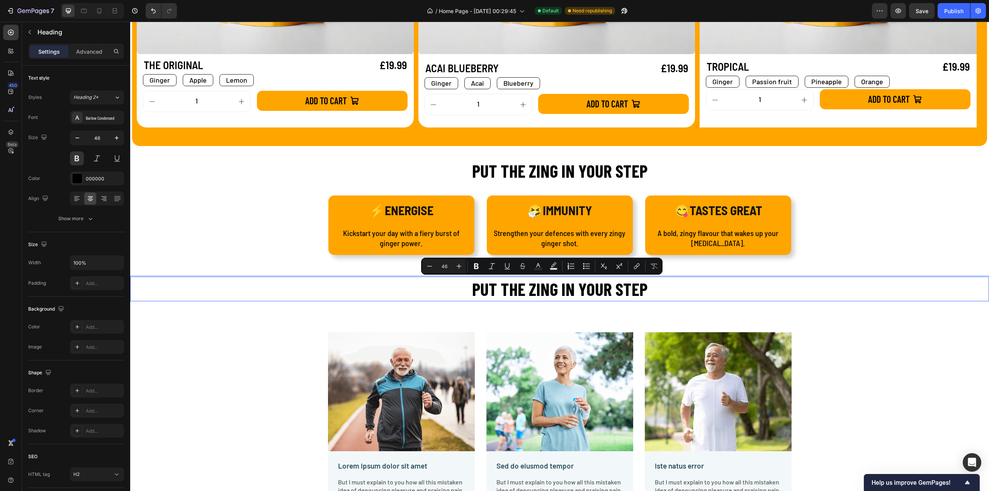
click at [494, 290] on p "PUT THE ZING IN YOUR STEP" at bounding box center [560, 289] width 858 height 23
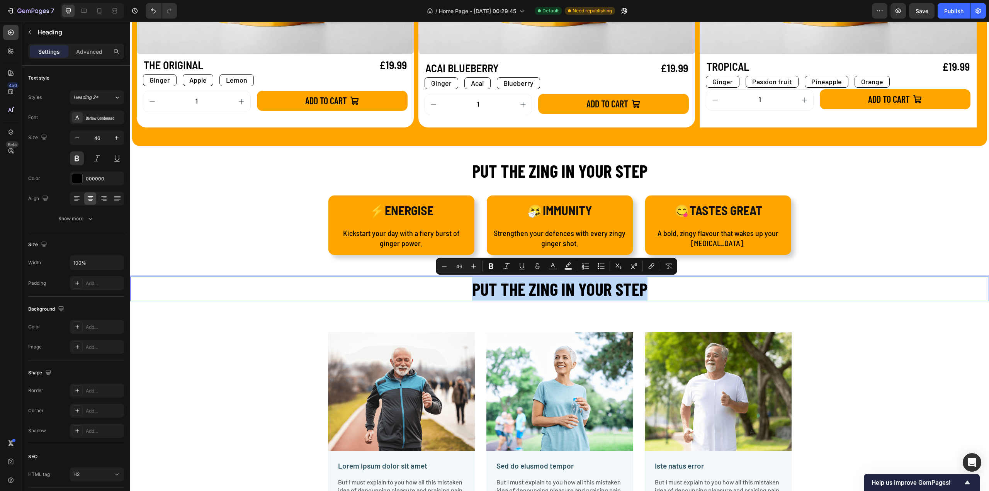
drag, startPoint x: 472, startPoint y: 287, endPoint x: 647, endPoint y: 292, distance: 174.8
click at [647, 292] on p "PUT THE ZING IN YOUR STEP" at bounding box center [560, 289] width 858 height 23
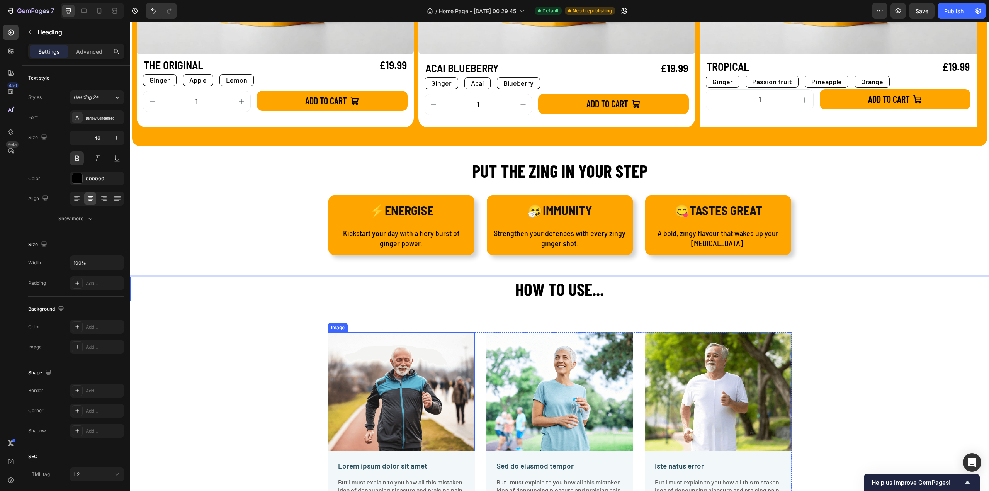
click at [416, 392] on img at bounding box center [401, 391] width 147 height 119
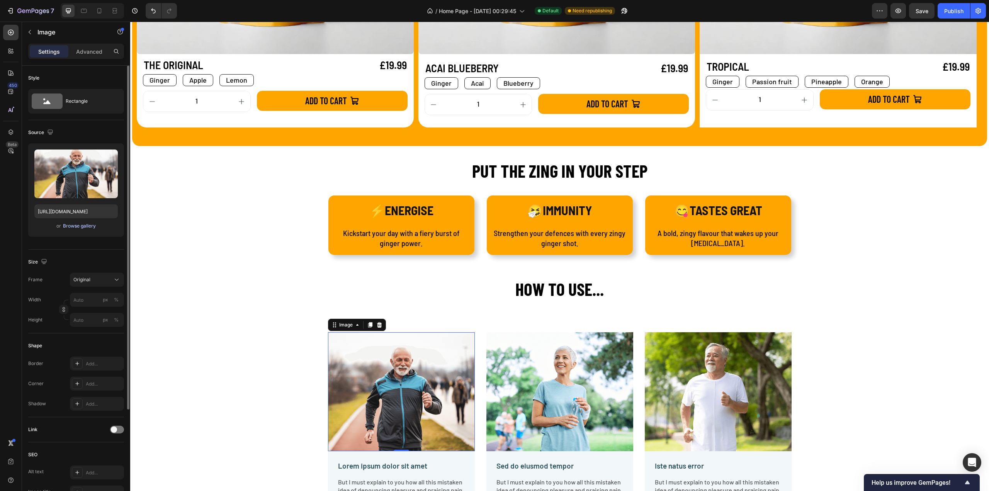
click at [91, 225] on div "Browse gallery" at bounding box center [79, 226] width 33 height 7
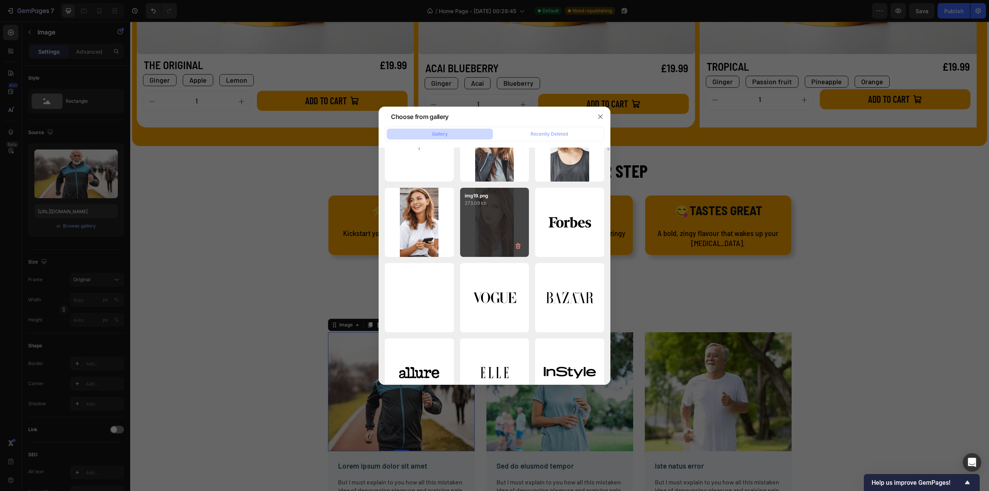
scroll to position [0, 0]
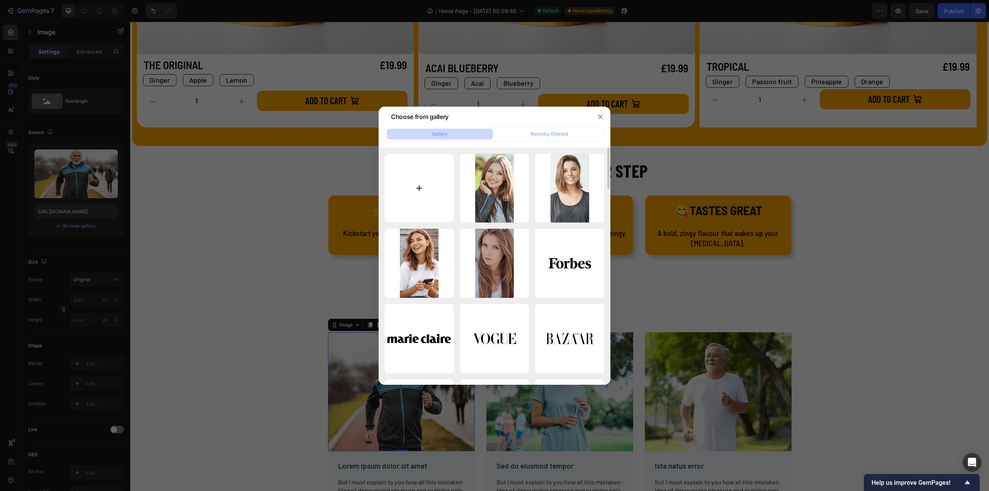
click at [415, 192] on input "file" at bounding box center [419, 188] width 69 height 69
type input "C:\fakepath\7b036c27387285d88dae70bf3eb790970f23c156-1332x2144.webp"
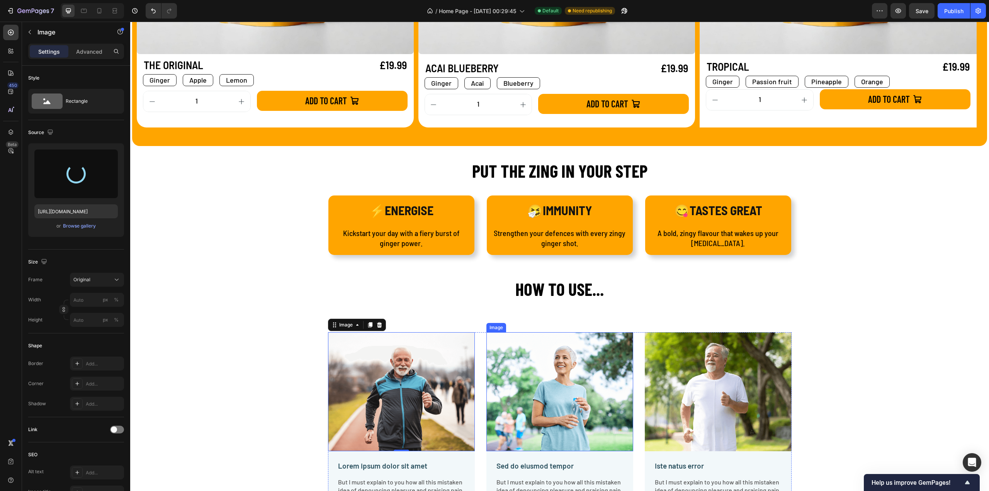
type input "https://cdn.shopify.com/s/files/1/0902/8593/2877/files/gempages_584678309976081…"
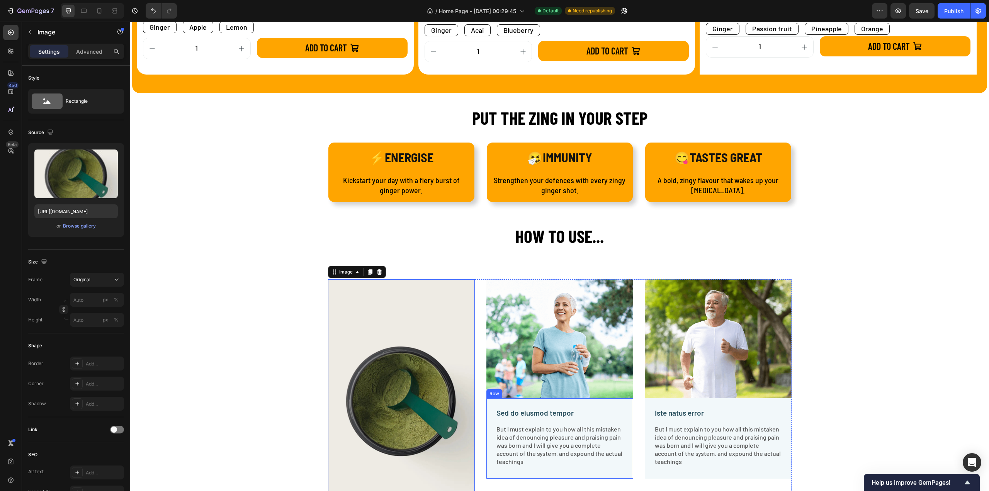
scroll to position [1082, 0]
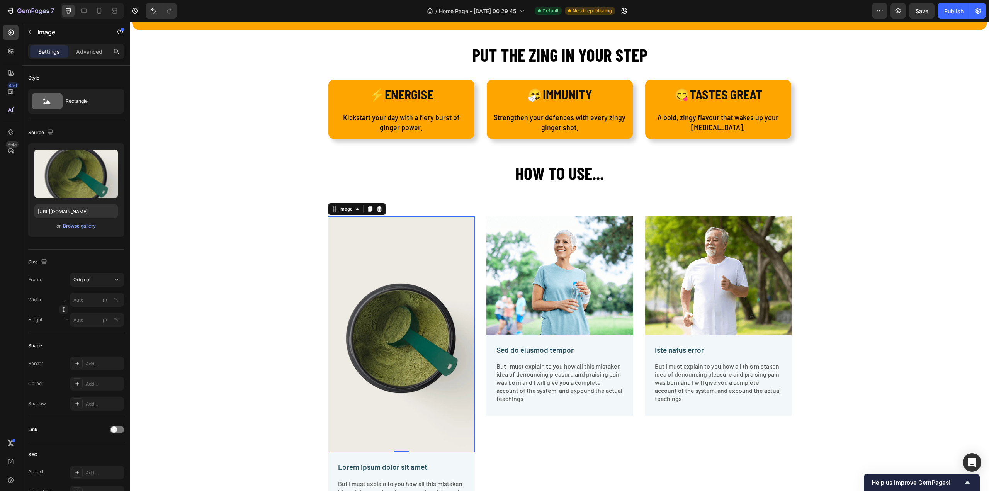
click at [381, 303] on img at bounding box center [401, 334] width 147 height 237
click at [92, 276] on div "Original" at bounding box center [92, 279] width 38 height 7
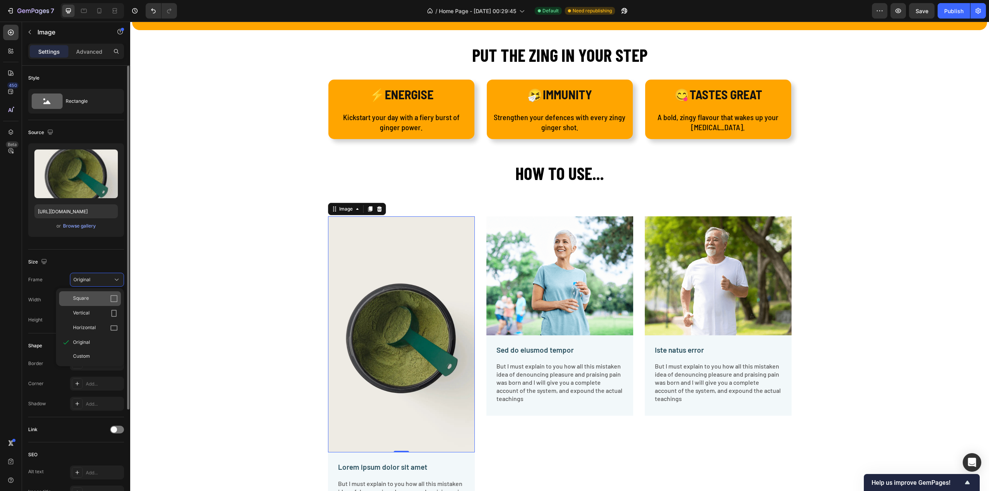
click at [85, 296] on span "Square" at bounding box center [81, 299] width 16 height 8
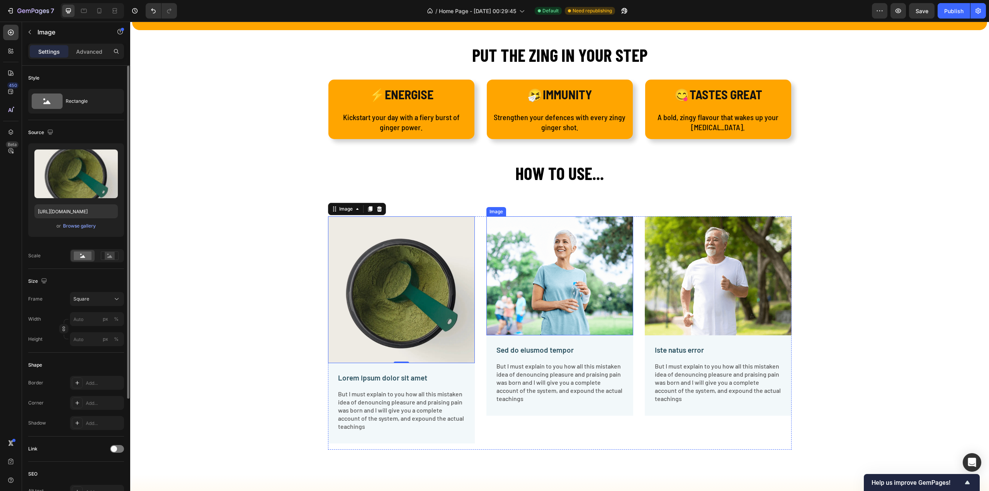
click at [564, 274] on img at bounding box center [560, 275] width 147 height 119
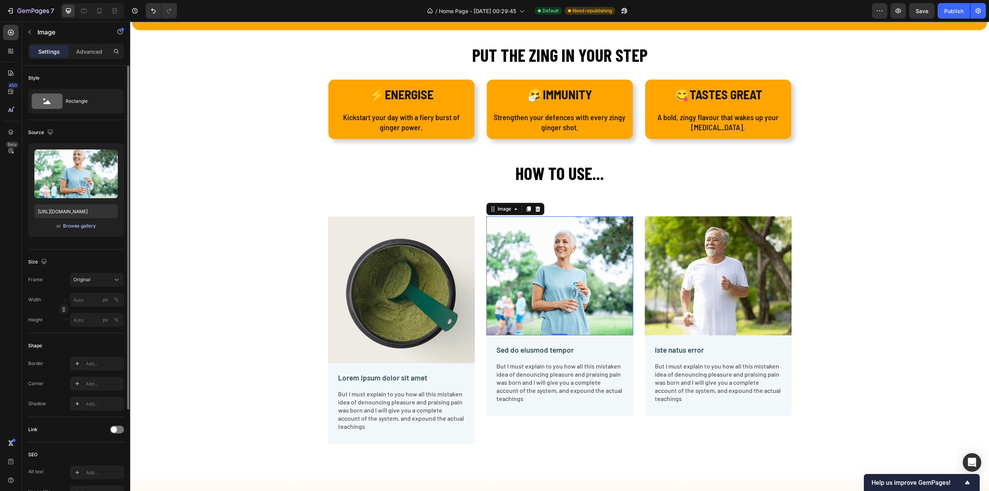
click at [78, 226] on div "Browse gallery" at bounding box center [79, 226] width 33 height 7
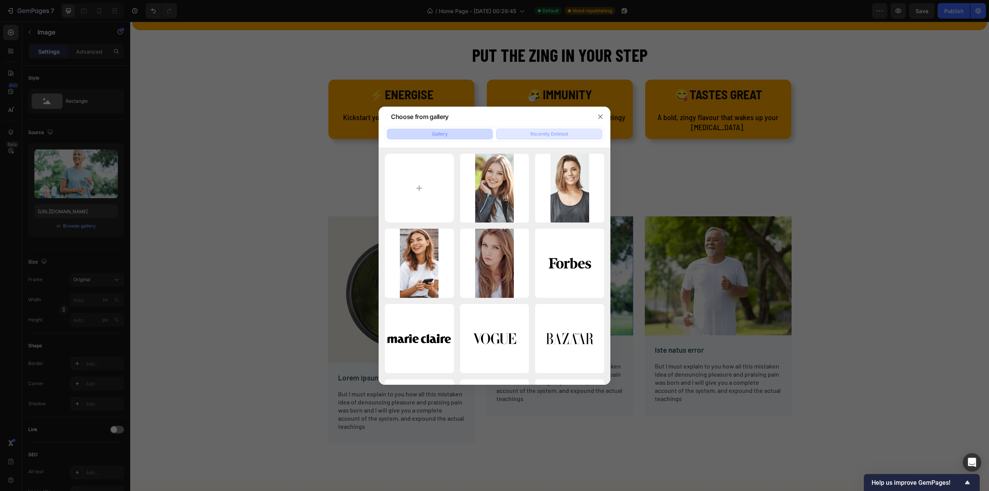
click at [540, 135] on div "Recently Deleted" at bounding box center [549, 134] width 37 height 7
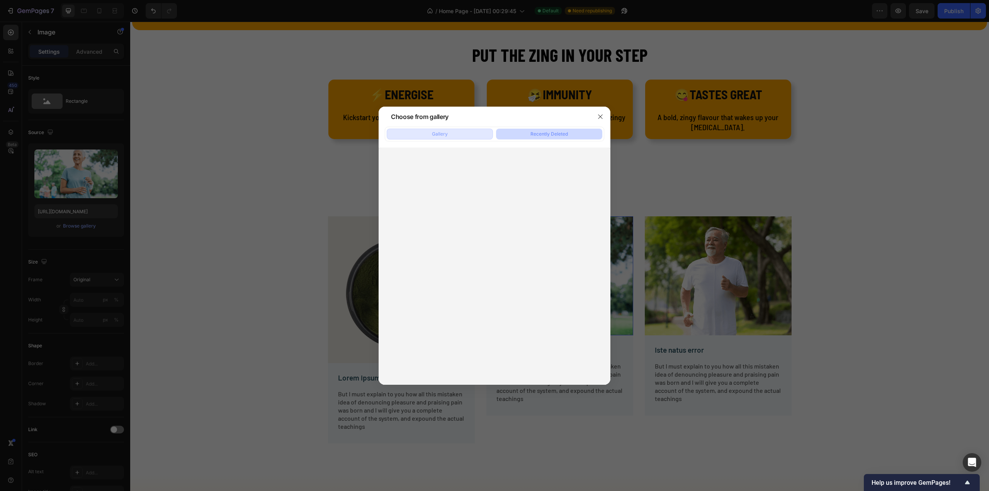
click at [471, 133] on button "Gallery" at bounding box center [440, 134] width 106 height 11
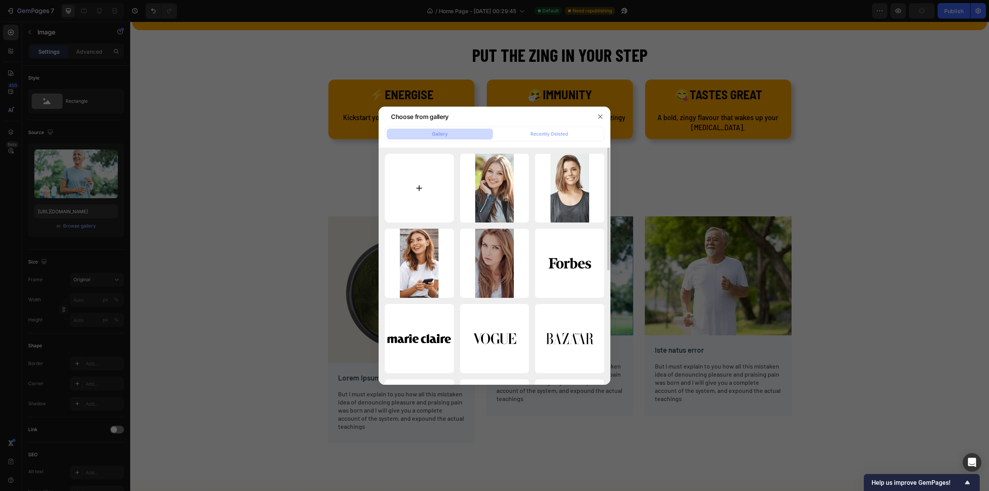
click at [414, 184] on input "file" at bounding box center [419, 188] width 69 height 69
type input "C:\fakepath\513cfc929b4701e41d0c898f061e80383947c100-1332x2144.webp"
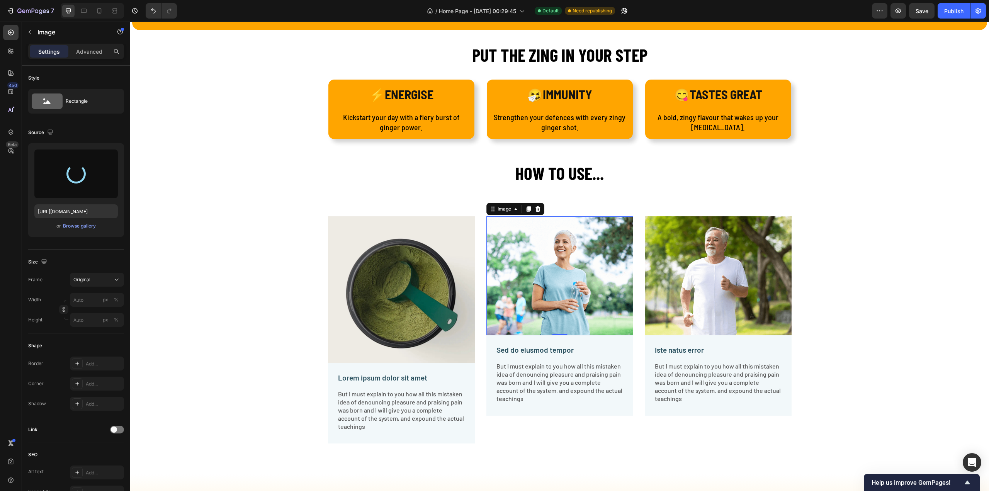
type input "https://cdn.shopify.com/s/files/1/0902/8593/2877/files/gempages_584678309976081…"
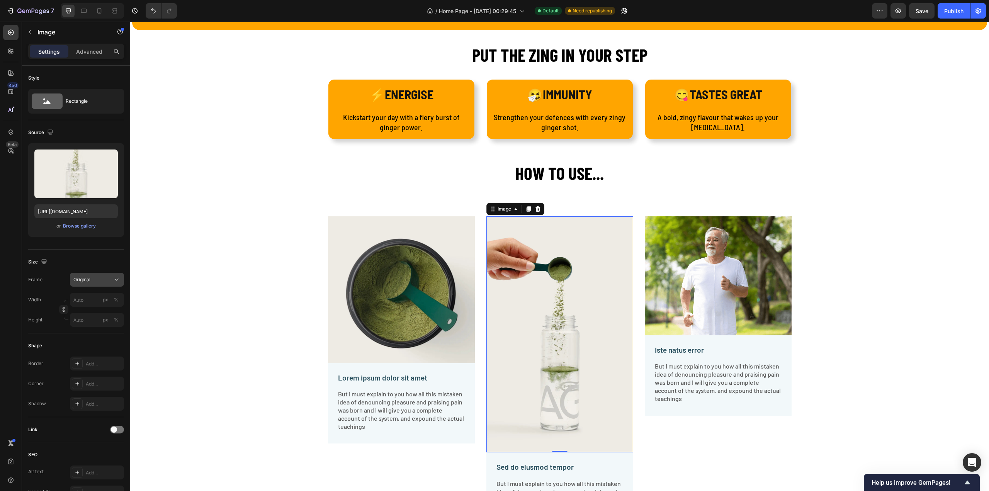
click at [97, 278] on div "Original" at bounding box center [92, 279] width 38 height 7
click at [86, 299] on span "Square" at bounding box center [81, 299] width 16 height 8
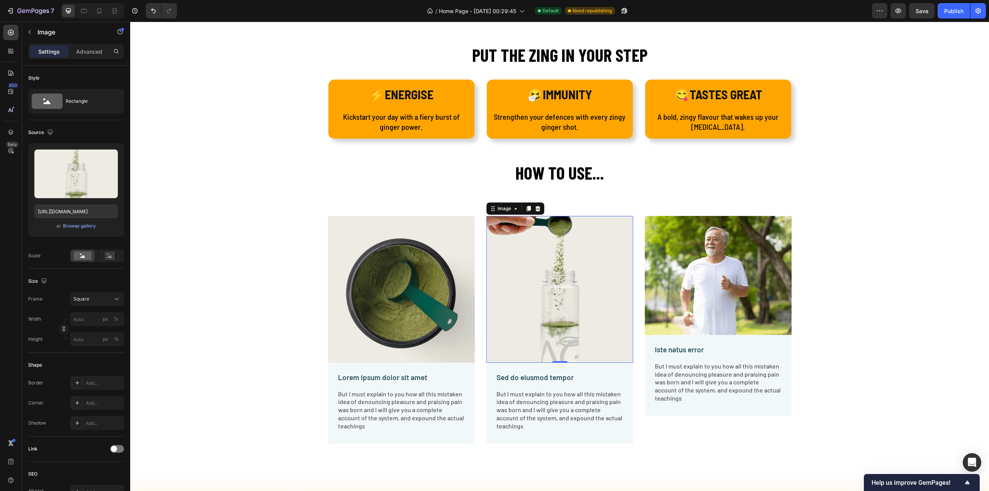
scroll to position [1160, 0]
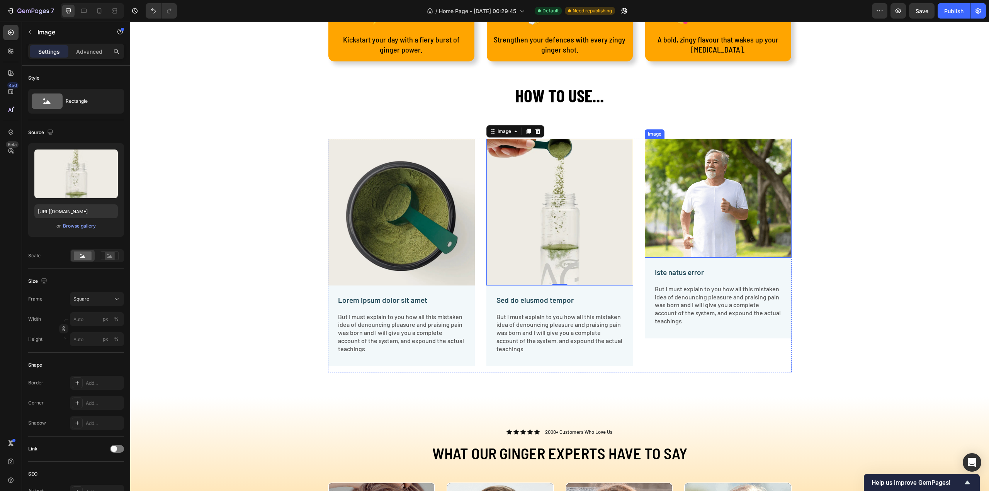
click at [686, 240] on img at bounding box center [718, 198] width 147 height 119
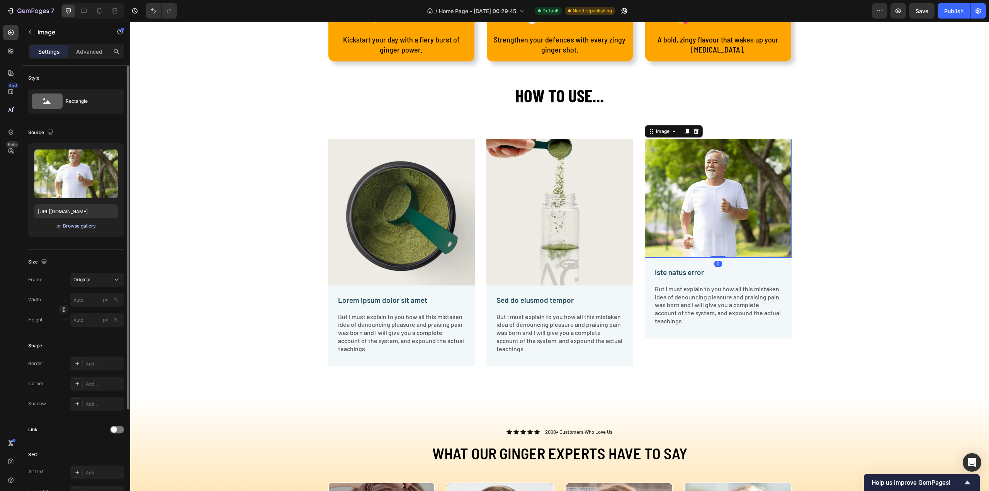
click at [83, 227] on div "Browse gallery" at bounding box center [79, 226] width 33 height 7
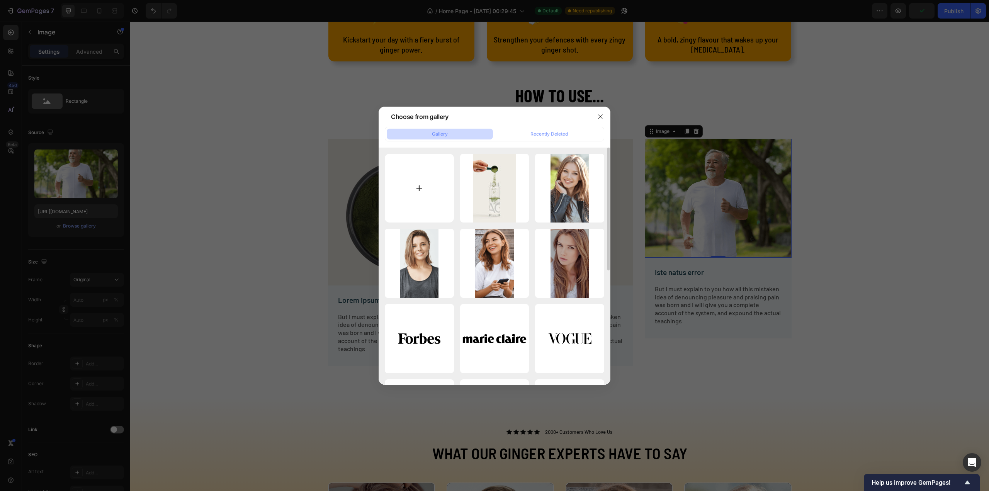
click at [422, 187] on input "file" at bounding box center [419, 188] width 69 height 69
type input "C:\fakepath\973e8f256b3c0bcc17d3a8c46006bb1f8ab52180-1332x2144.webp"
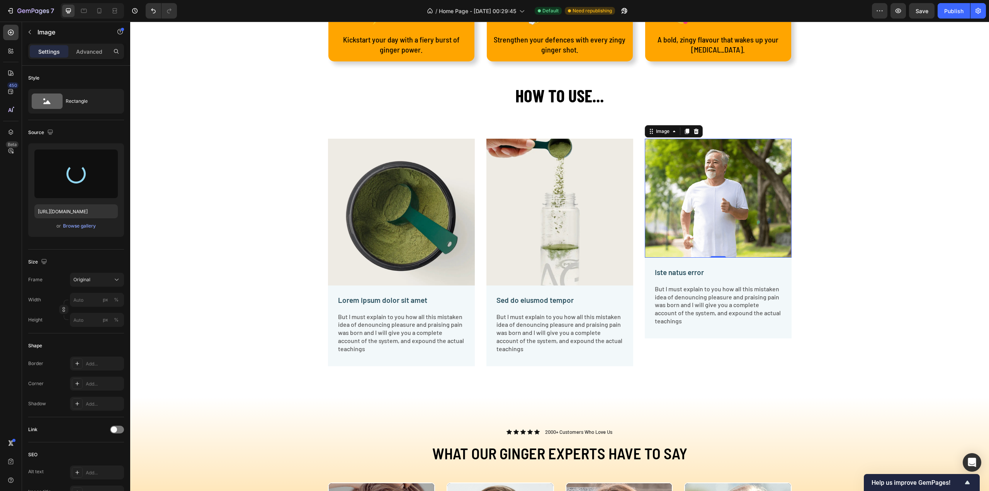
type input "https://cdn.shopify.com/s/files/1/0902/8593/2877/files/gempages_584678309976081…"
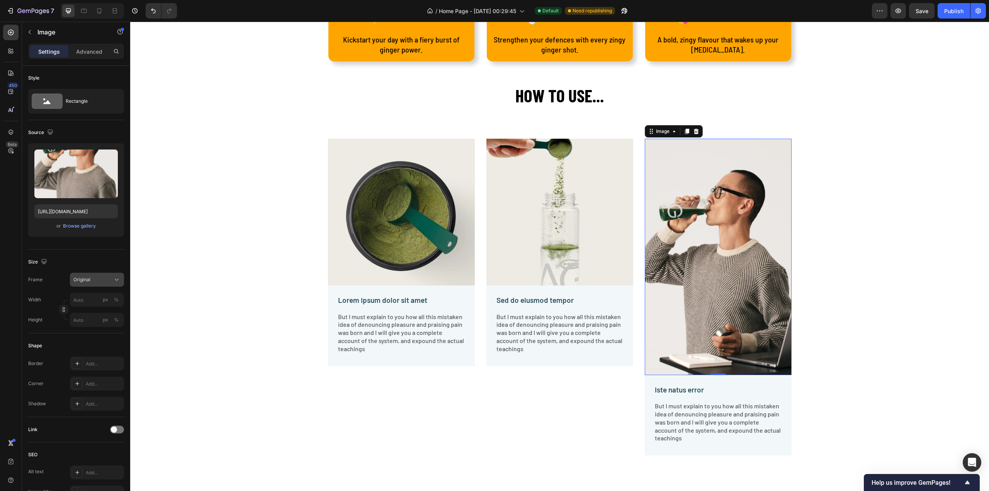
drag, startPoint x: 91, startPoint y: 279, endPoint x: 95, endPoint y: 279, distance: 4.7
click at [91, 279] on div "Original" at bounding box center [92, 279] width 38 height 7
click at [94, 301] on div "Square" at bounding box center [95, 299] width 45 height 8
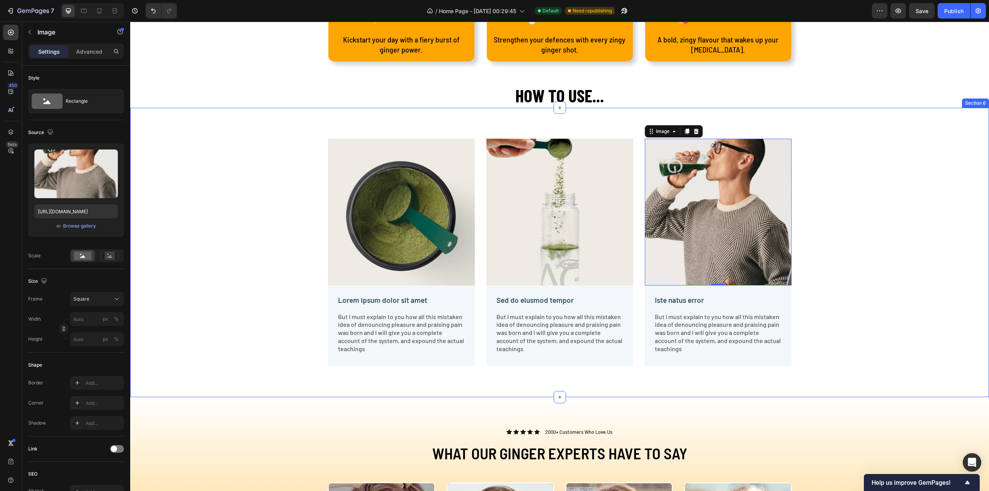
click at [833, 233] on div "Image Lorem ipsum dolor sit amet Text Block But I must explain to you how all t…" at bounding box center [560, 259] width 848 height 240
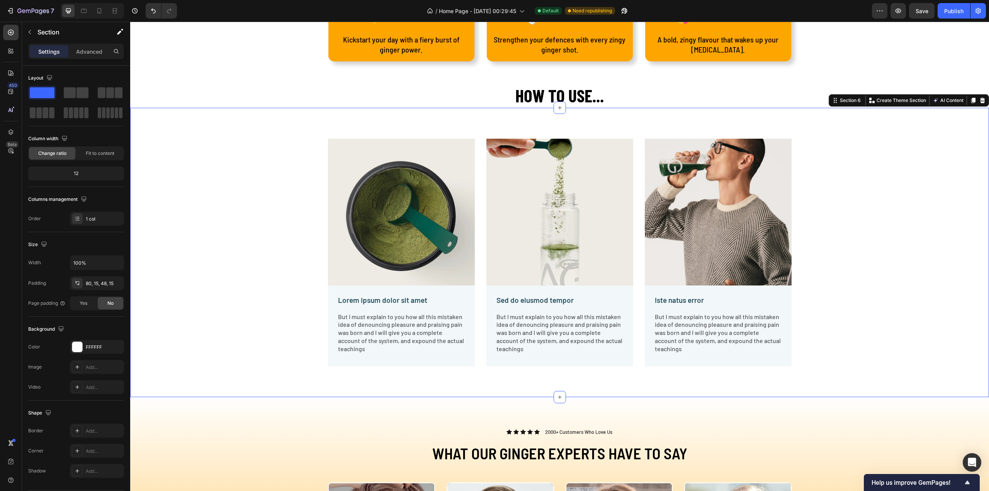
click at [833, 233] on div "Image Lorem ipsum dolor sit amet Text Block But I must explain to you how all t…" at bounding box center [560, 259] width 848 height 240
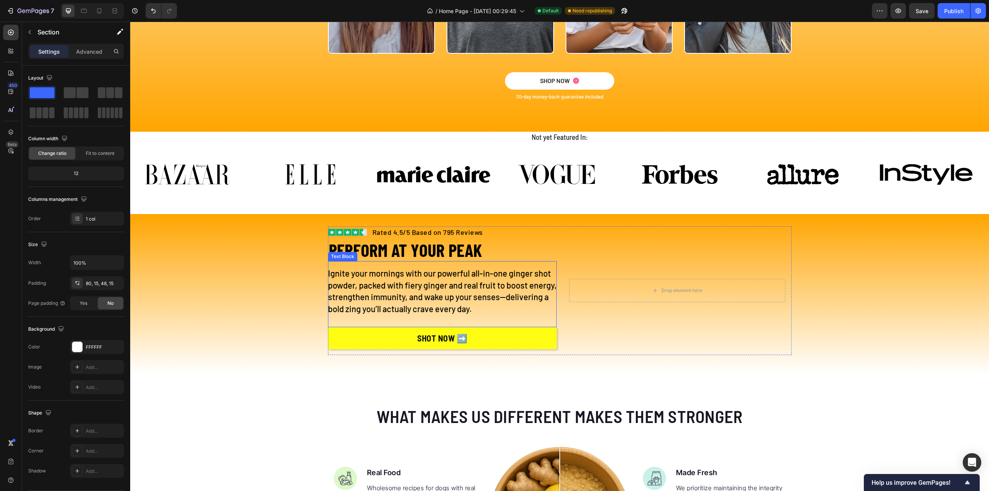
scroll to position [1701, 0]
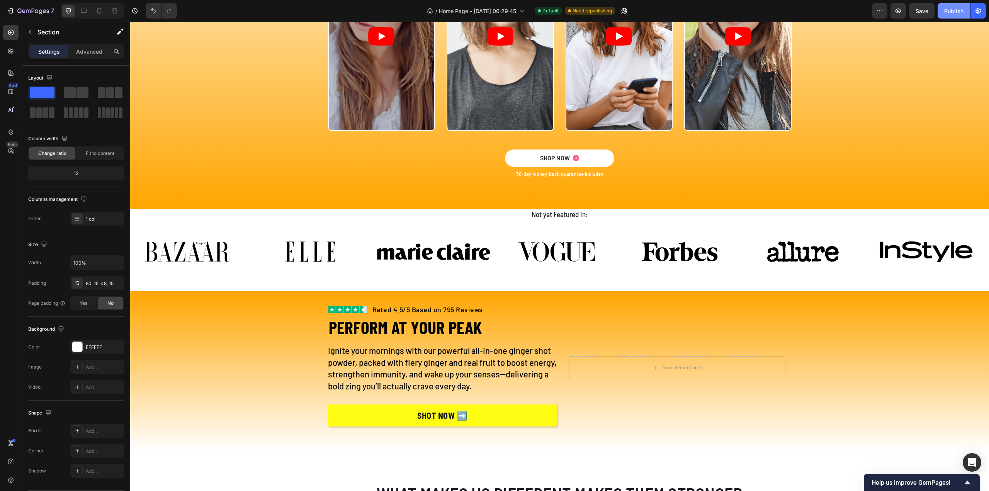
click at [947, 13] on div "Publish" at bounding box center [954, 11] width 19 height 8
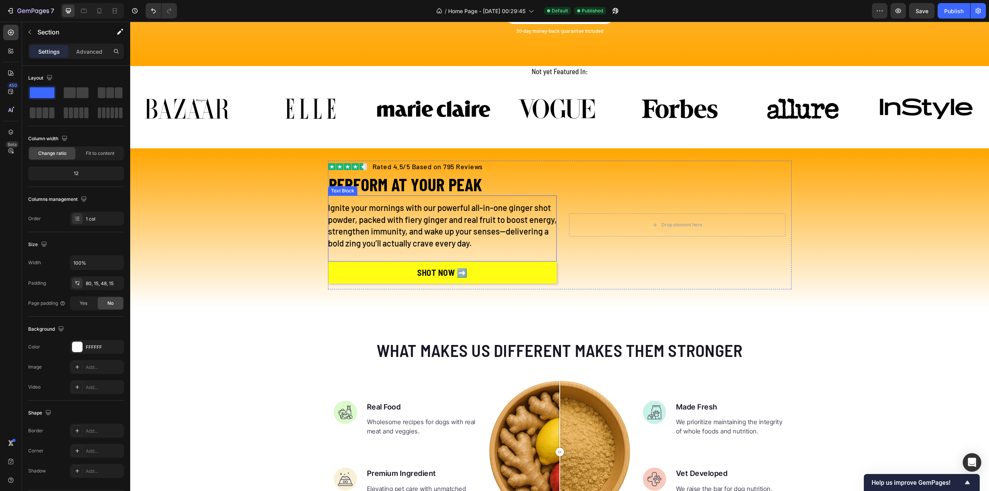
scroll to position [1855, 0]
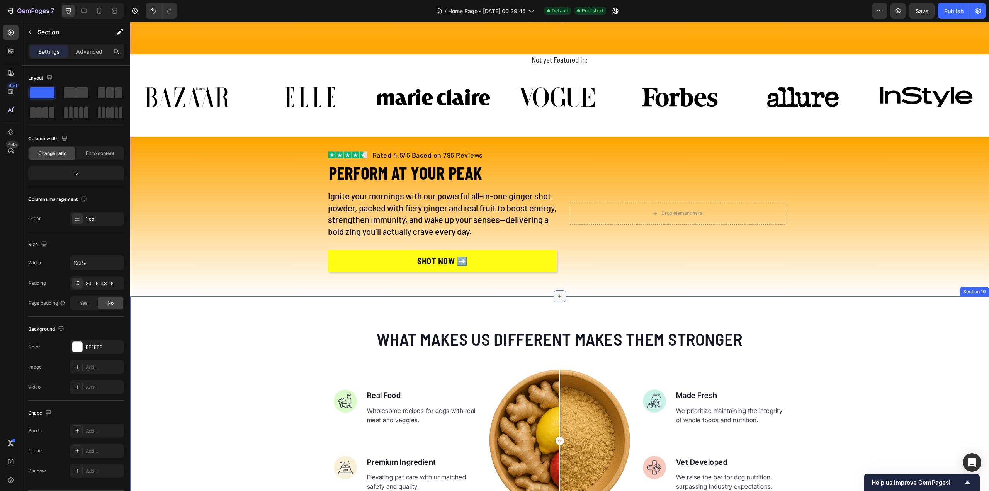
click at [557, 296] on icon at bounding box center [560, 296] width 6 height 6
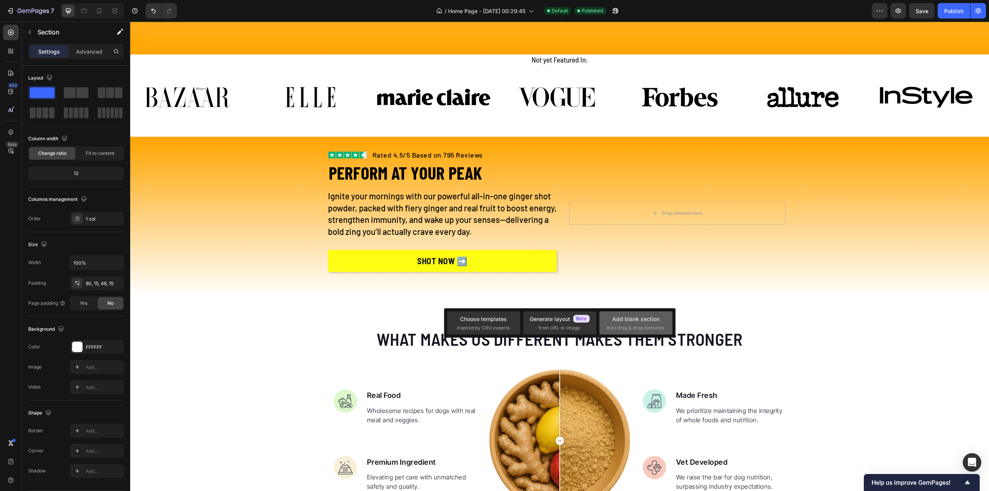
click at [618, 325] on span "then drag & drop elements" at bounding box center [636, 328] width 58 height 7
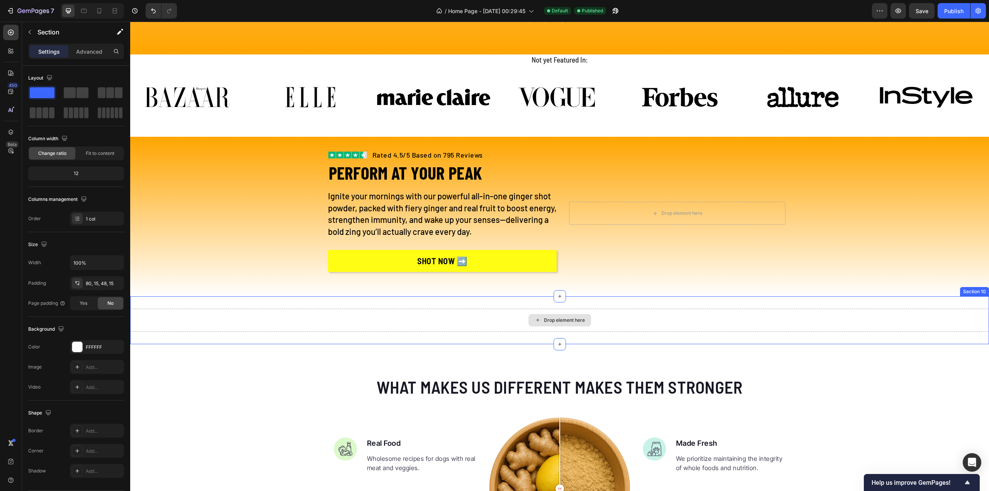
click at [421, 312] on div "Drop element here" at bounding box center [559, 320] width 859 height 23
click at [421, 303] on div "Drop element here Section 10 You can create reusable sections Create Theme Sect…" at bounding box center [559, 320] width 859 height 48
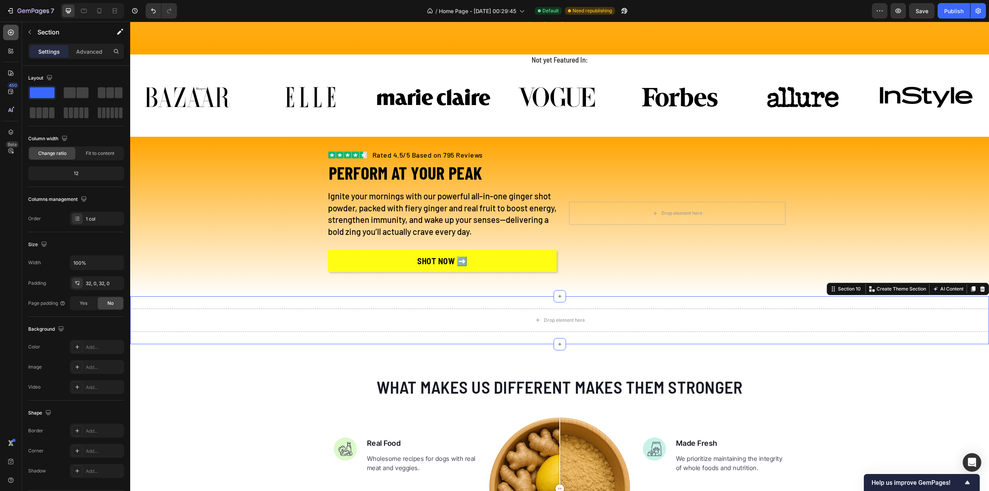
click at [11, 33] on icon at bounding box center [11, 33] width 8 height 8
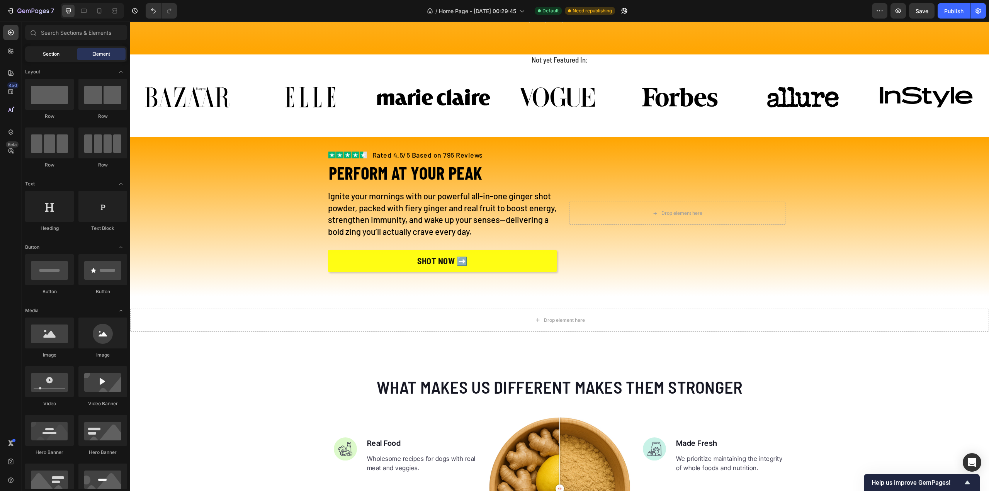
click at [46, 54] on span "Section" at bounding box center [51, 54] width 17 height 7
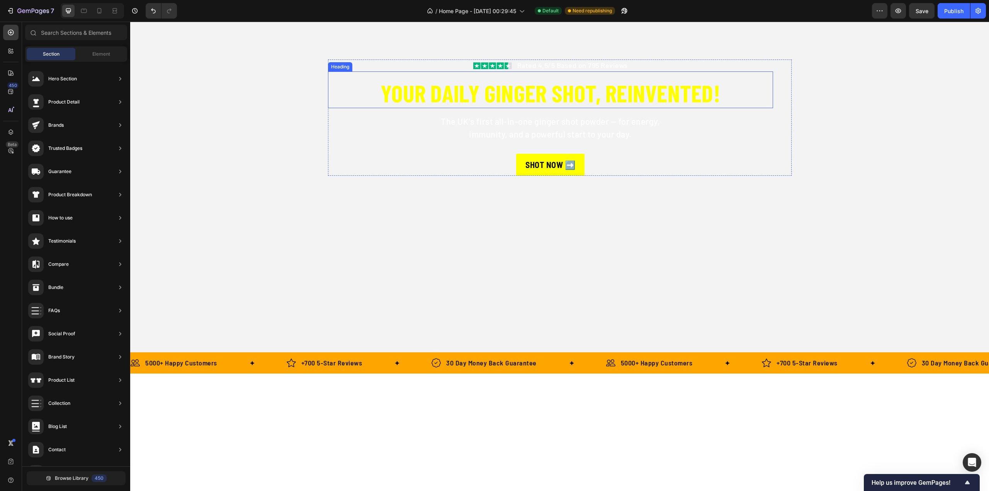
scroll to position [0, 0]
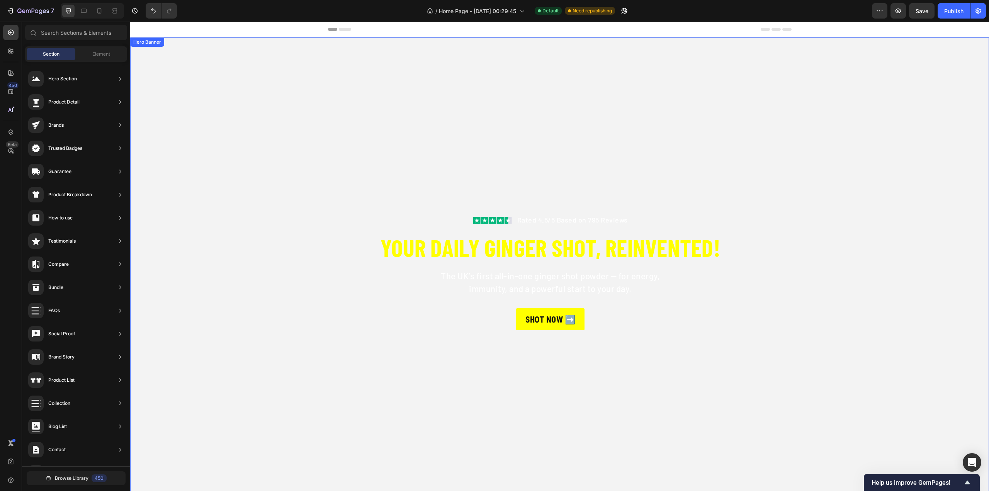
click at [167, 45] on div "Image Rated 4.5/5 Based on 795 Reviews Text block Row YOUR DAILY GINGER SHOT, R…" at bounding box center [559, 272] width 859 height 470
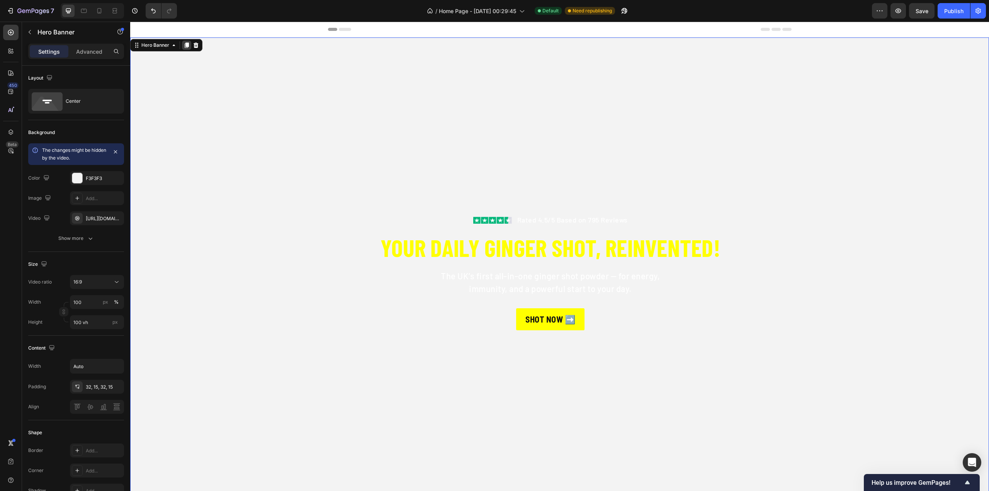
click at [188, 45] on icon at bounding box center [187, 45] width 4 height 5
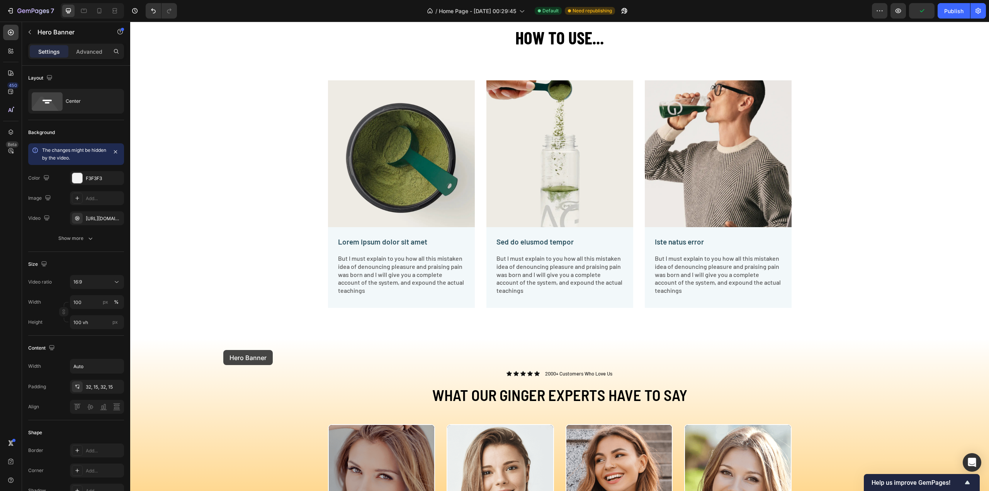
scroll to position [1698, 0]
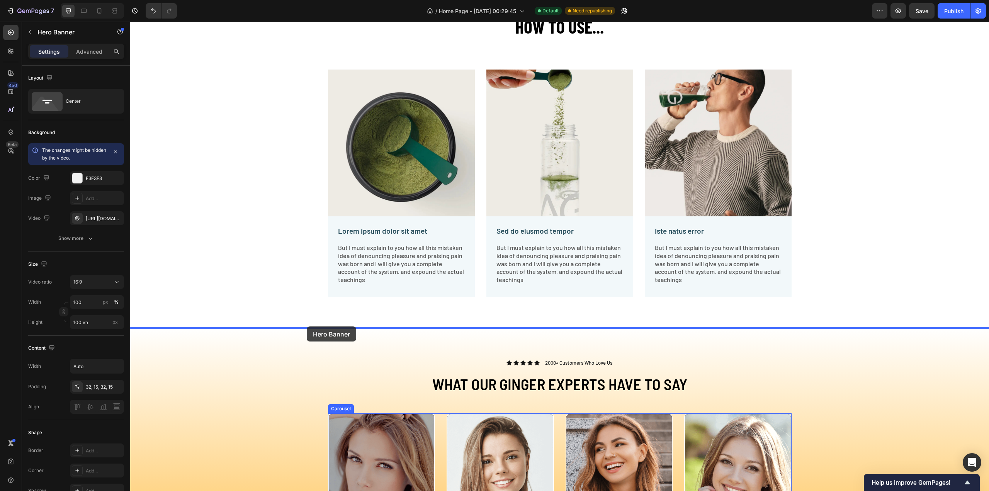
drag, startPoint x: 146, startPoint y: 41, endPoint x: 307, endPoint y: 327, distance: 327.4
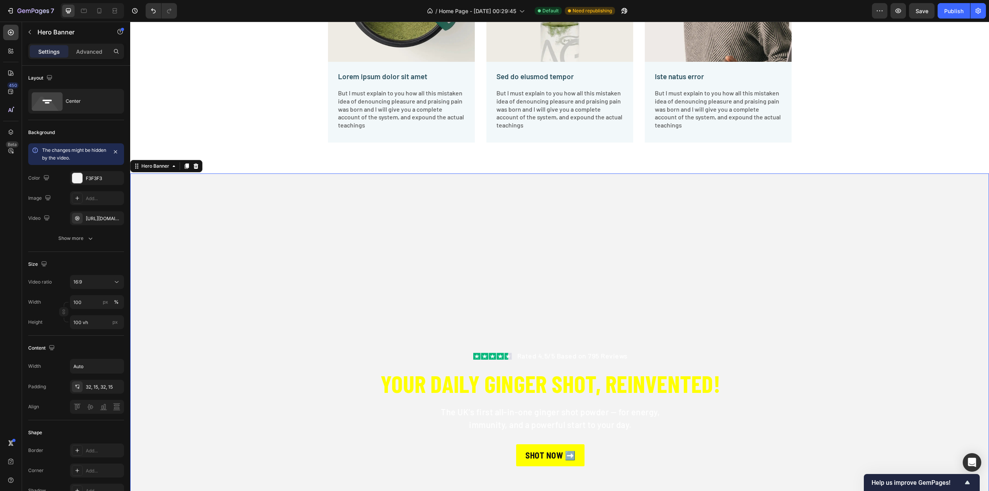
scroll to position [2008, 0]
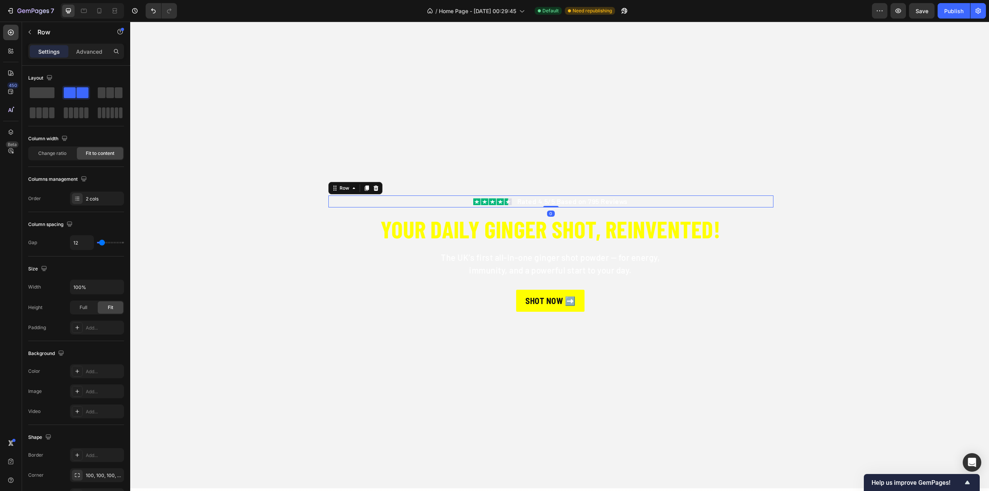
click at [448, 201] on div "Image Rated 4.5/5 Based on 795 Reviews Text block Row 0" at bounding box center [551, 202] width 445 height 12
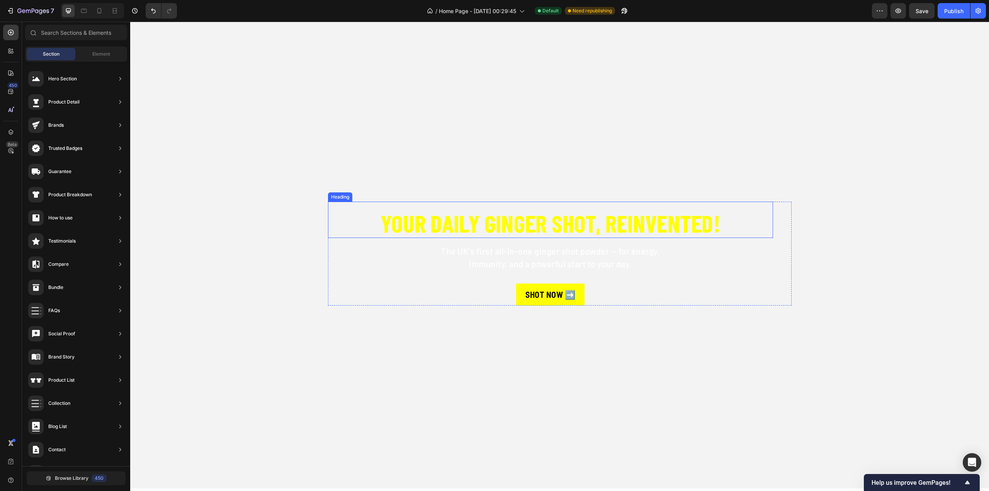
click at [446, 208] on h2 "YOUR DAILY GINGER SHOT, REINVENTED!" at bounding box center [550, 223] width 445 height 30
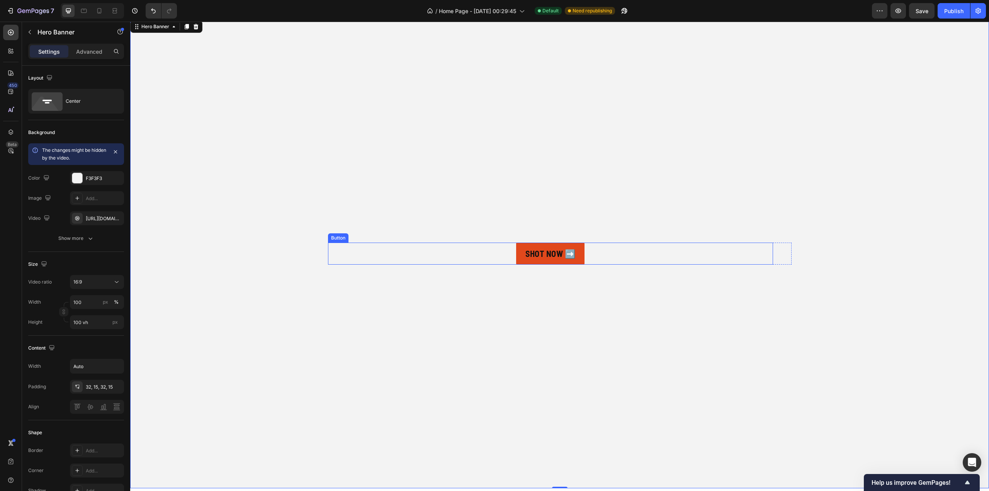
click at [516, 243] on link "SHOT NOW ➡️" at bounding box center [550, 254] width 68 height 22
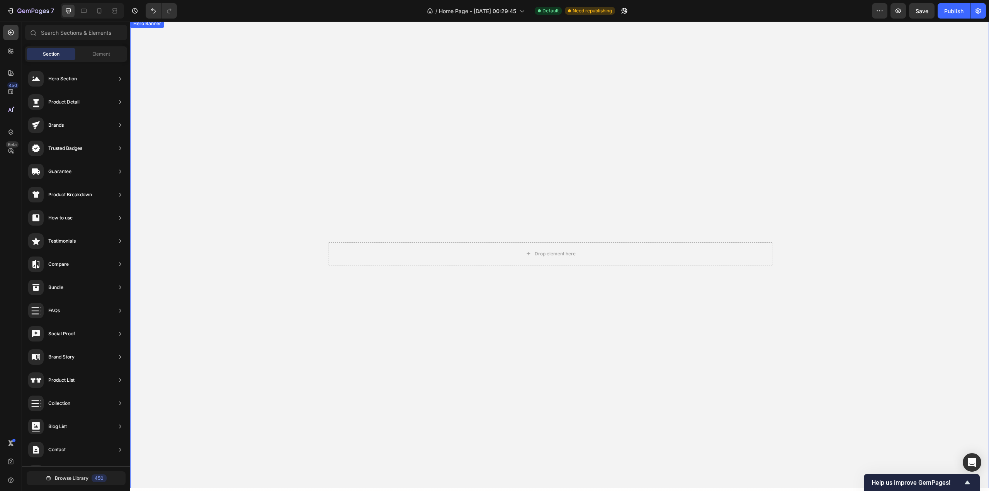
click at [506, 211] on video "Background Image" at bounding box center [559, 260] width 859 height 483
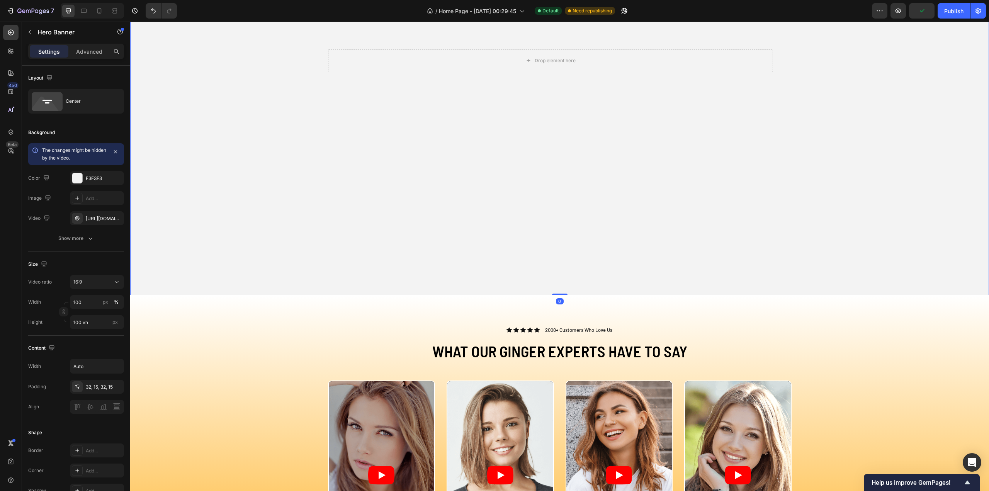
scroll to position [2124, 0]
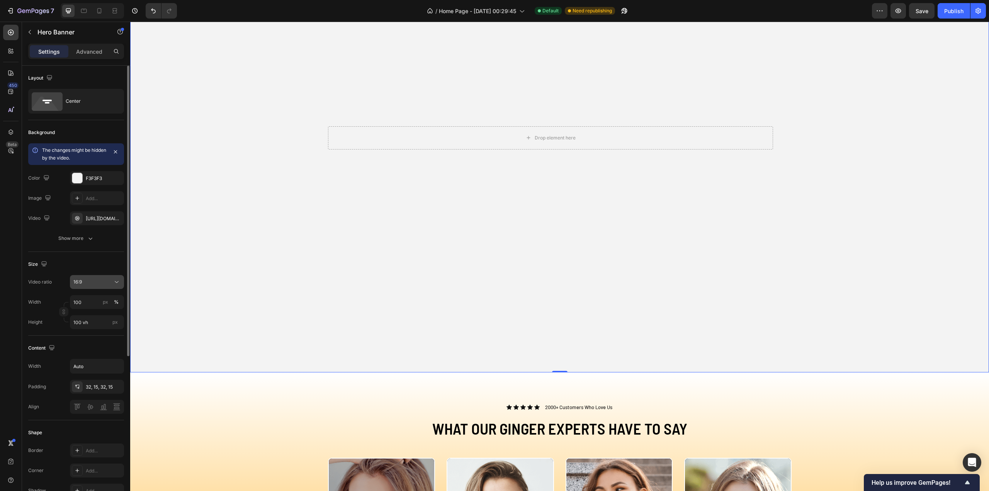
click at [115, 279] on icon at bounding box center [117, 282] width 8 height 8
click at [90, 307] on div "Square" at bounding box center [88, 301] width 60 height 15
click at [118, 279] on icon at bounding box center [117, 282] width 8 height 8
click at [87, 314] on p "3:2" at bounding box center [93, 316] width 41 height 7
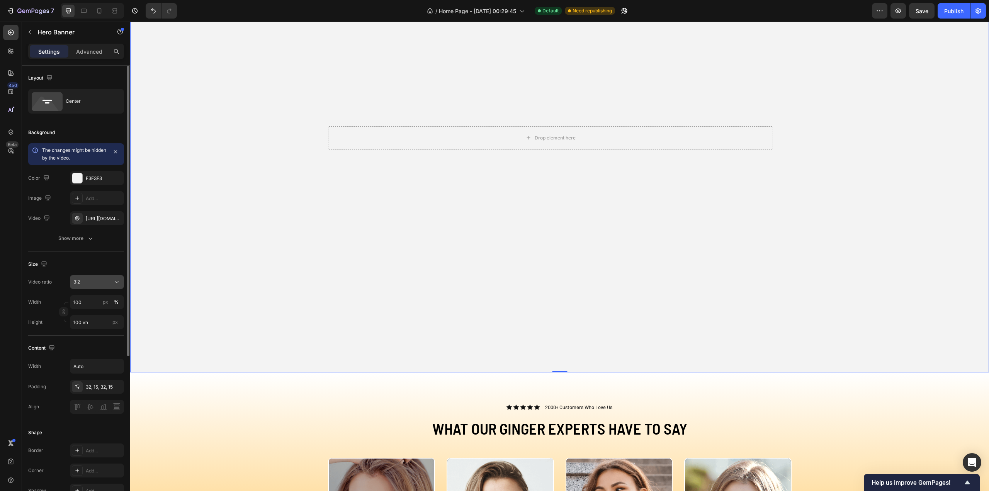
click at [116, 279] on icon at bounding box center [117, 282] width 8 height 8
click at [85, 354] on div "21:9" at bounding box center [88, 360] width 60 height 15
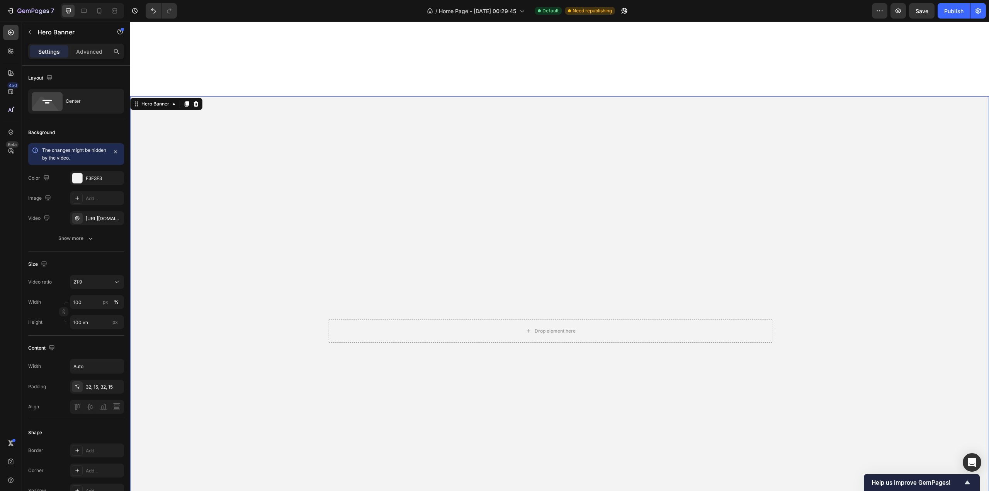
scroll to position [2085, 0]
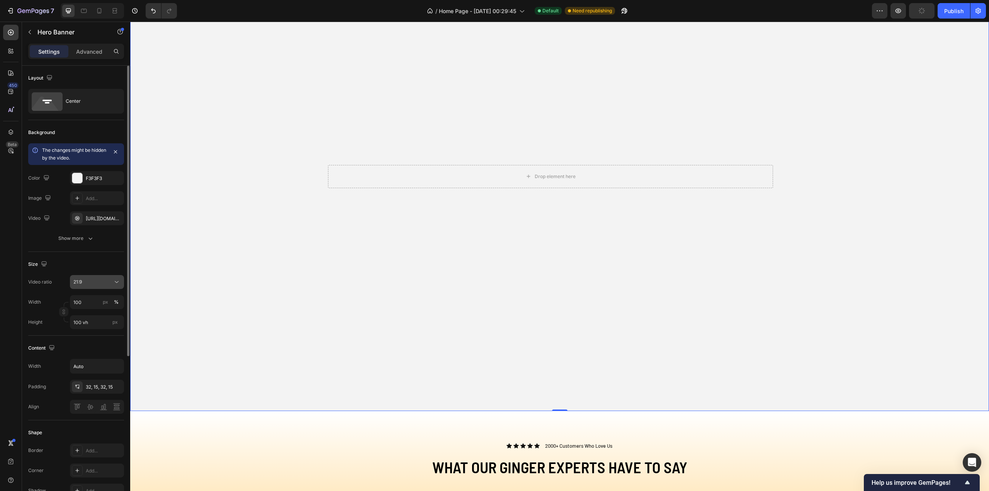
click at [116, 283] on icon at bounding box center [117, 282] width 8 height 8
click at [90, 344] on p "Cover" at bounding box center [93, 346] width 41 height 7
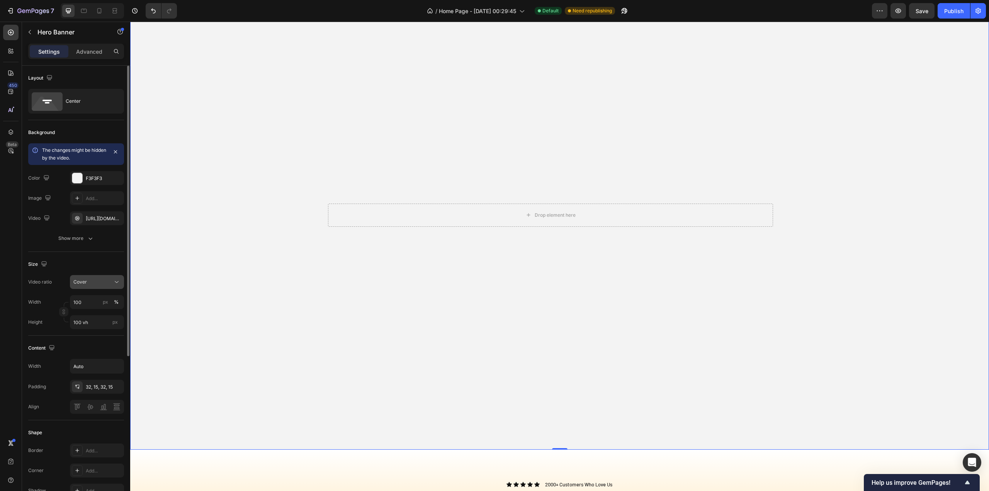
click at [108, 281] on div "Cover" at bounding box center [92, 282] width 39 height 7
click at [87, 329] on p "9:16" at bounding box center [93, 332] width 41 height 7
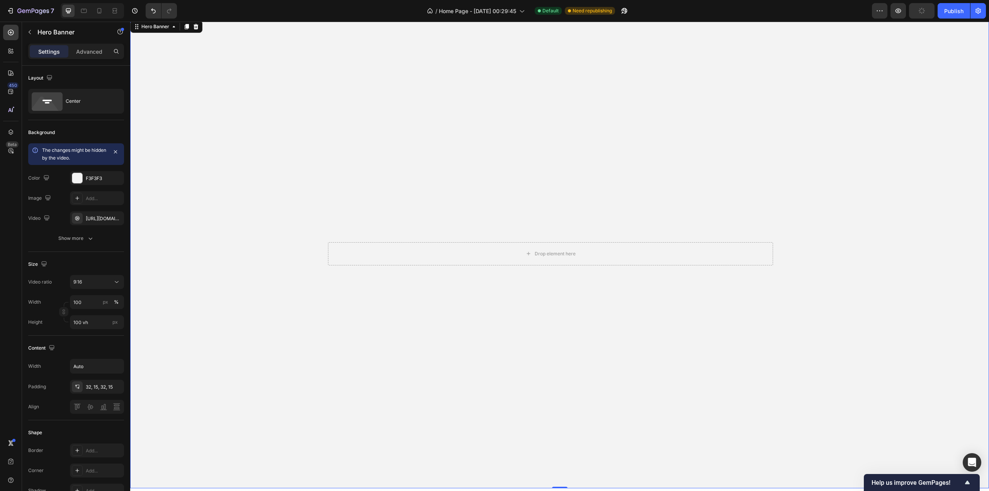
scroll to position [1930, 0]
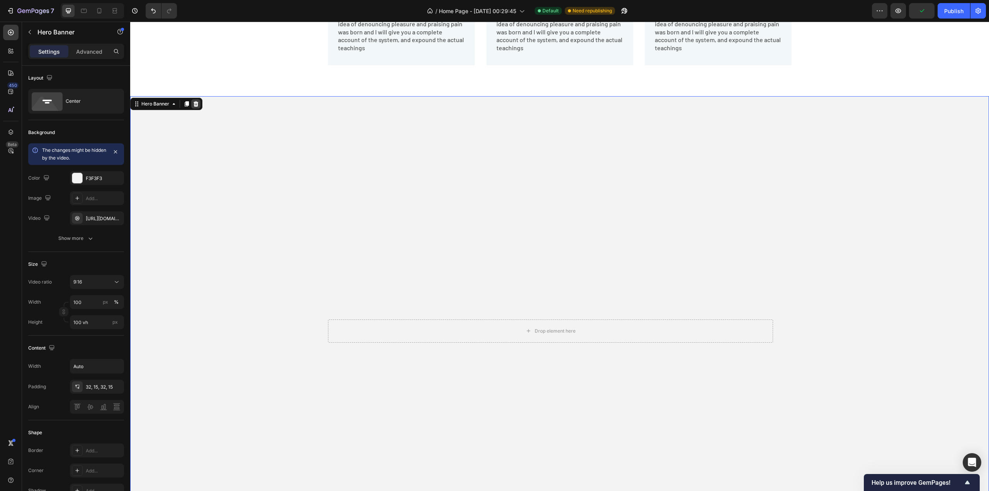
click at [197, 108] on div at bounding box center [195, 103] width 9 height 9
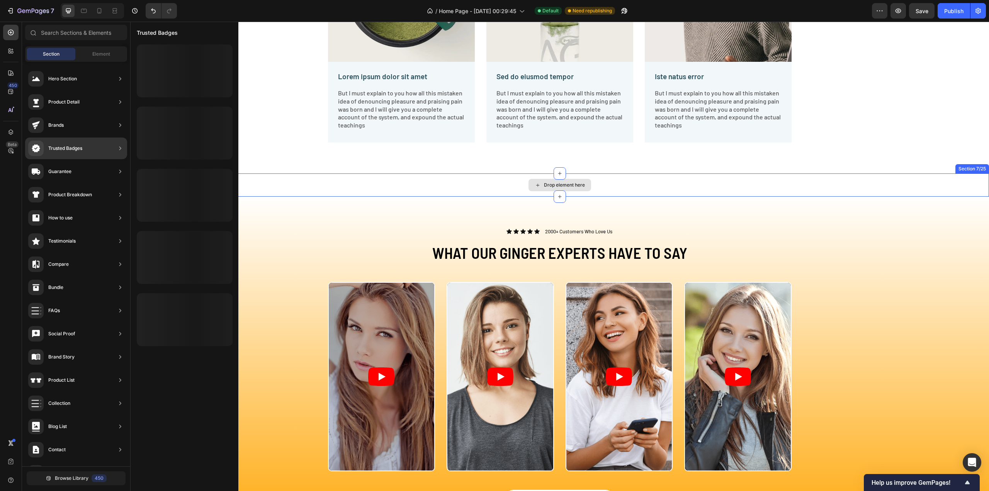
scroll to position [0, 0]
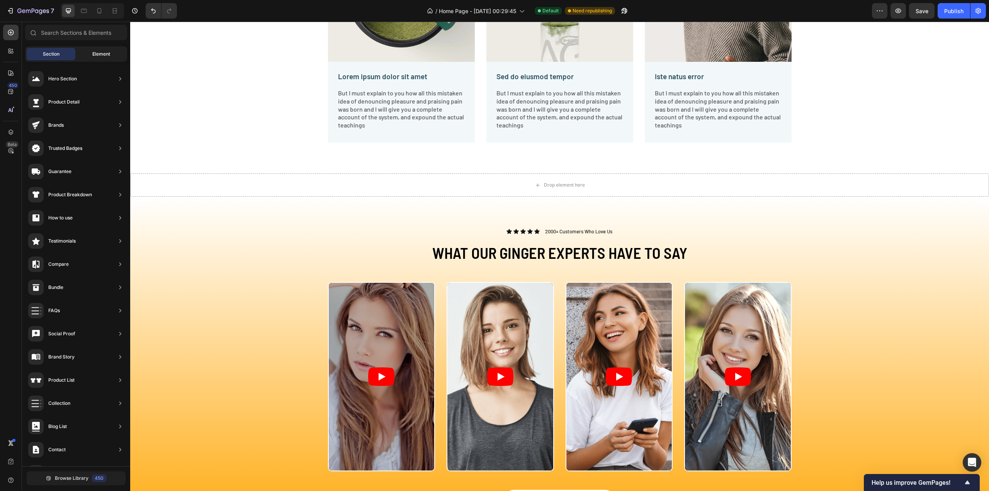
click at [99, 51] on span "Element" at bounding box center [101, 54] width 18 height 7
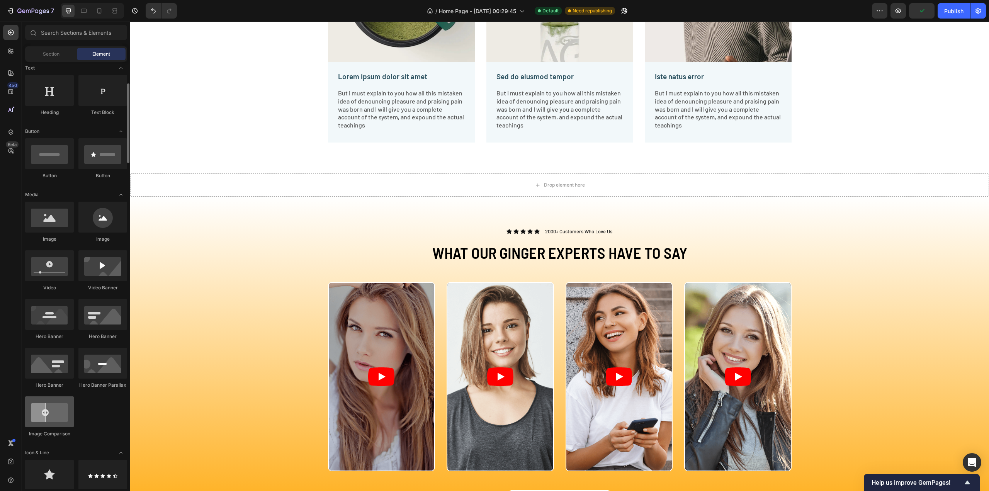
scroll to position [193, 0]
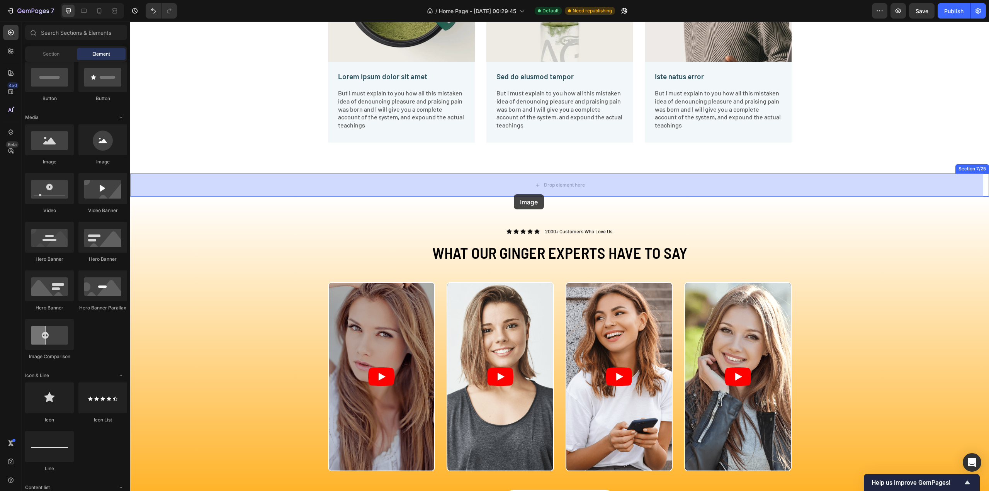
drag, startPoint x: 187, startPoint y: 165, endPoint x: 514, endPoint y: 194, distance: 328.0
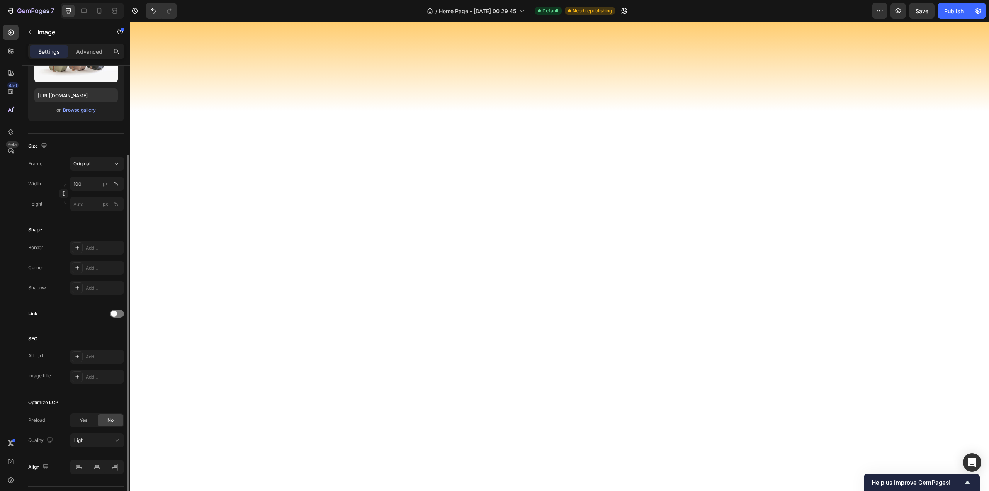
scroll to position [2239, 0]
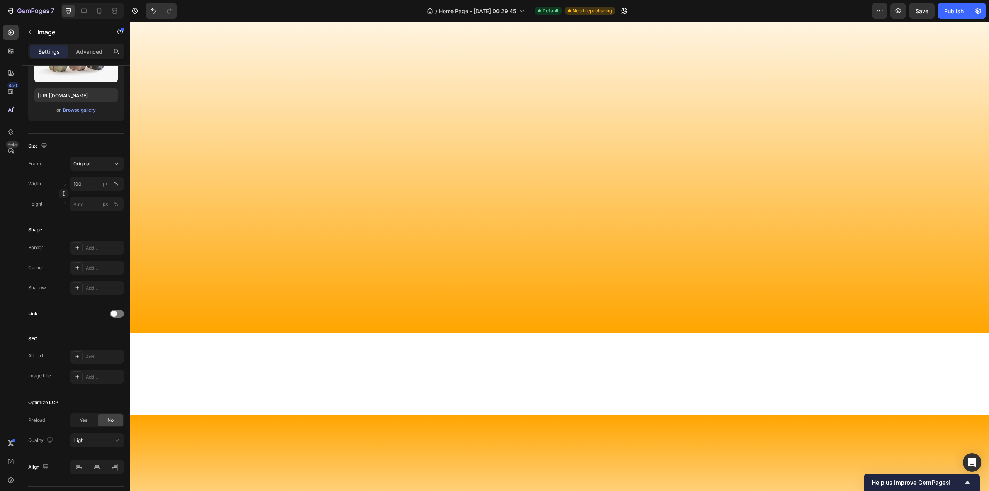
scroll to position [1892, 0]
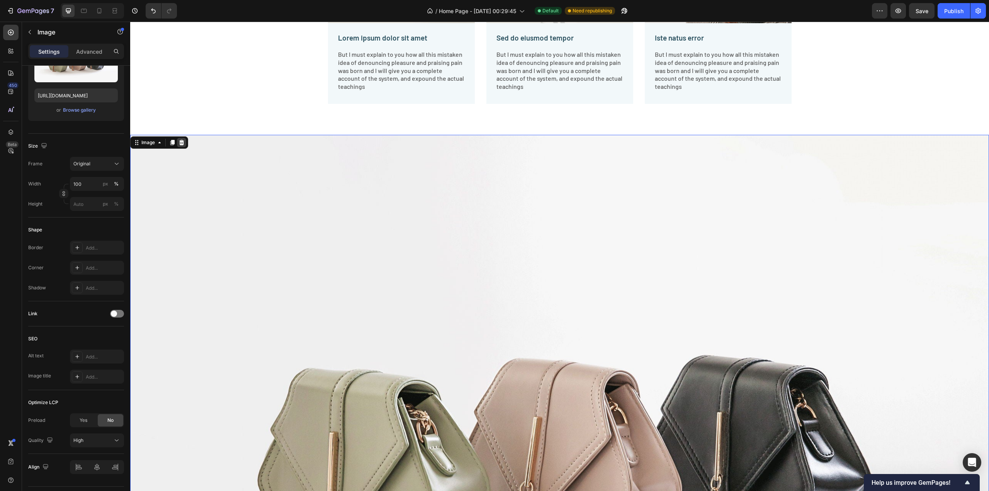
click at [181, 144] on icon at bounding box center [181, 142] width 5 height 5
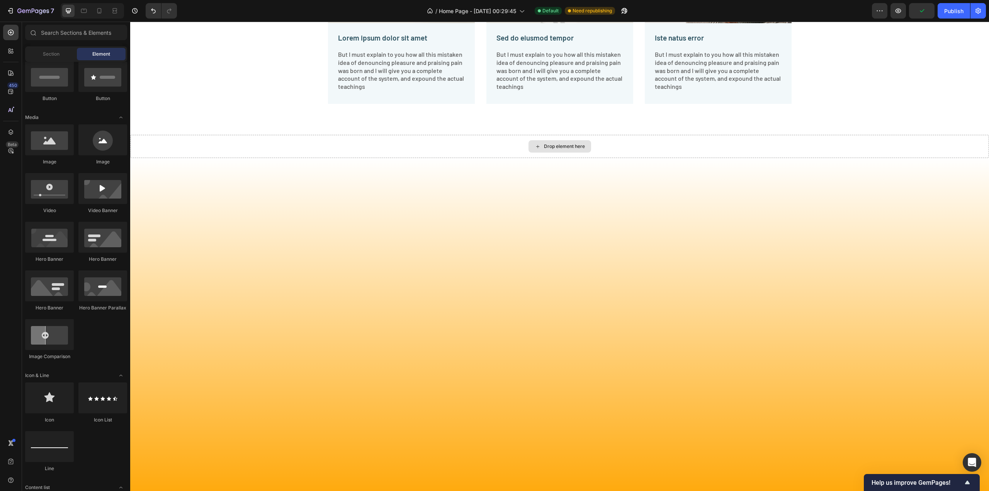
click at [181, 144] on div "Drop element here" at bounding box center [559, 146] width 859 height 23
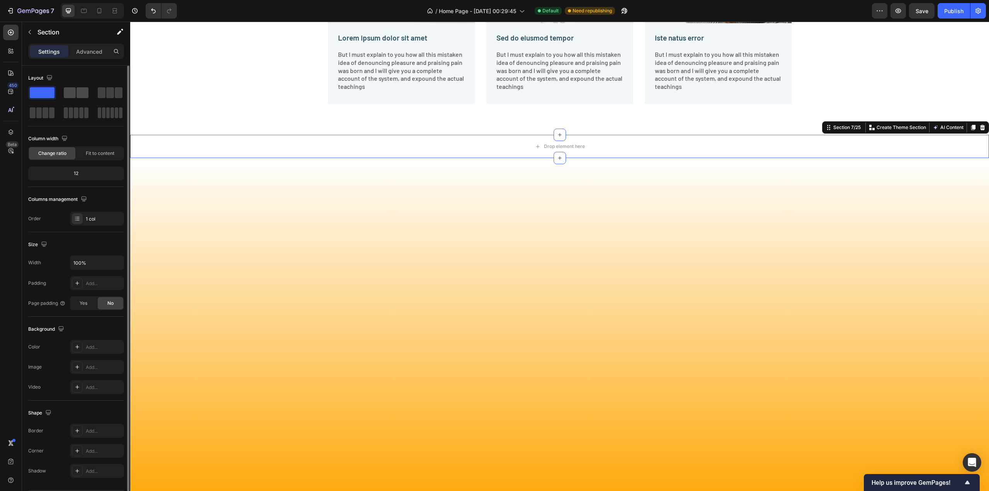
click at [78, 93] on span at bounding box center [83, 92] width 12 height 11
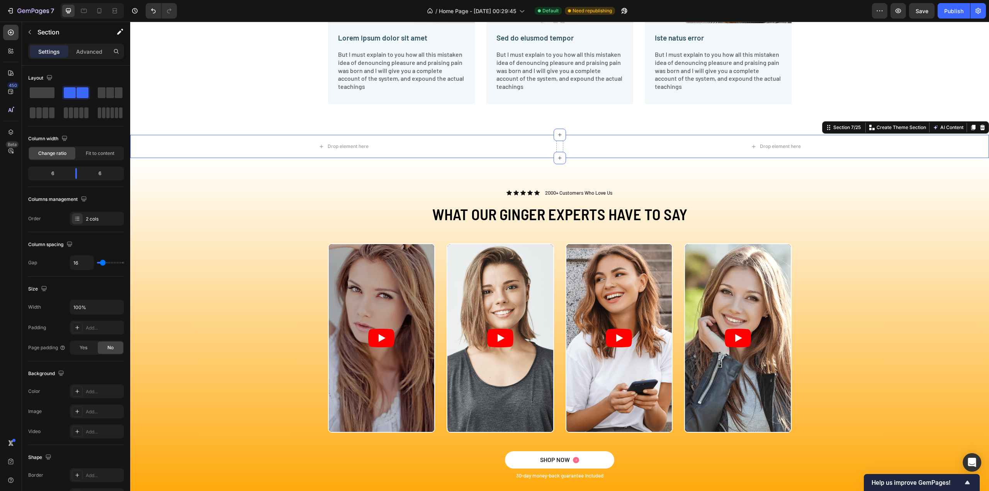
scroll to position [1737, 0]
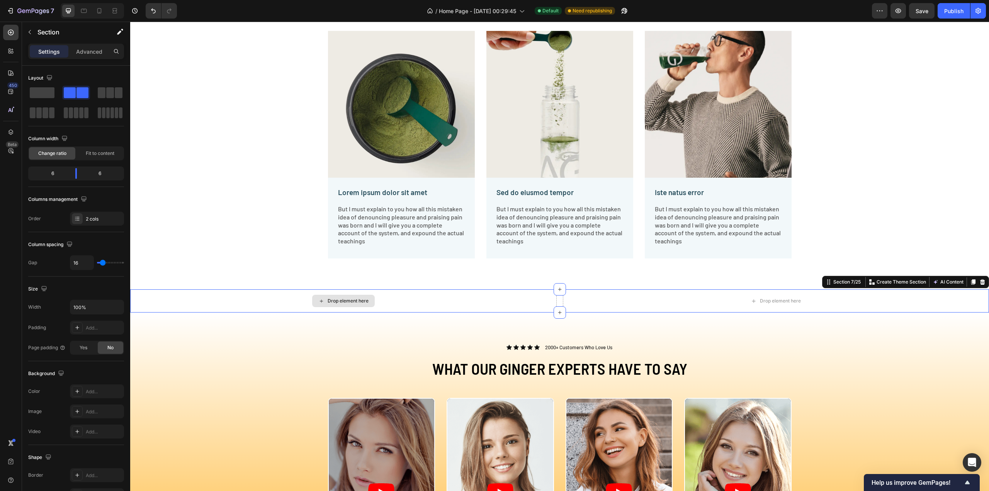
click at [362, 301] on div "Drop element here" at bounding box center [348, 301] width 41 height 6
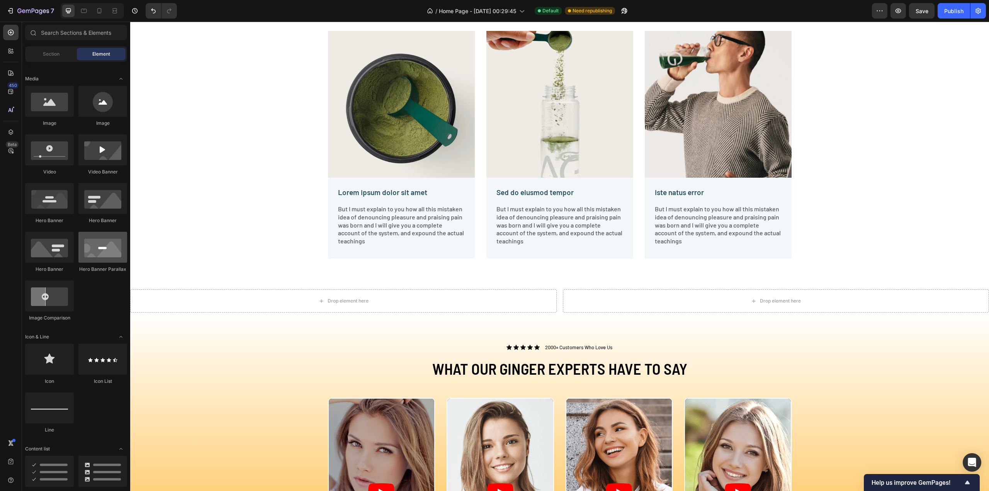
scroll to position [116, 0]
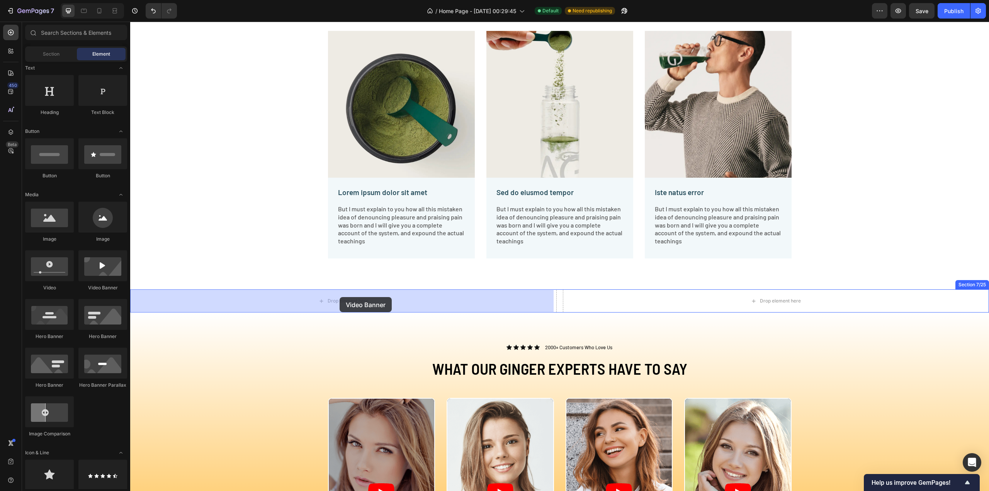
drag, startPoint x: 229, startPoint y: 288, endPoint x: 340, endPoint y: 297, distance: 111.4
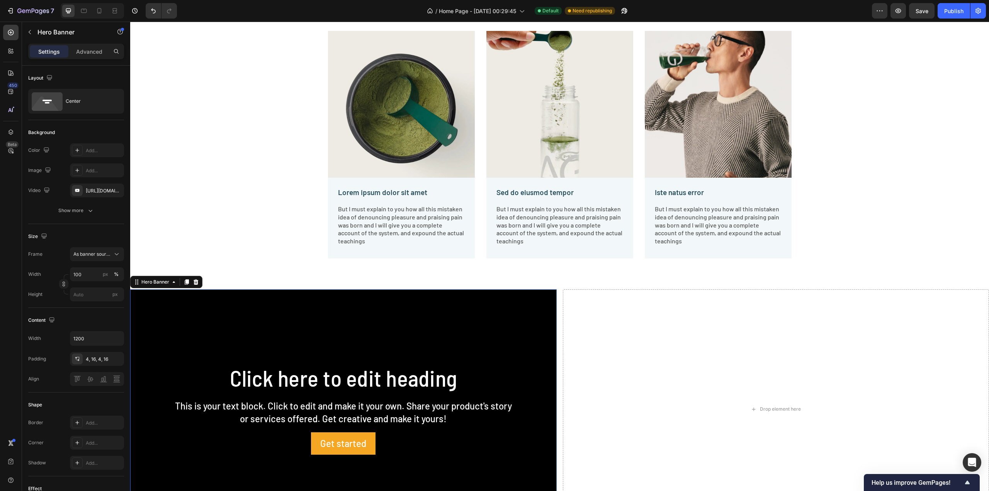
scroll to position [1892, 0]
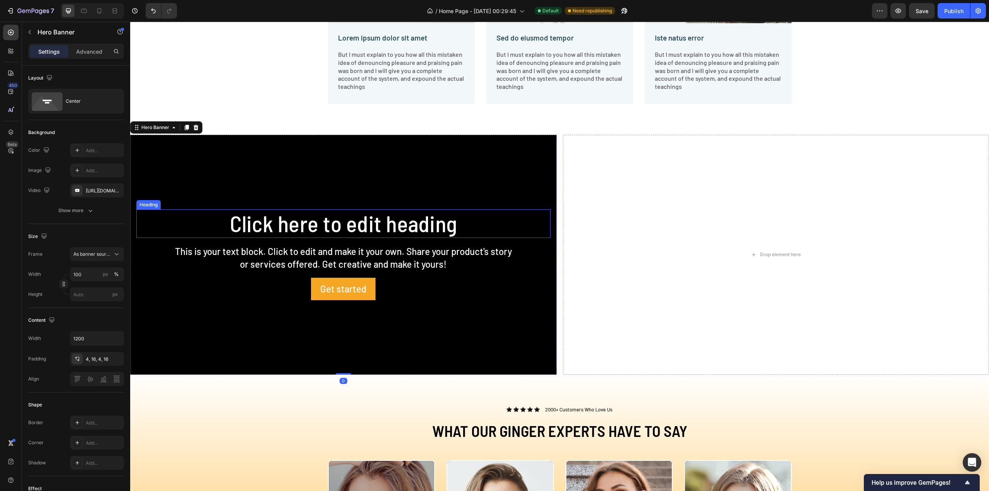
click at [345, 232] on h2 "Click here to edit heading" at bounding box center [343, 223] width 414 height 29
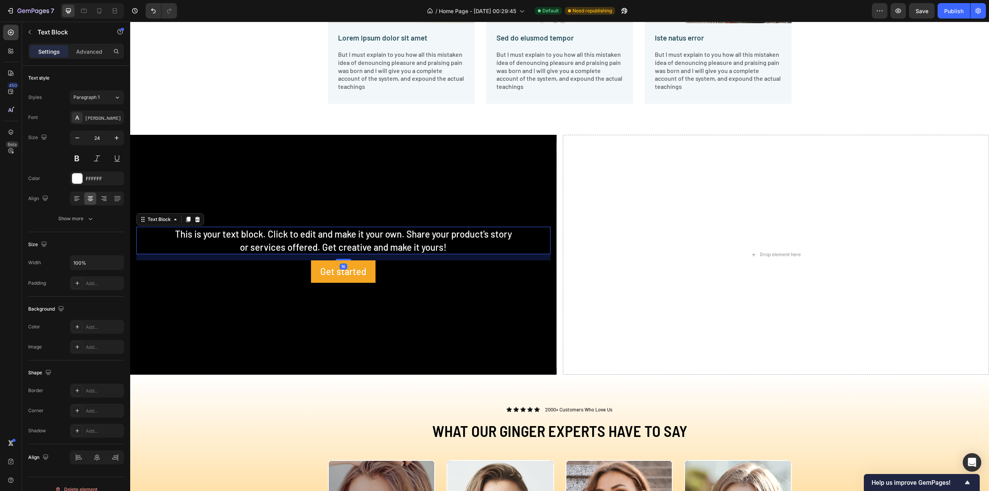
click at [354, 245] on div "This is your text block. Click to edit and make it your own. Share your product…" at bounding box center [343, 240] width 414 height 27
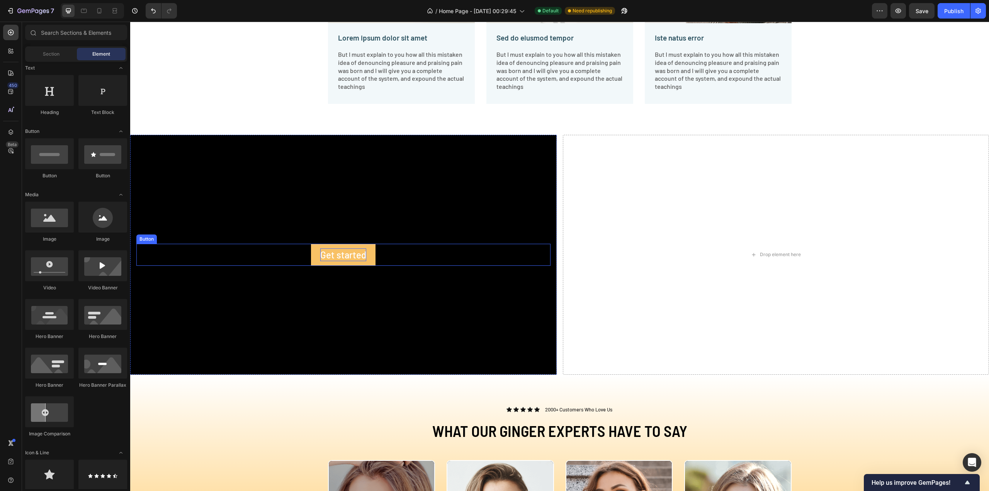
click at [351, 255] on div "Get started" at bounding box center [343, 255] width 46 height 13
click at [371, 253] on div "Drop element here" at bounding box center [343, 255] width 63 height 12
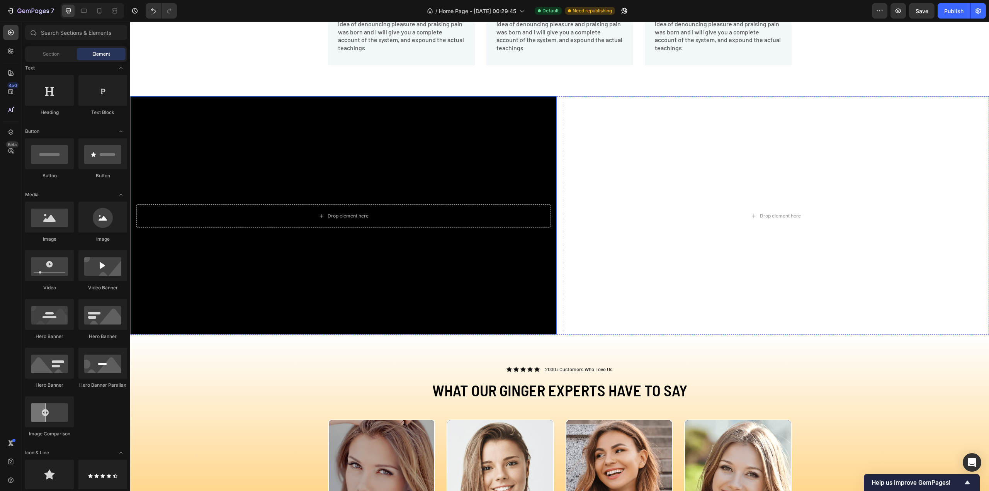
scroll to position [1814, 0]
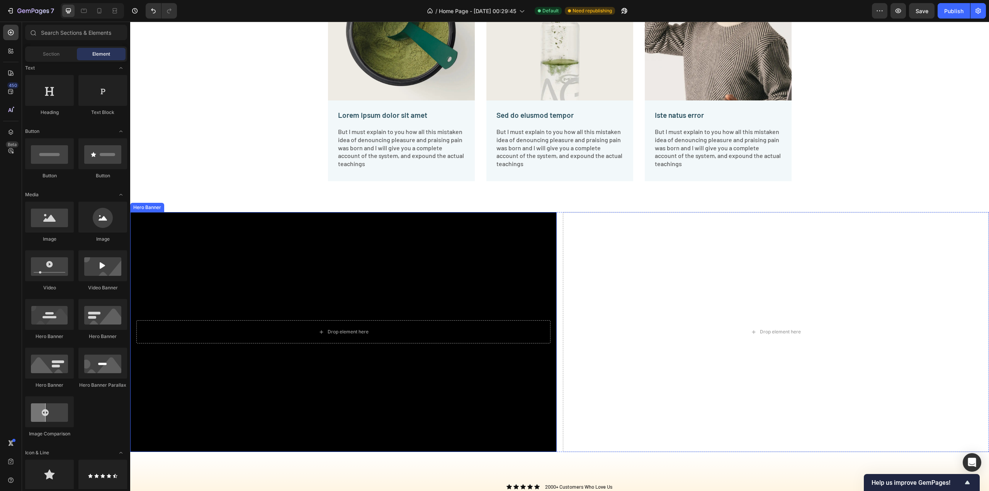
click at [358, 236] on div "Background Image" at bounding box center [343, 332] width 427 height 240
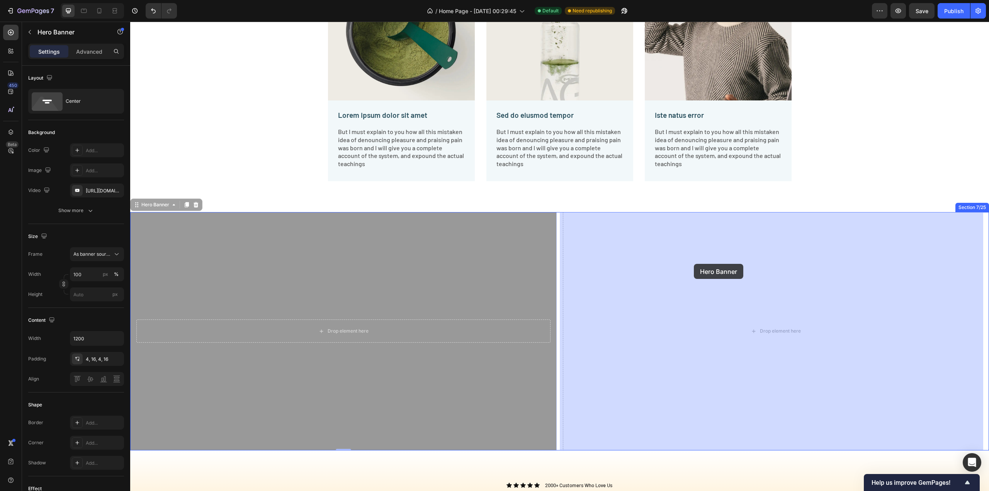
drag, startPoint x: 183, startPoint y: 225, endPoint x: 694, endPoint y: 264, distance: 512.4
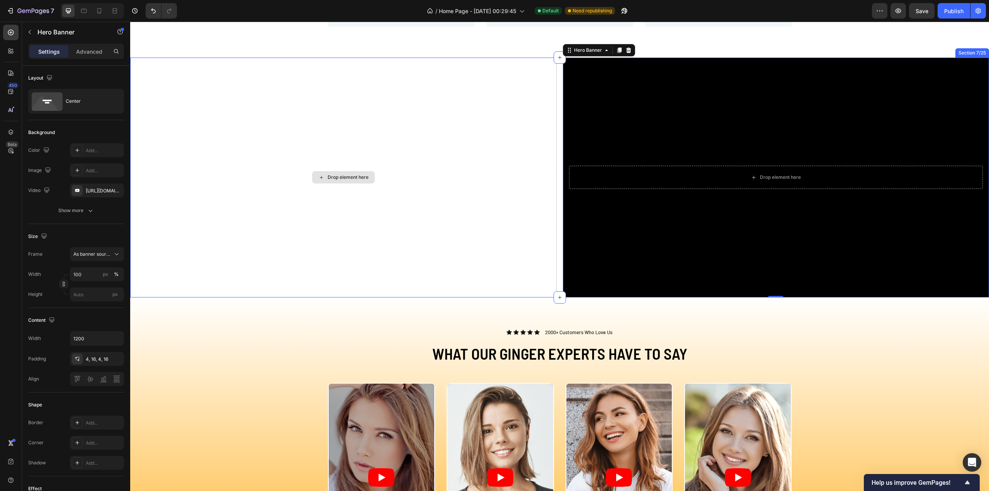
scroll to position [1698, 0]
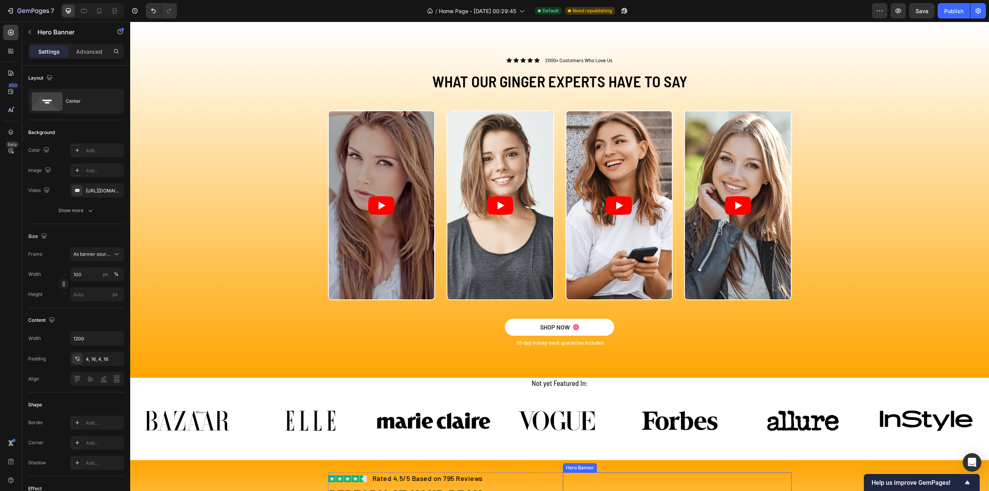
scroll to position [2433, 0]
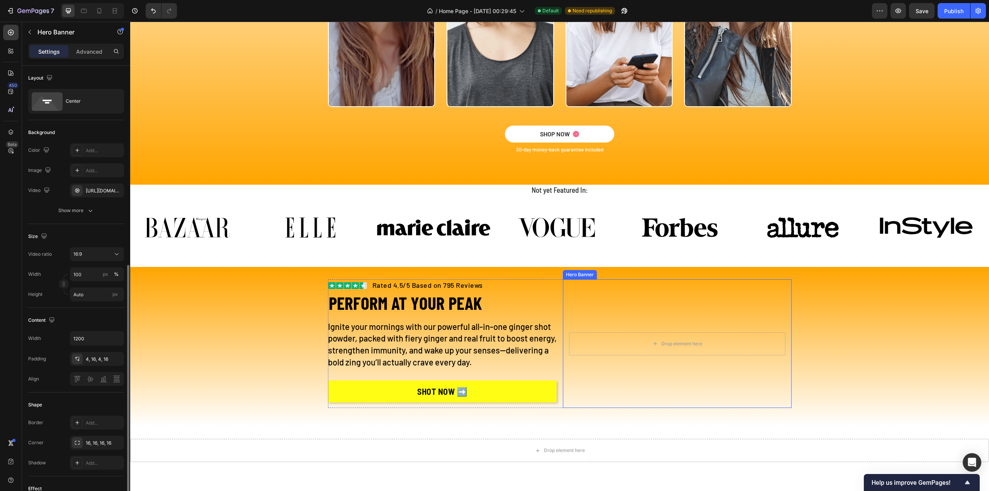
click at [625, 311] on video "Background Image" at bounding box center [677, 343] width 229 height 129
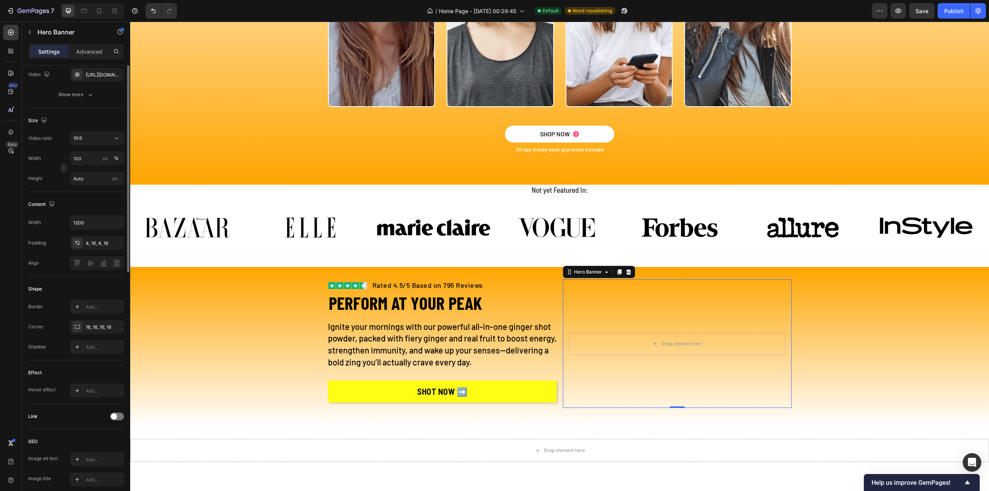
scroll to position [0, 0]
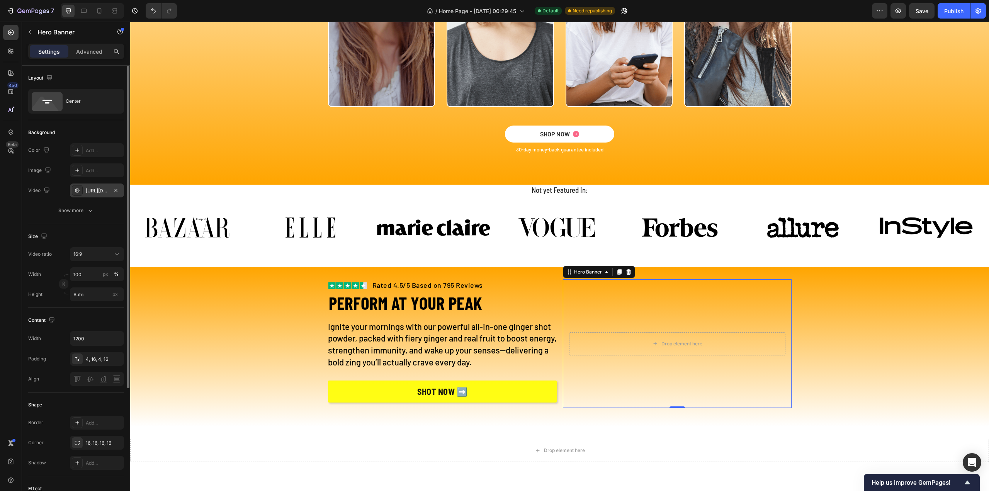
click at [101, 187] on div "[URL][DOMAIN_NAME]" at bounding box center [97, 190] width 22 height 7
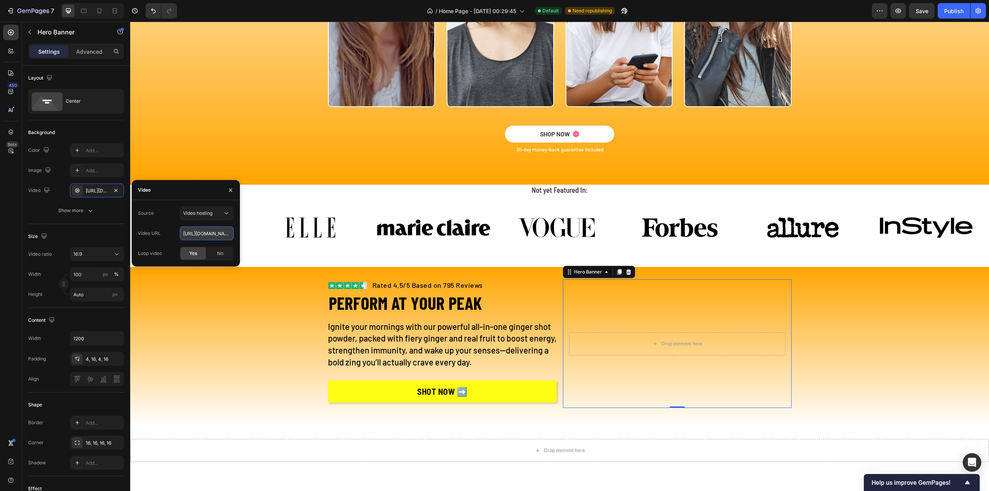
click at [194, 232] on input "[URL][DOMAIN_NAME]" at bounding box center [207, 234] width 54 height 14
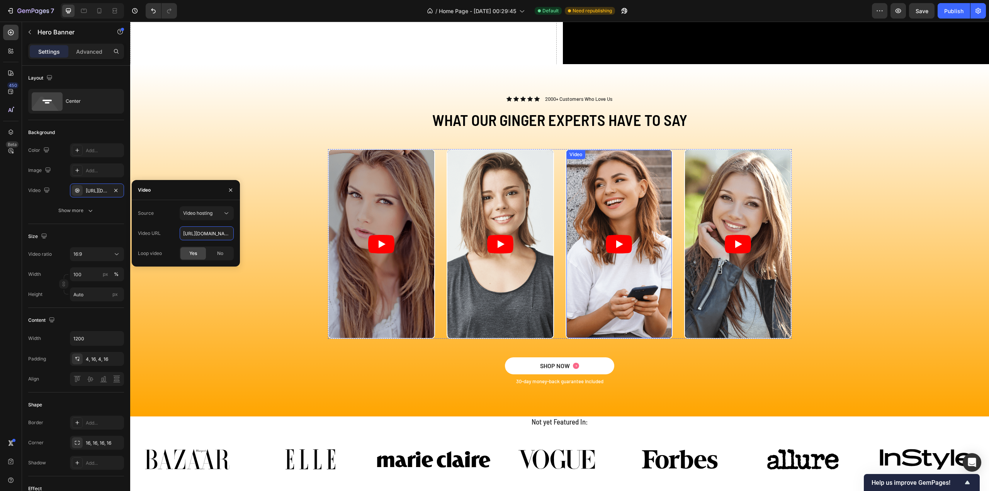
scroll to position [2085, 0]
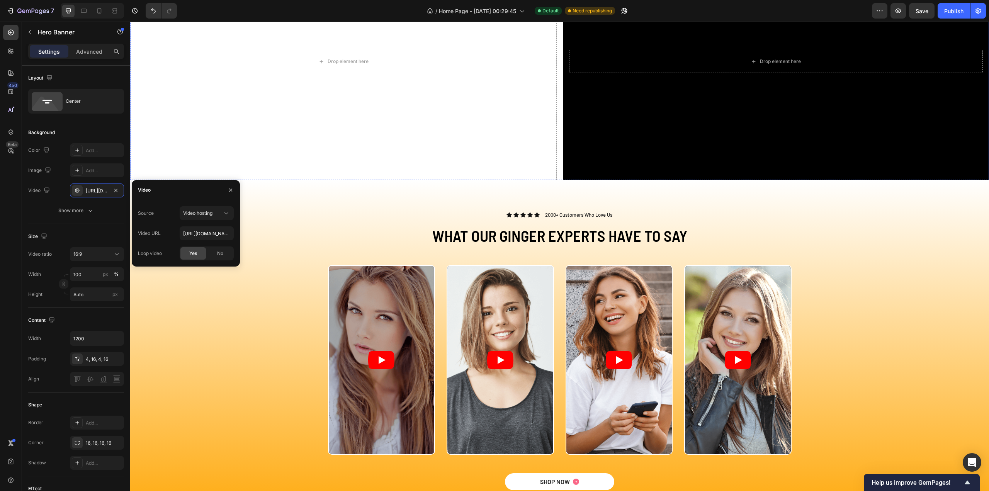
click at [647, 145] on div "Background Image" at bounding box center [776, 62] width 427 height 240
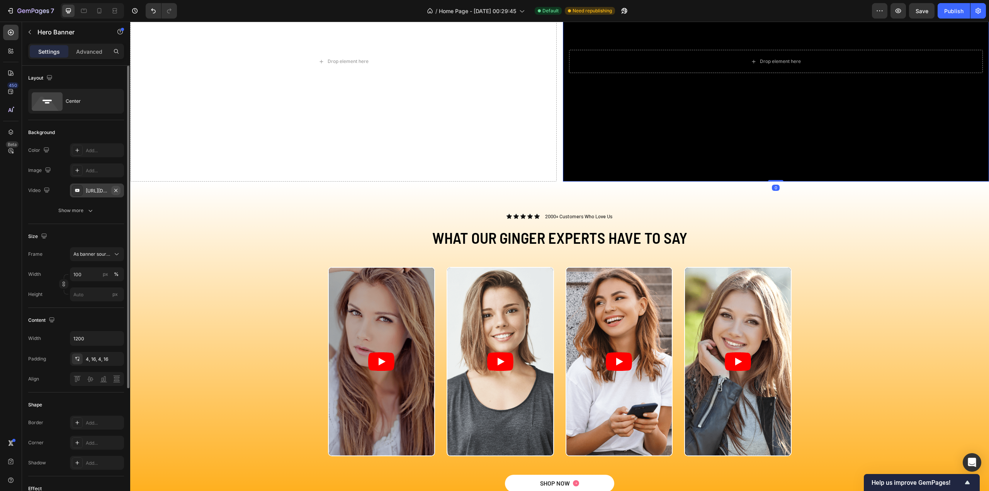
click at [114, 189] on icon "button" at bounding box center [116, 190] width 6 height 6
type input "Auto"
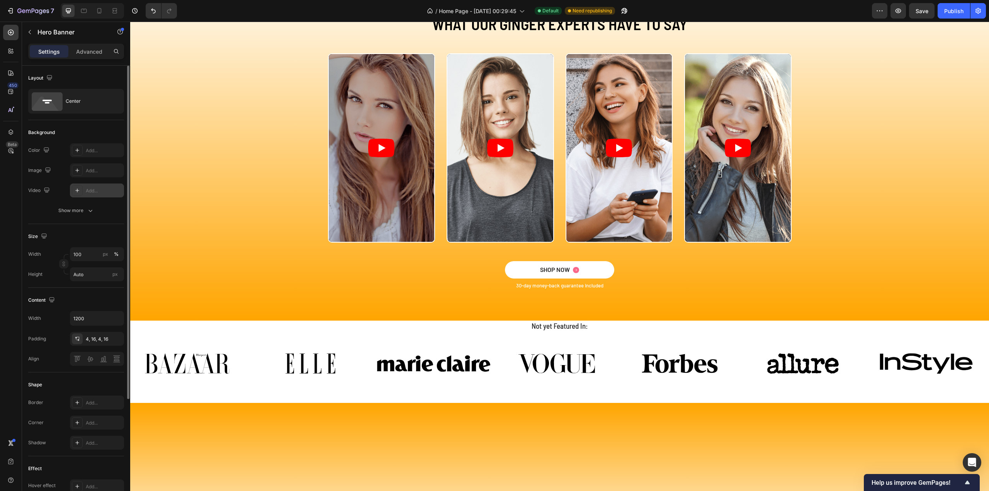
scroll to position [1979, 0]
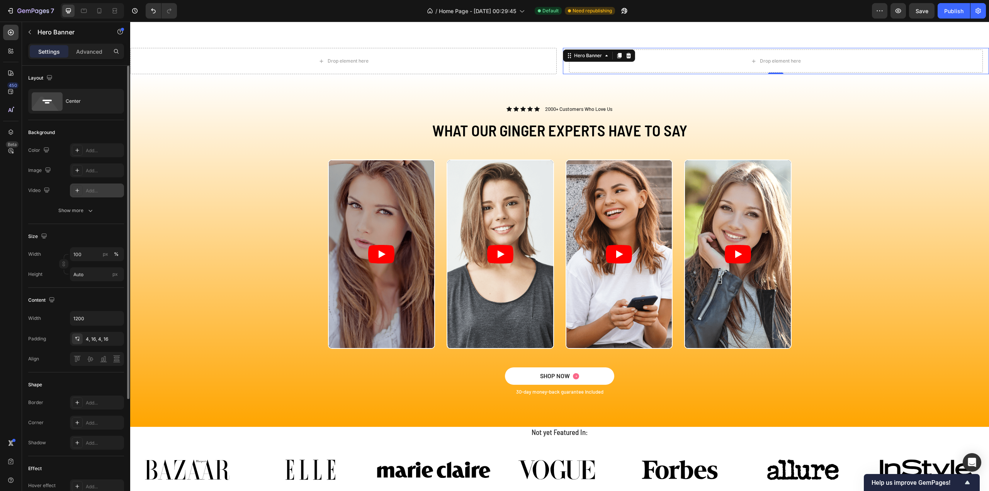
click at [94, 191] on div "Add..." at bounding box center [104, 190] width 36 height 7
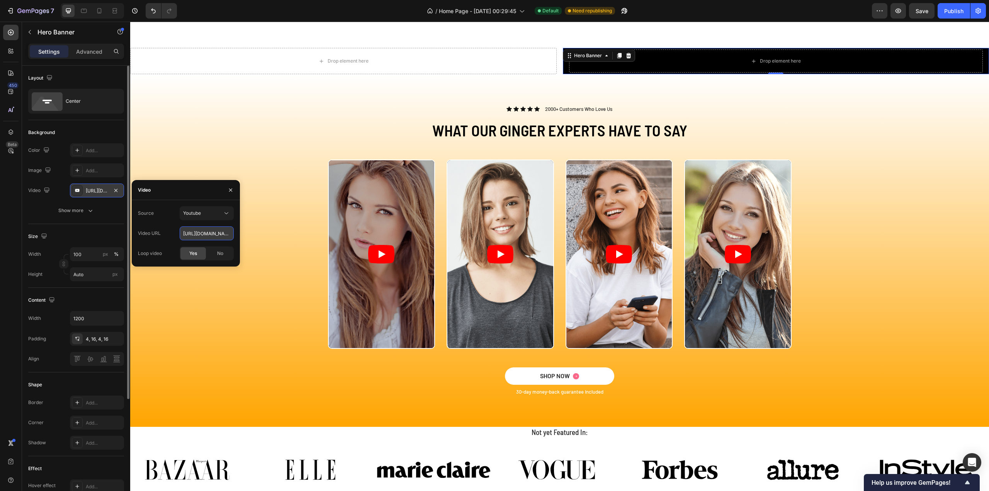
click at [207, 234] on input "[URL][DOMAIN_NAME]" at bounding box center [207, 234] width 54 height 14
click at [212, 213] on div "Youtube" at bounding box center [202, 213] width 39 height 7
click at [204, 232] on span "Video hosting" at bounding box center [197, 232] width 29 height 7
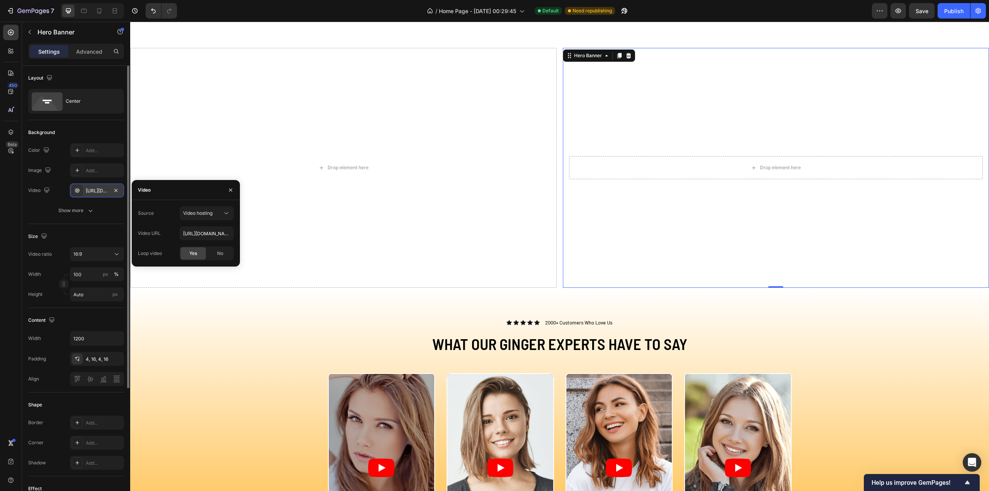
scroll to position [2085, 0]
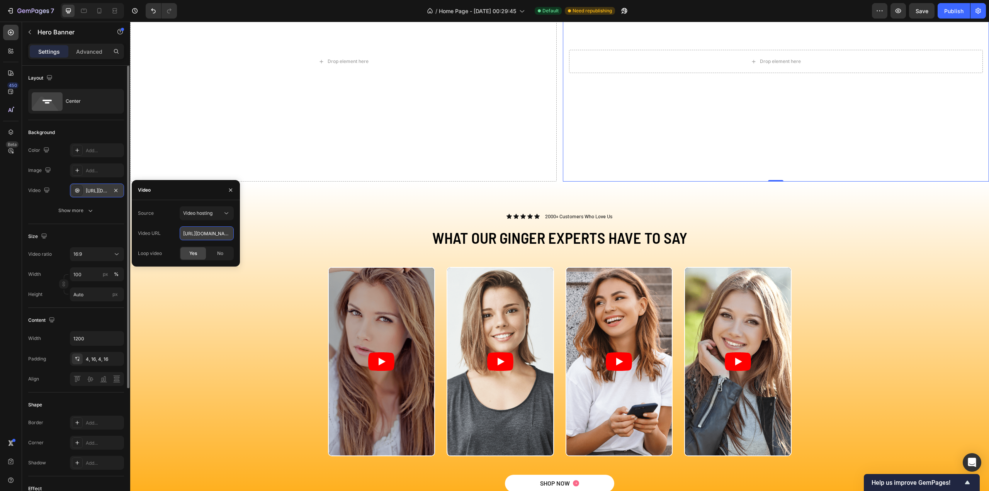
click at [204, 234] on input "[URL][DOMAIN_NAME]" at bounding box center [207, 234] width 54 height 14
paste input "1a321bb61b404ad9b76b7eafcd6d42d2"
type input "[URL][DOMAIN_NAME]"
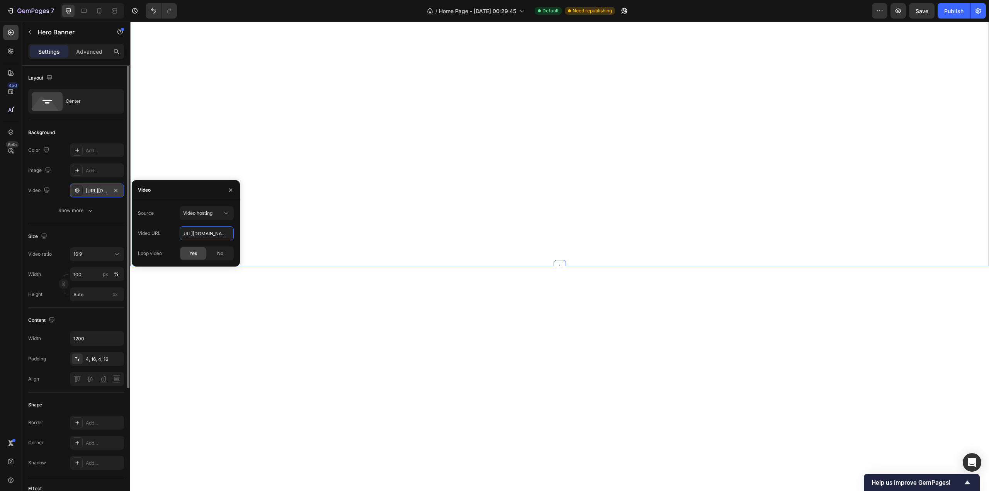
scroll to position [462, 0]
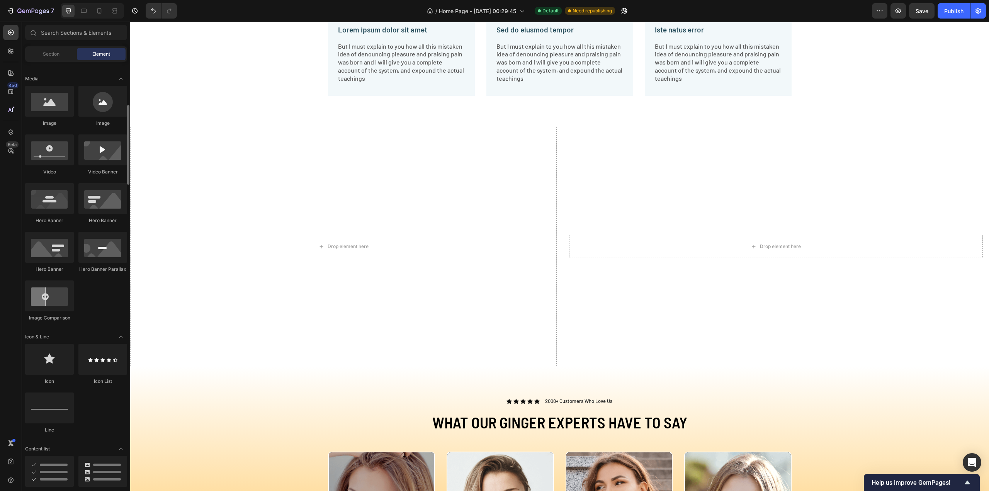
scroll to position [348, 0]
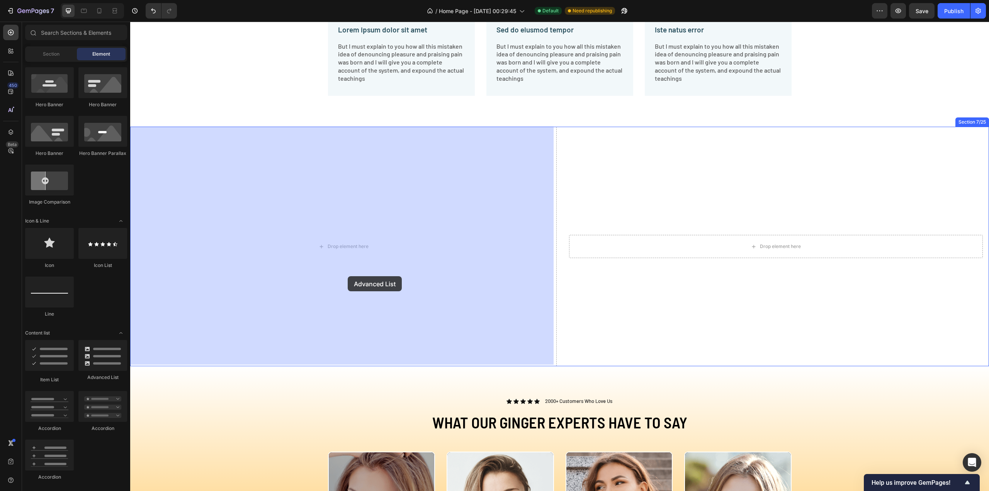
drag, startPoint x: 227, startPoint y: 385, endPoint x: 348, endPoint y: 276, distance: 162.0
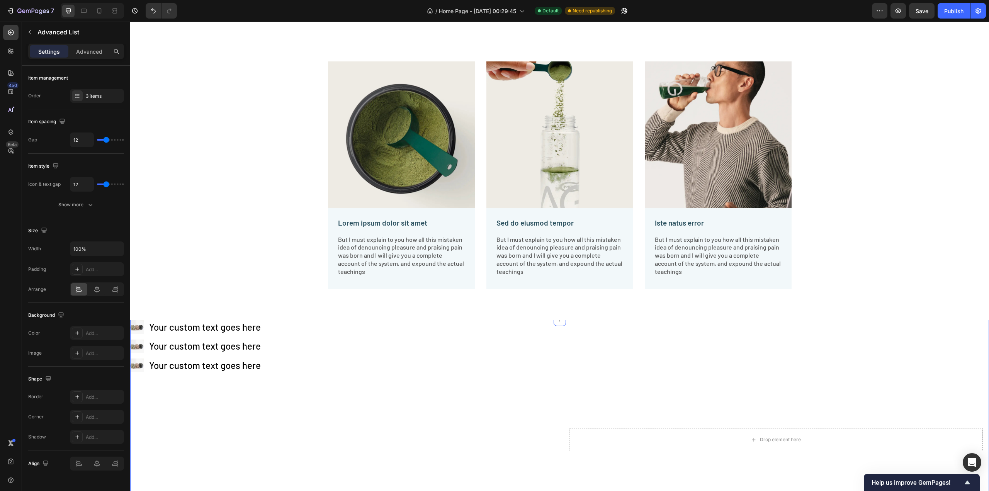
scroll to position [1430, 0]
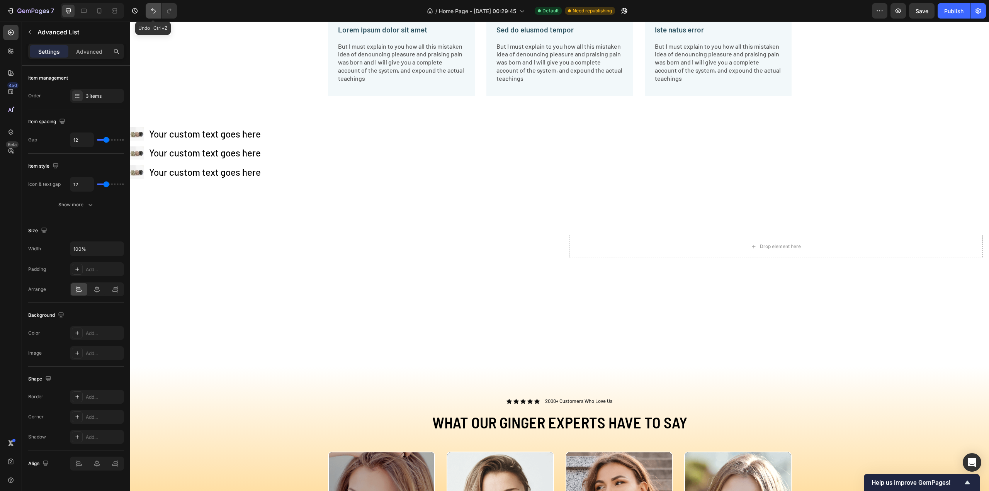
click at [157, 10] on button "Undo/Redo" at bounding box center [153, 10] width 15 height 15
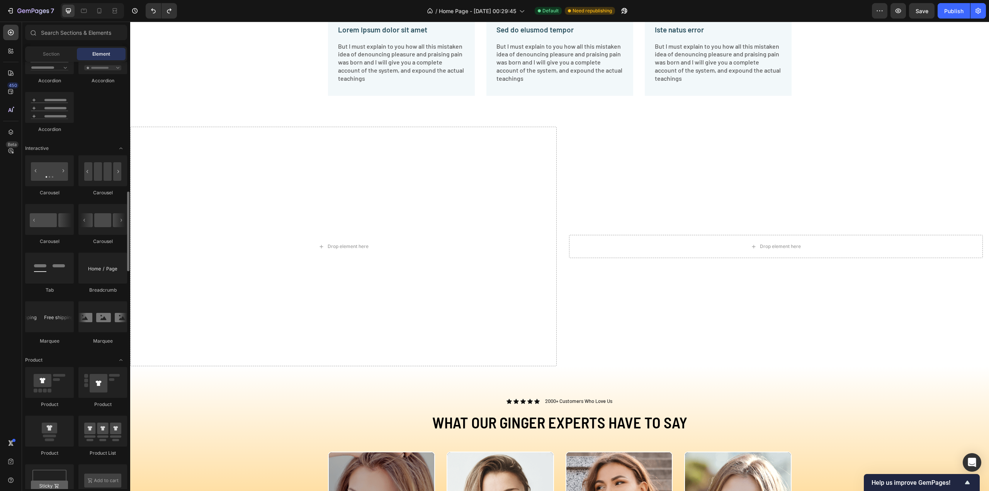
scroll to position [580, 0]
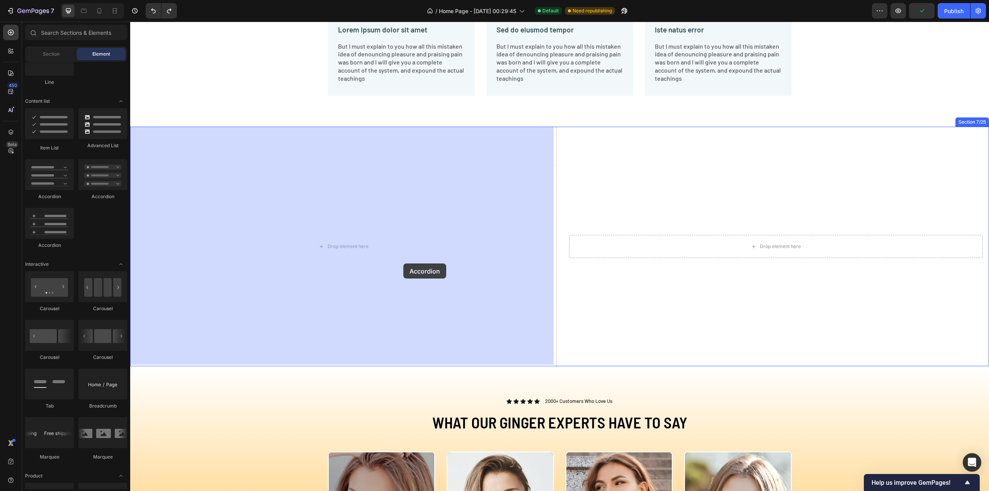
drag, startPoint x: 191, startPoint y: 197, endPoint x: 200, endPoint y: 211, distance: 17.6
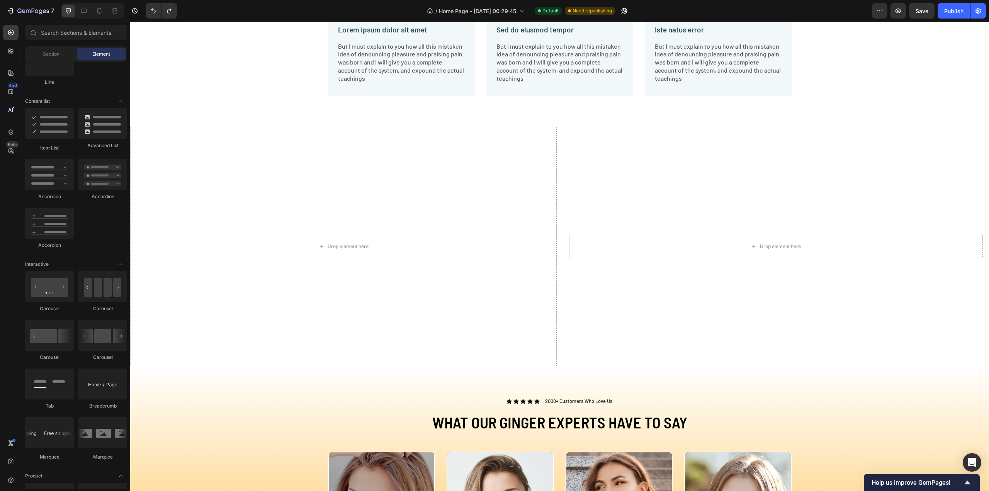
scroll to position [425, 0]
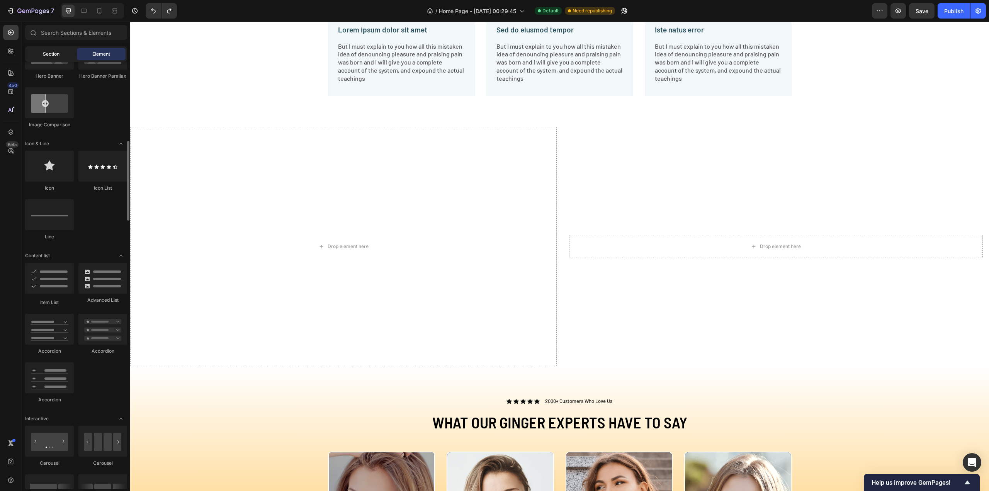
click at [55, 53] on span "Section" at bounding box center [51, 54] width 17 height 7
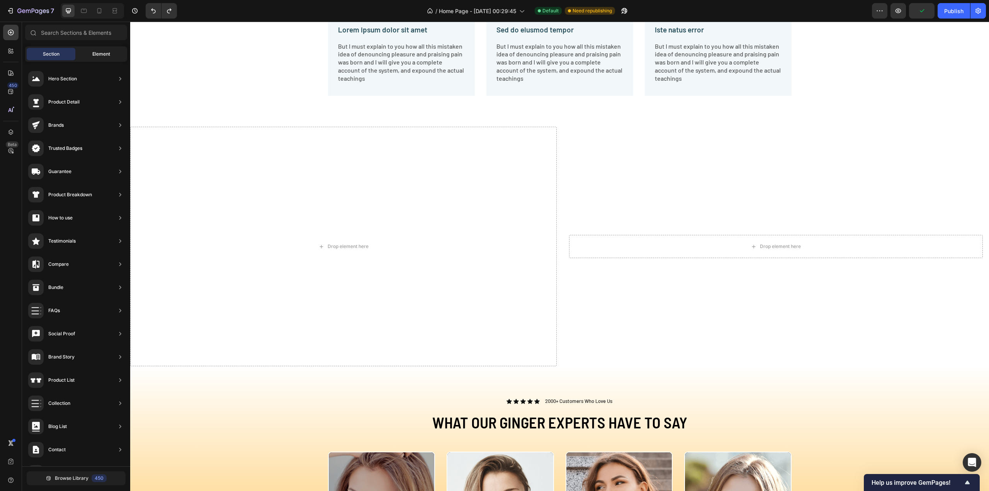
click at [85, 53] on div "Element" at bounding box center [101, 54] width 49 height 12
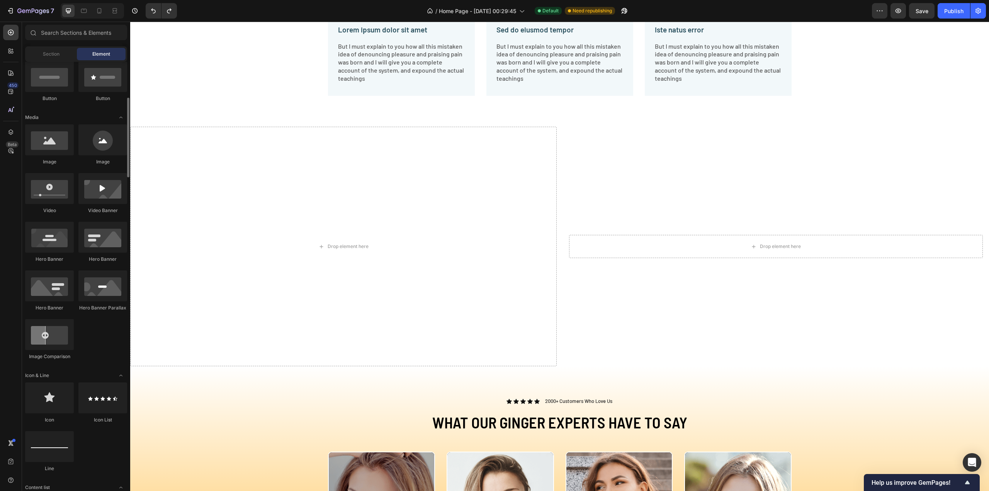
scroll to position [0, 0]
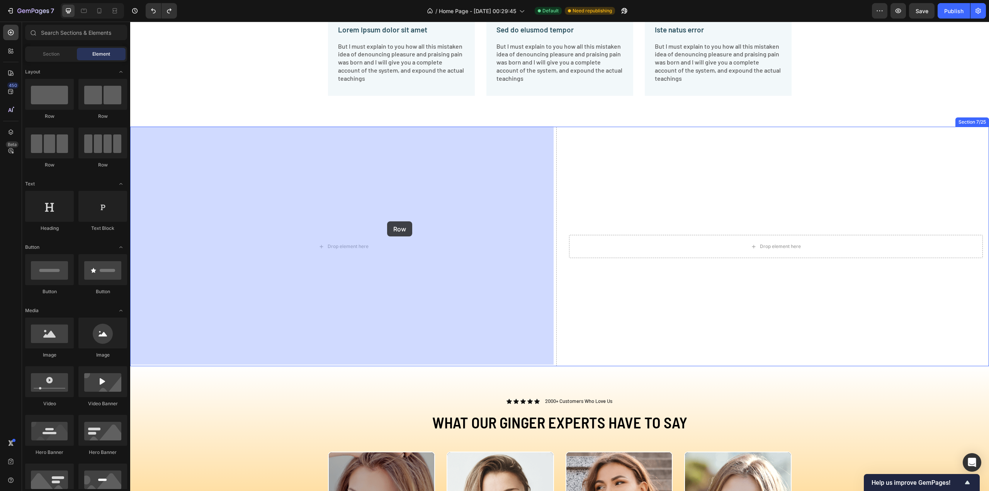
drag, startPoint x: 211, startPoint y: 123, endPoint x: 387, endPoint y: 221, distance: 202.1
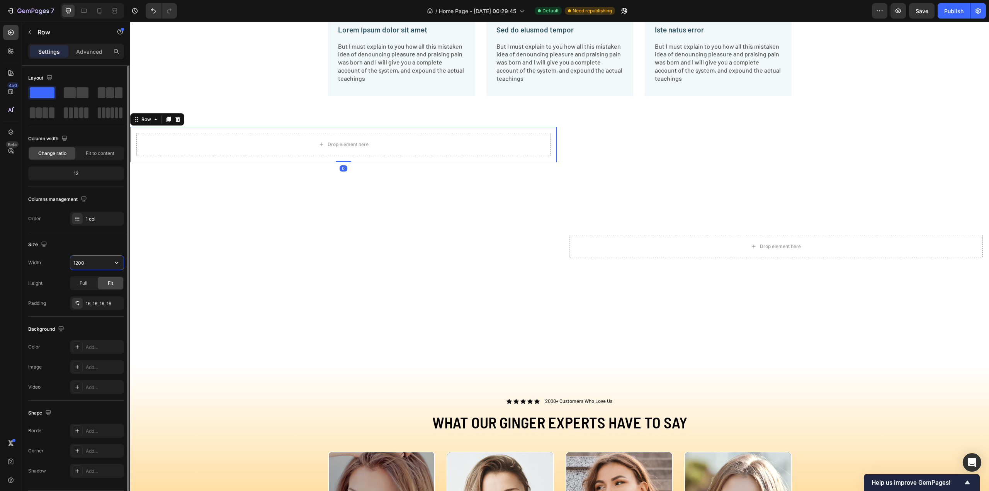
click at [93, 261] on input "1200" at bounding box center [96, 263] width 53 height 14
click at [115, 259] on icon "button" at bounding box center [117, 263] width 8 height 8
click at [86, 296] on p "Full 100%" at bounding box center [95, 296] width 44 height 7
type input "100%"
click at [98, 264] on input "100%" at bounding box center [96, 263] width 53 height 14
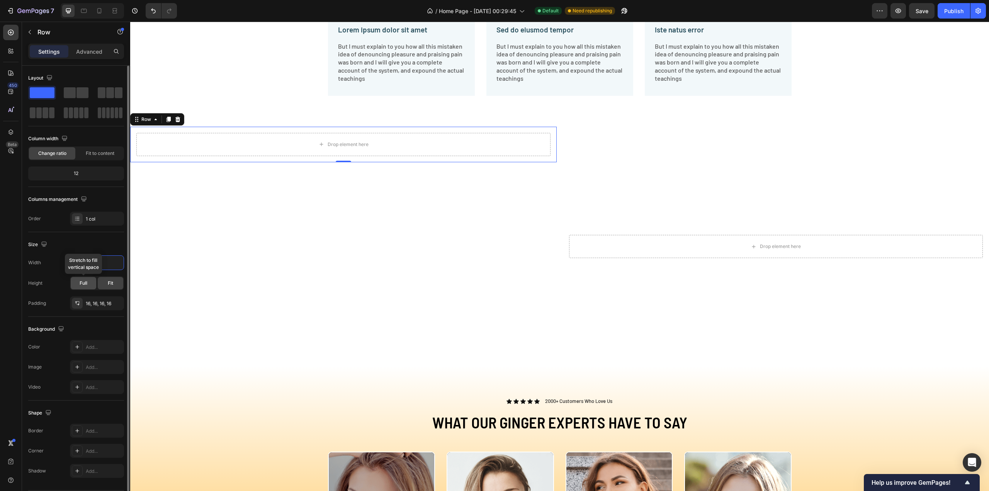
click at [85, 282] on span "Full" at bounding box center [84, 283] width 8 height 7
click at [113, 276] on div "Full Fit" at bounding box center [97, 283] width 54 height 14
click at [112, 281] on span "Fit" at bounding box center [110, 283] width 5 height 7
click at [106, 152] on span "Fit to content" at bounding box center [100, 153] width 29 height 7
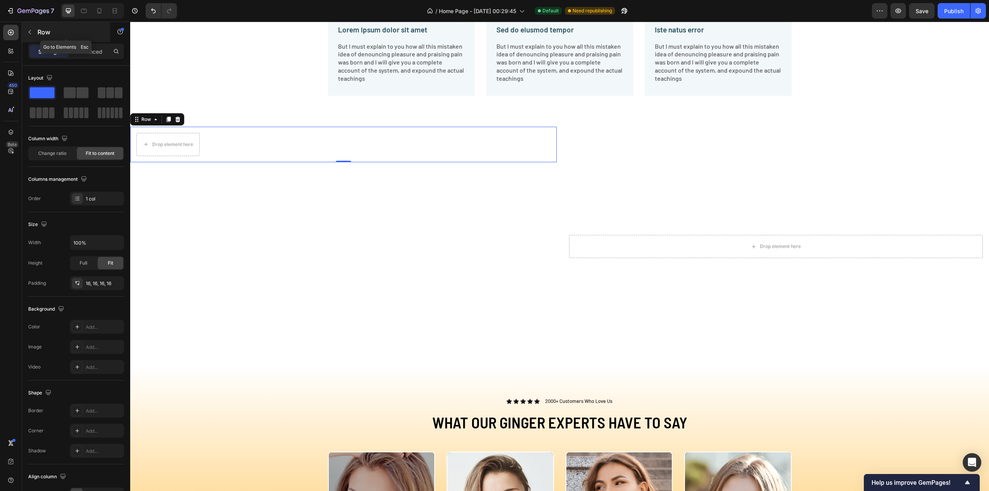
click at [31, 34] on icon "button" at bounding box center [30, 32] width 6 height 6
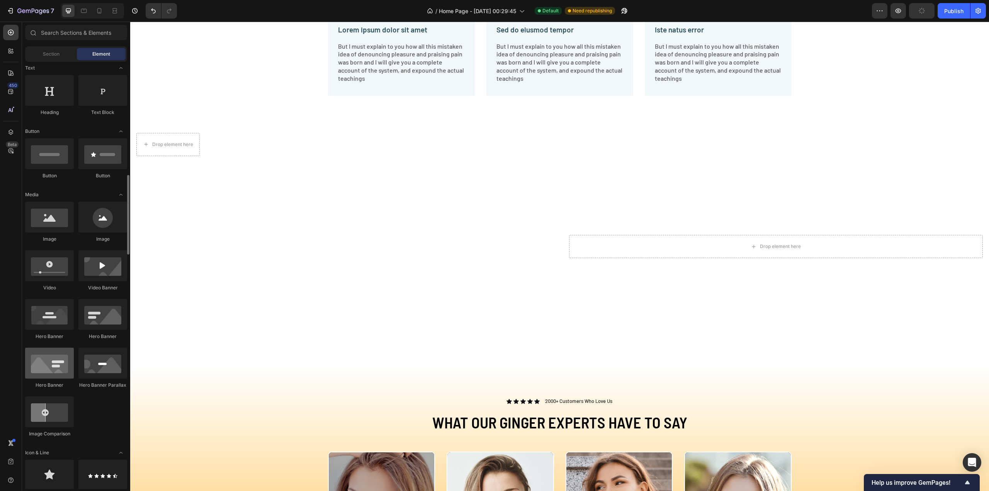
scroll to position [193, 0]
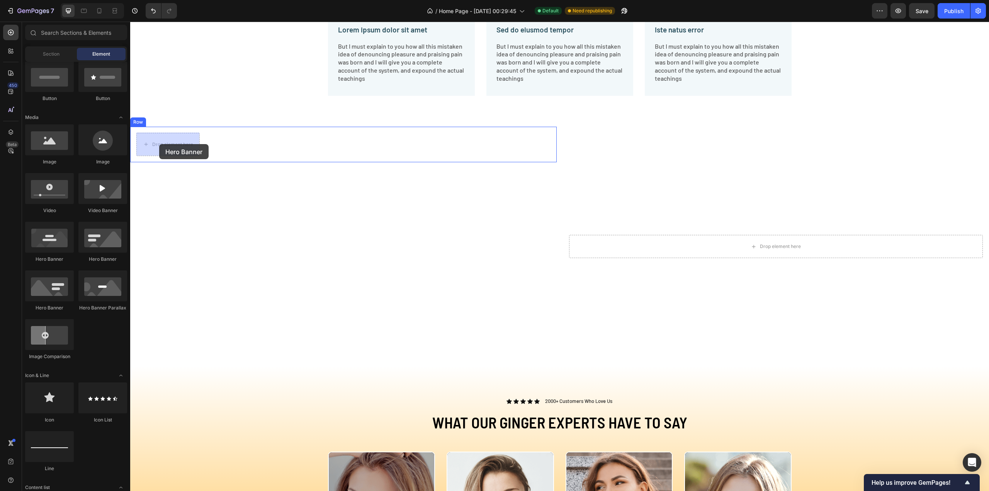
drag, startPoint x: 184, startPoint y: 314, endPoint x: 159, endPoint y: 144, distance: 171.9
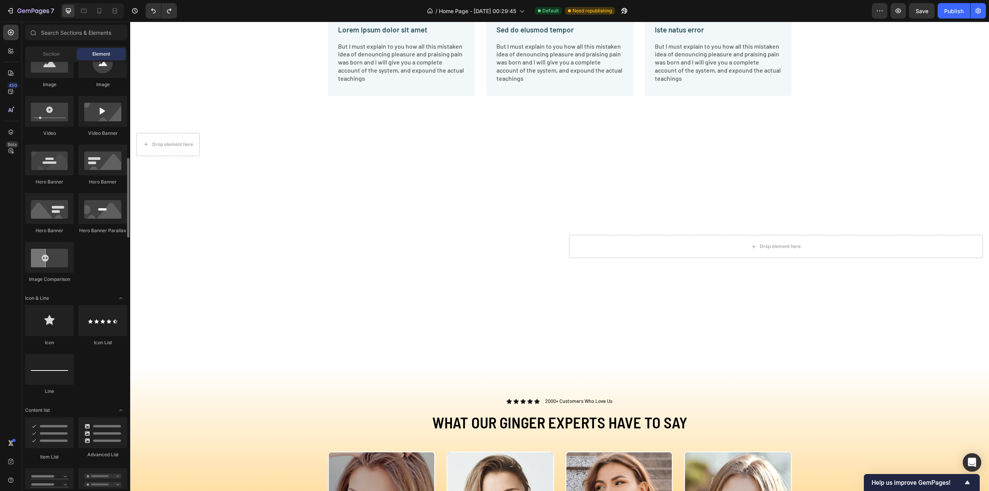
scroll to position [309, 0]
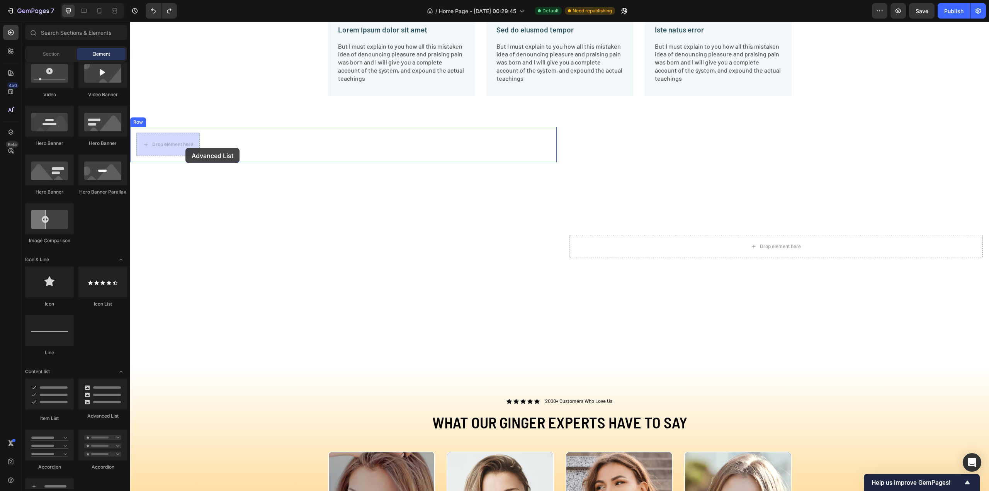
drag, startPoint x: 225, startPoint y: 419, endPoint x: 186, endPoint y: 148, distance: 273.5
click at [171, 11] on icon "Undo/Redo" at bounding box center [169, 11] width 8 height 8
click at [11, 54] on icon at bounding box center [11, 51] width 8 height 8
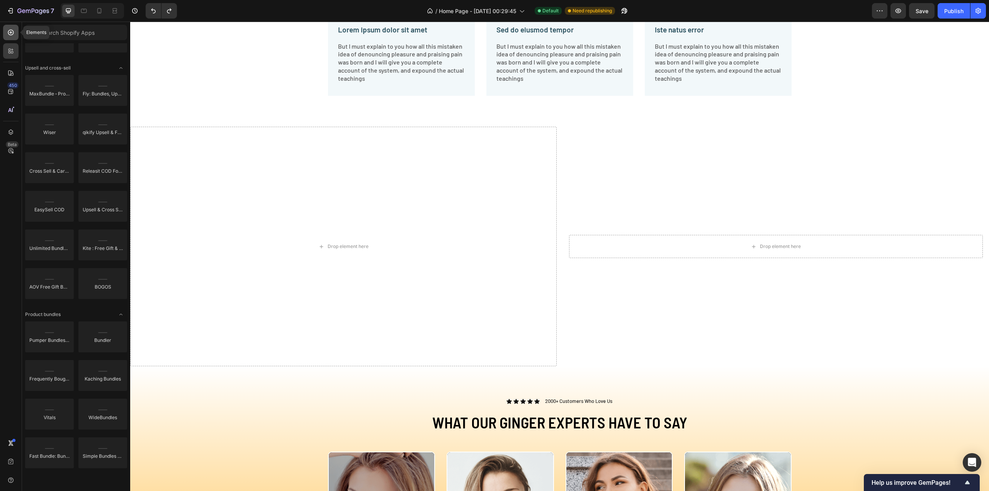
click at [13, 32] on icon at bounding box center [11, 33] width 6 height 6
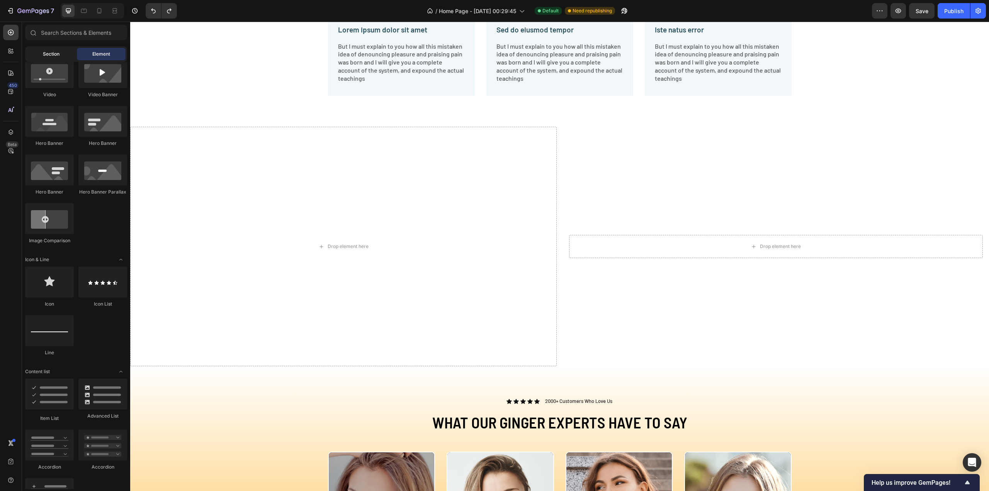
click at [56, 56] on span "Section" at bounding box center [51, 54] width 17 height 7
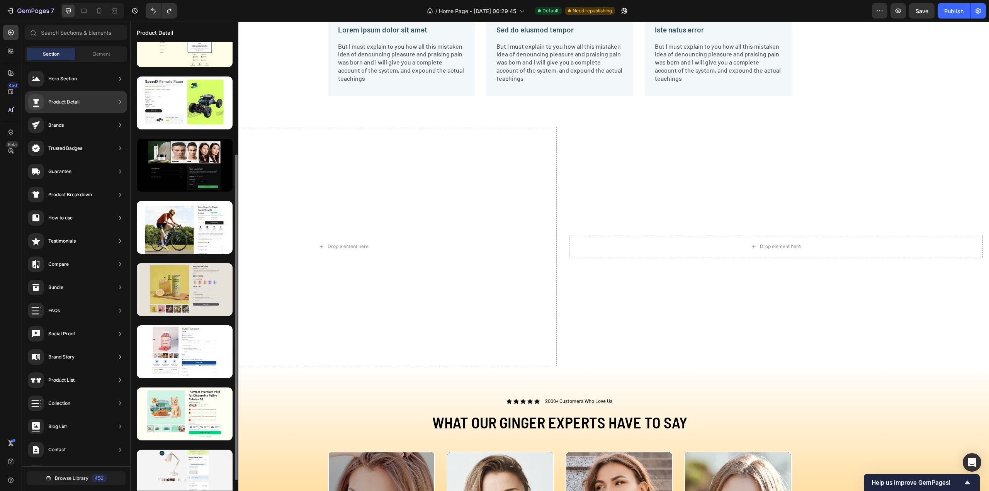
scroll to position [246, 0]
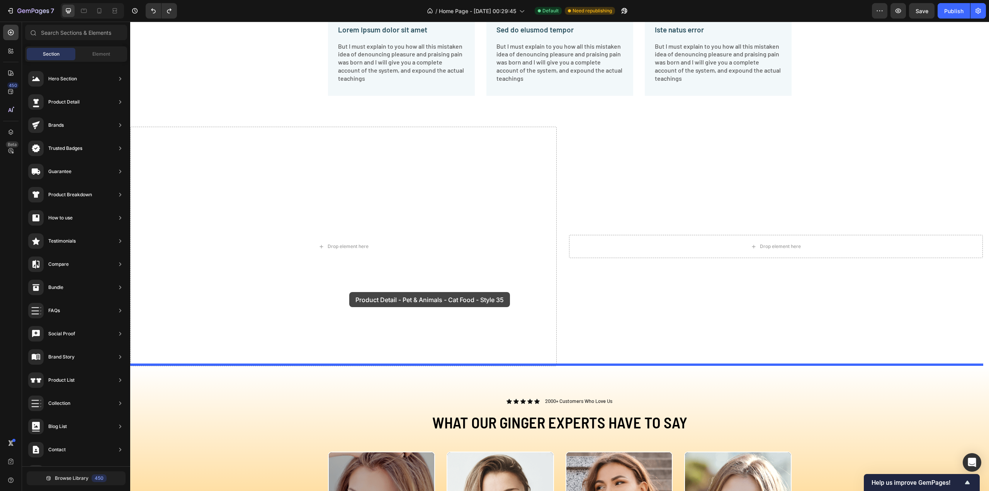
drag, startPoint x: 323, startPoint y: 350, endPoint x: 349, endPoint y: 292, distance: 63.8
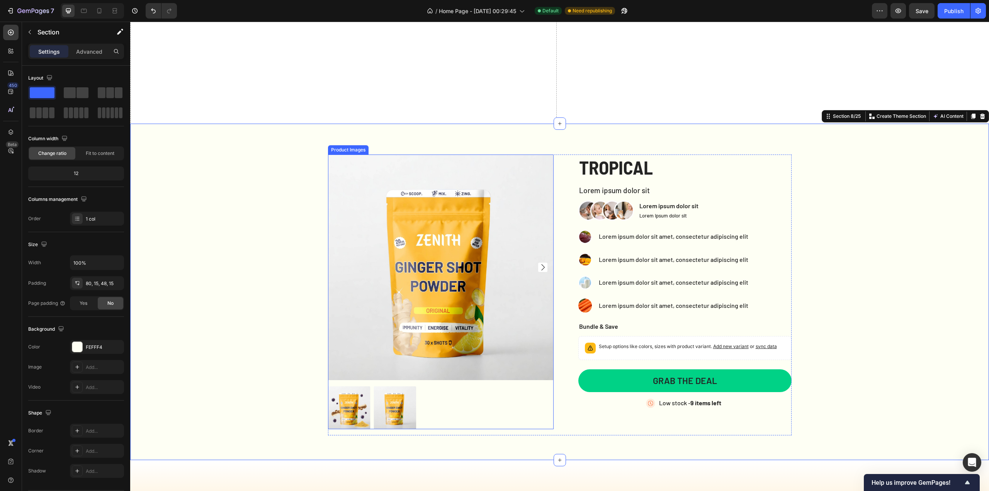
scroll to position [1669, 0]
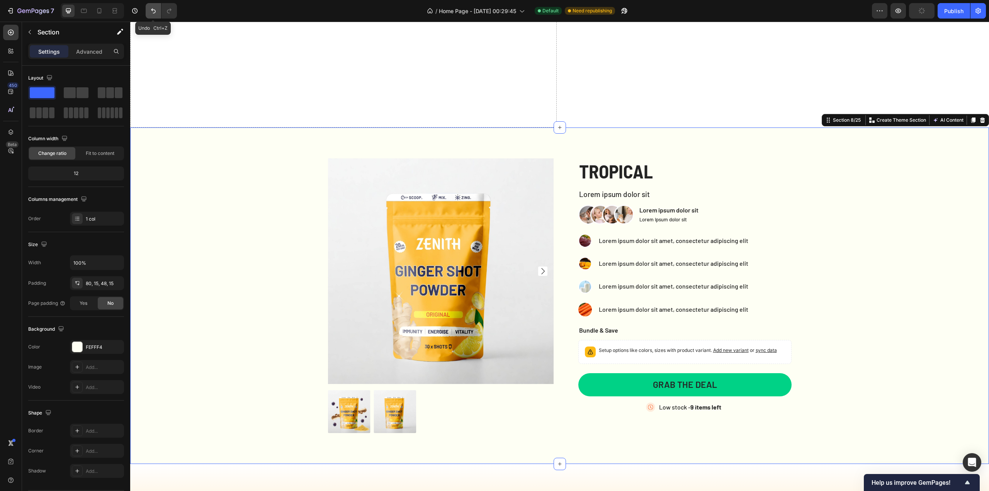
click at [151, 12] on icon "Undo/Redo" at bounding box center [154, 11] width 8 height 8
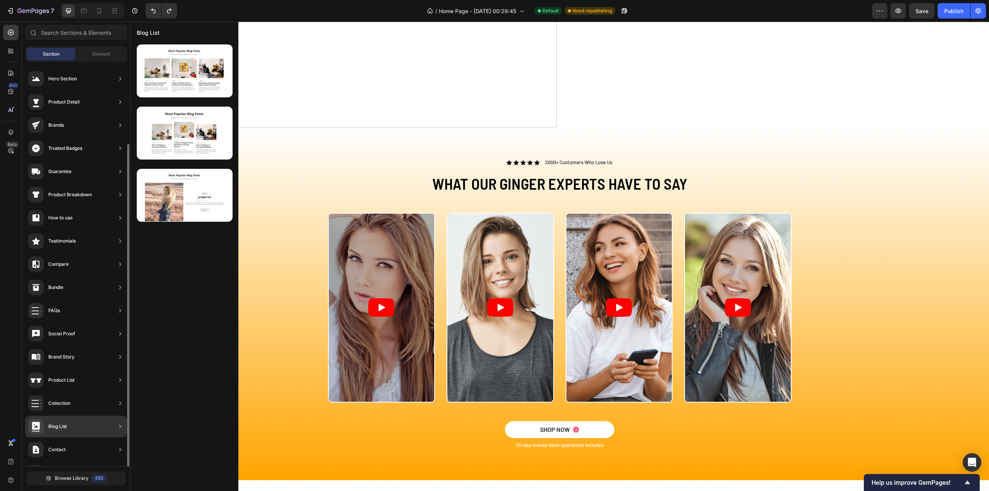
scroll to position [0, 0]
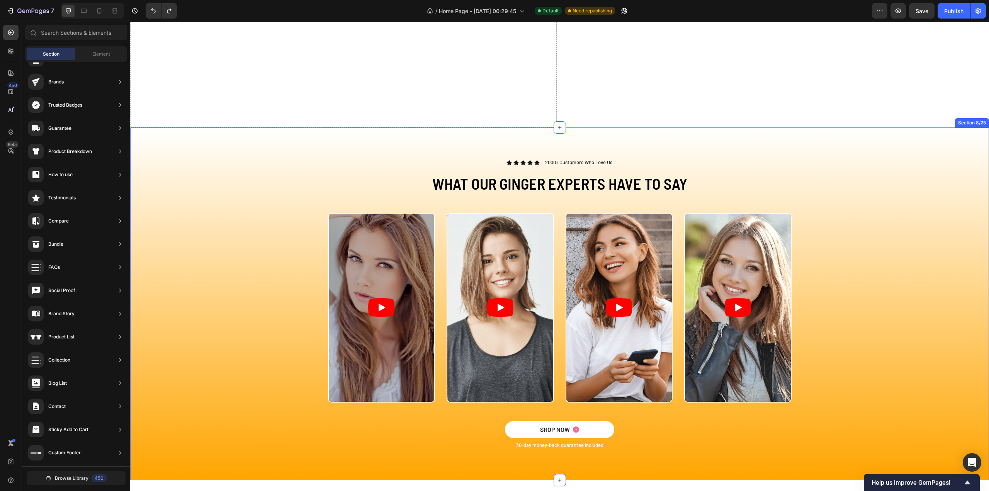
drag, startPoint x: 203, startPoint y: 446, endPoint x: 534, endPoint y: 136, distance: 453.4
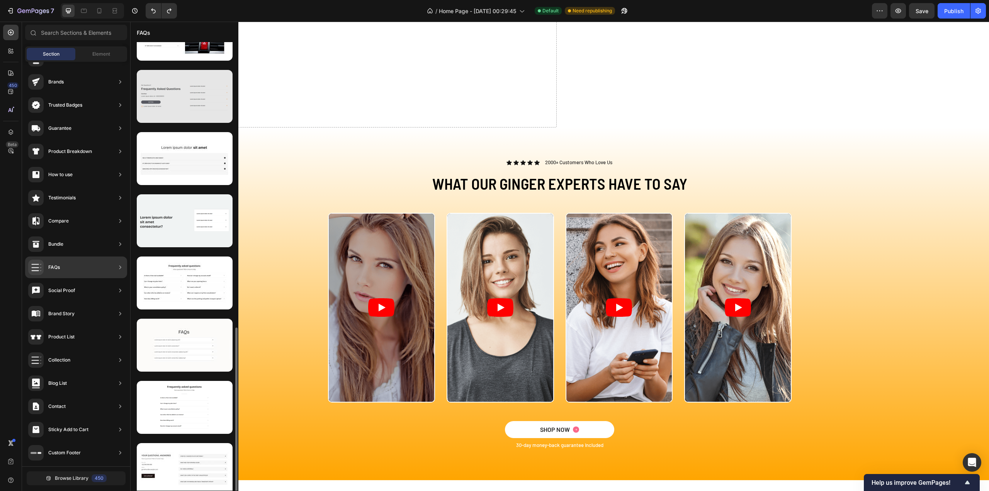
scroll to position [417, 0]
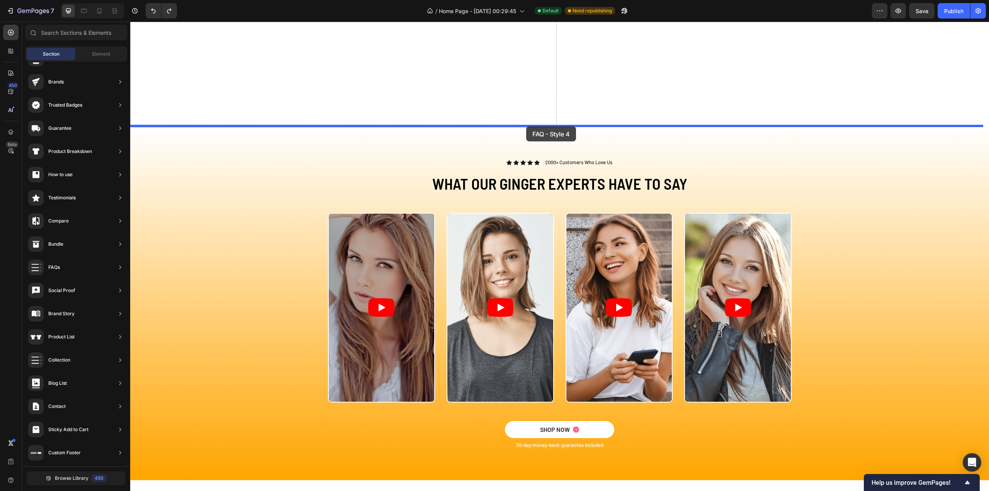
drag, startPoint x: 324, startPoint y: 415, endPoint x: 526, endPoint y: 126, distance: 352.1
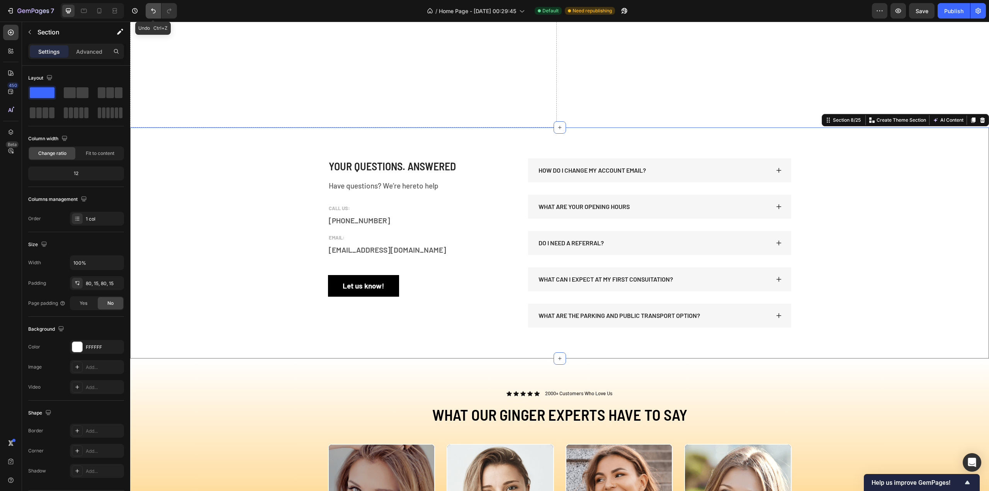
click at [154, 10] on icon "Undo/Redo" at bounding box center [153, 11] width 5 height 5
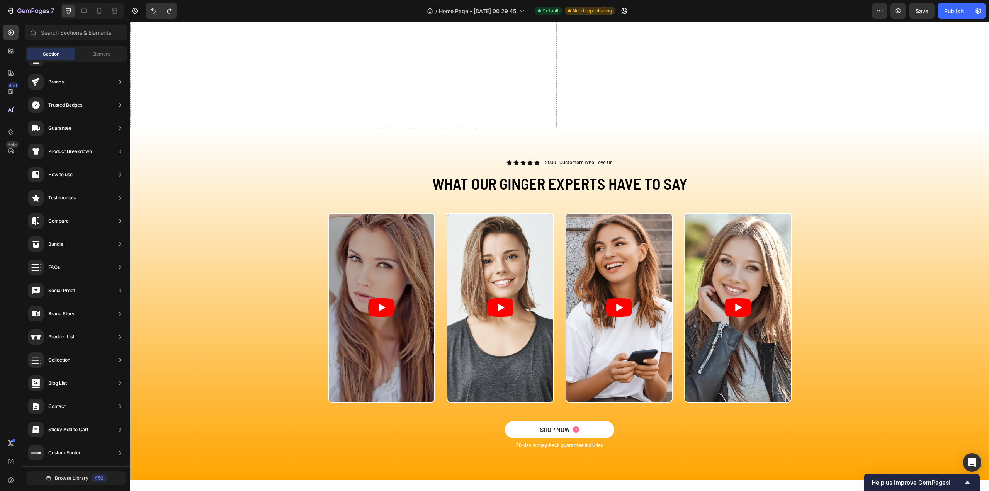
scroll to position [0, 0]
click at [97, 53] on span "Element" at bounding box center [101, 54] width 18 height 7
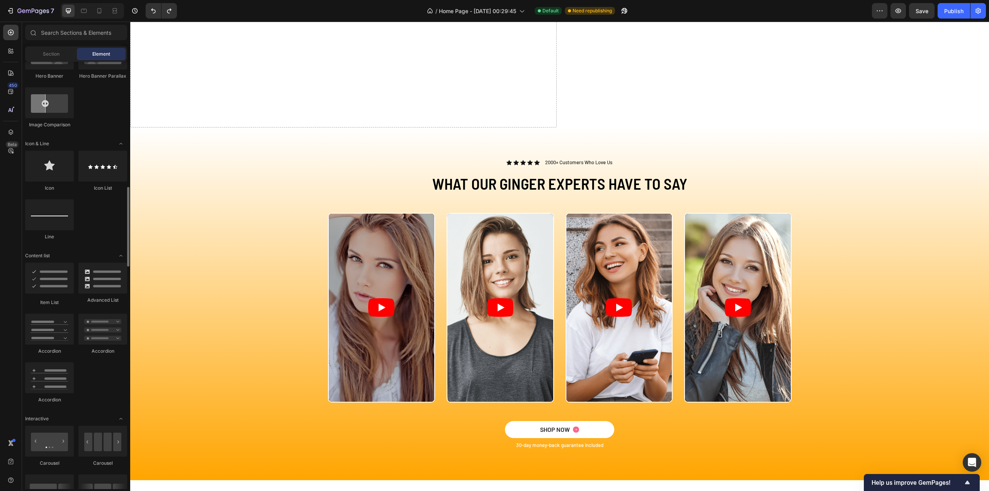
scroll to position [464, 0]
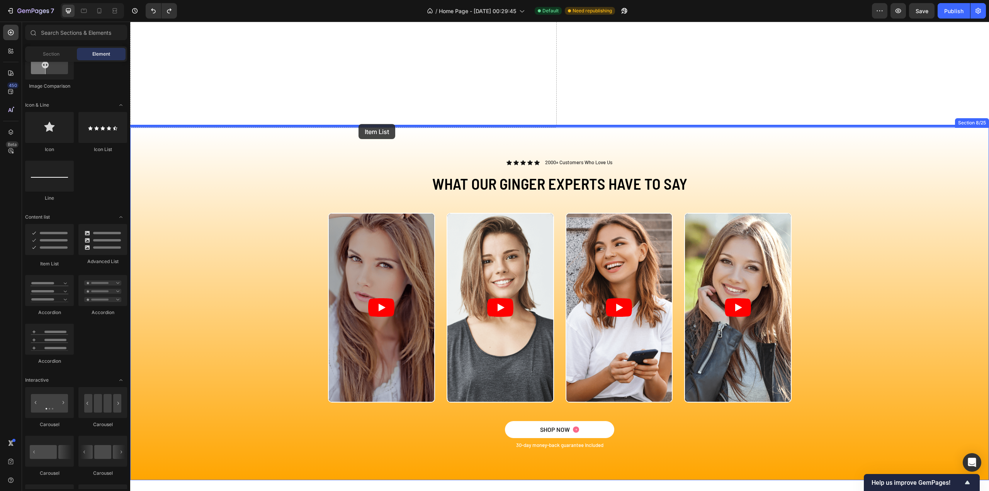
drag, startPoint x: 182, startPoint y: 270, endPoint x: 359, endPoint y: 124, distance: 229.2
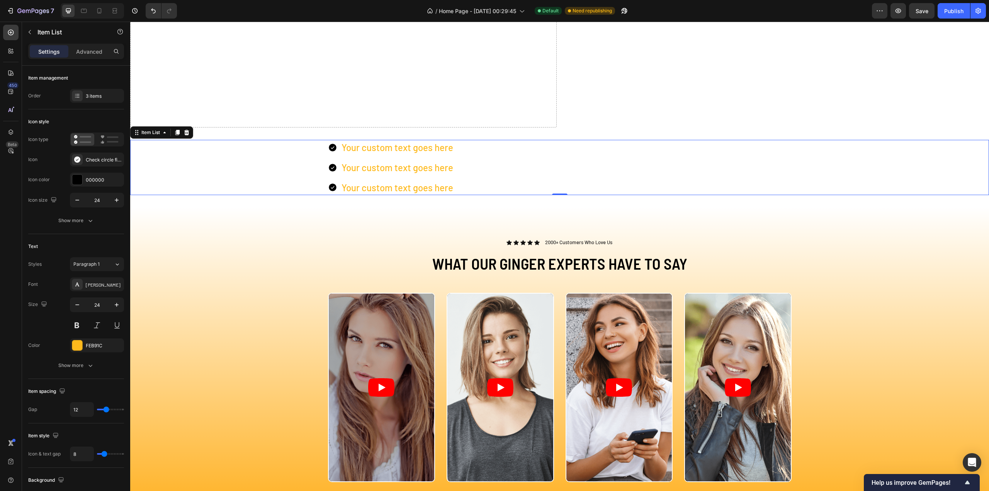
click at [328, 166] on icon at bounding box center [332, 167] width 9 height 9
click at [418, 161] on div "Your custom text goes here" at bounding box center [398, 167] width 114 height 15
click at [426, 154] on div "Your custom text goes here Your custom text goes here Your custom text goes here" at bounding box center [391, 167] width 126 height 55
click at [111, 141] on rect at bounding box center [113, 142] width 12 height 2
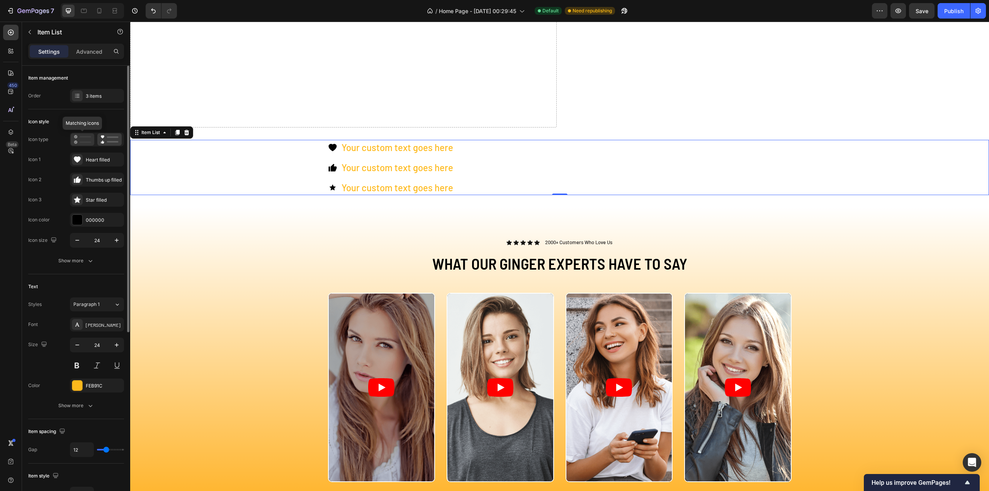
click at [80, 137] on rect at bounding box center [86, 137] width 12 height 2
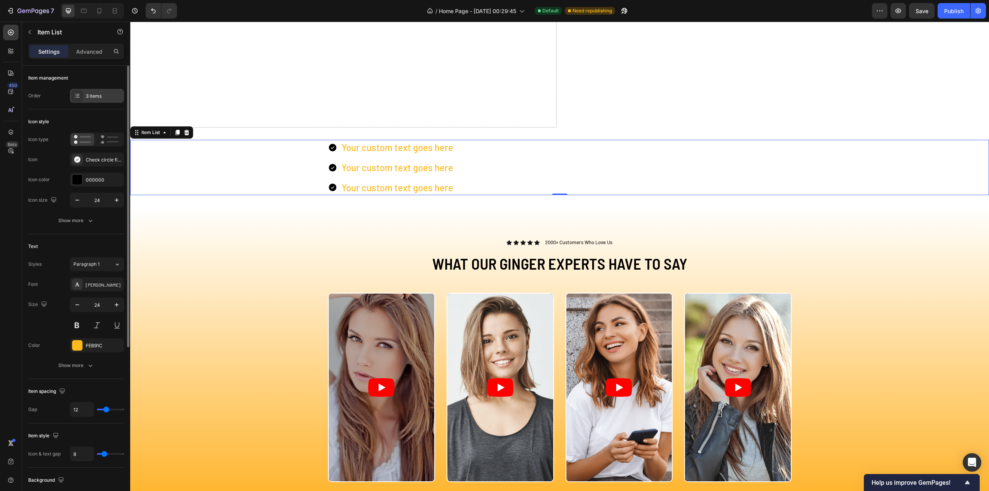
click at [95, 98] on div "3 items" at bounding box center [104, 96] width 36 height 7
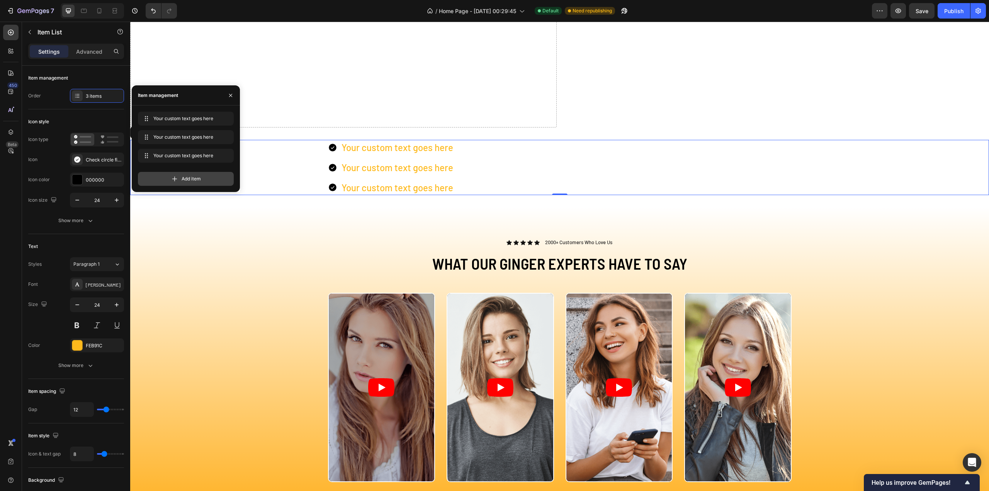
click at [186, 179] on span "Add item" at bounding box center [191, 178] width 19 height 7
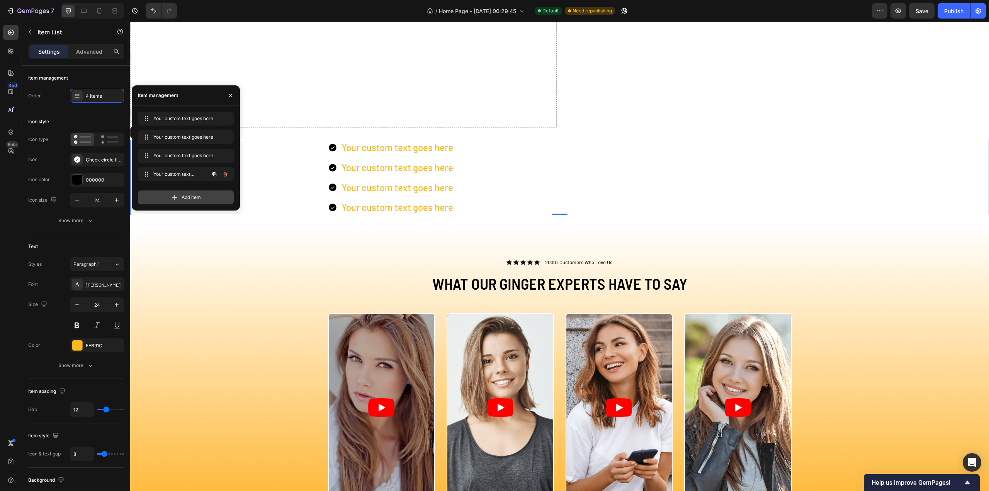
click at [187, 178] on div "Your custom text goes here Your custom text goes here" at bounding box center [175, 174] width 68 height 11
click at [180, 193] on div "Add item" at bounding box center [186, 198] width 96 height 14
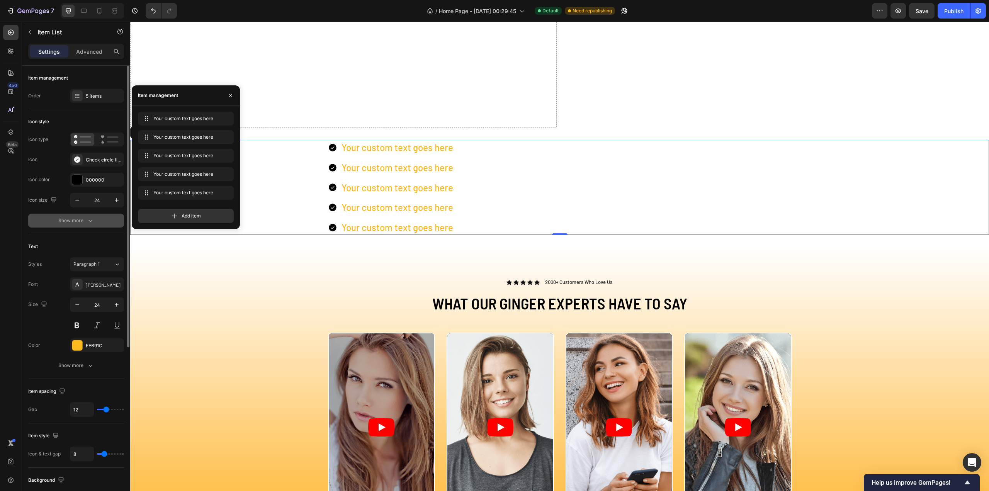
click at [87, 225] on button "Show more" at bounding box center [76, 221] width 96 height 14
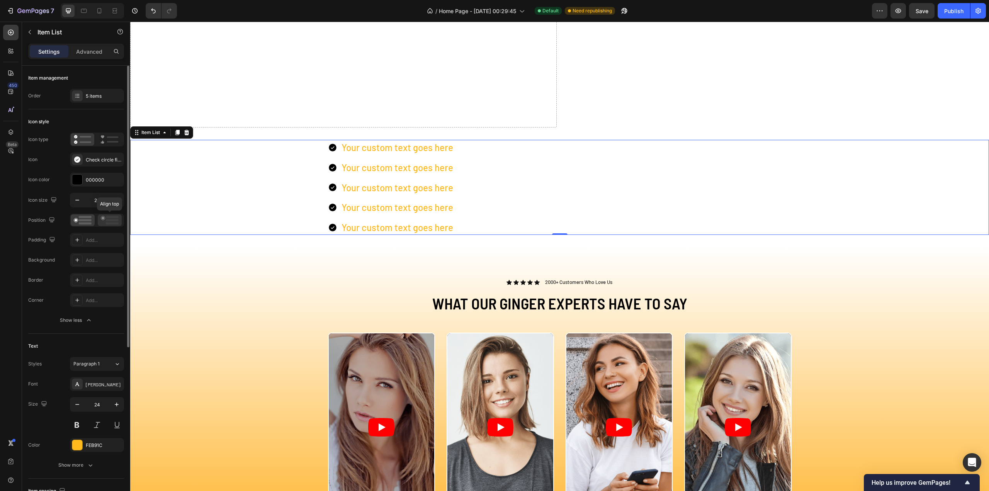
click at [104, 217] on icon at bounding box center [110, 220] width 18 height 9
click at [78, 222] on icon at bounding box center [83, 220] width 18 height 9
click at [107, 216] on icon at bounding box center [110, 220] width 18 height 9
click at [76, 219] on circle at bounding box center [76, 220] width 2 height 2
click at [99, 119] on div "Icon style" at bounding box center [76, 122] width 96 height 12
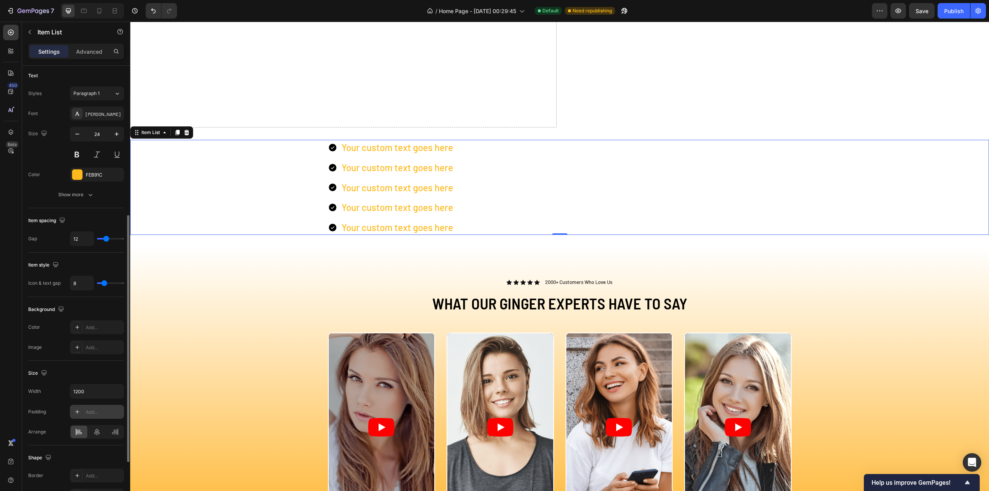
scroll to position [348, 0]
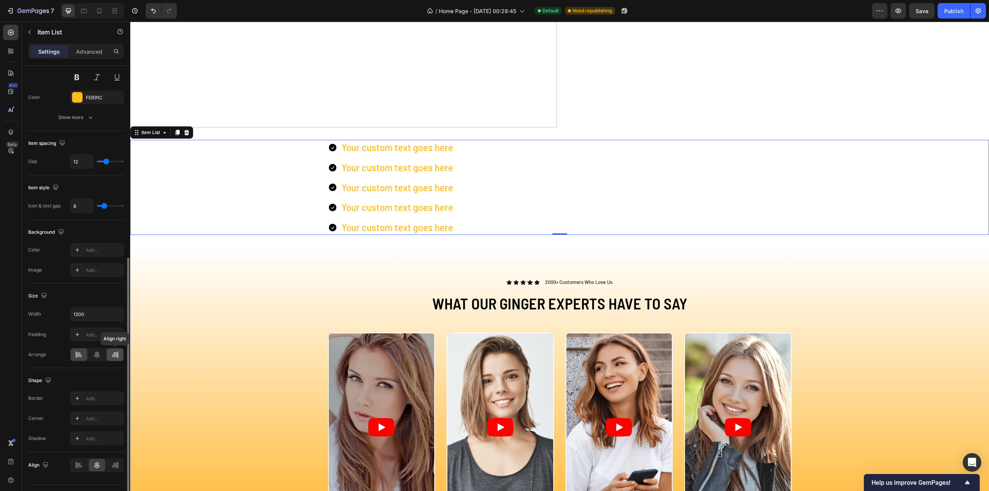
click at [114, 353] on icon at bounding box center [116, 354] width 4 height 2
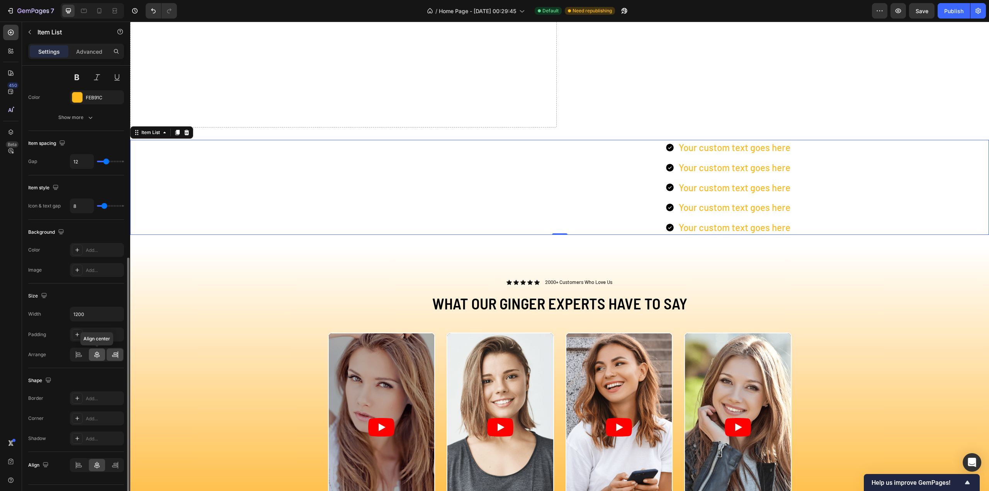
click at [94, 354] on icon at bounding box center [97, 355] width 8 height 8
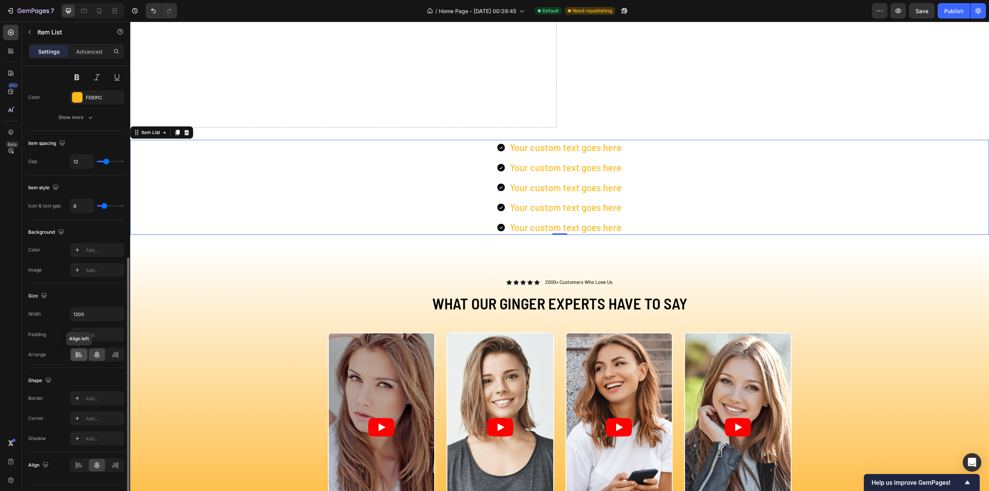
click at [83, 353] on div at bounding box center [79, 355] width 17 height 12
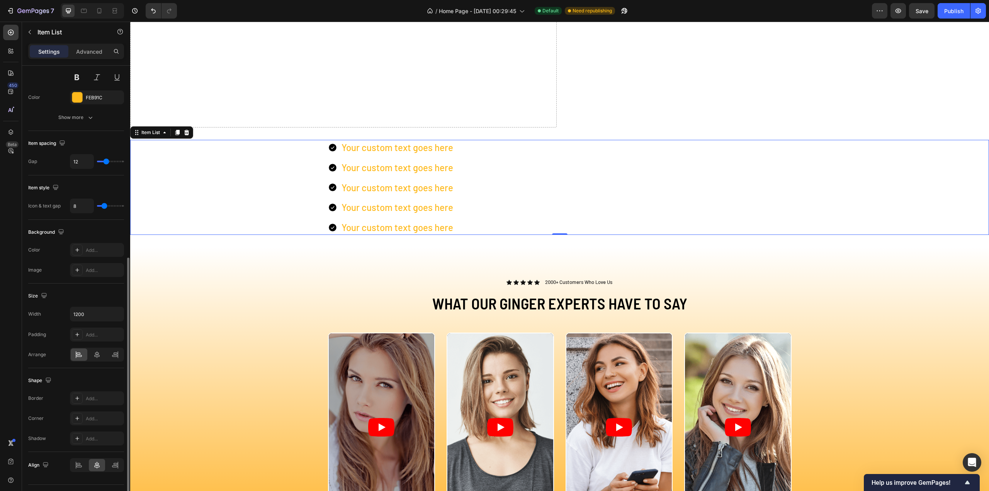
scroll to position [363, 0]
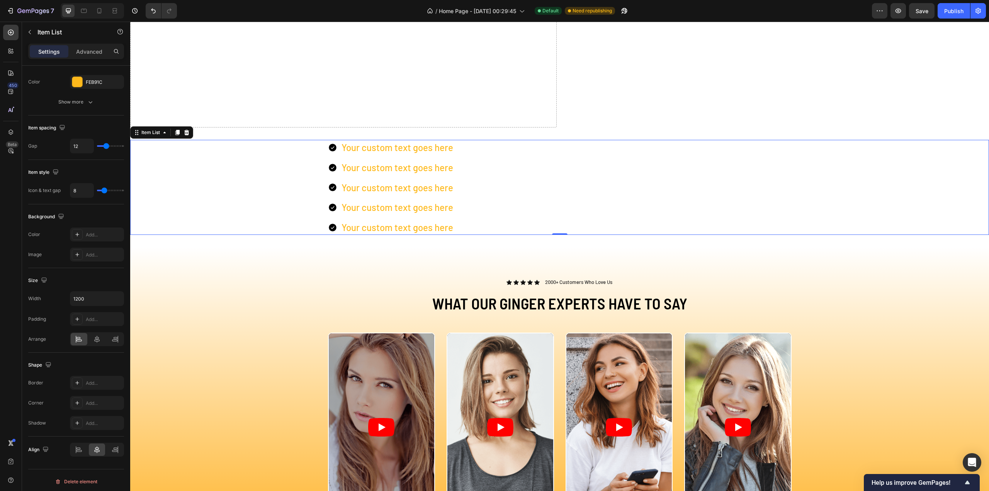
click at [335, 187] on div "Your custom text goes here" at bounding box center [391, 187] width 126 height 15
click at [371, 183] on p "Your custom text goes here" at bounding box center [398, 187] width 112 height 13
click at [371, 184] on p "Your custom text goes here" at bounding box center [398, 187] width 112 height 13
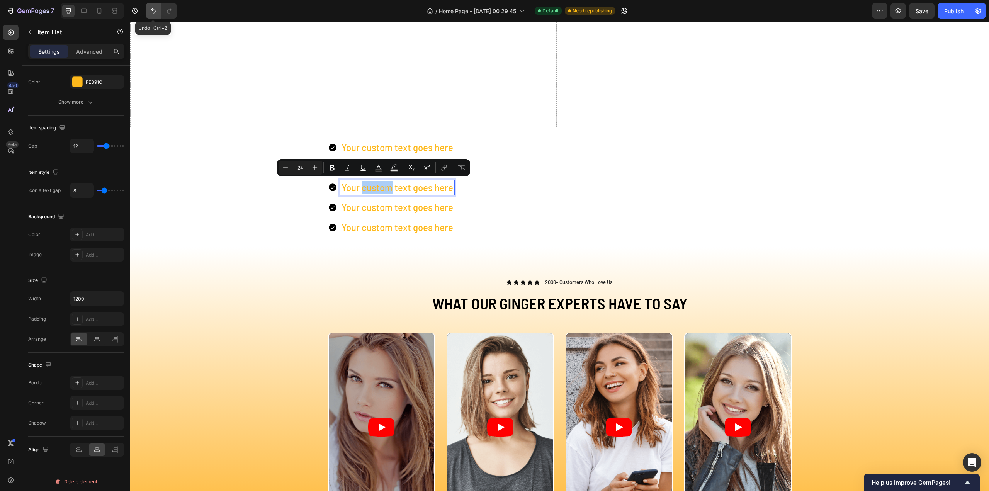
click at [148, 10] on button "Undo/Redo" at bounding box center [153, 10] width 15 height 15
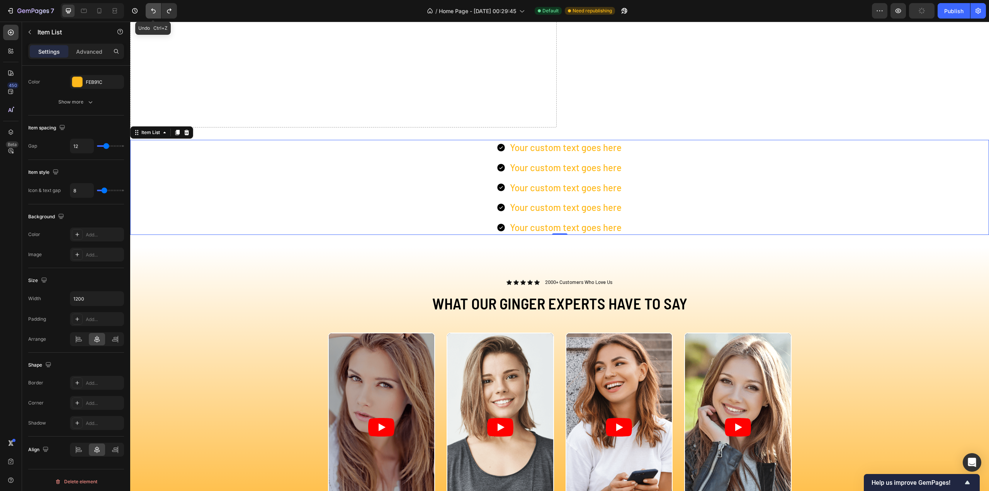
click at [150, 10] on icon "Undo/Redo" at bounding box center [154, 11] width 8 height 8
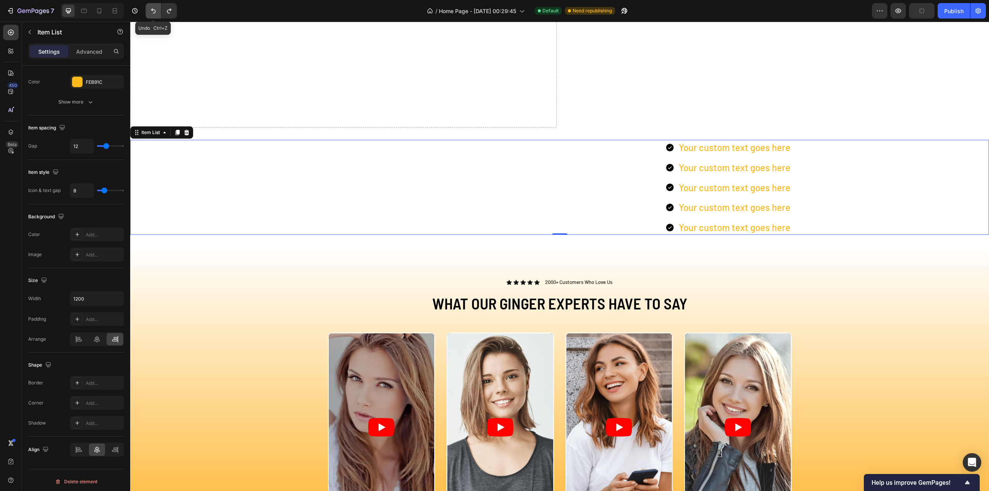
click at [150, 10] on icon "Undo/Redo" at bounding box center [154, 11] width 8 height 8
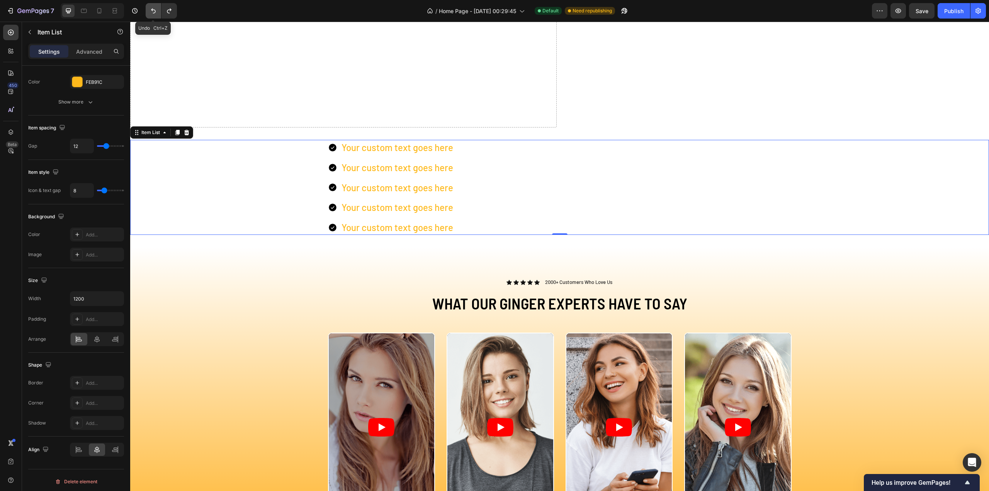
click at [150, 10] on icon "Undo/Redo" at bounding box center [154, 11] width 8 height 8
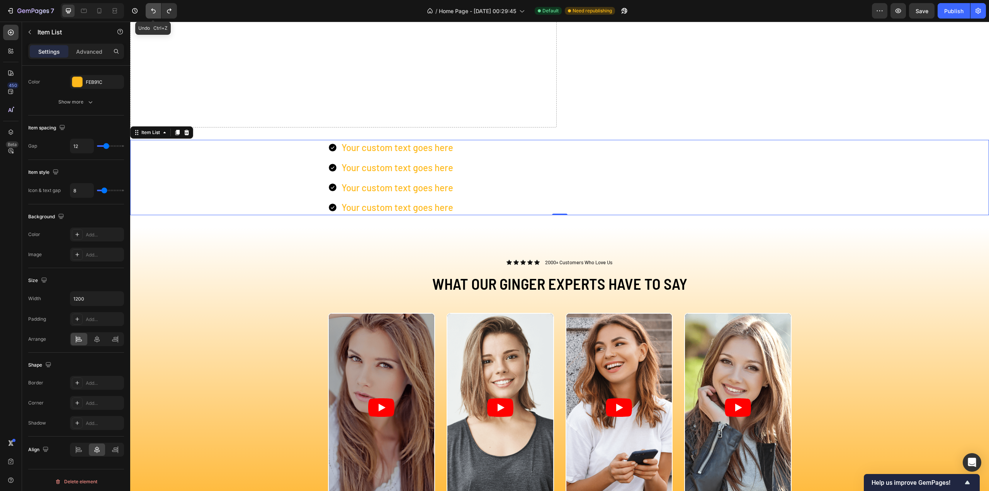
click at [150, 10] on icon "Undo/Redo" at bounding box center [154, 11] width 8 height 8
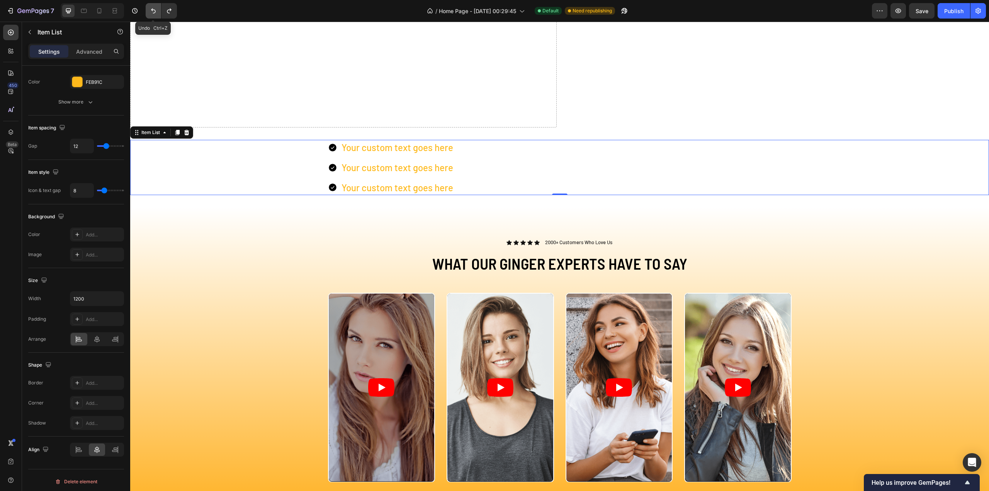
click at [150, 10] on icon "Undo/Redo" at bounding box center [154, 11] width 8 height 8
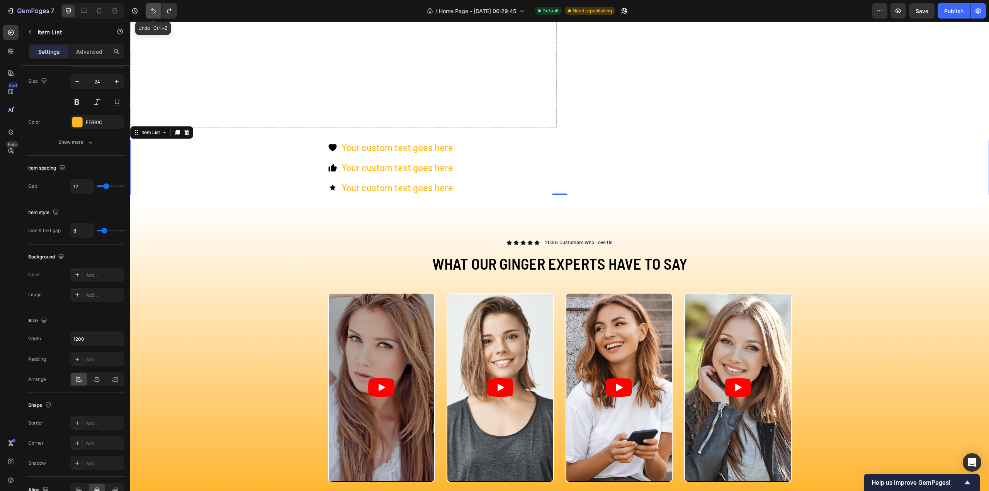
click at [150, 10] on icon "Undo/Redo" at bounding box center [154, 11] width 8 height 8
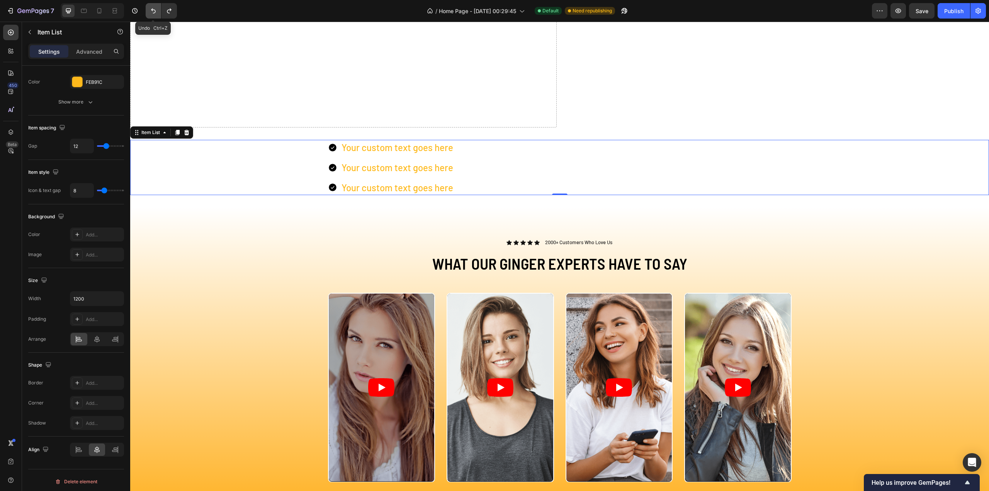
click at [150, 10] on icon "Undo/Redo" at bounding box center [154, 11] width 8 height 8
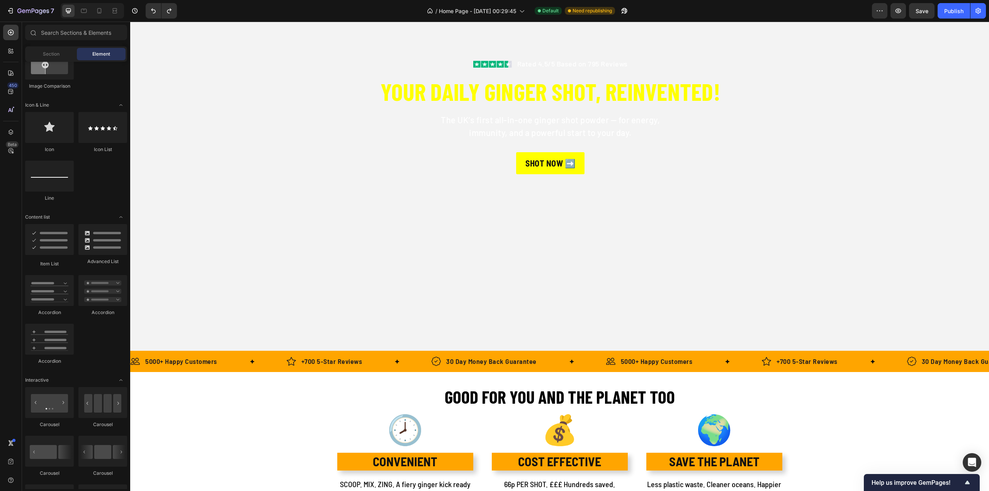
scroll to position [155, 0]
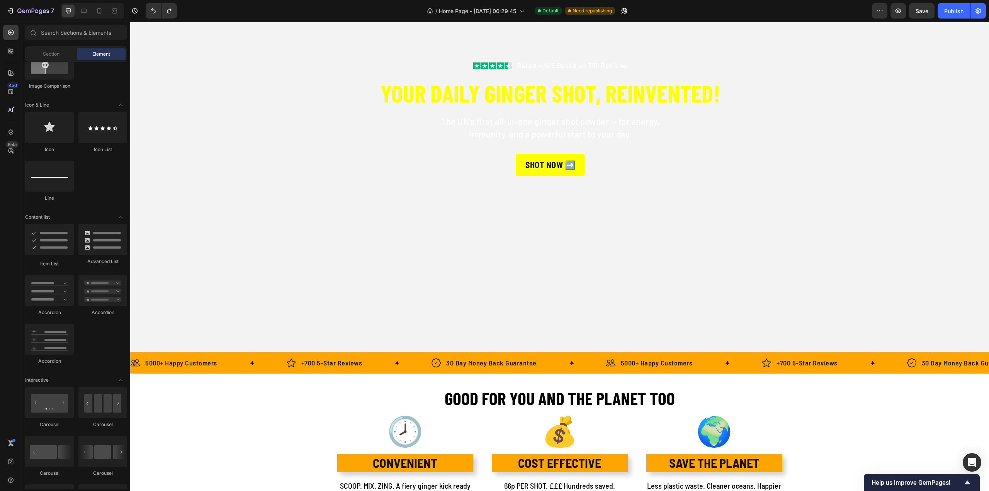
click at [146, 3] on button "Undo/Redo" at bounding box center [153, 10] width 15 height 15
